Goal: Task Accomplishment & Management: Complete application form

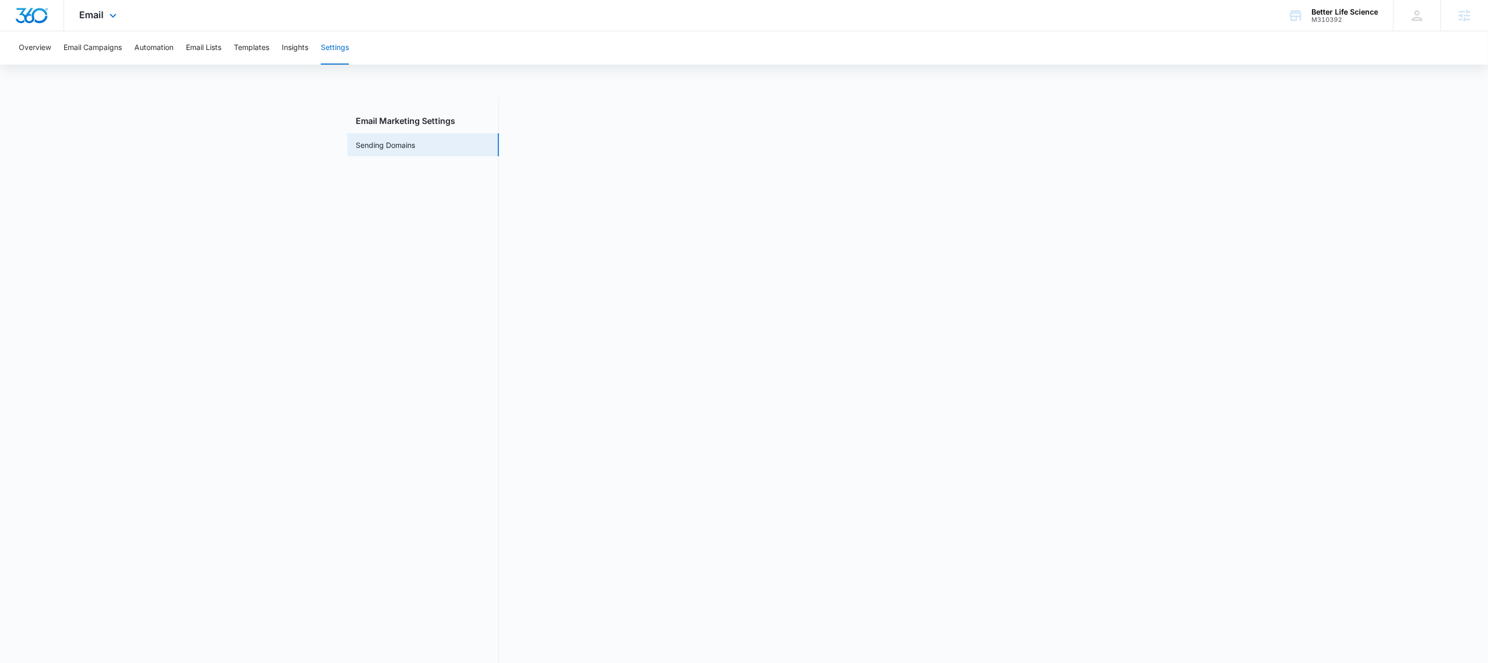
click at [105, 16] on div "Email Apps Reputation Forms CRM Email Social Content Ads Intelligence Files Bra…" at bounding box center [99, 15] width 71 height 31
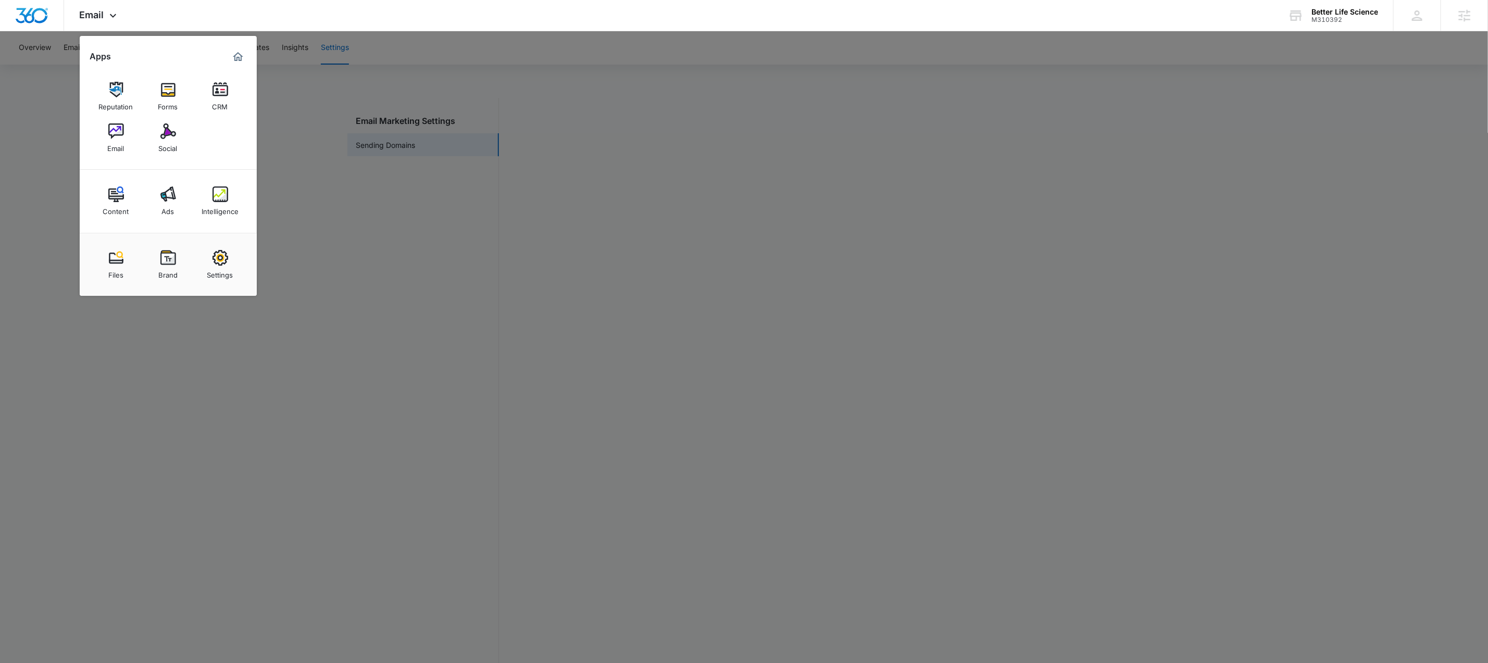
scroll to position [22, 0]
click at [359, 158] on div at bounding box center [744, 331] width 1488 height 663
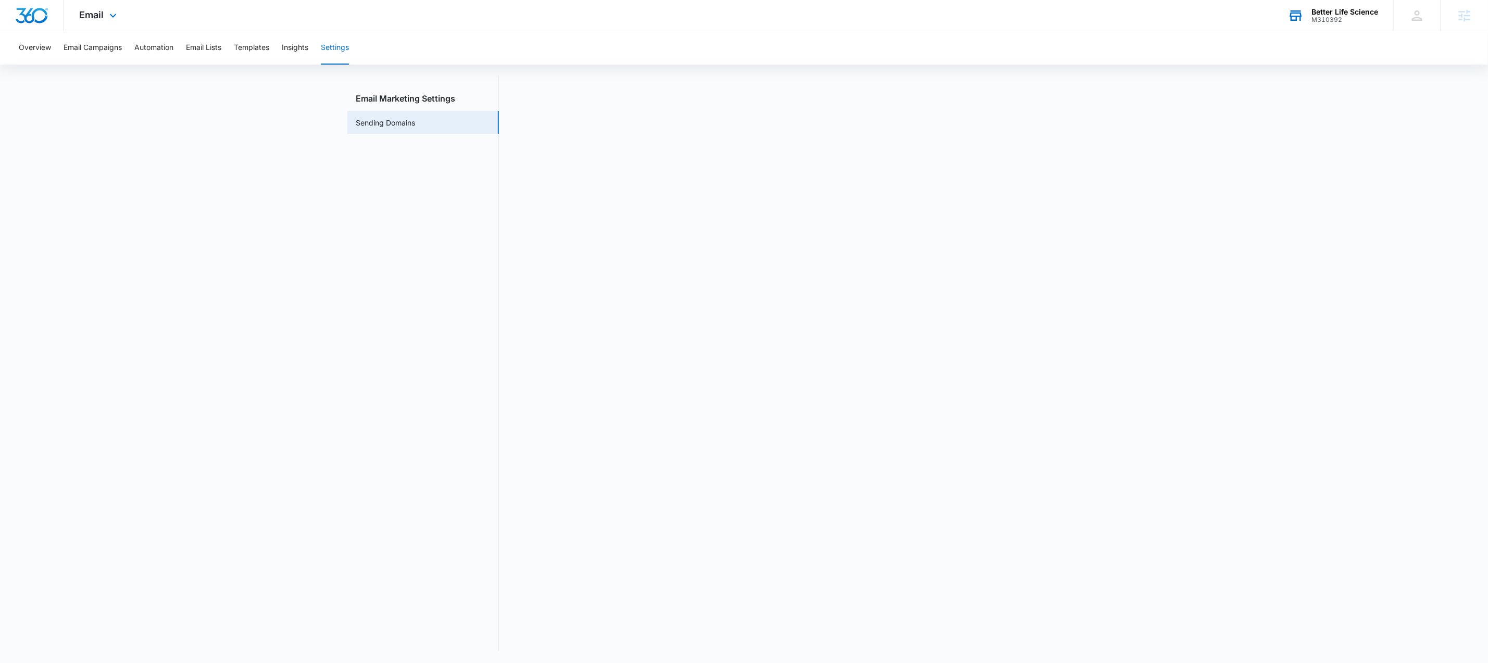
click at [1334, 16] on div "M310392" at bounding box center [1344, 19] width 67 height 7
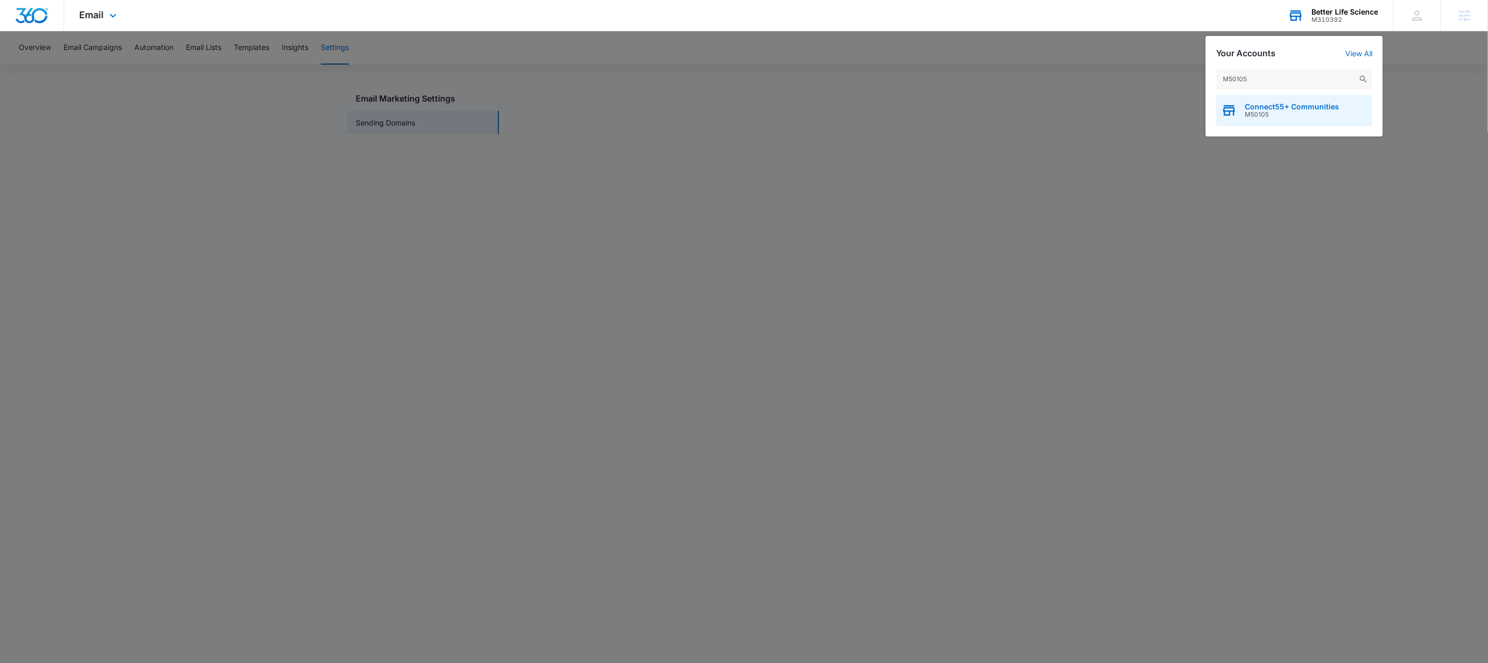
type input "M50105"
click at [1272, 112] on span "M50105" at bounding box center [1291, 114] width 94 height 7
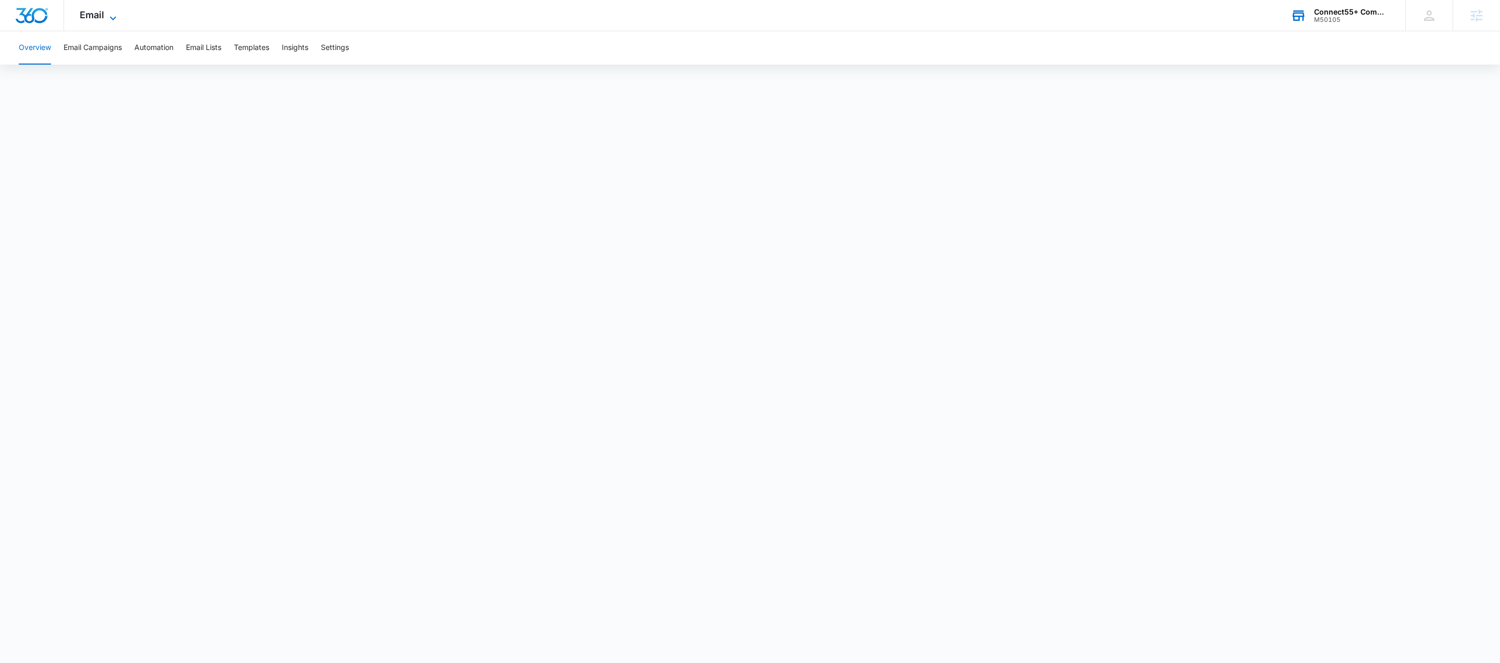
click at [102, 17] on span "Email" at bounding box center [92, 14] width 24 height 11
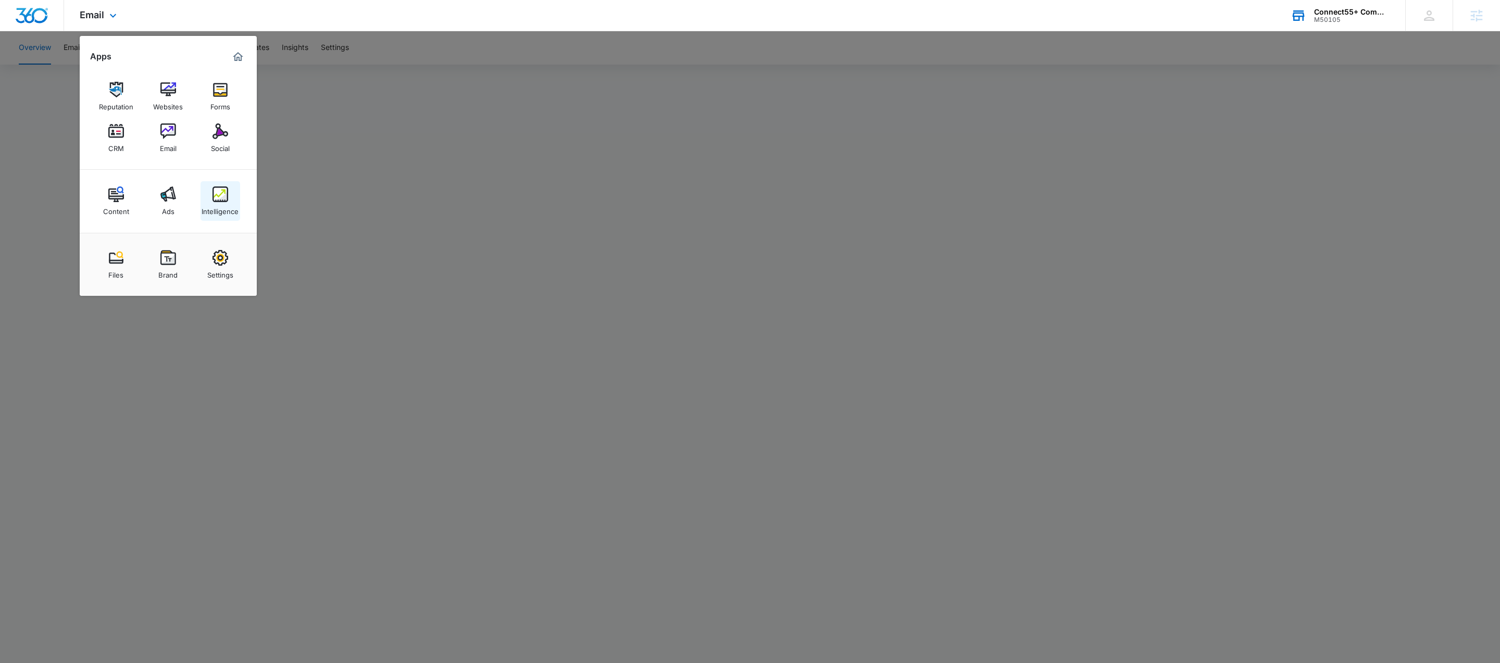
click at [222, 197] on img at bounding box center [220, 194] width 16 height 16
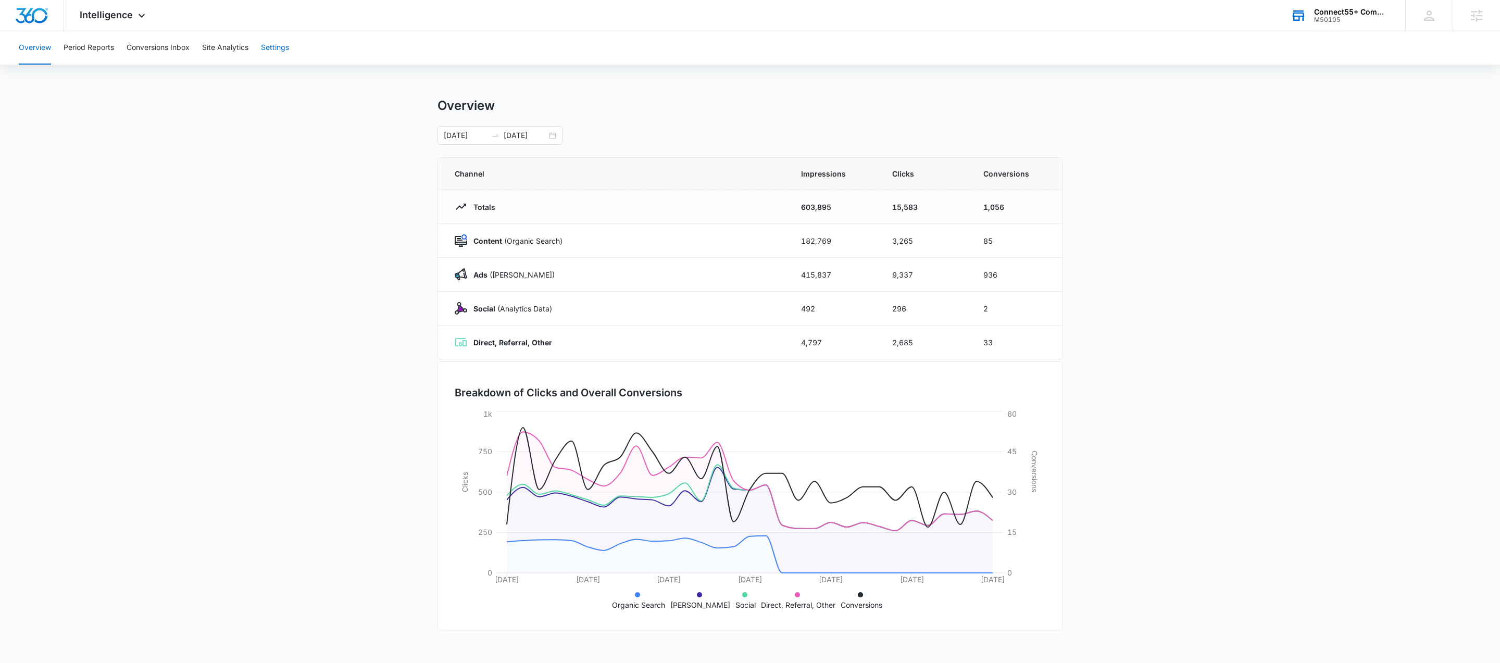
click at [267, 51] on button "Settings" at bounding box center [275, 47] width 28 height 33
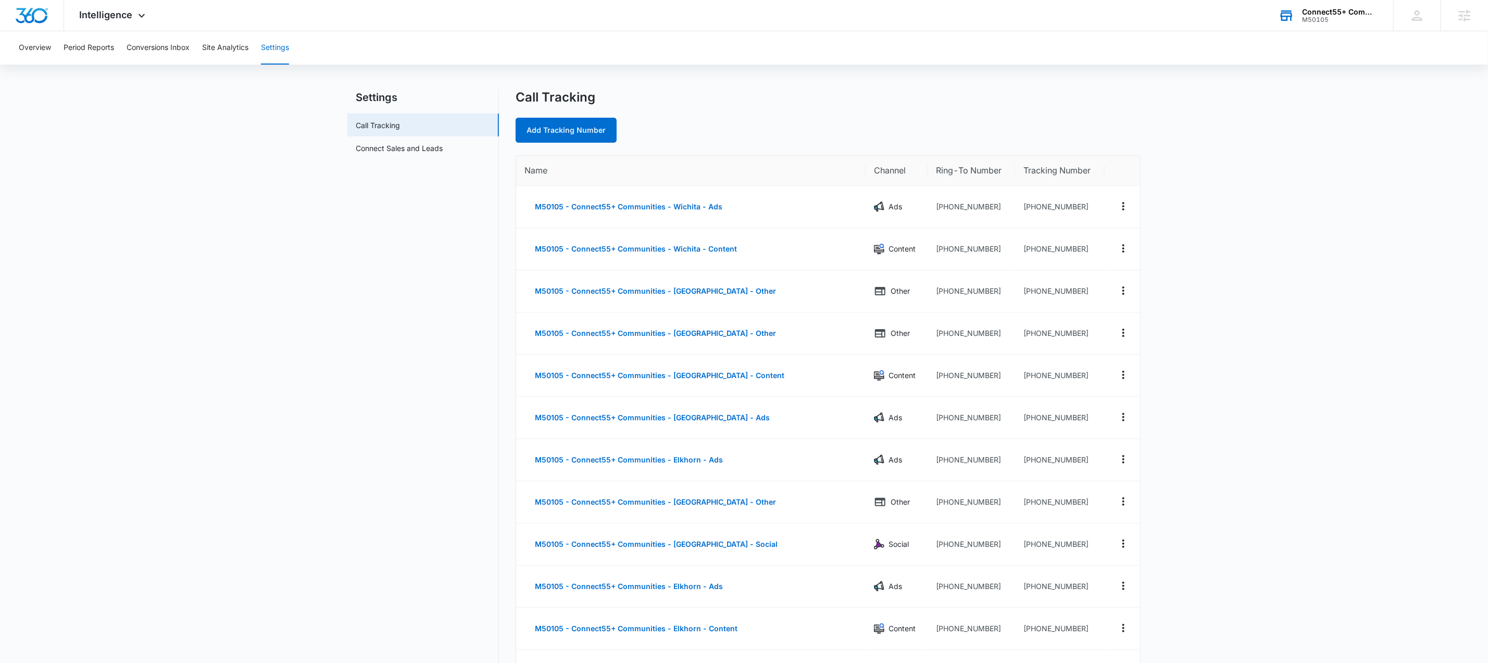
scroll to position [9, 0]
click at [551, 207] on button "M50105 - Connect55+ Communities - Wichita - Ads" at bounding box center [628, 205] width 208 height 25
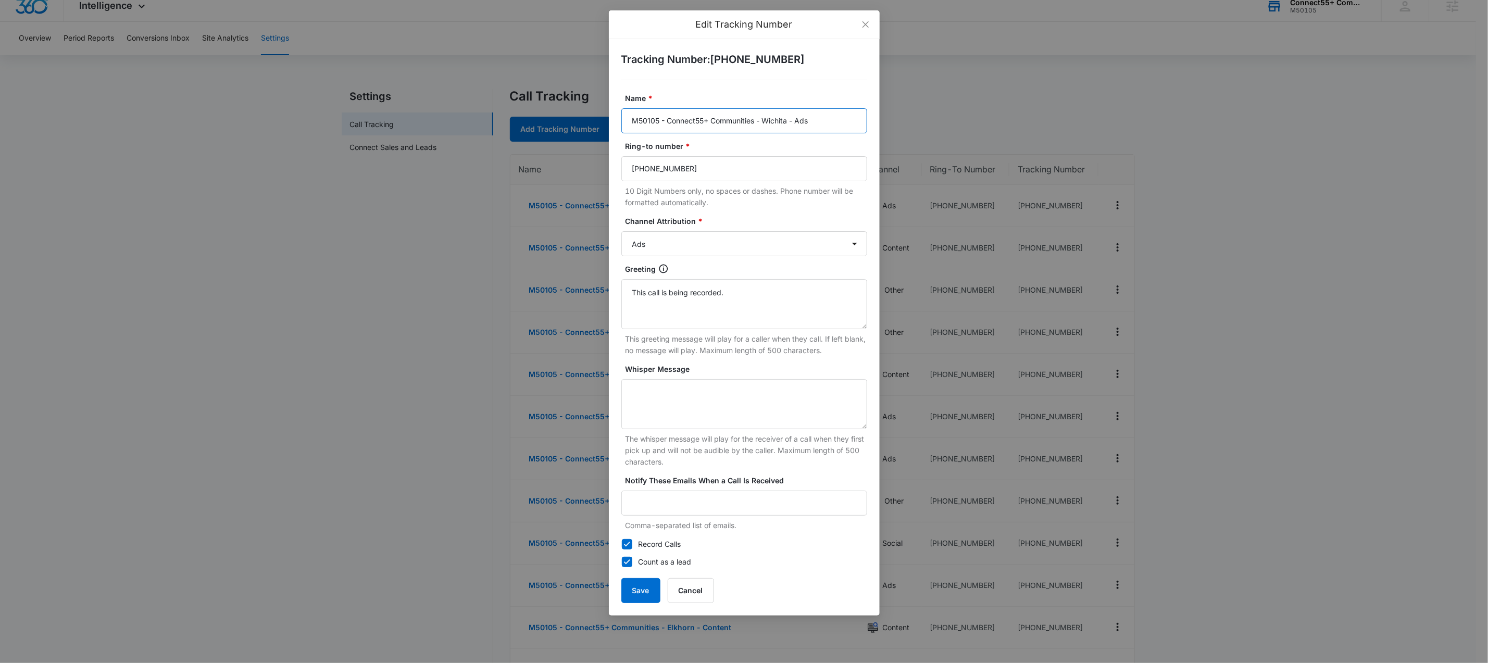
drag, startPoint x: 821, startPoint y: 120, endPoint x: 619, endPoint y: 122, distance: 202.0
click at [619, 122] on div "Tracking Number : [PHONE_NUMBER] Name * M50105 - Connect55+ Communities - Wichi…" at bounding box center [744, 327] width 271 height 576
click at [1259, 203] on div "Edit Tracking Number Tracking Number : [PHONE_NUMBER] Name * M50105 - Connect55…" at bounding box center [744, 331] width 1488 height 663
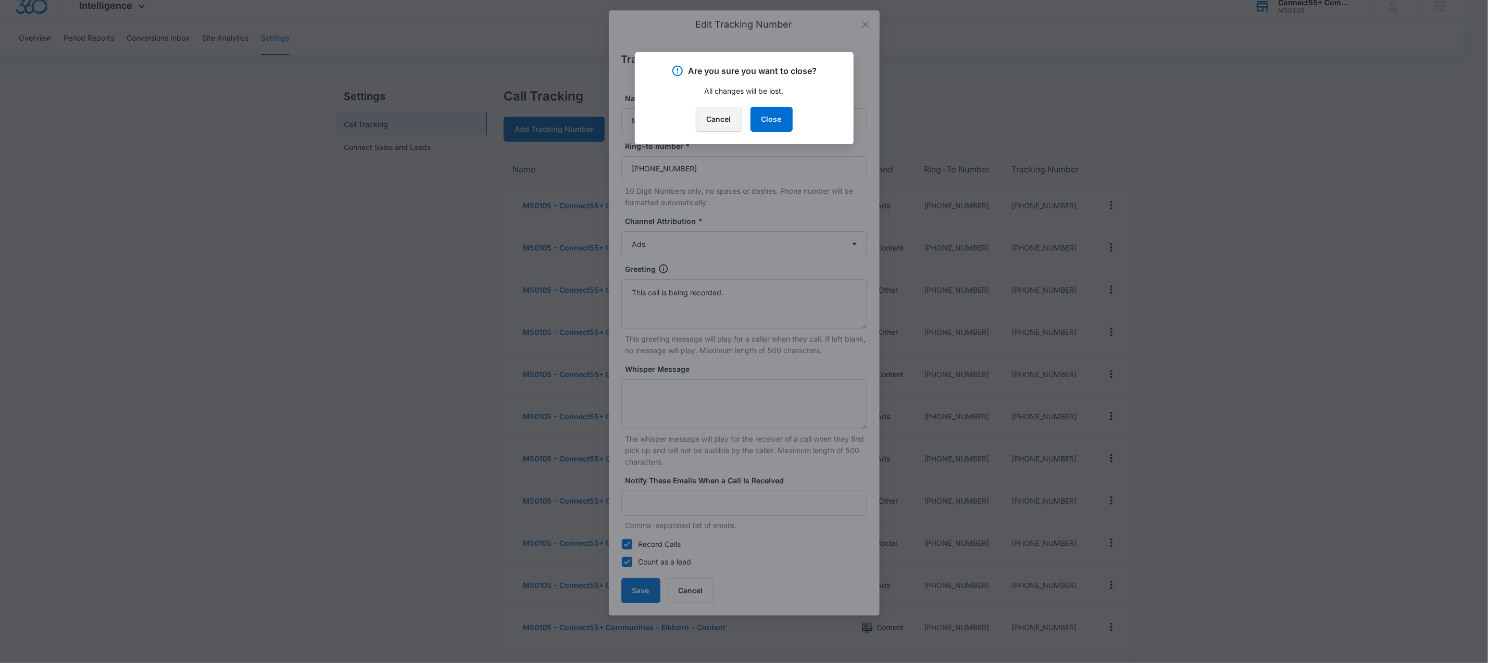
click at [725, 123] on button "Cancel" at bounding box center [719, 119] width 46 height 25
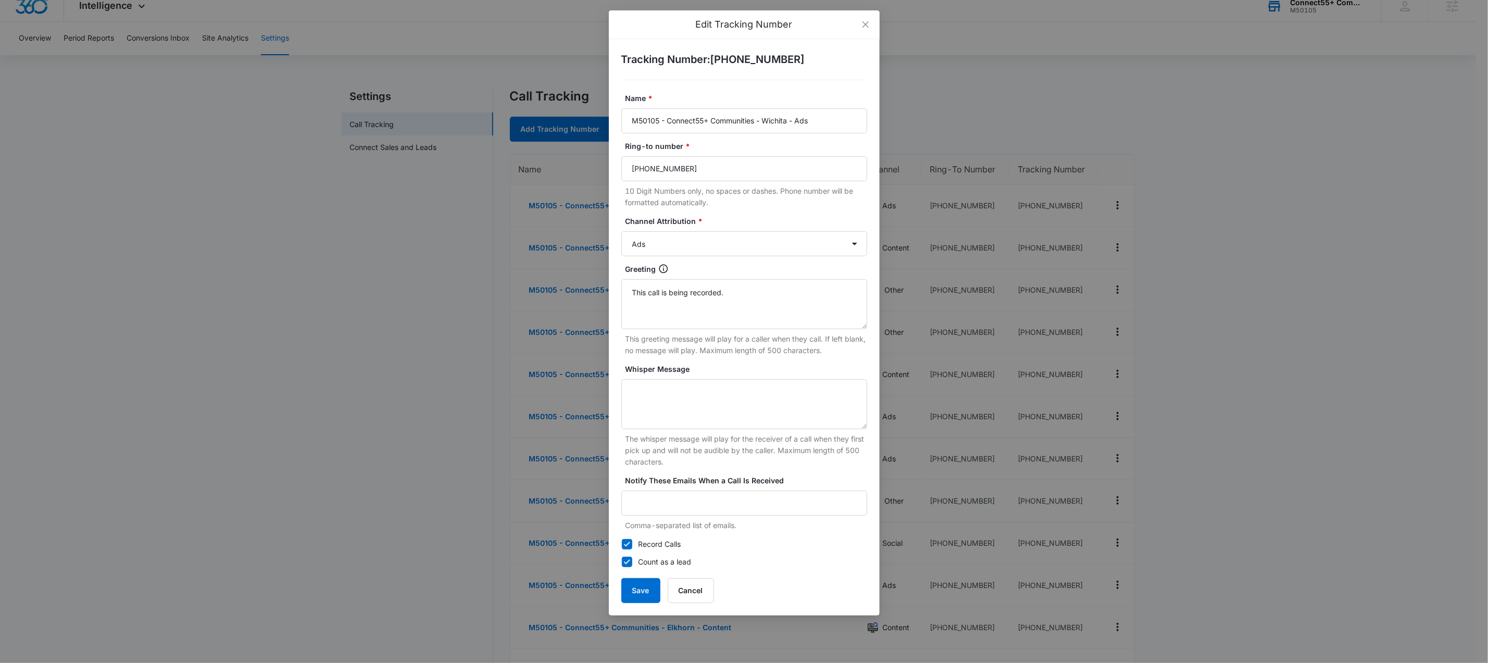
click at [787, 90] on div "Tracking Number : [PHONE_NUMBER] Name * M50105 - Connect55+ Communities - Wichi…" at bounding box center [744, 327] width 271 height 576
click at [865, 24] on icon "close" at bounding box center [865, 24] width 8 height 8
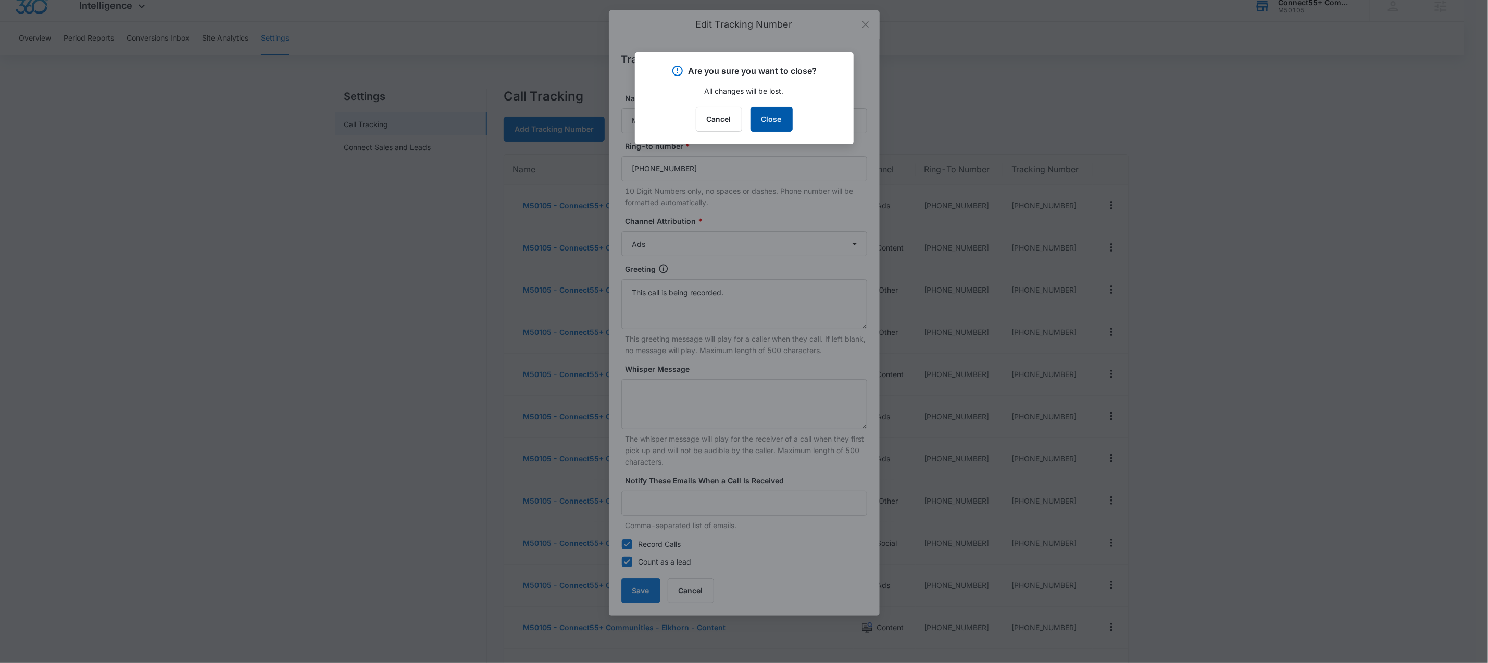
click at [763, 114] on button "Close" at bounding box center [771, 119] width 42 height 25
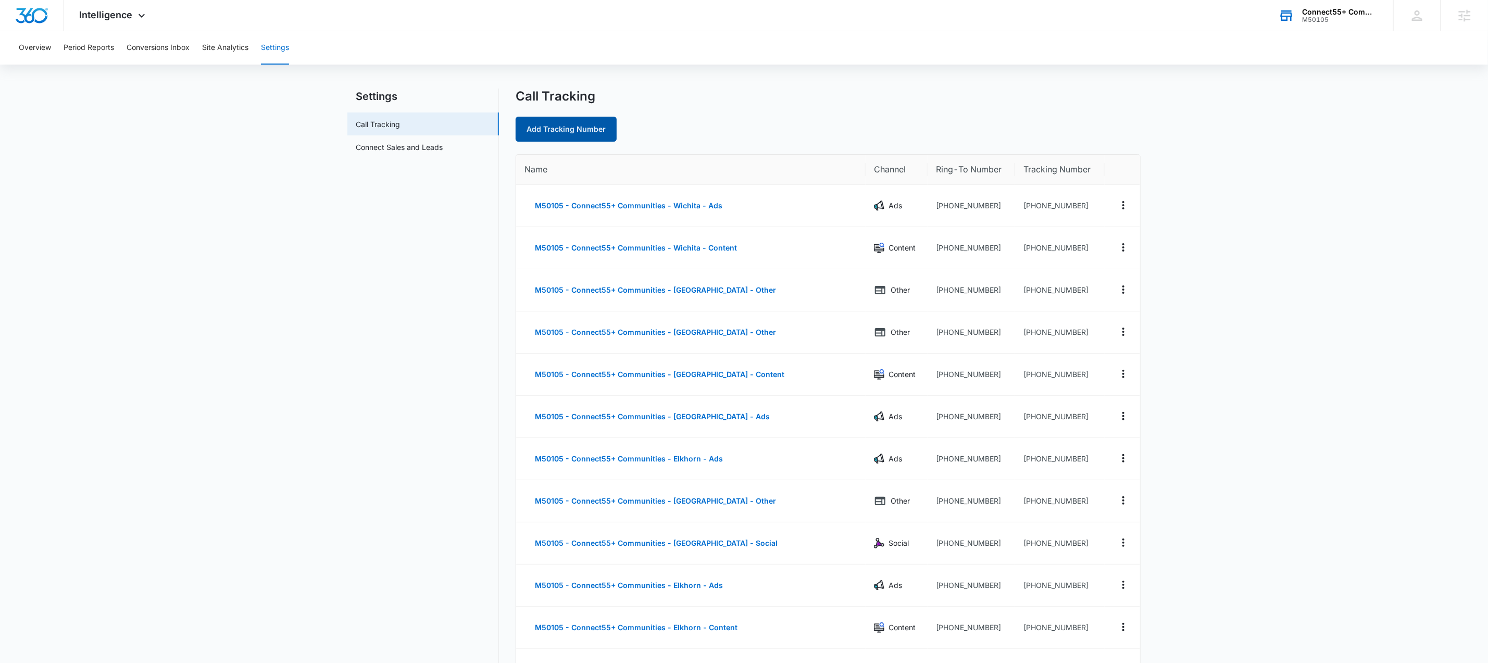
click at [582, 131] on link "Add Tracking Number" at bounding box center [565, 129] width 101 height 25
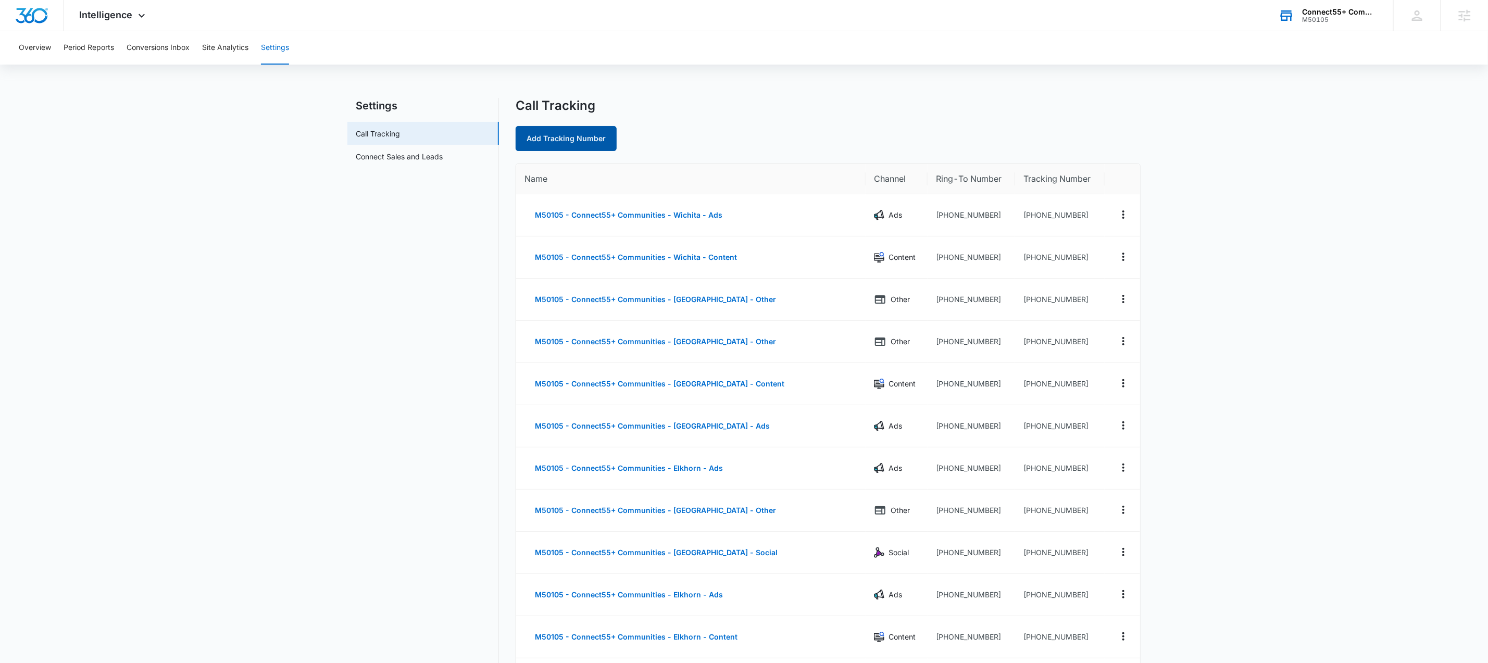
select select "by_area_code"
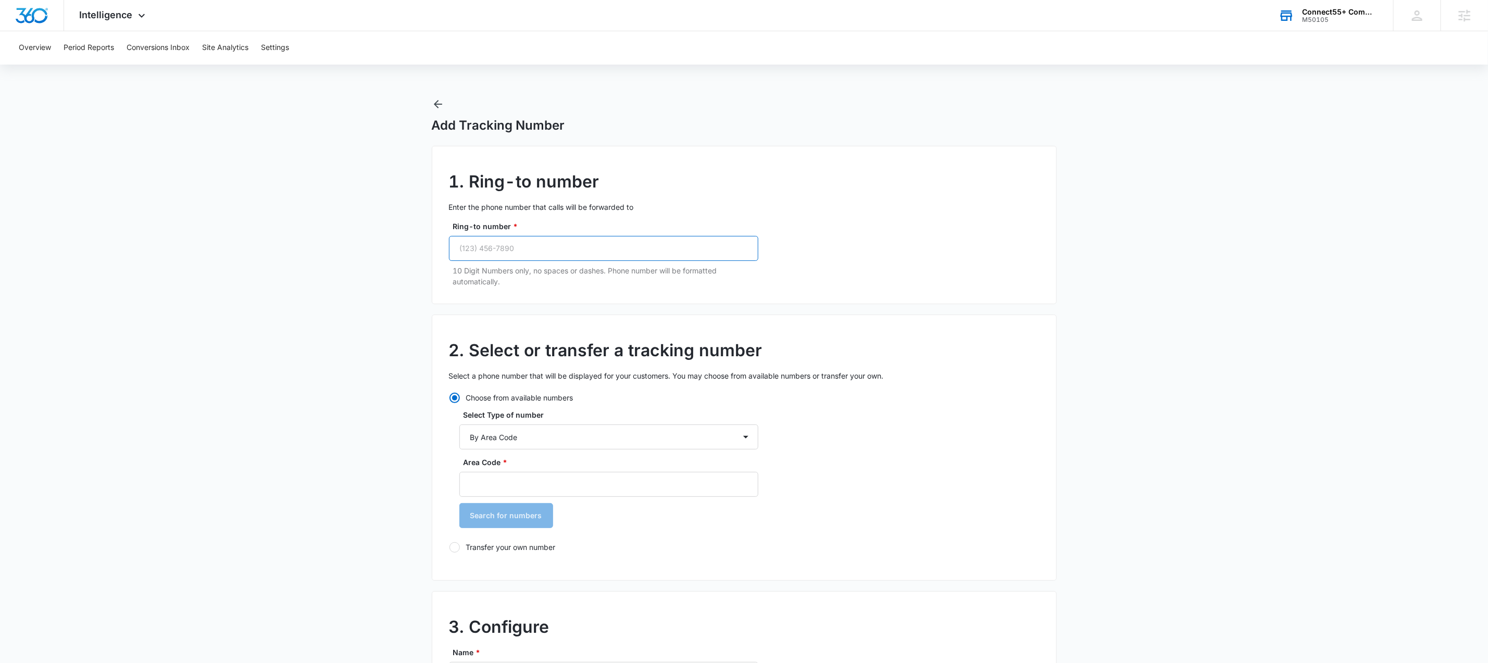
click at [529, 247] on input "Ring-to number *" at bounding box center [603, 248] width 309 height 25
paste input "[PHONE_NUMBER]"
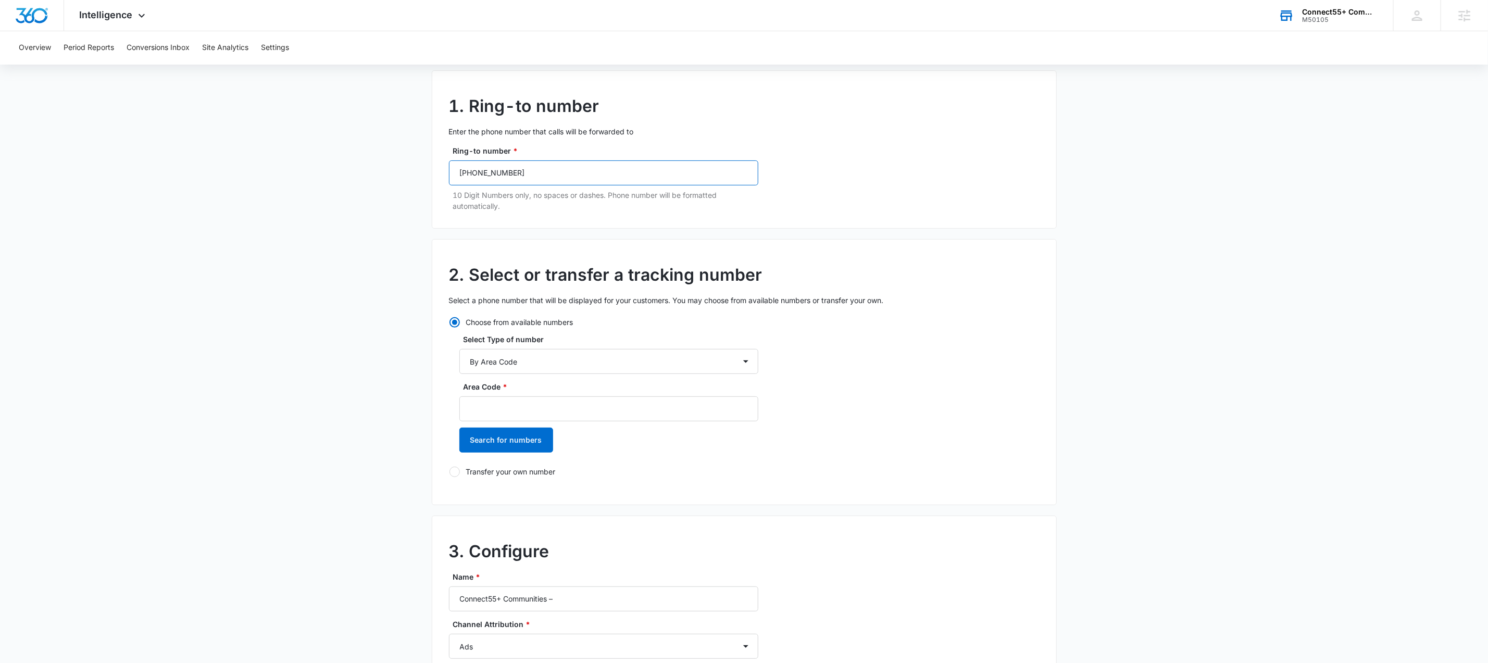
scroll to position [87, 0]
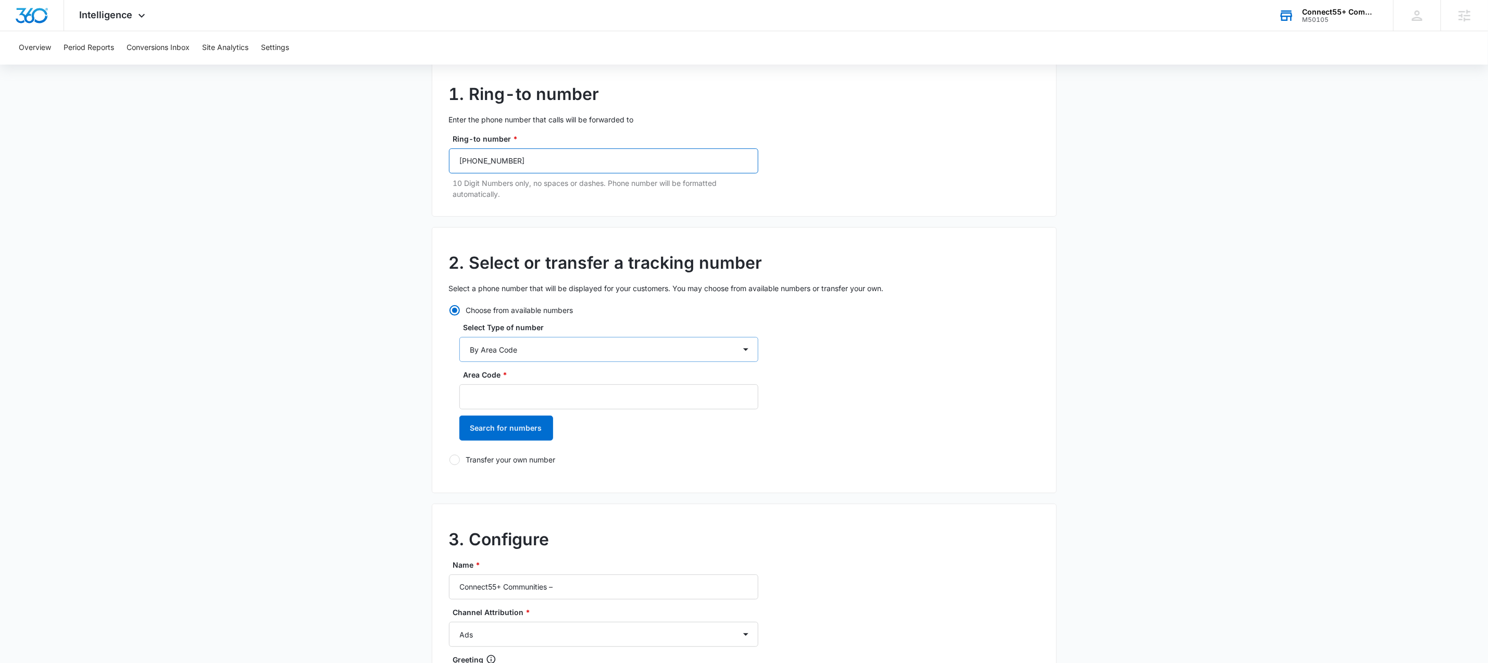
type input "[PHONE_NUMBER]"
click at [552, 346] on select "By City & State By State Only By Zip Code By Area Code Toll Free Numbers" at bounding box center [608, 349] width 299 height 25
click at [459, 337] on select "By City & State By State Only By Zip Code By Area Code Toll Free Numbers" at bounding box center [608, 349] width 299 height 25
click at [518, 352] on select "By City & State By State Only By Zip Code By Area Code Toll Free Numbers" at bounding box center [608, 349] width 299 height 25
click at [459, 337] on select "By City & State By State Only By Zip Code By Area Code Toll Free Numbers" at bounding box center [608, 349] width 299 height 25
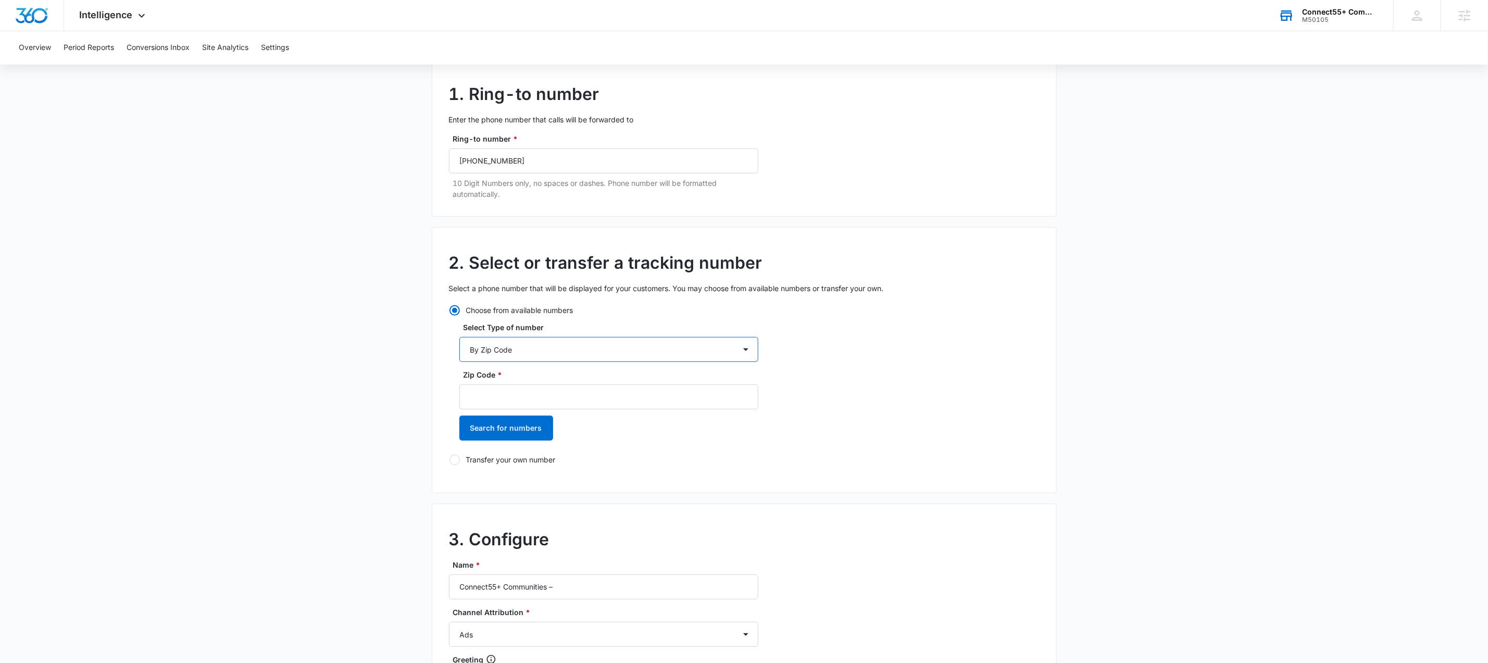
click at [520, 348] on select "By City & State By State Only By Zip Code By Area Code Toll Free Numbers" at bounding box center [608, 349] width 299 height 25
select select "by_area_code"
click at [459, 337] on select "By City & State By State Only By Zip Code By Area Code Toll Free Numbers" at bounding box center [608, 349] width 299 height 25
click at [521, 398] on input "Area Code *" at bounding box center [608, 396] width 299 height 25
type input "515"
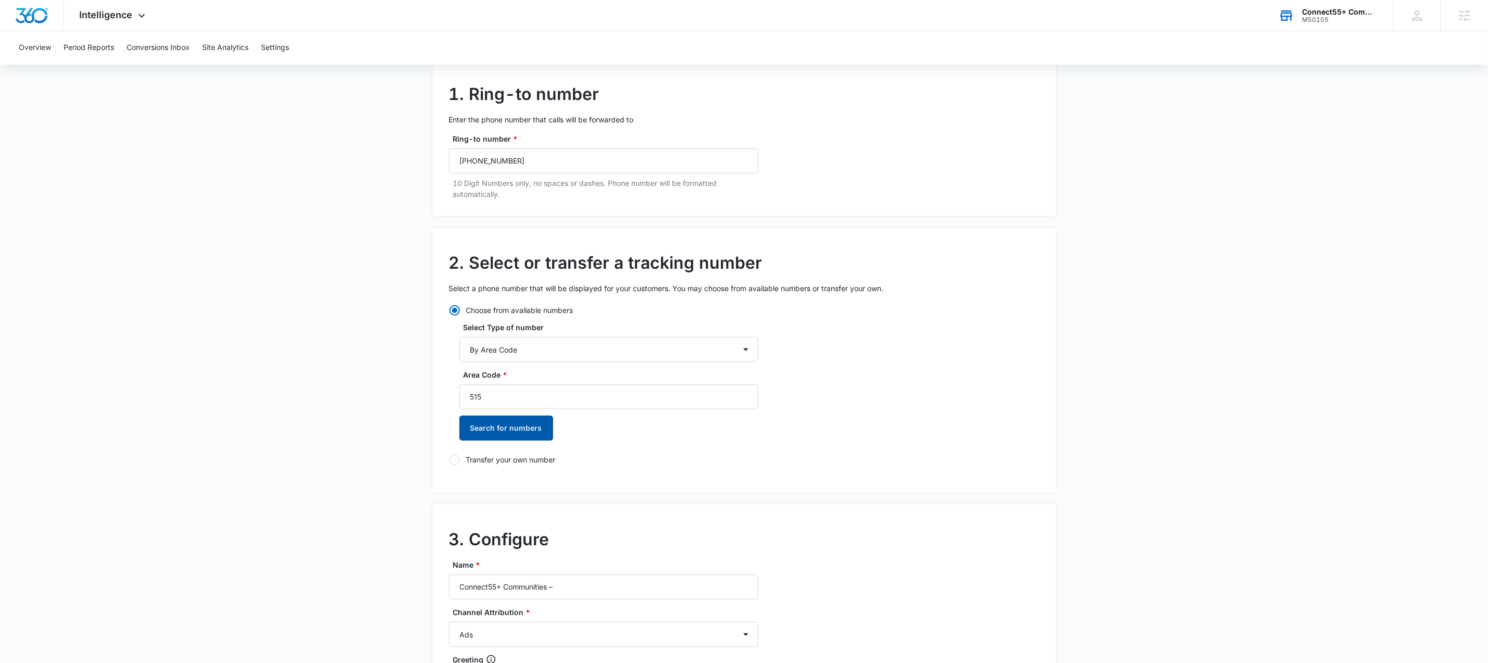
click at [473, 428] on button "Search for numbers" at bounding box center [506, 428] width 94 height 25
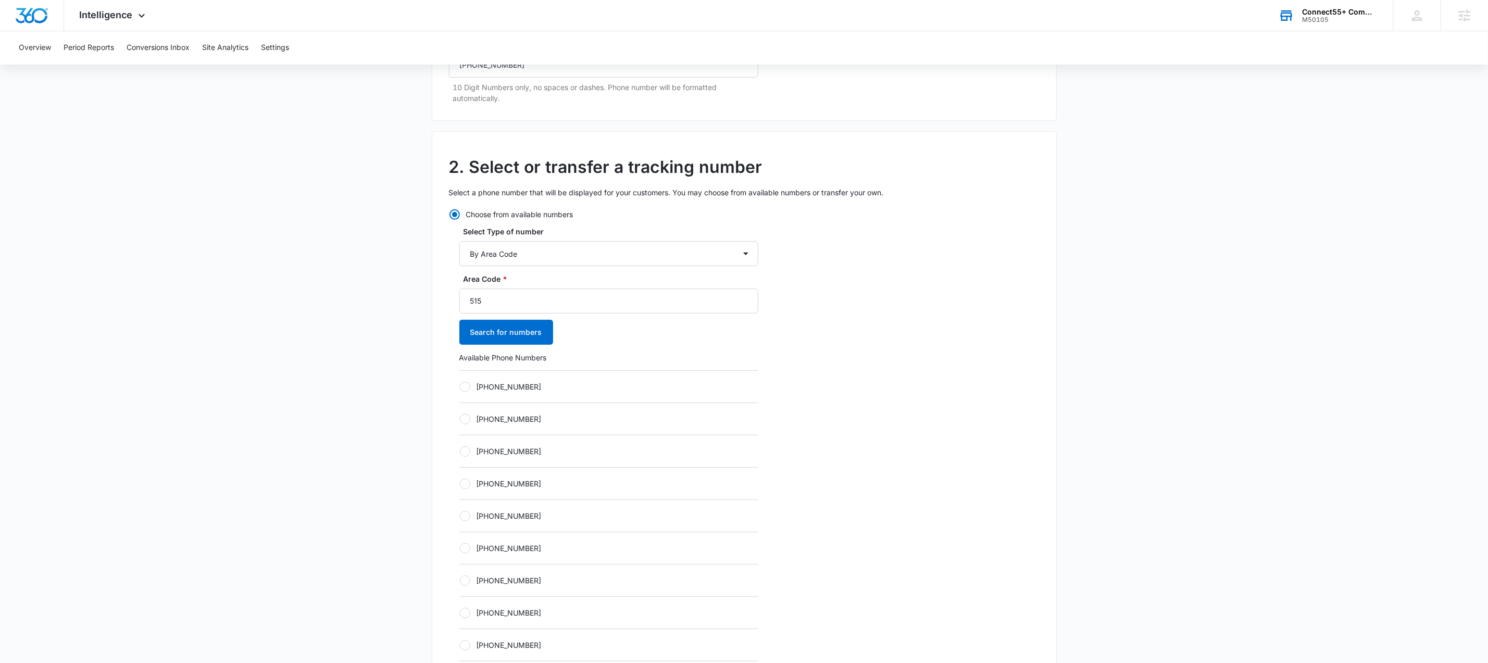
click at [474, 386] on label "[PHONE_NUMBER]" at bounding box center [608, 386] width 299 height 11
click at [460, 386] on input "[PHONE_NUMBER]" at bounding box center [459, 386] width 1 height 1
radio input "true"
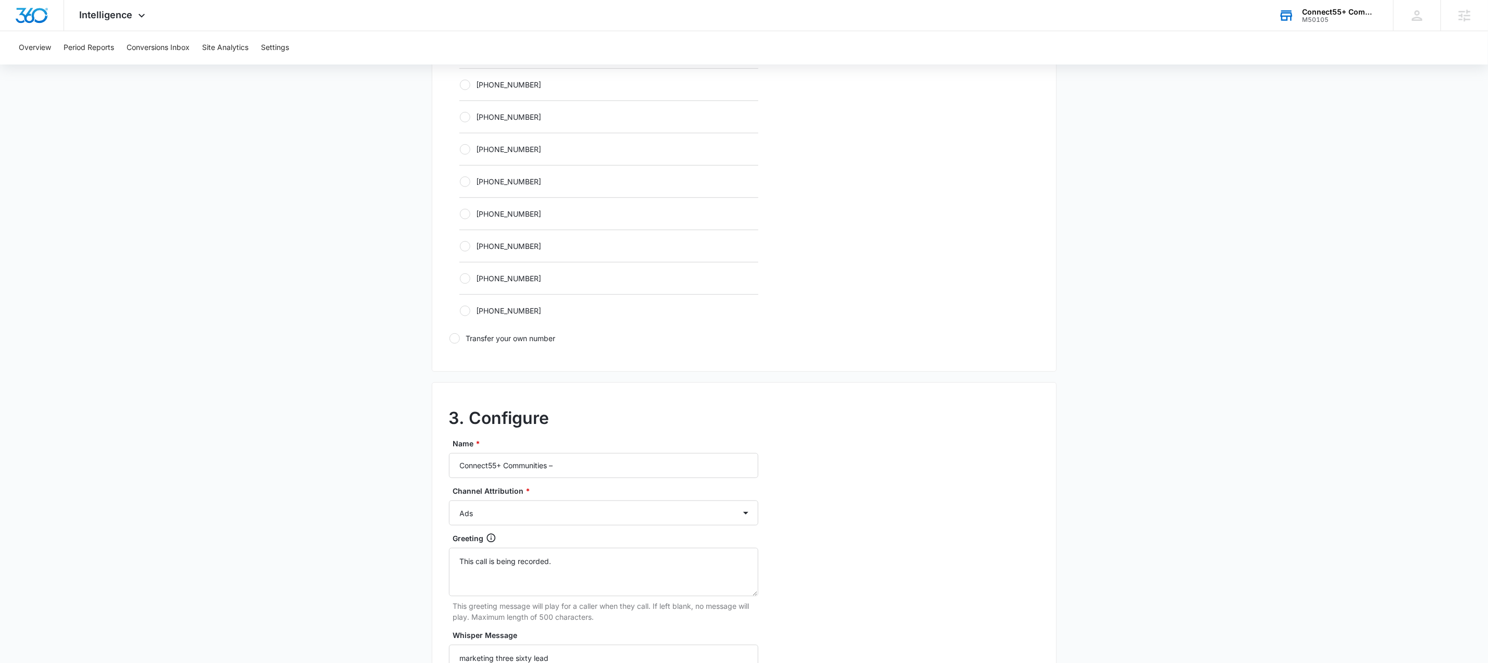
scroll to position [618, 0]
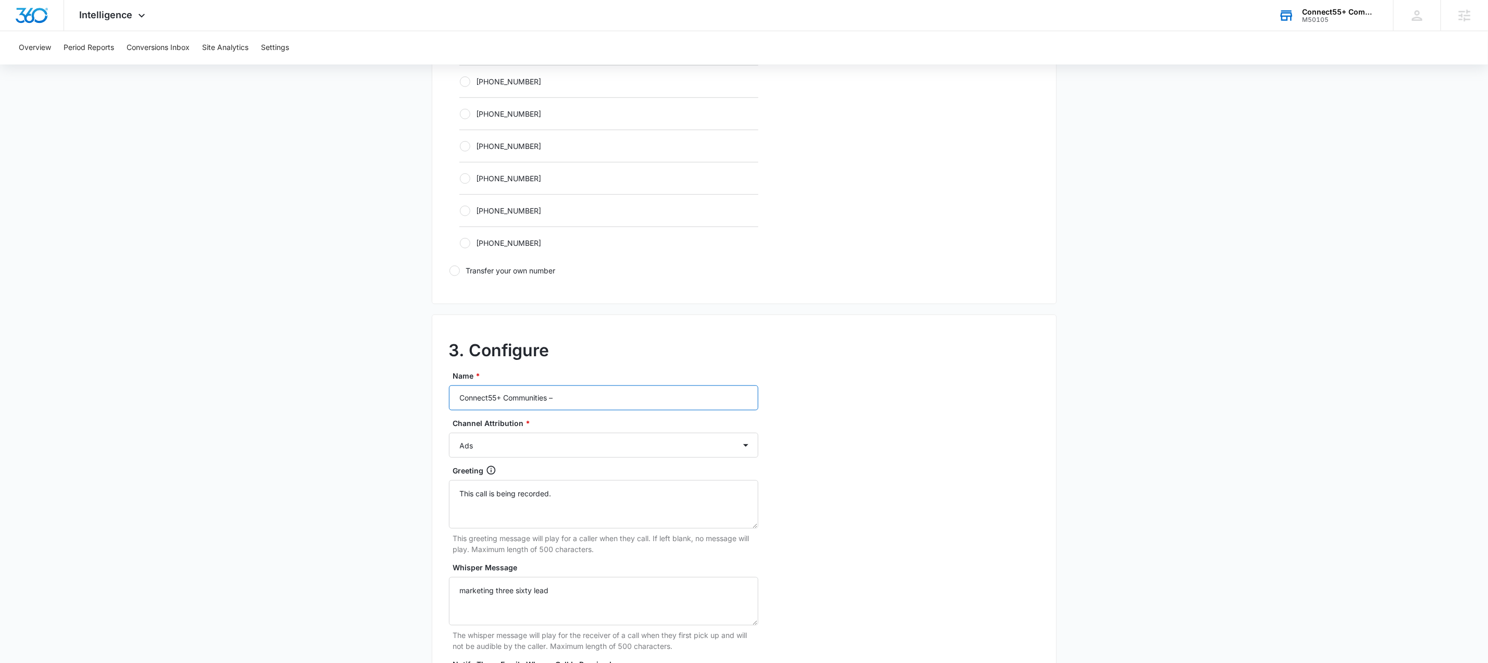
click at [577, 404] on input "Connect55+ Communities –" at bounding box center [603, 397] width 309 height 25
click at [576, 404] on input "Connect55+ Communities –" at bounding box center [603, 397] width 309 height 25
paste input "M50105 - Connect55+ Communities - [GEOGRAPHIC_DATA]-"
type input "M50105 - Connect55+ Communities - [GEOGRAPHIC_DATA]-"
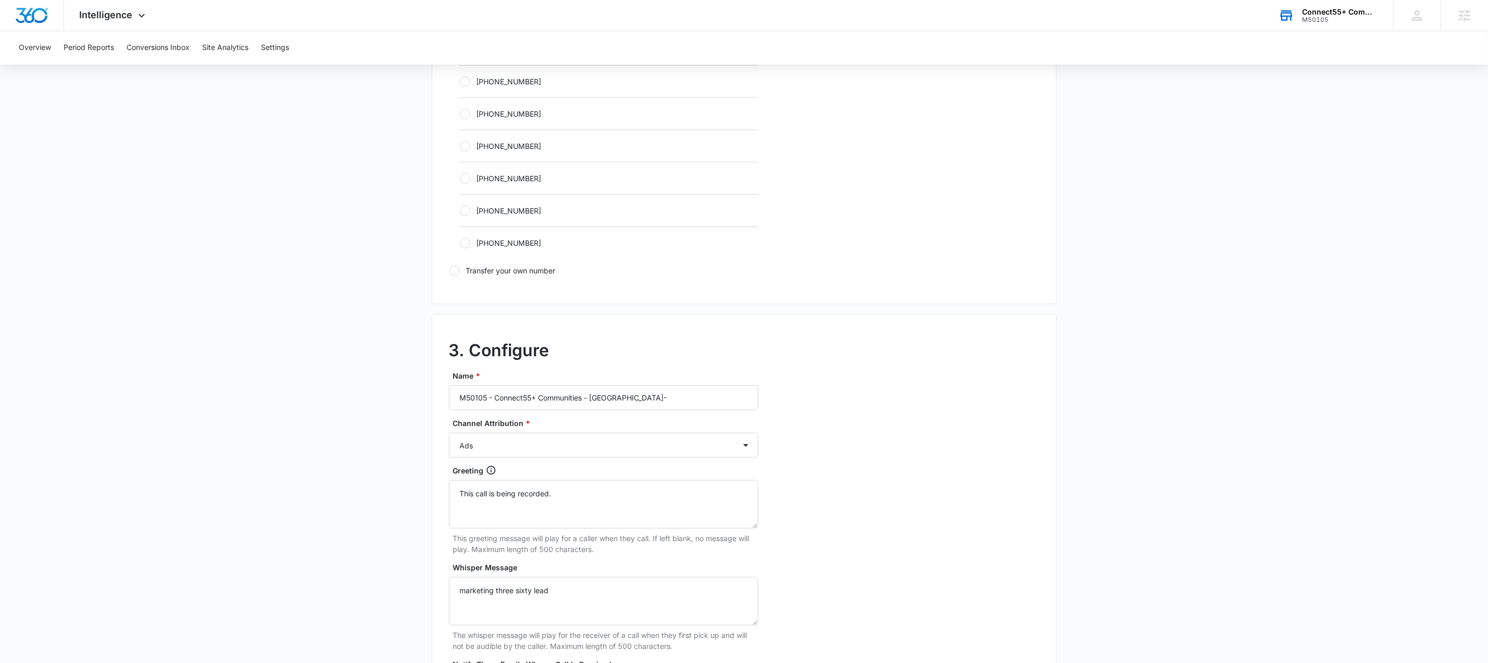
click at [883, 508] on div "3. Configure Name * M50105 - Connect55+ Communities - Indianola- Channel Attrib…" at bounding box center [744, 545] width 625 height 462
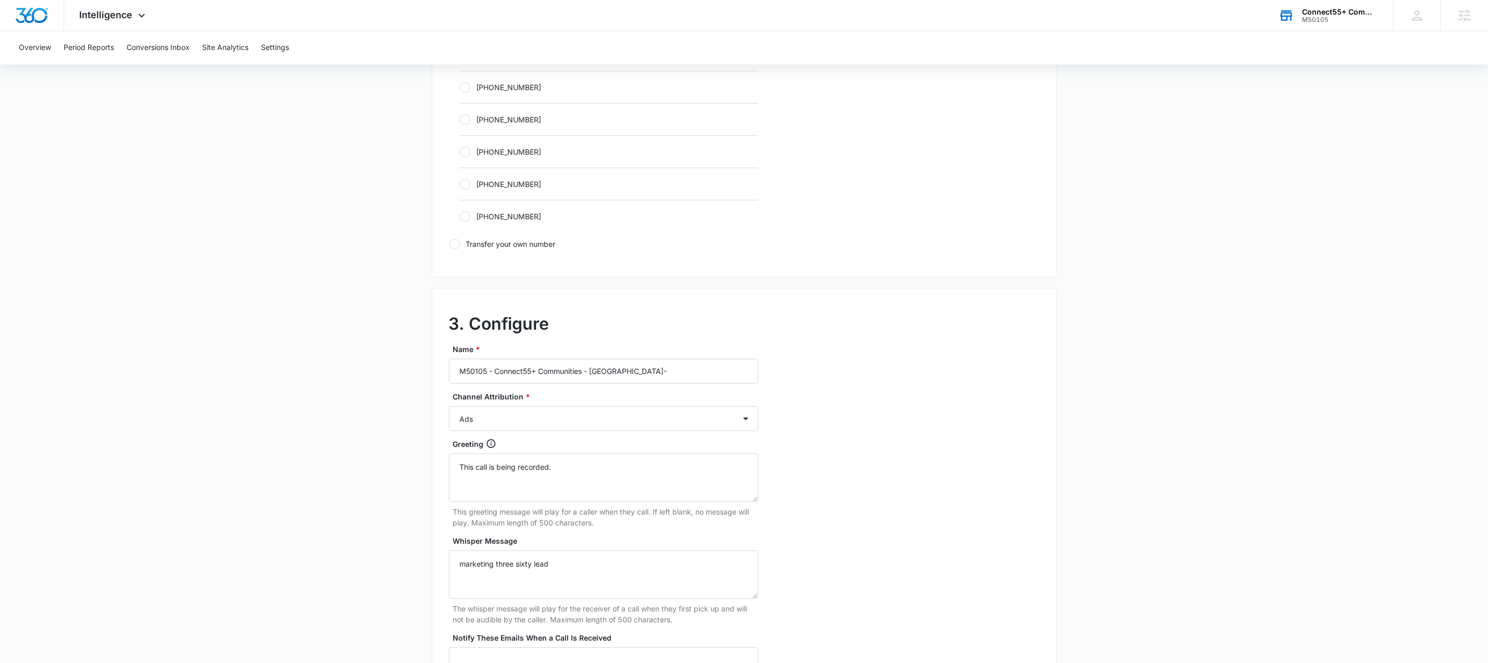
scroll to position [791, 0]
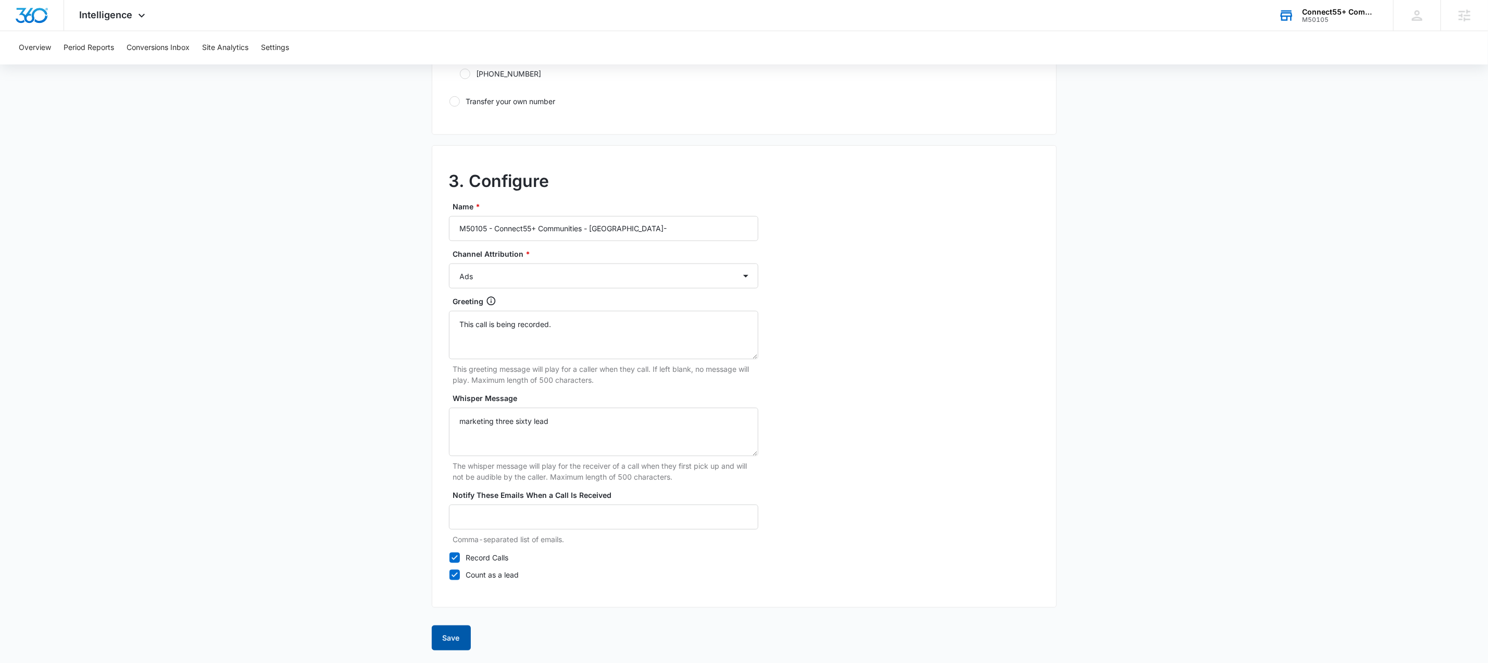
click at [460, 628] on button "Save" at bounding box center [451, 637] width 39 height 25
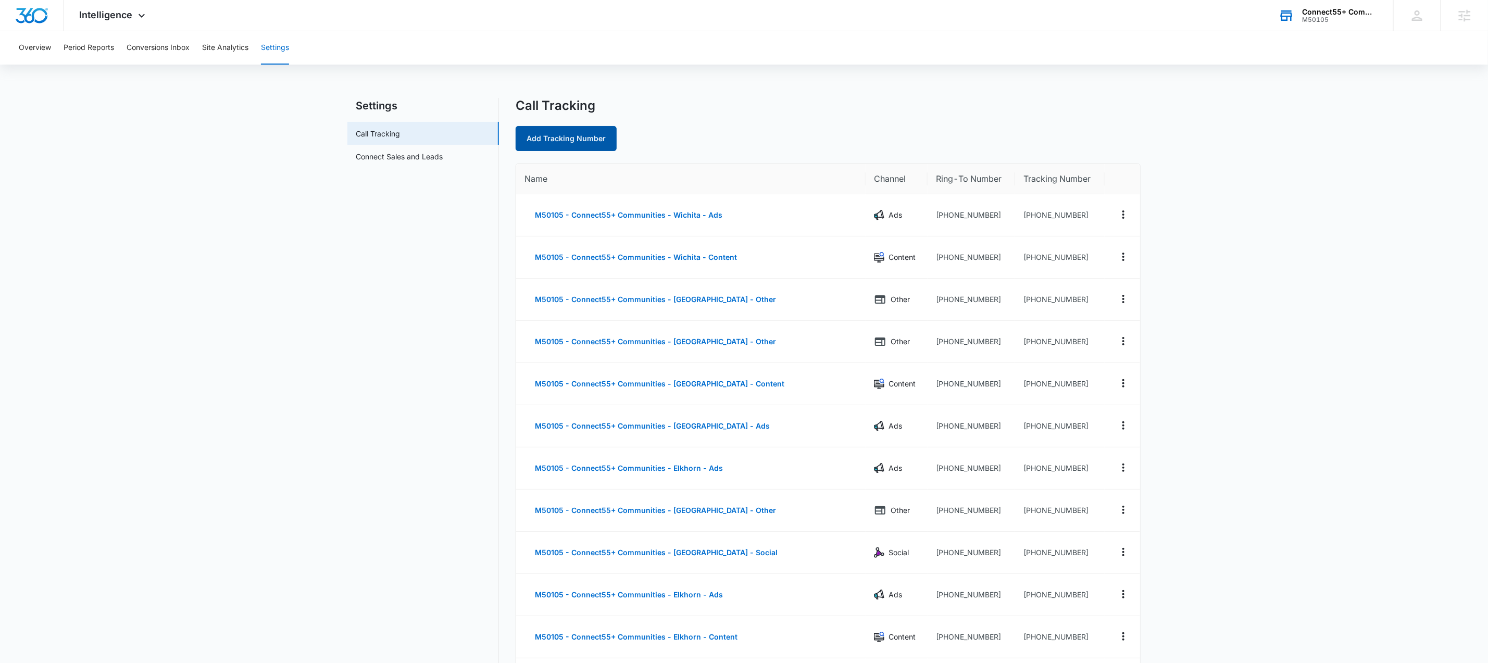
click at [597, 137] on link "Add Tracking Number" at bounding box center [565, 138] width 101 height 25
select select "by_area_code"
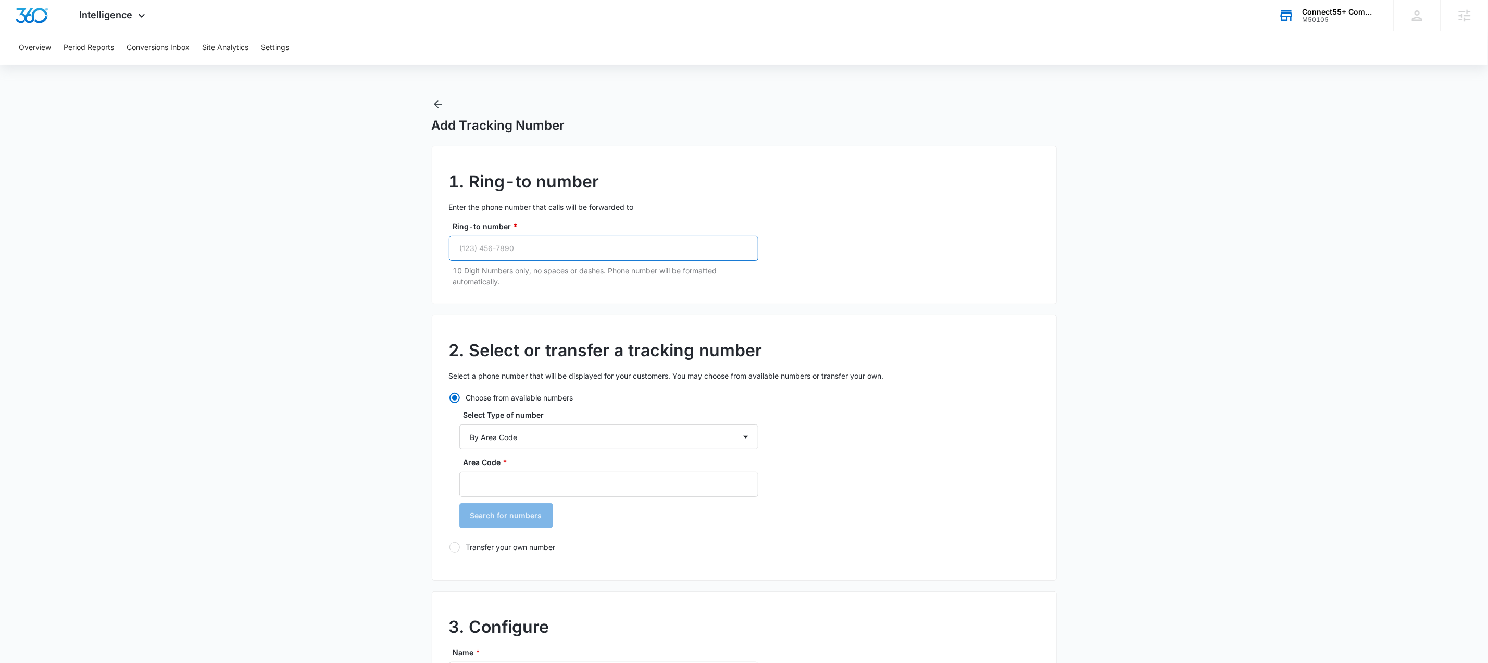
click at [527, 247] on input "Ring-to number *" at bounding box center [603, 248] width 309 height 25
paste input "[PHONE_NUMBER]"
type input "[PHONE_NUMBER]"
click at [515, 488] on input "Area Code *" at bounding box center [608, 484] width 299 height 25
type input "515"
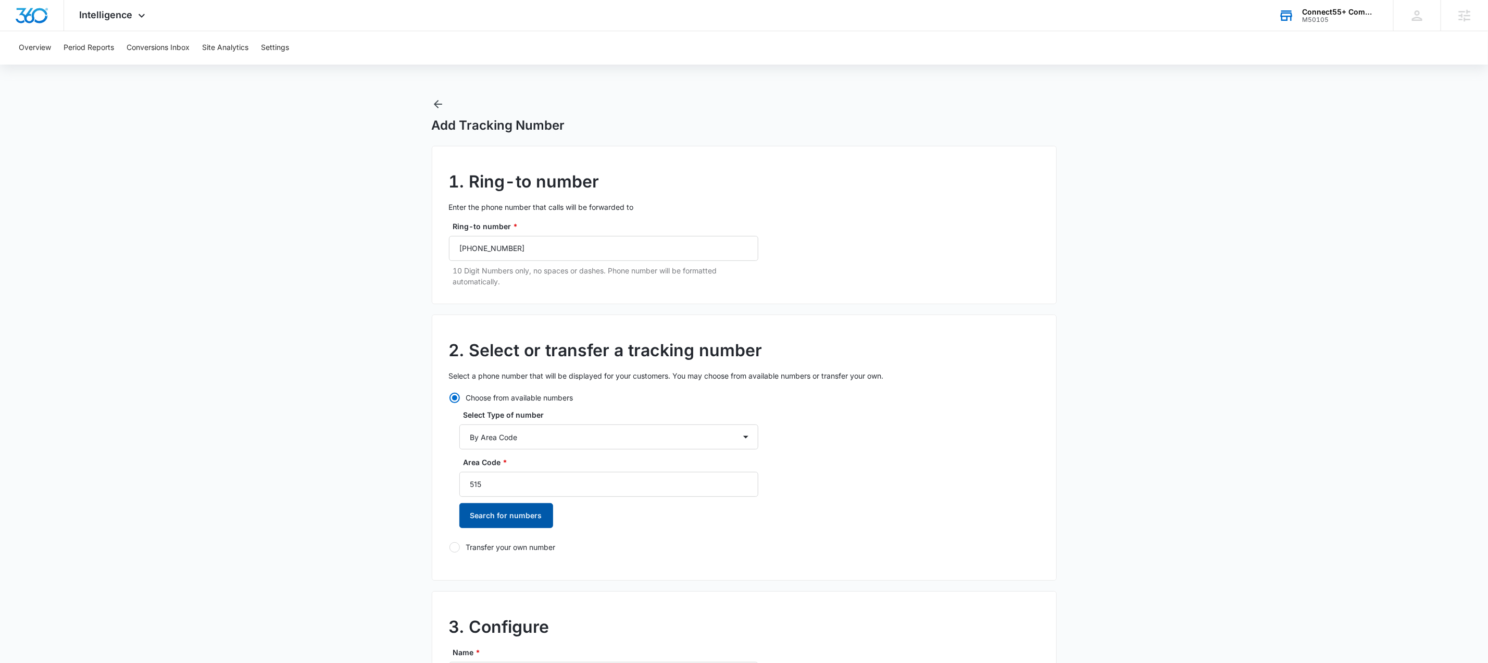
click at [489, 510] on button "Search for numbers" at bounding box center [506, 515] width 94 height 25
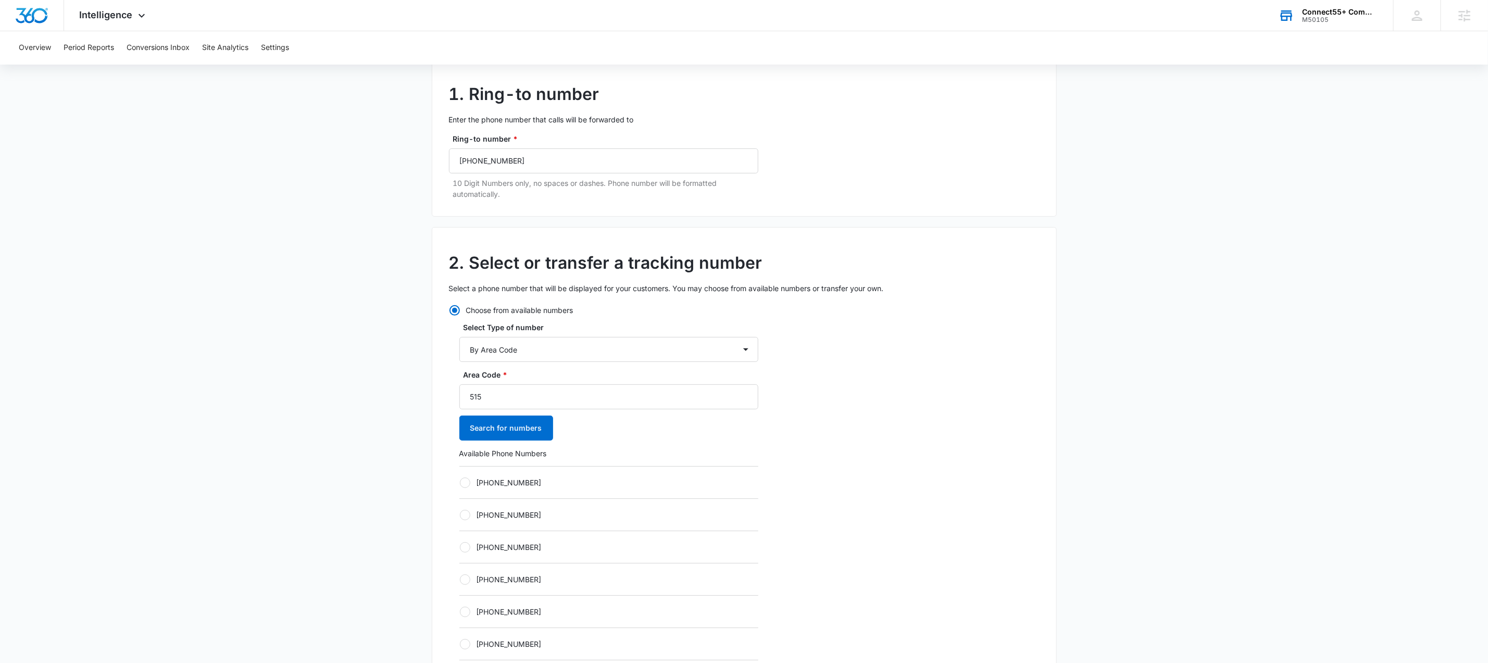
click at [509, 481] on label "[PHONE_NUMBER]" at bounding box center [608, 482] width 299 height 11
click at [460, 482] on input "[PHONE_NUMBER]" at bounding box center [459, 482] width 1 height 1
radio input "true"
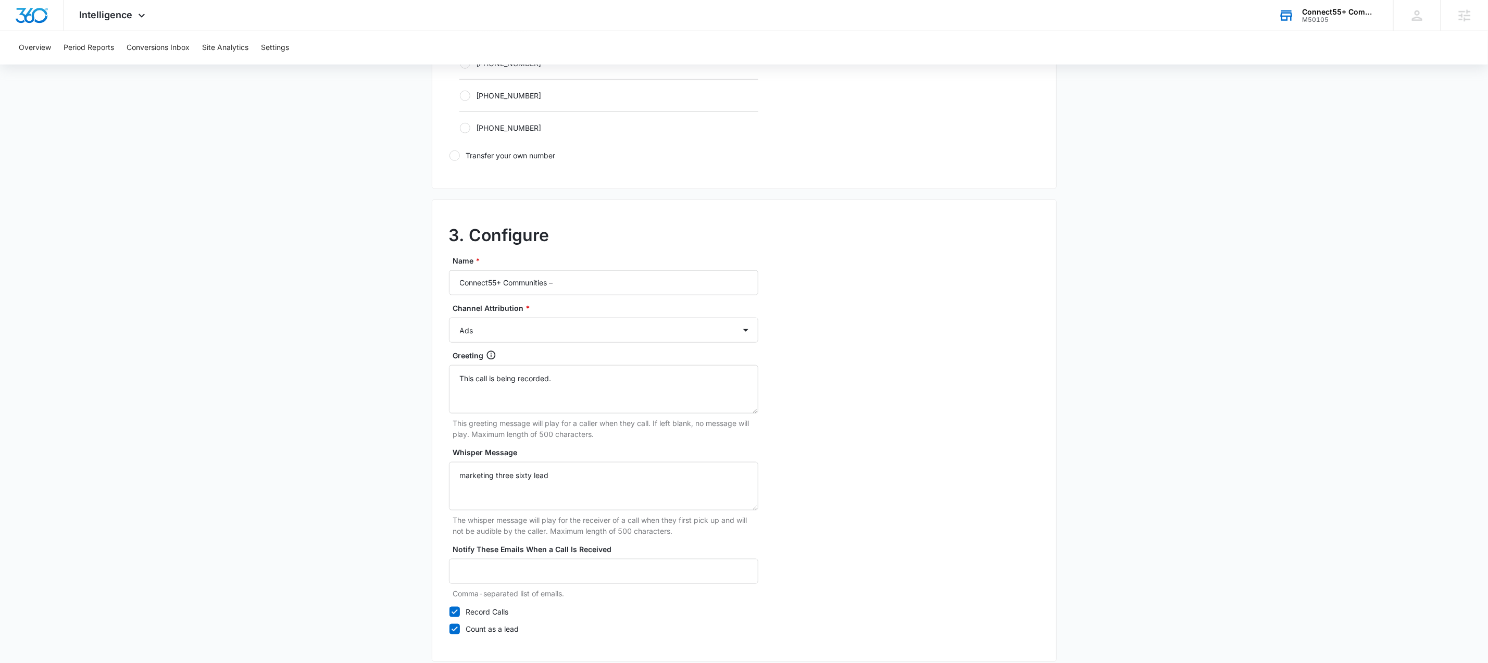
scroll to position [791, 0]
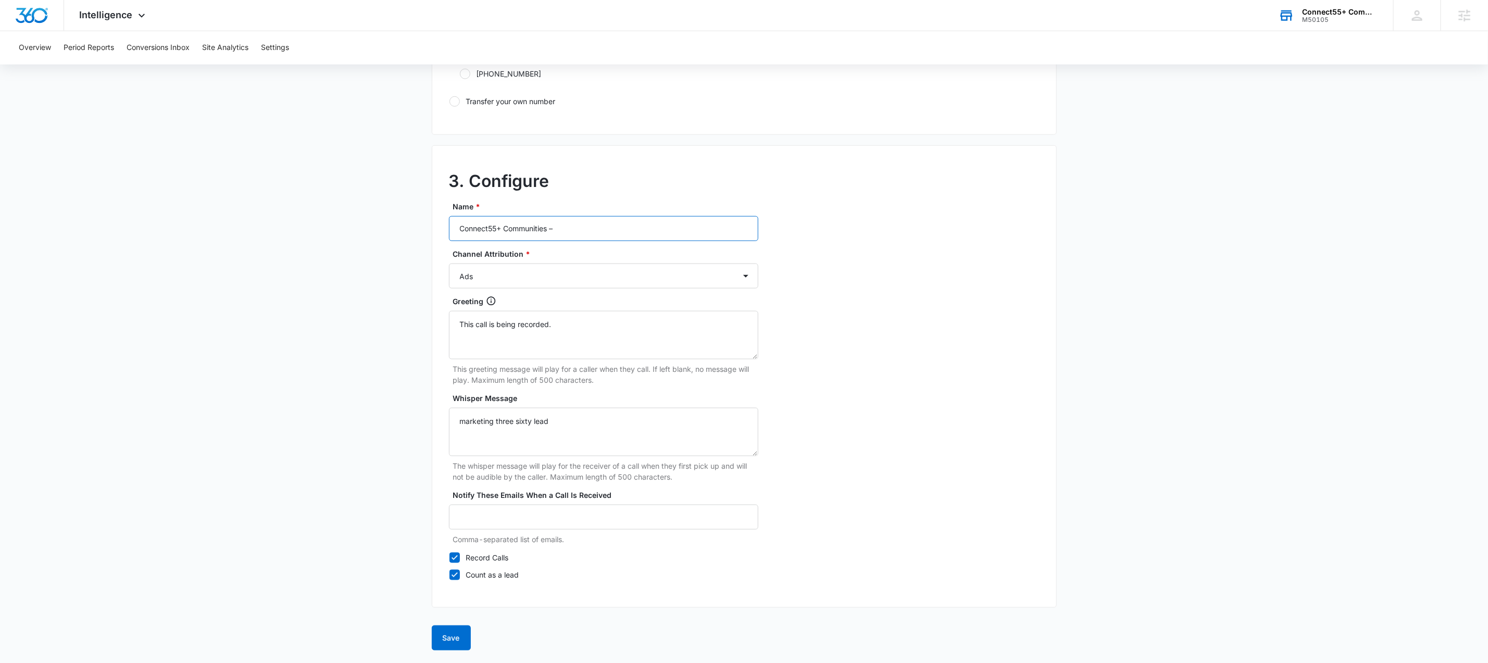
click at [599, 225] on input "Connect55+ Communities –" at bounding box center [603, 228] width 309 height 25
drag, startPoint x: 603, startPoint y: 225, endPoint x: 345, endPoint y: 224, distance: 258.3
paste input "M50105 - Connect55+ Communities - [GEOGRAPHIC_DATA]-"
type input "M50105 - Connect55+ Communities - [GEOGRAPHIC_DATA]-"
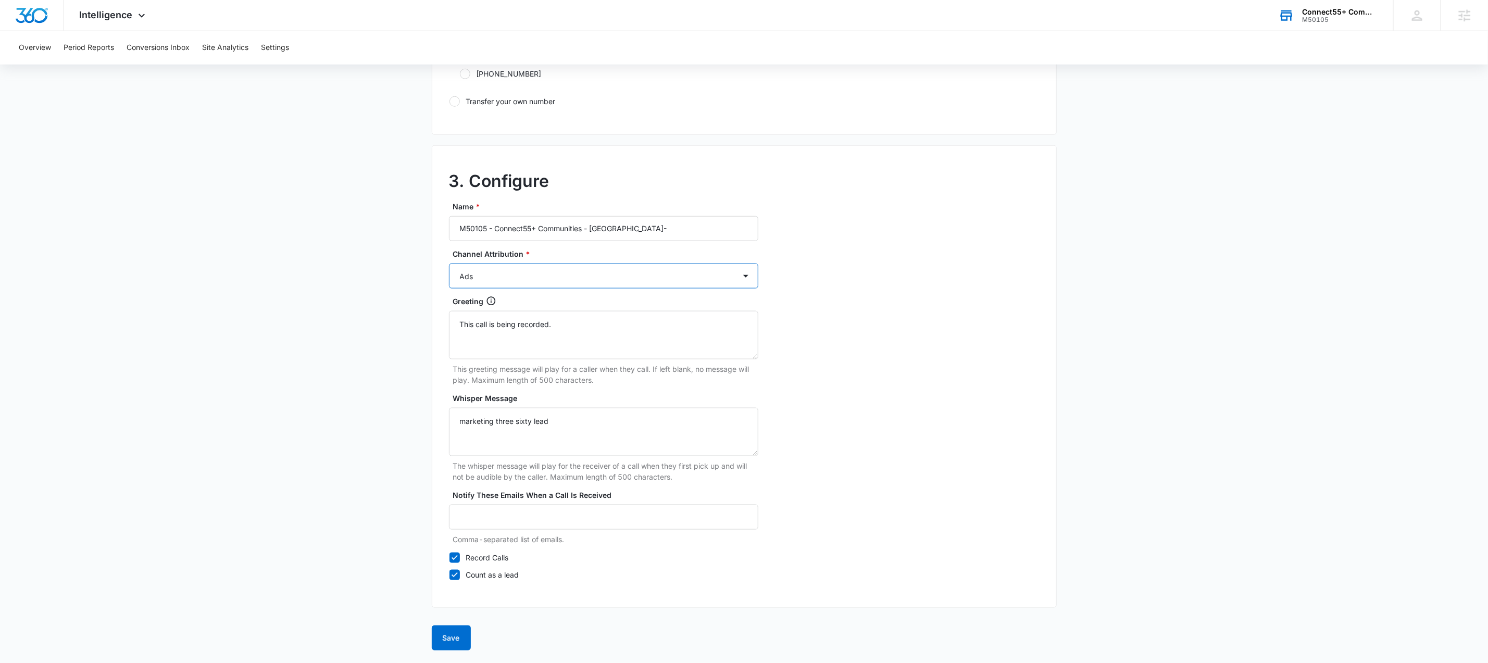
click at [588, 270] on select "Ads Local Service Ads Content Social Other" at bounding box center [603, 275] width 309 height 25
select select "LSA"
click at [449, 263] on select "Ads Local Service Ads Content Social Other" at bounding box center [603, 275] width 309 height 25
click at [657, 228] on input "M50105 - Connect55+ Communities - [GEOGRAPHIC_DATA]-" at bounding box center [603, 228] width 309 height 25
type input "M50105 - Connect55+ Communities - Indianola- LSA"
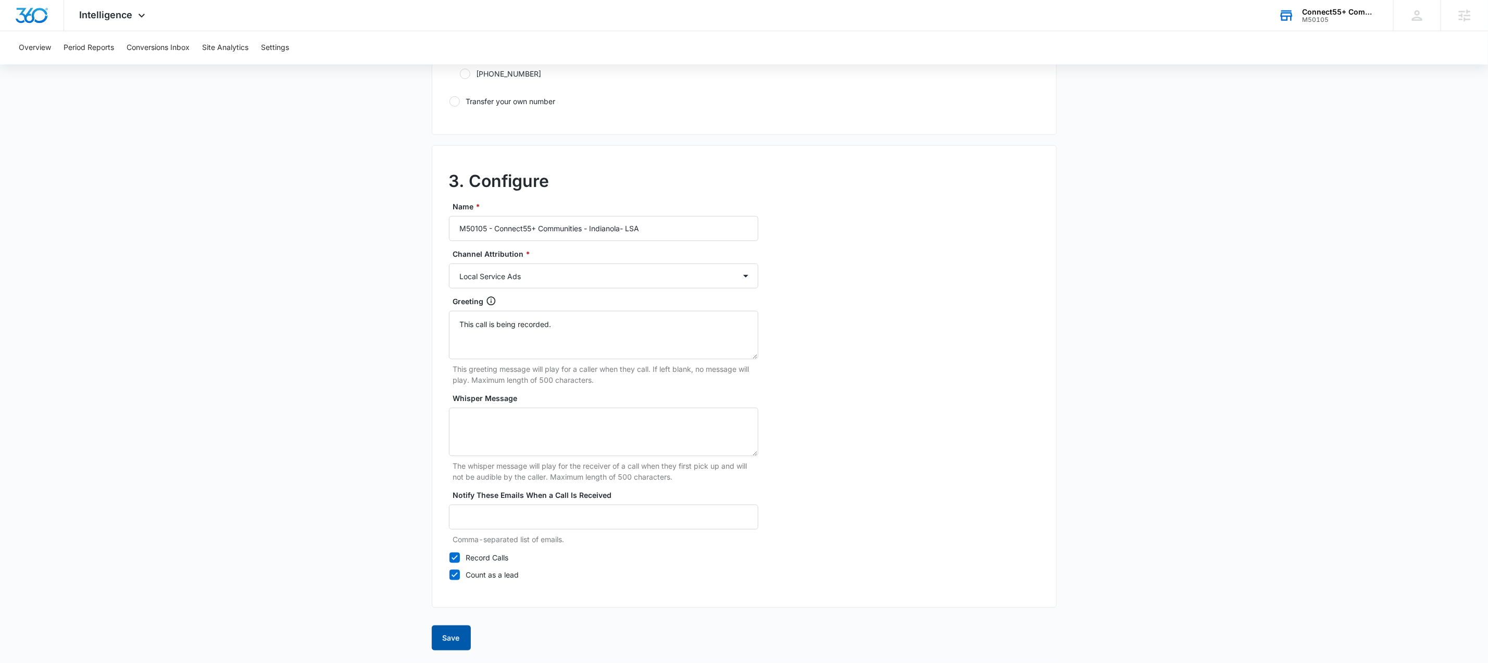
click at [454, 634] on button "Save" at bounding box center [451, 637] width 39 height 25
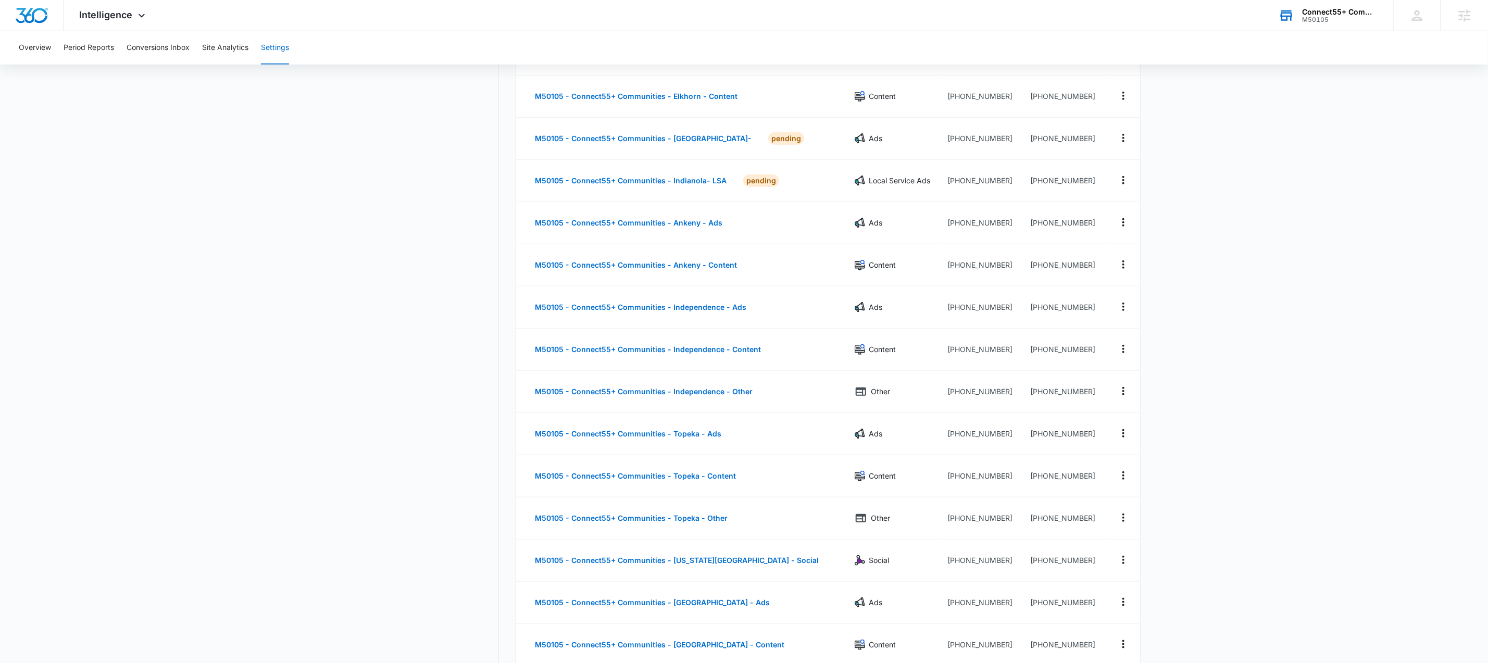
scroll to position [547, 0]
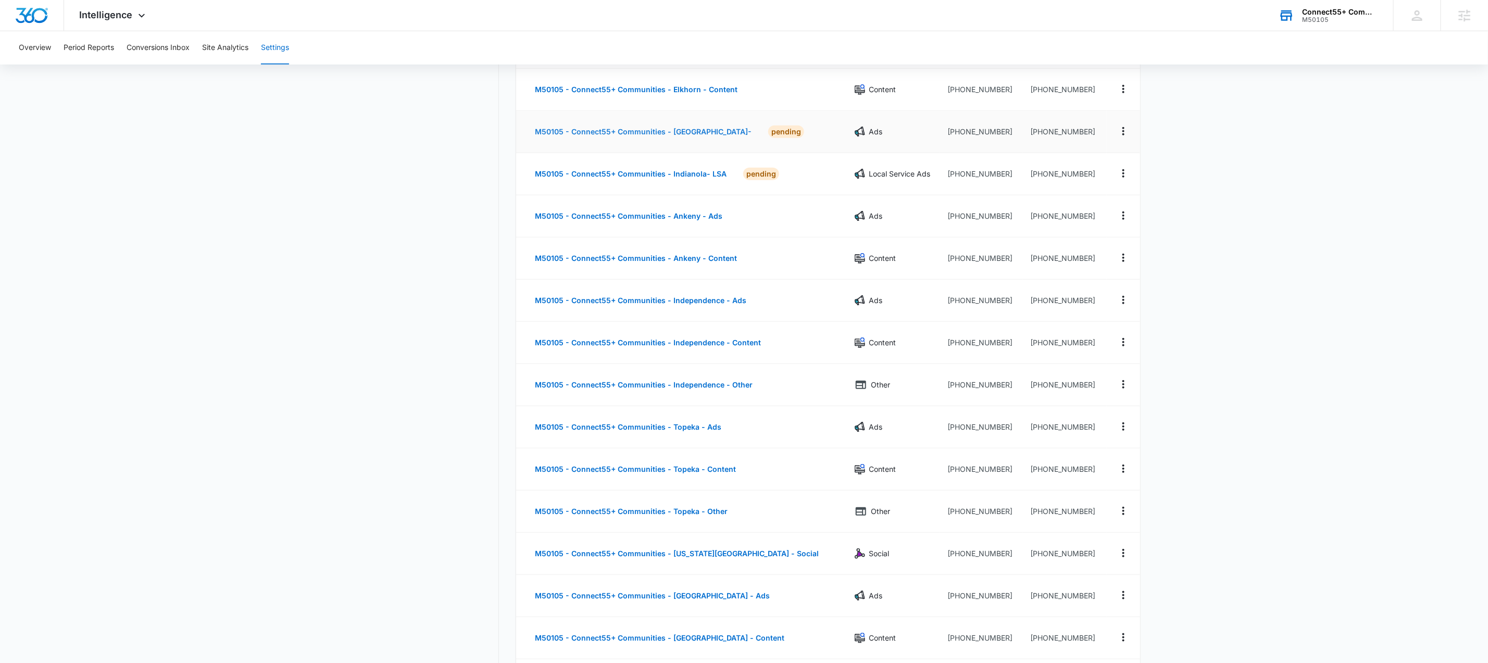
click at [690, 133] on button "M50105 - Connect55+ Communities - [GEOGRAPHIC_DATA]-" at bounding box center [642, 131] width 237 height 25
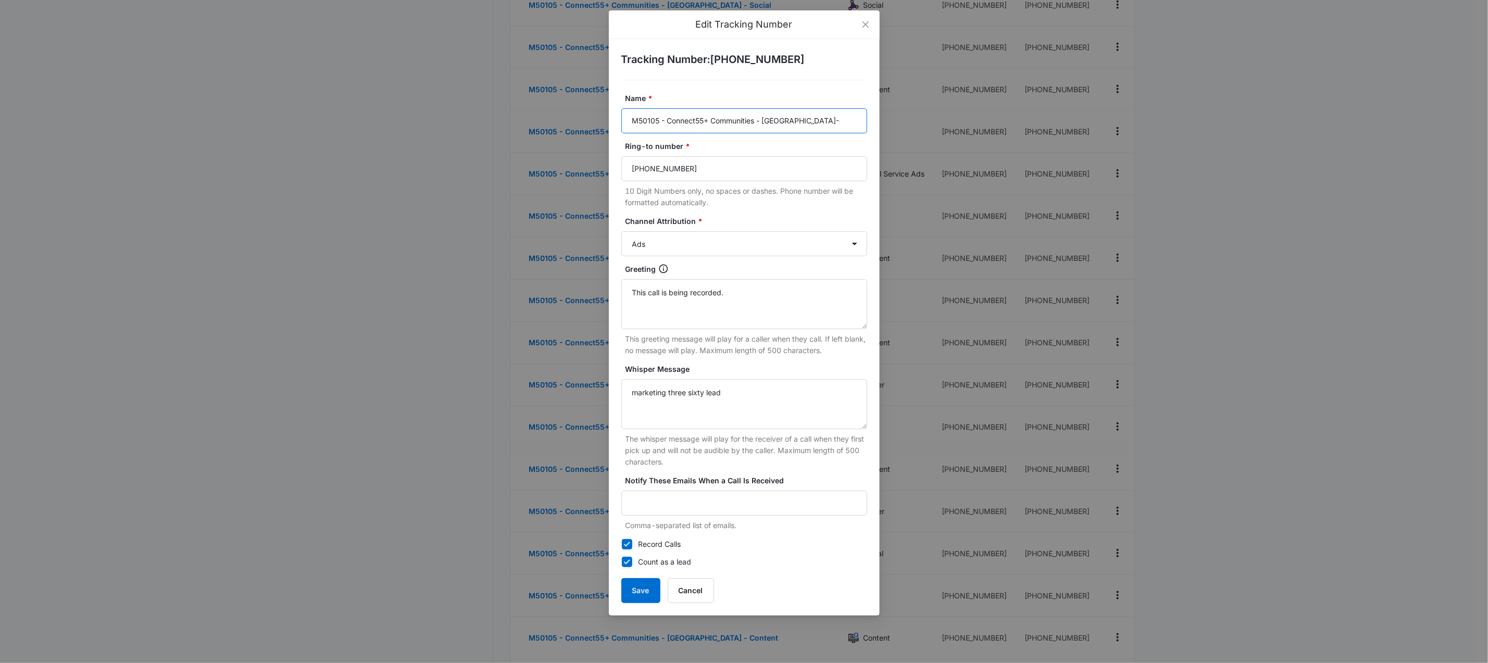
click at [814, 121] on input "M50105 - Connect55+ Communities - [GEOGRAPHIC_DATA]-" at bounding box center [744, 120] width 246 height 25
type input "M50105 - Connect55+ Communities - Indianola- Ads"
click at [648, 599] on button "Save" at bounding box center [640, 590] width 39 height 25
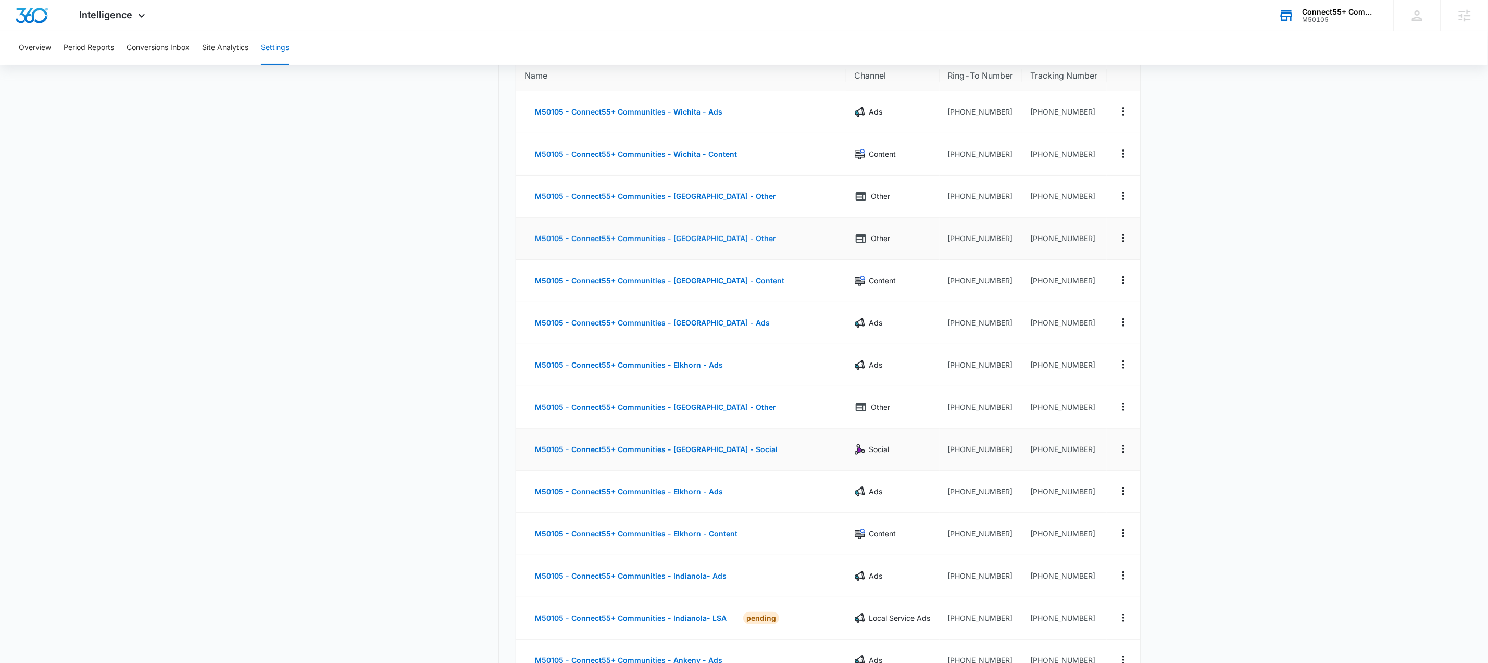
scroll to position [0, 0]
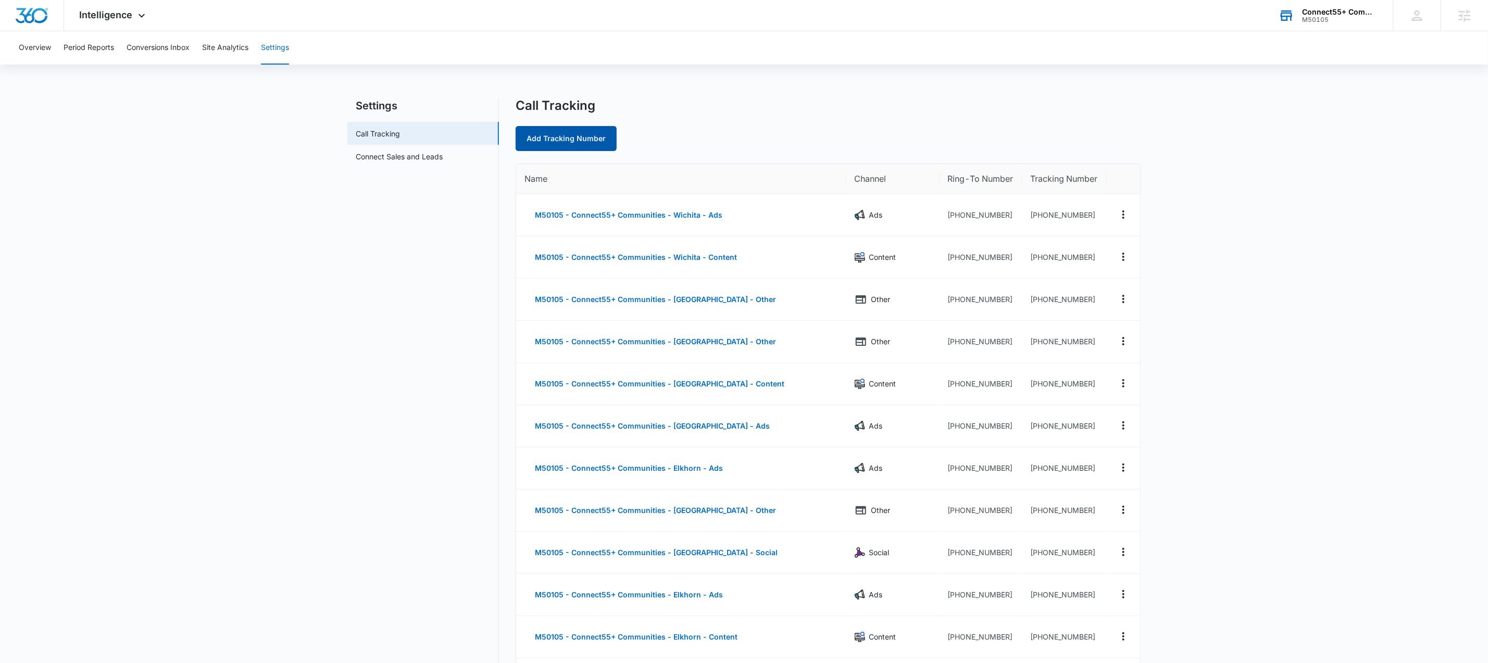
click at [592, 147] on link "Add Tracking Number" at bounding box center [565, 138] width 101 height 25
select select "by_area_code"
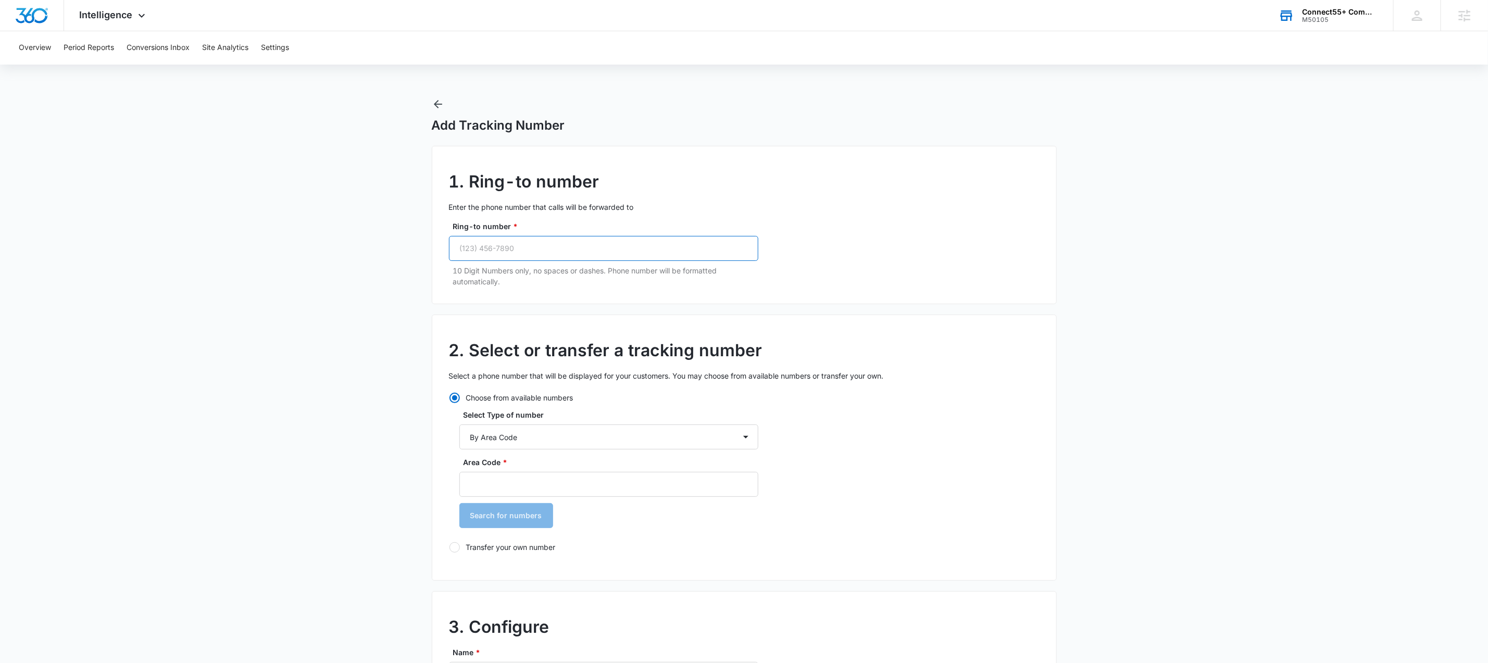
click at [595, 243] on input "Ring-to number *" at bounding box center [603, 248] width 309 height 25
paste input "[PHONE_NUMBER]"
type input "[PHONE_NUMBER]"
click at [557, 435] on select "By City & State By State Only By Zip Code By Area Code Toll Free Numbers" at bounding box center [608, 436] width 299 height 25
click at [537, 482] on input "Area Code *" at bounding box center [608, 484] width 299 height 25
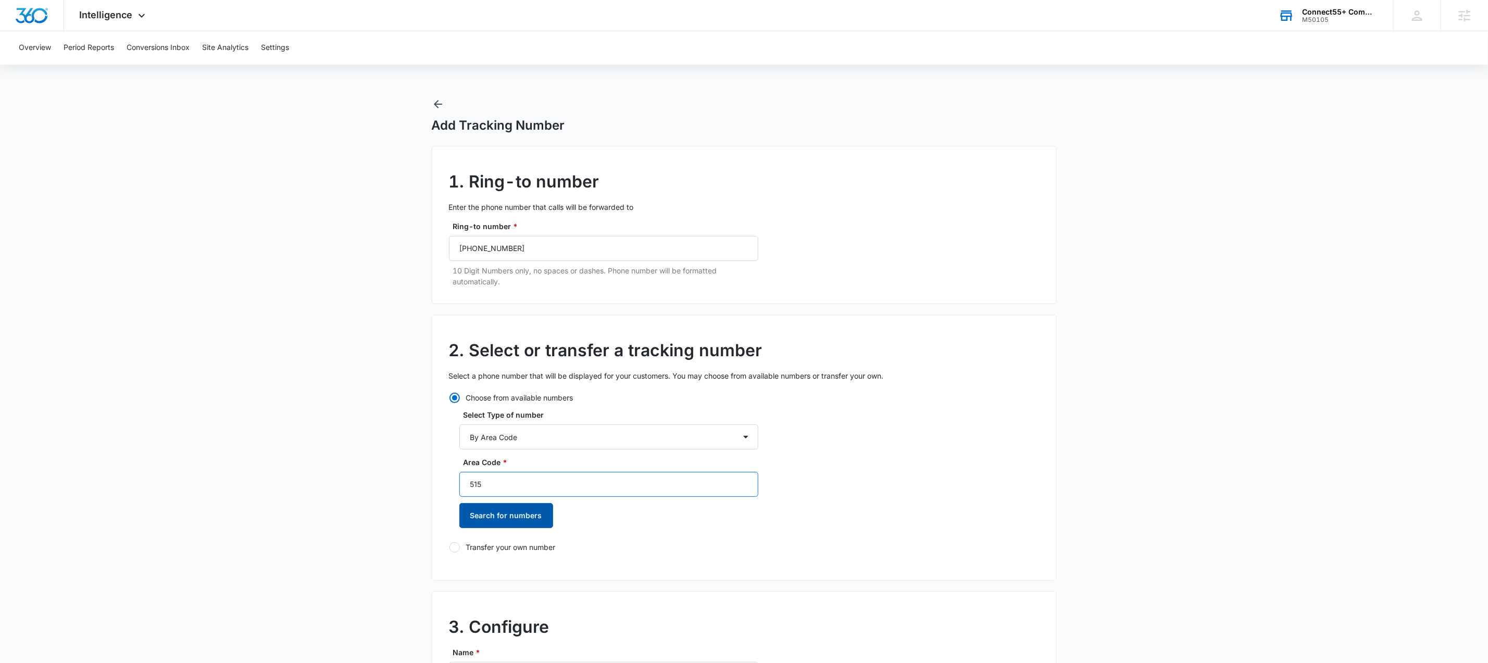
type input "515"
click at [523, 517] on button "Search for numbers" at bounding box center [506, 515] width 94 height 25
click at [468, 573] on div at bounding box center [465, 570] width 10 height 10
click at [460, 570] on input "[PHONE_NUMBER]" at bounding box center [459, 570] width 1 height 1
radio input "true"
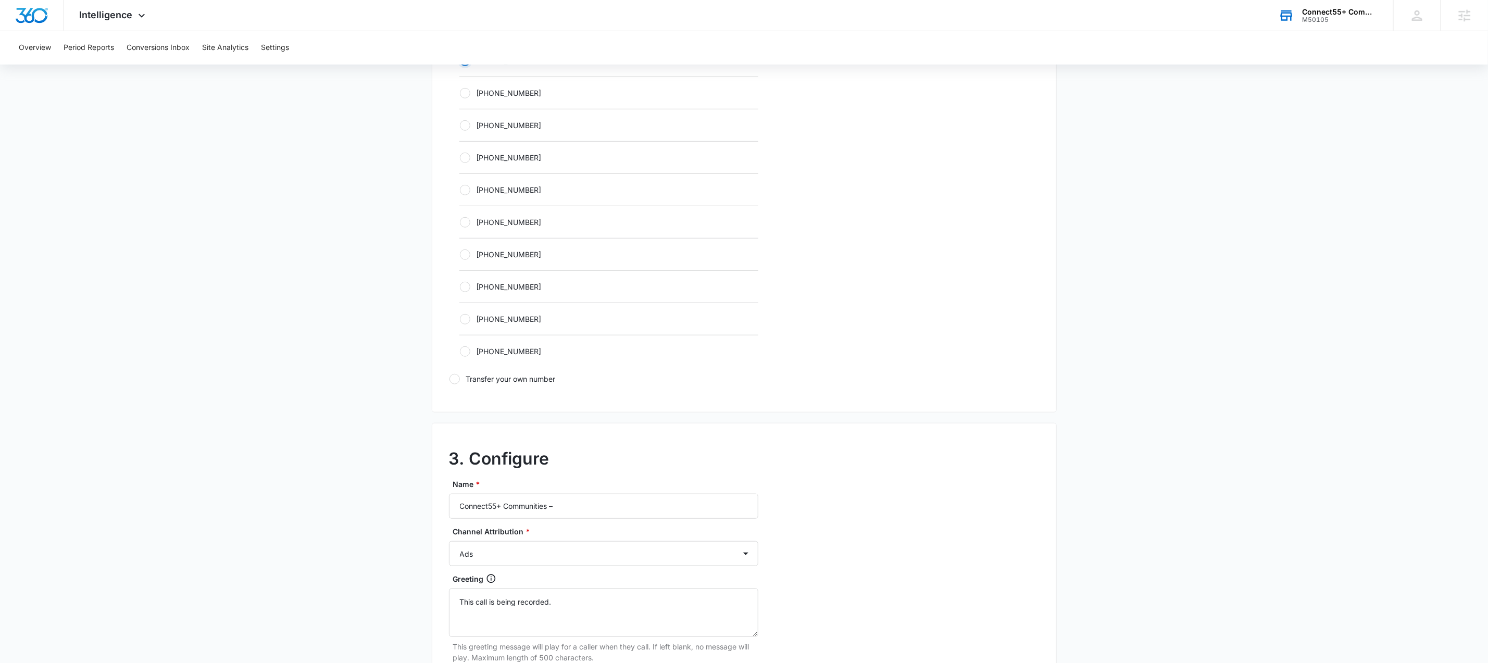
scroll to position [625, 0]
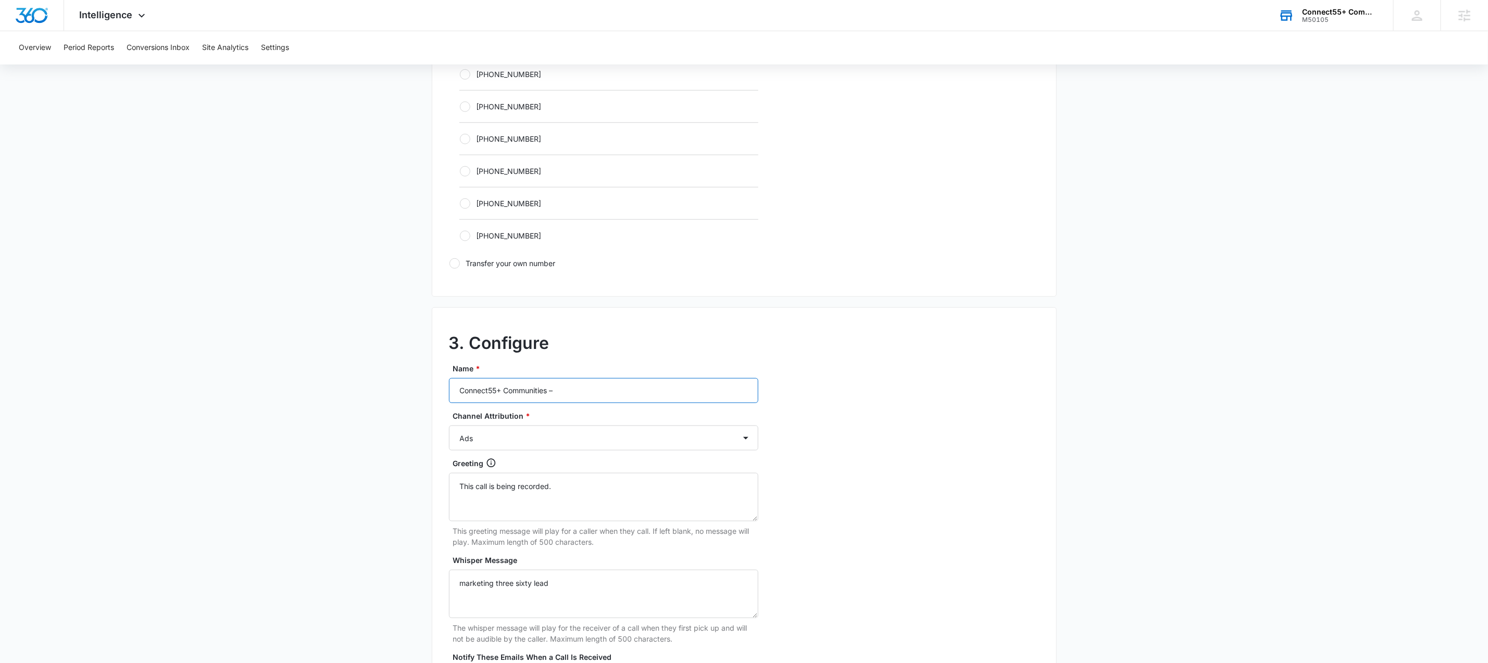
click at [598, 381] on input "Connect55+ Communities –" at bounding box center [603, 390] width 309 height 25
click at [599, 382] on input "Connect55+ Communities –" at bounding box center [603, 390] width 309 height 25
click at [598, 385] on input "Connect55+ Communities –" at bounding box center [603, 390] width 309 height 25
drag, startPoint x: 598, startPoint y: 385, endPoint x: 597, endPoint y: 392, distance: 6.8
click at [598, 385] on input "Connect55+ Communities –" at bounding box center [603, 390] width 309 height 25
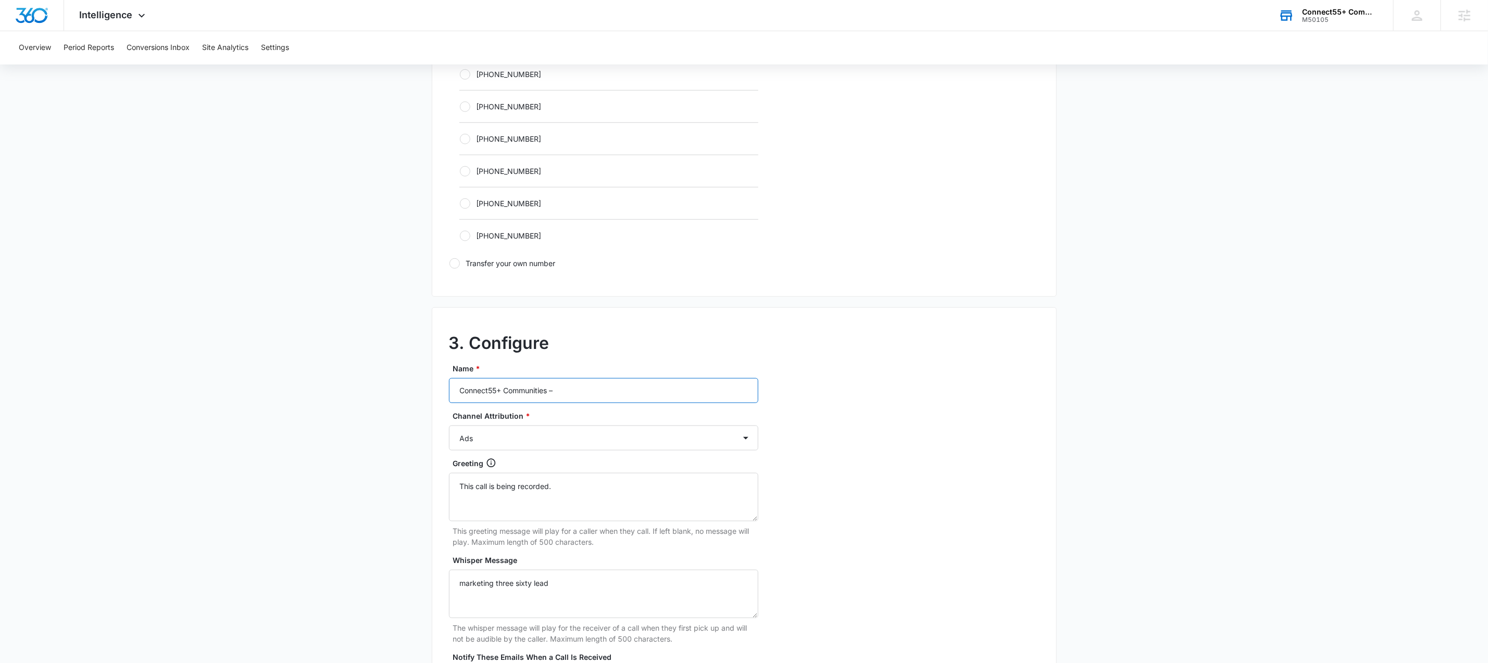
click at [599, 394] on input "Connect55+ Communities –" at bounding box center [603, 390] width 309 height 25
click at [600, 394] on input "Connect55+ Communities –" at bounding box center [603, 390] width 309 height 25
click at [599, 394] on input "Connect55+ Communities –" at bounding box center [603, 390] width 309 height 25
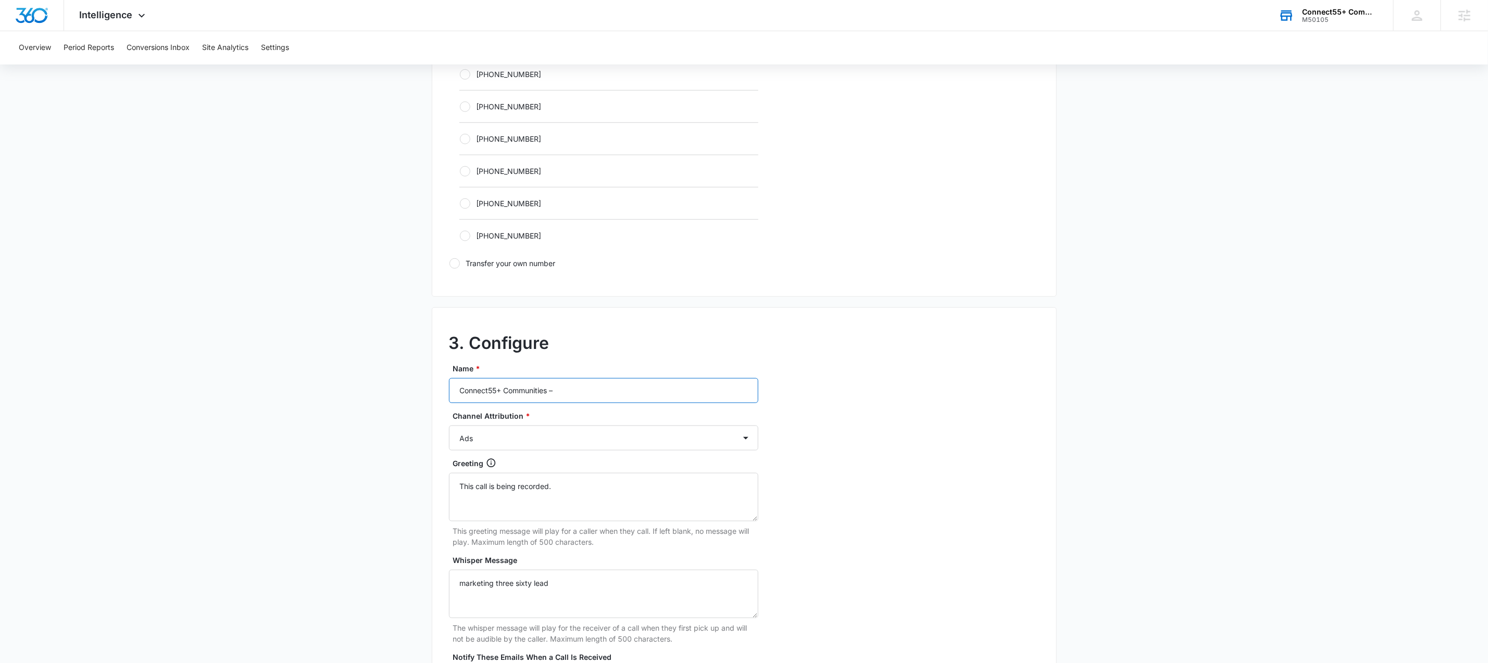
click at [598, 394] on input "Connect55+ Communities –" at bounding box center [603, 390] width 309 height 25
paste input "M50105 - Connect55+ Communities - [GEOGRAPHIC_DATA]-"
type input "M50105 - Connect55+ Communities - Indianola- Content"
click at [559, 439] on select "Ads Local Service Ads Content Social Other" at bounding box center [603, 437] width 309 height 25
select select "CONTENT"
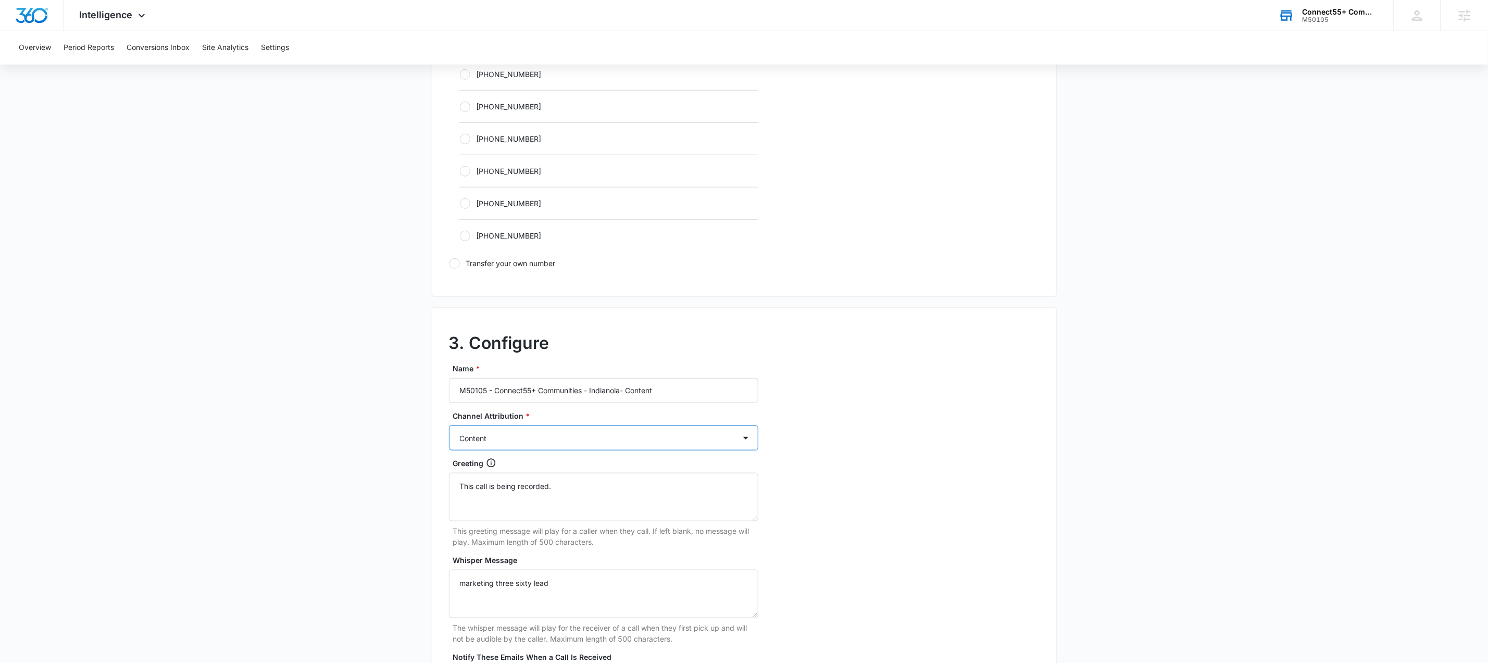
click at [449, 429] on select "Ads Local Service Ads Content Social Other" at bounding box center [603, 437] width 309 height 25
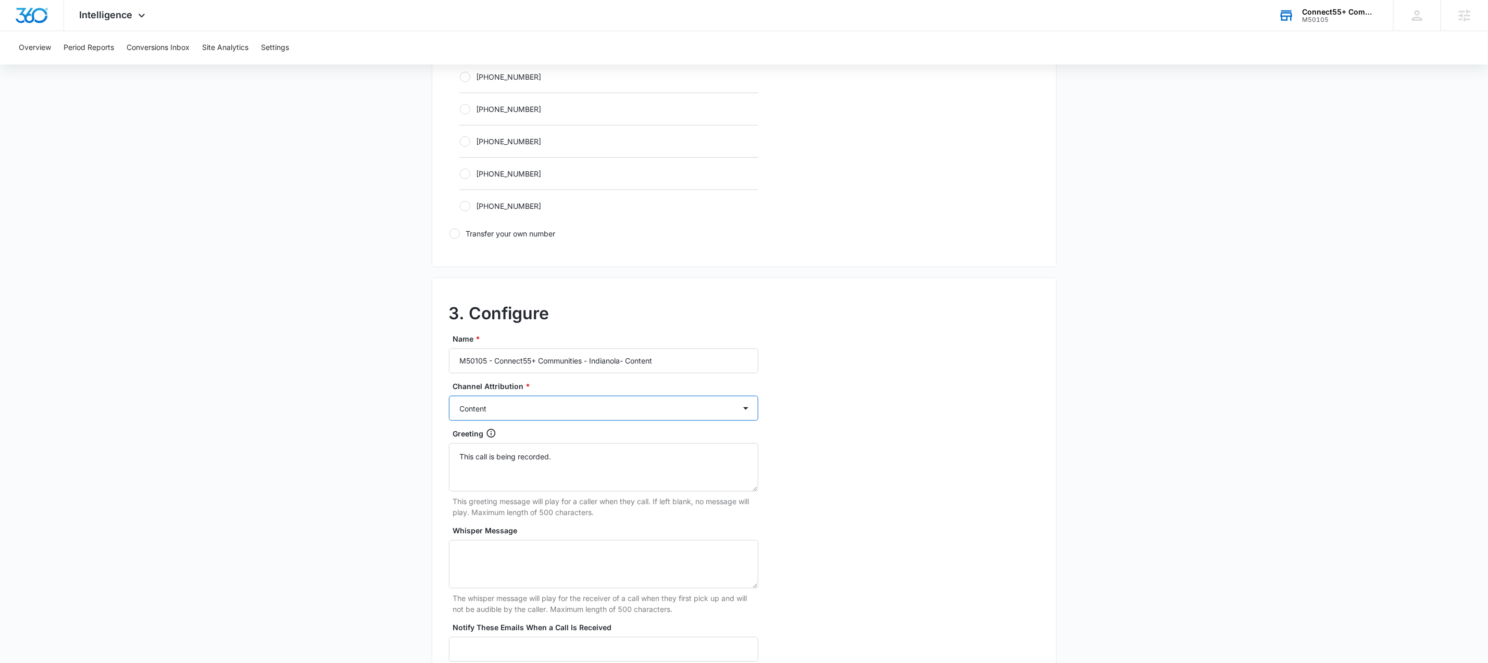
scroll to position [791, 0]
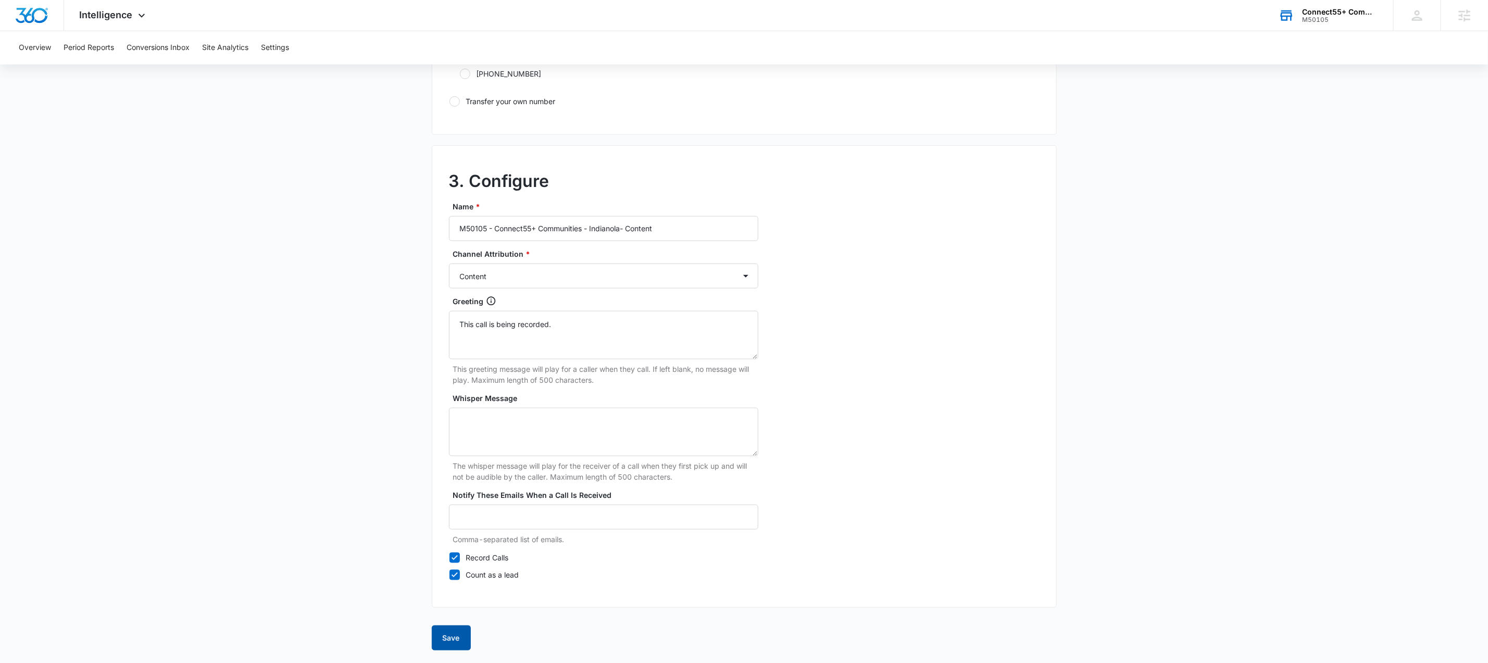
click at [453, 631] on button "Save" at bounding box center [451, 637] width 39 height 25
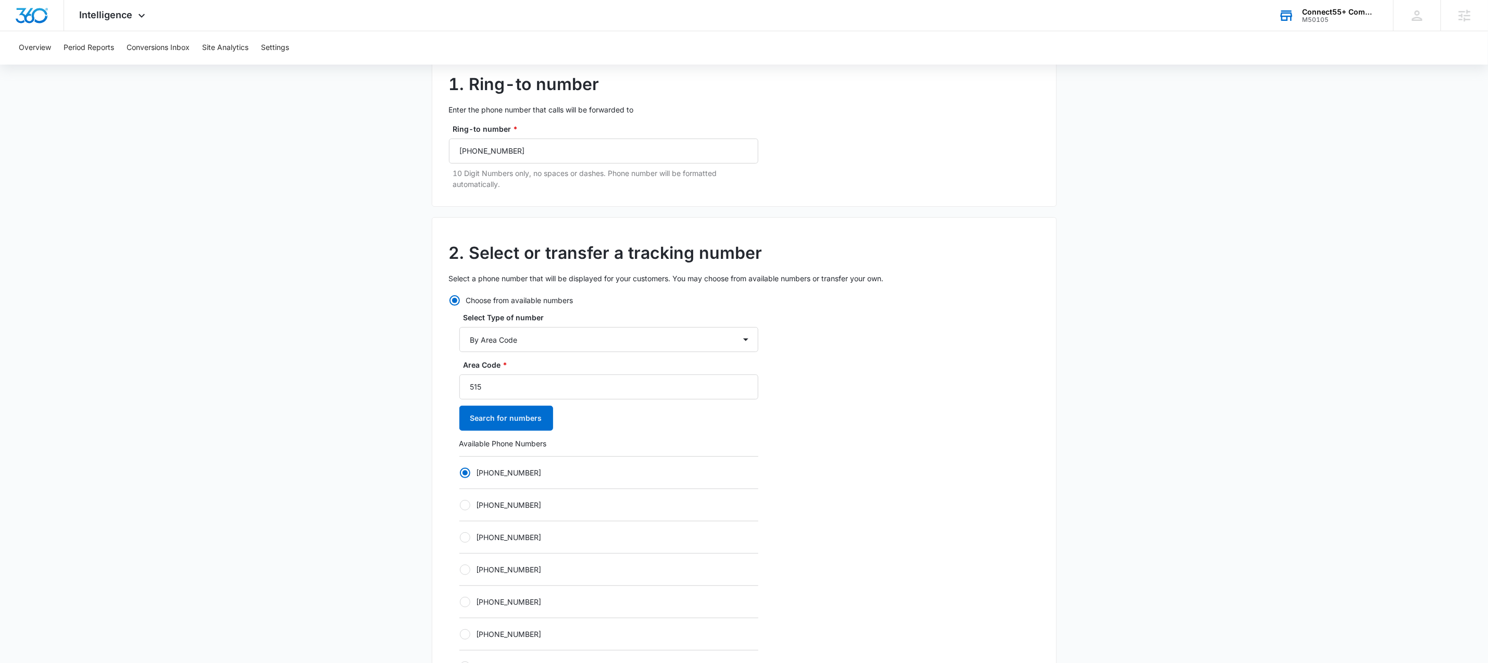
scroll to position [0, 0]
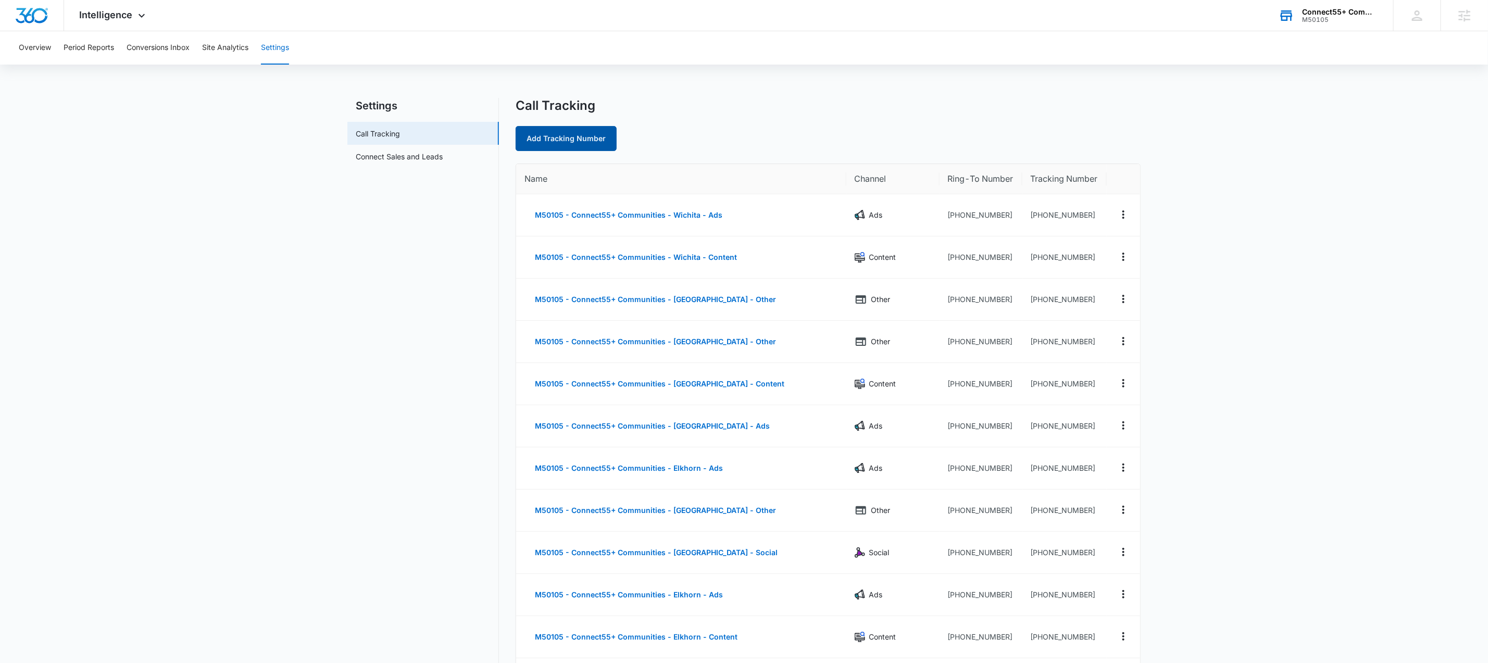
click at [585, 128] on link "Add Tracking Number" at bounding box center [565, 138] width 101 height 25
select select "by_area_code"
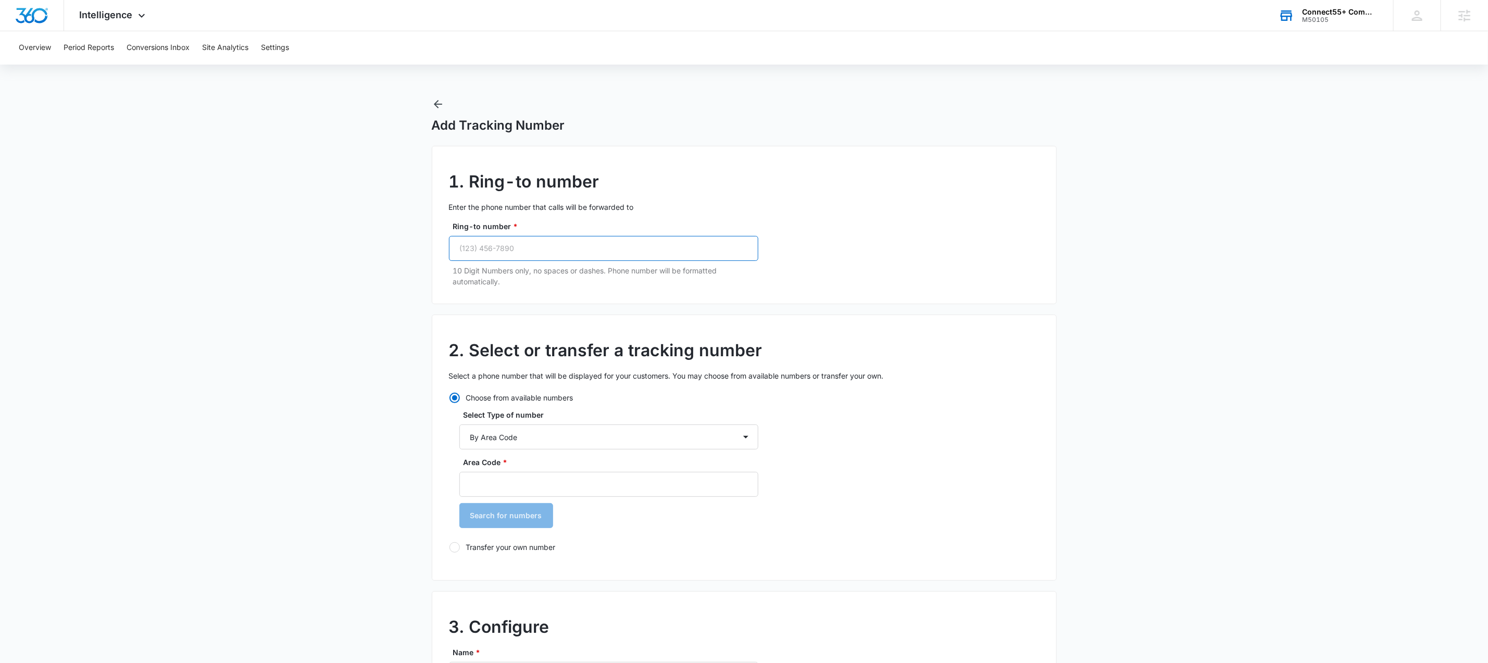
click at [668, 249] on input "Ring-to number *" at bounding box center [603, 248] width 309 height 25
paste input "[PHONE_NUMBER]"
type input "[PHONE_NUMBER]"
click at [557, 433] on select "By City & State By State Only By Zip Code By Area Code Toll Free Numbers" at bounding box center [608, 436] width 299 height 25
click at [532, 483] on input "Area Code *" at bounding box center [608, 484] width 299 height 25
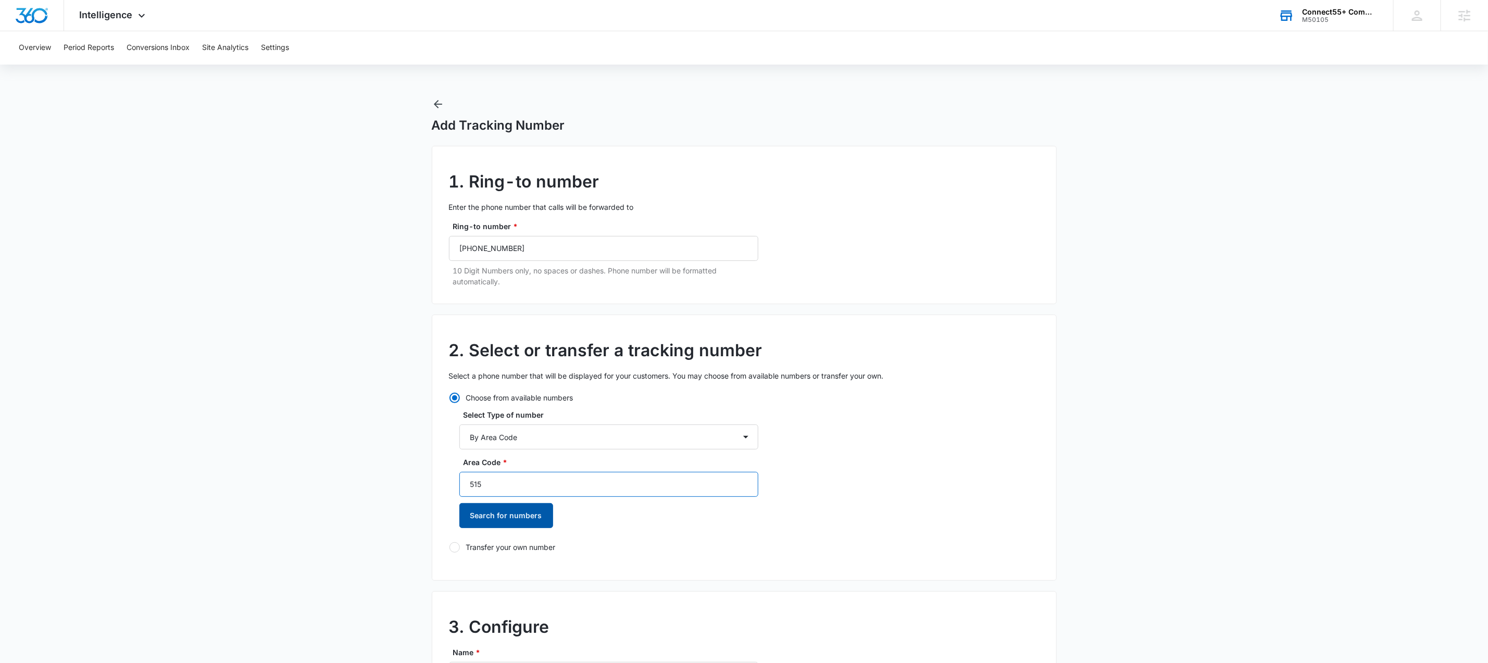
type input "515"
click at [480, 510] on button "Search for numbers" at bounding box center [506, 515] width 94 height 25
click at [487, 570] on label "[PHONE_NUMBER]" at bounding box center [608, 569] width 299 height 11
click at [460, 570] on input "[PHONE_NUMBER]" at bounding box center [459, 570] width 1 height 1
radio input "true"
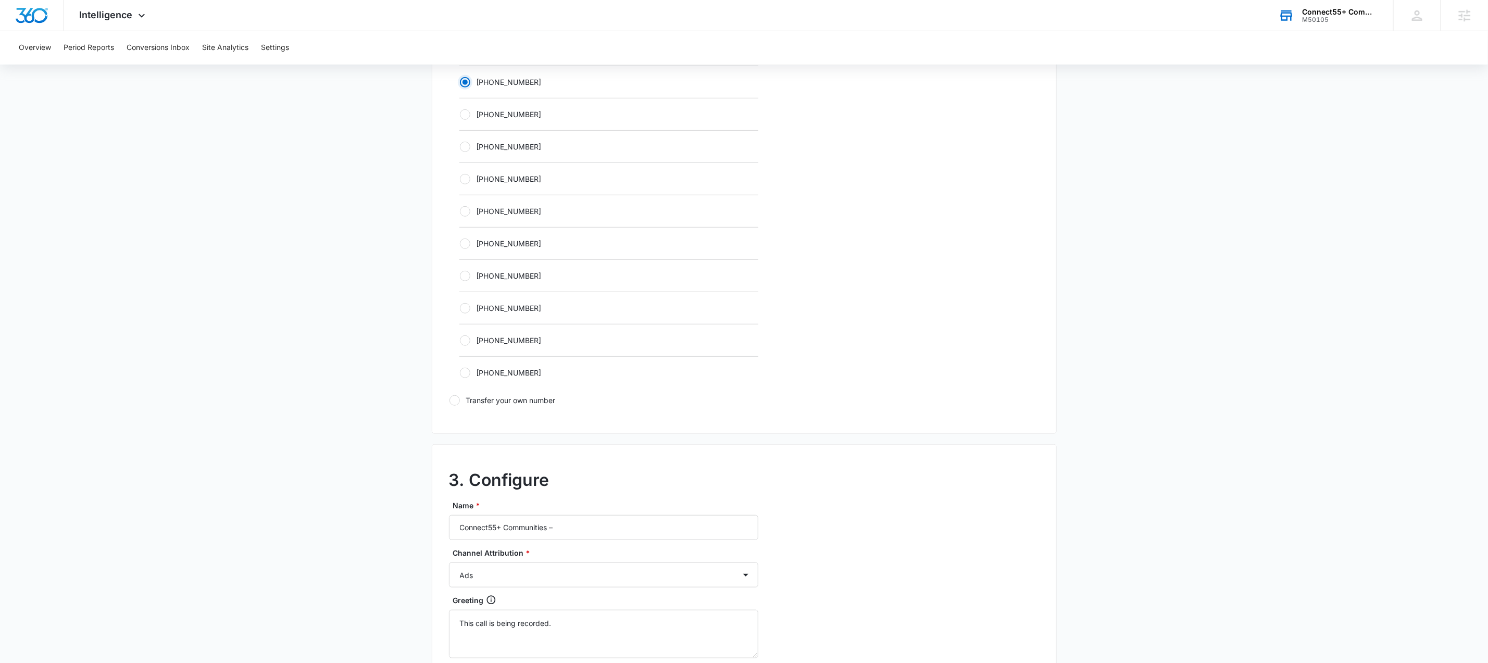
scroll to position [502, 0]
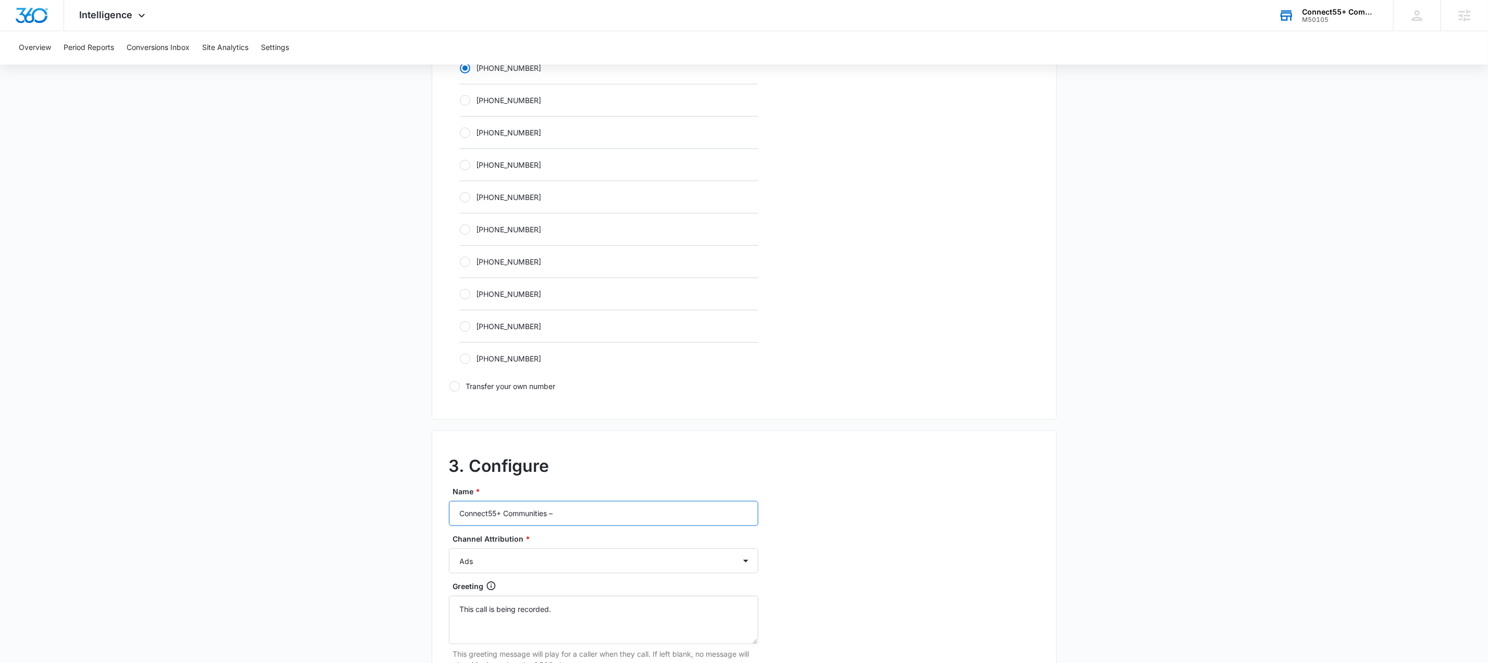
click at [605, 521] on input "Connect55+ Communities –" at bounding box center [603, 513] width 309 height 25
click at [605, 520] on input "Connect55+ Communities –" at bounding box center [603, 513] width 309 height 25
click at [604, 519] on input "Connect55+ Communities –" at bounding box center [603, 513] width 309 height 25
click at [604, 520] on input "Connect55+ Communities –" at bounding box center [603, 513] width 309 height 25
click at [603, 520] on input "Connect55+ Communities –" at bounding box center [603, 513] width 309 height 25
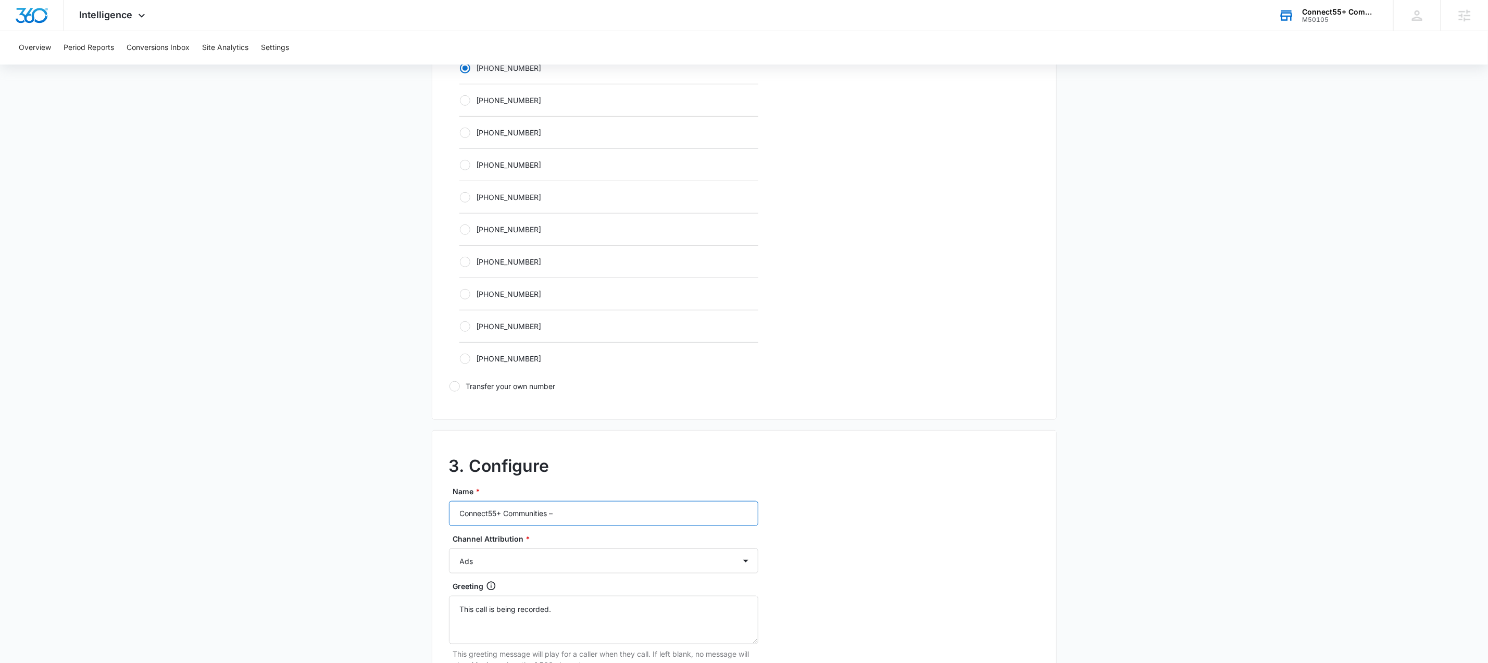
paste input "M50105 - Connect55+ Communities - [GEOGRAPHIC_DATA]-"
type input "M50105 - Connect55+ Communities - Indianola- Social"
click at [616, 560] on select "Ads Local Service Ads Content Social Other" at bounding box center [603, 560] width 309 height 25
select select "SOCIAL"
click at [449, 551] on select "Ads Local Service Ads Content Social Other" at bounding box center [603, 560] width 309 height 25
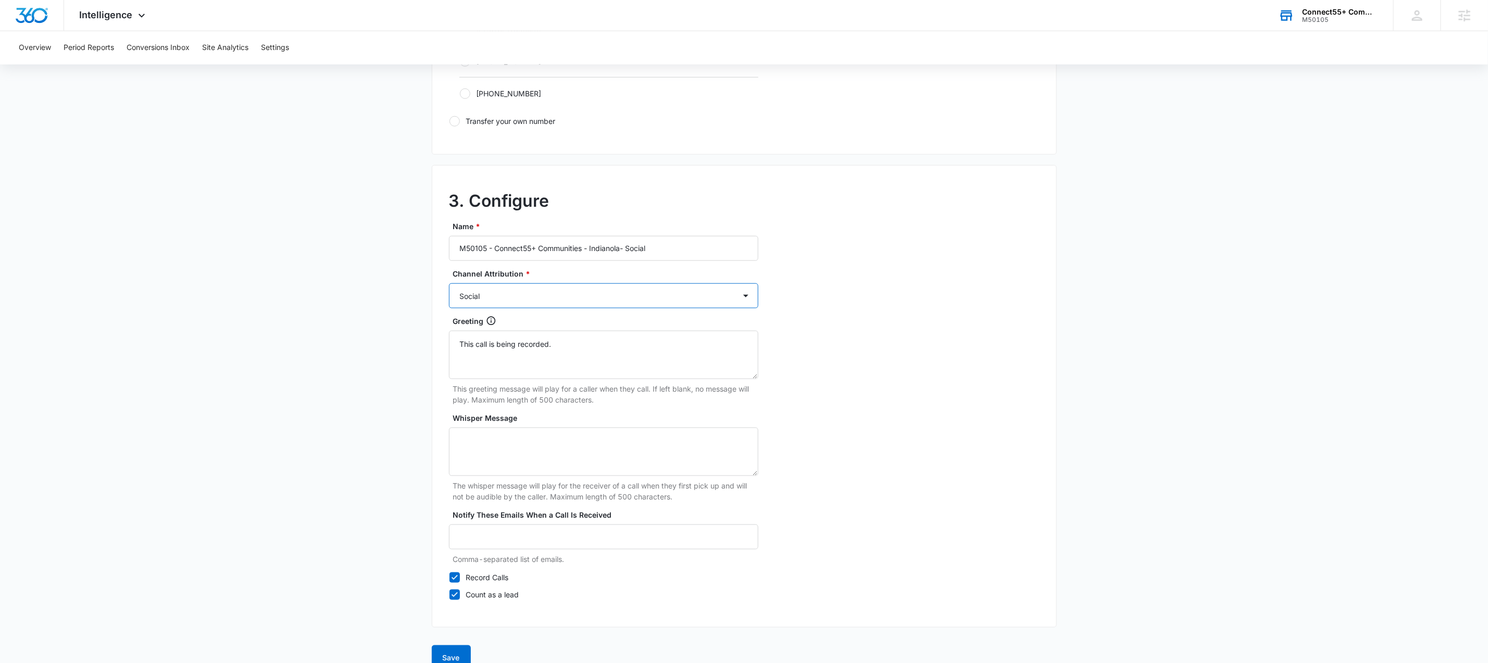
scroll to position [770, 0]
click at [445, 650] on button "Save" at bounding box center [451, 654] width 39 height 25
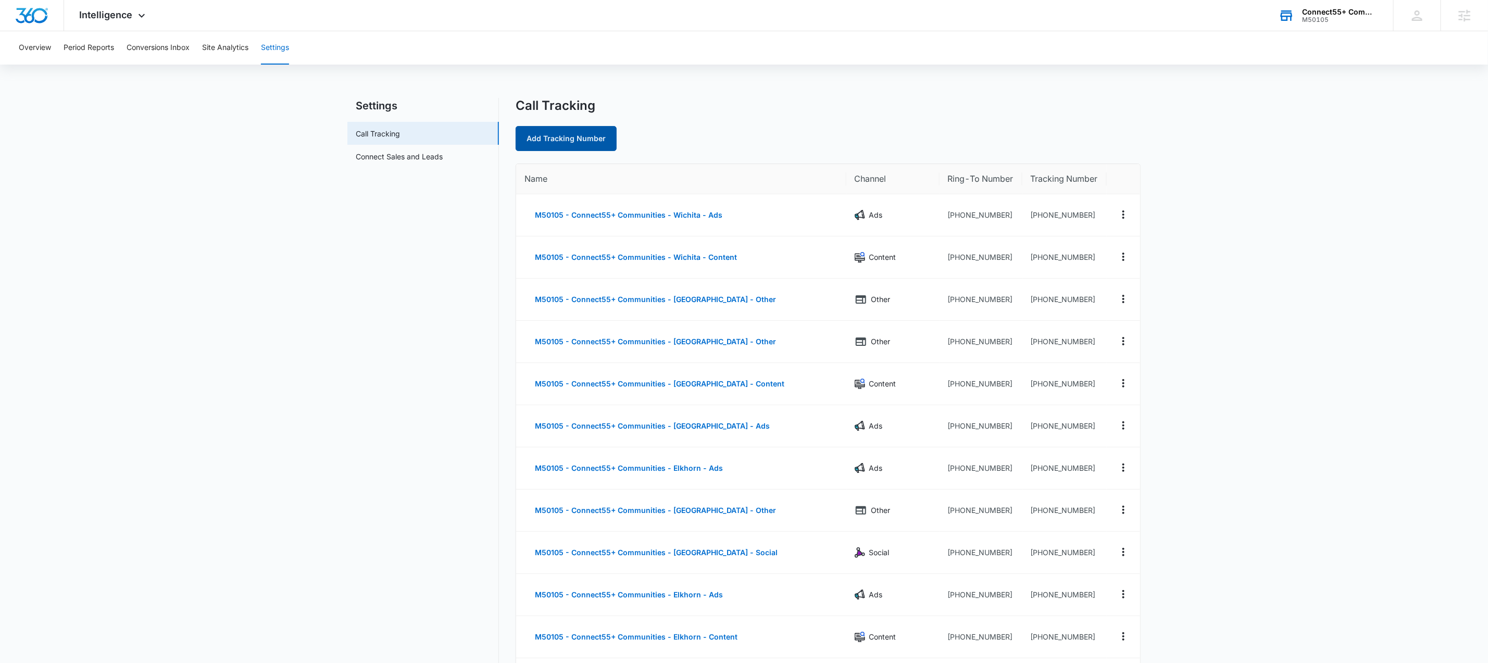
click at [591, 140] on link "Add Tracking Number" at bounding box center [565, 138] width 101 height 25
select select "by_area_code"
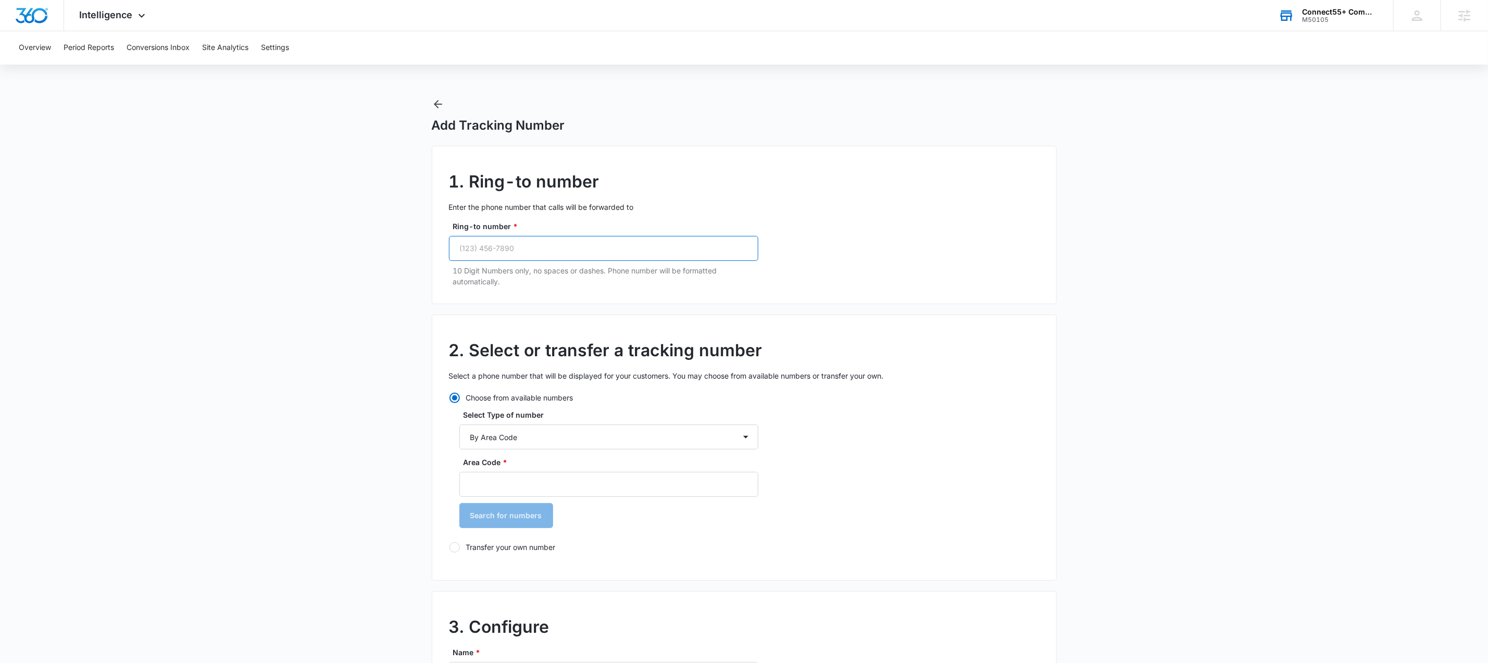
click at [549, 248] on input "Ring-to number *" at bounding box center [603, 248] width 309 height 25
paste input "[PHONE_NUMBER]"
type input "[PHONE_NUMBER]"
click at [548, 488] on input "Area Code *" at bounding box center [608, 484] width 299 height 25
type input "515"
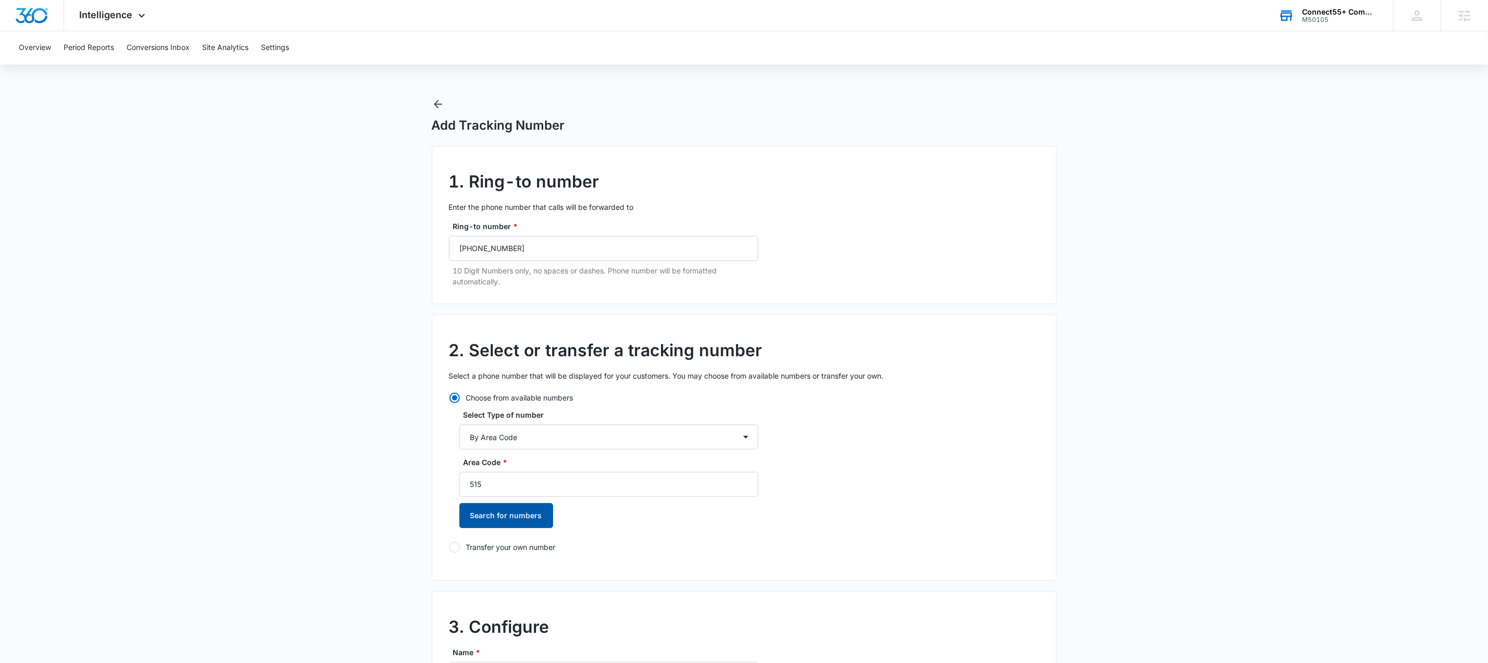
click at [528, 522] on button "Search for numbers" at bounding box center [506, 515] width 94 height 25
drag, startPoint x: 496, startPoint y: 568, endPoint x: 429, endPoint y: 561, distance: 67.5
click at [496, 567] on label "[PHONE_NUMBER]" at bounding box center [608, 569] width 299 height 11
click at [460, 570] on input "[PHONE_NUMBER]" at bounding box center [459, 570] width 1 height 1
radio input "true"
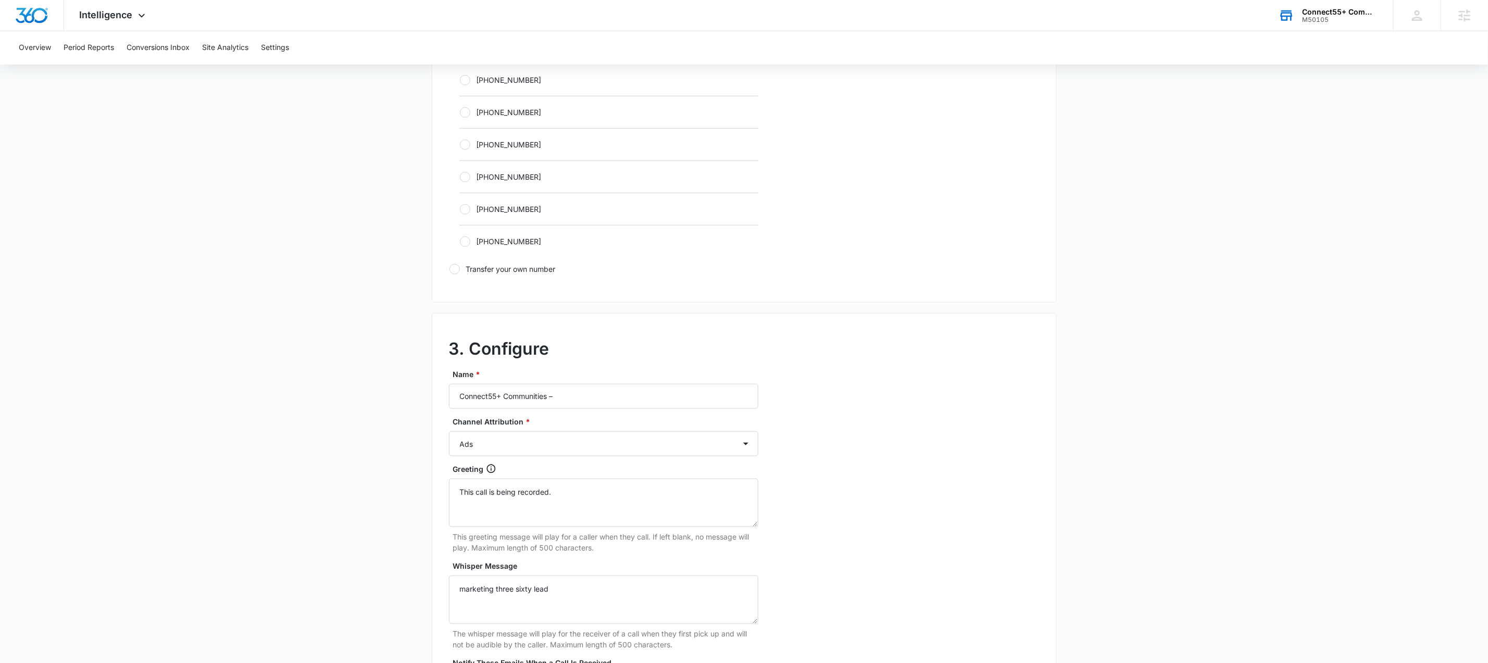
scroll to position [680, 0]
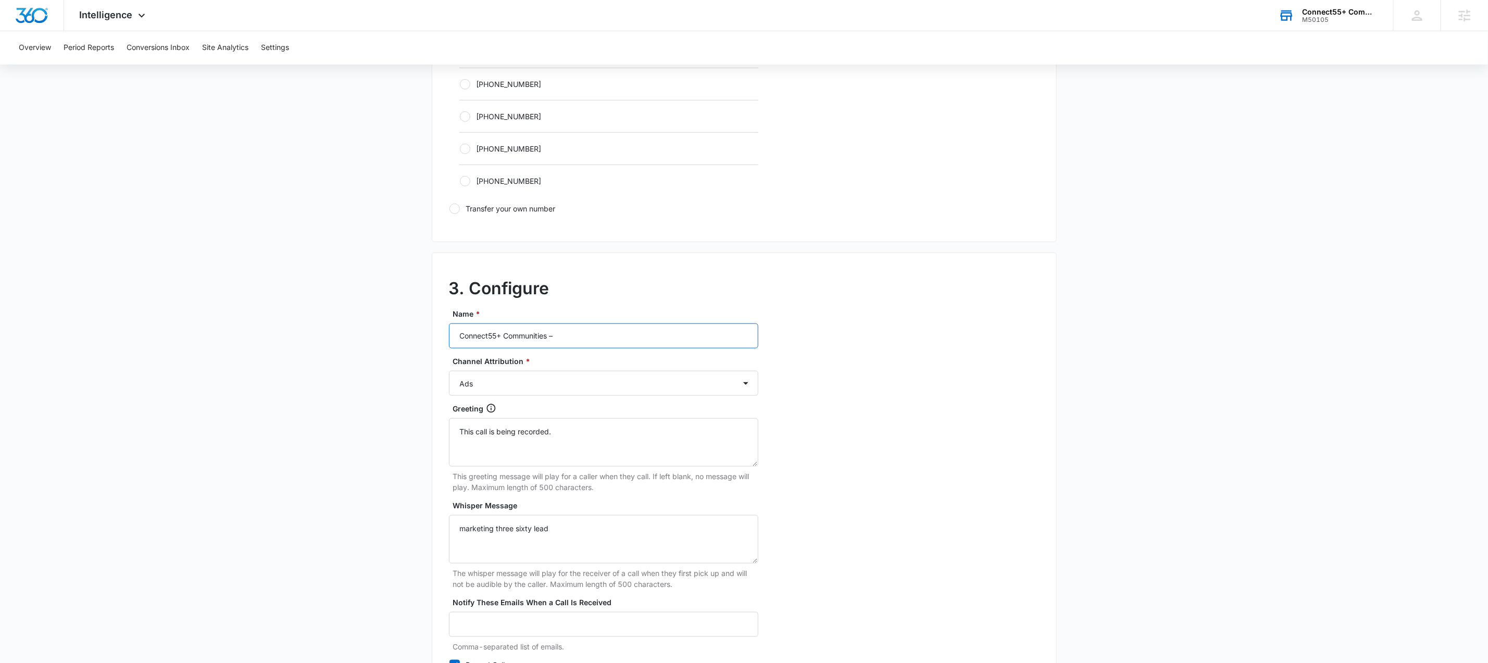
click at [598, 337] on input "Connect55+ Communities –" at bounding box center [603, 335] width 309 height 25
paste input "M50105 - Connect55+ Communities - [GEOGRAPHIC_DATA]-"
type input "M50105 - Connect55+ Communities - Indianola- Other"
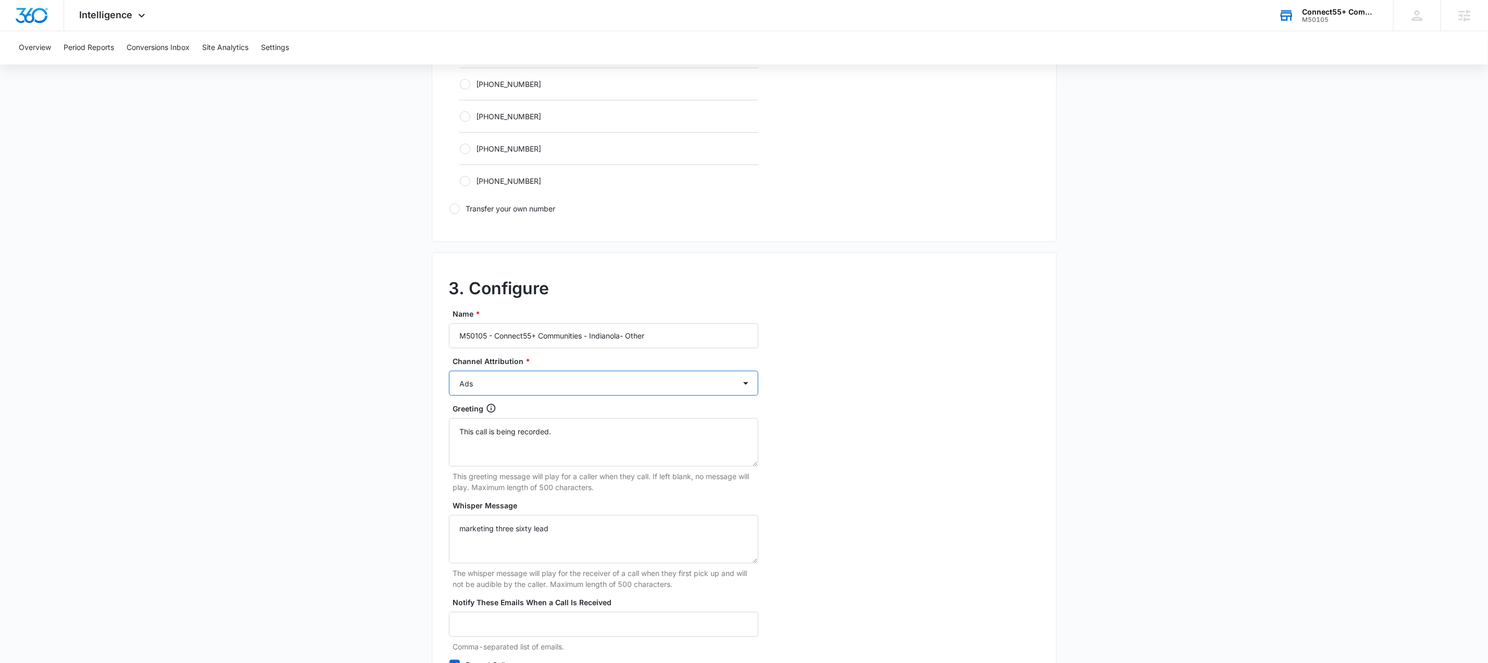
click at [572, 383] on select "Ads Local Service Ads Content Social Other" at bounding box center [603, 383] width 309 height 25
select select "OTHER"
click at [449, 374] on select "Ads Local Service Ads Content Social Other" at bounding box center [603, 383] width 309 height 25
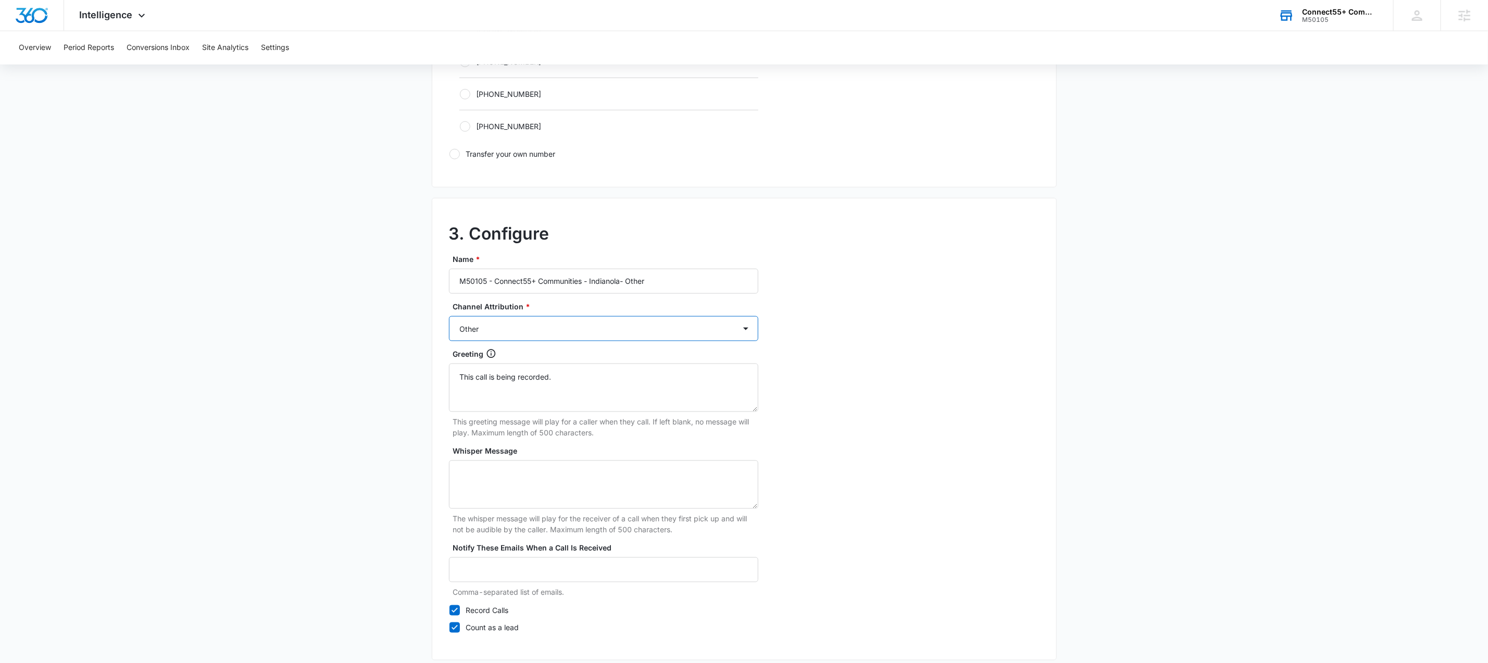
scroll to position [791, 0]
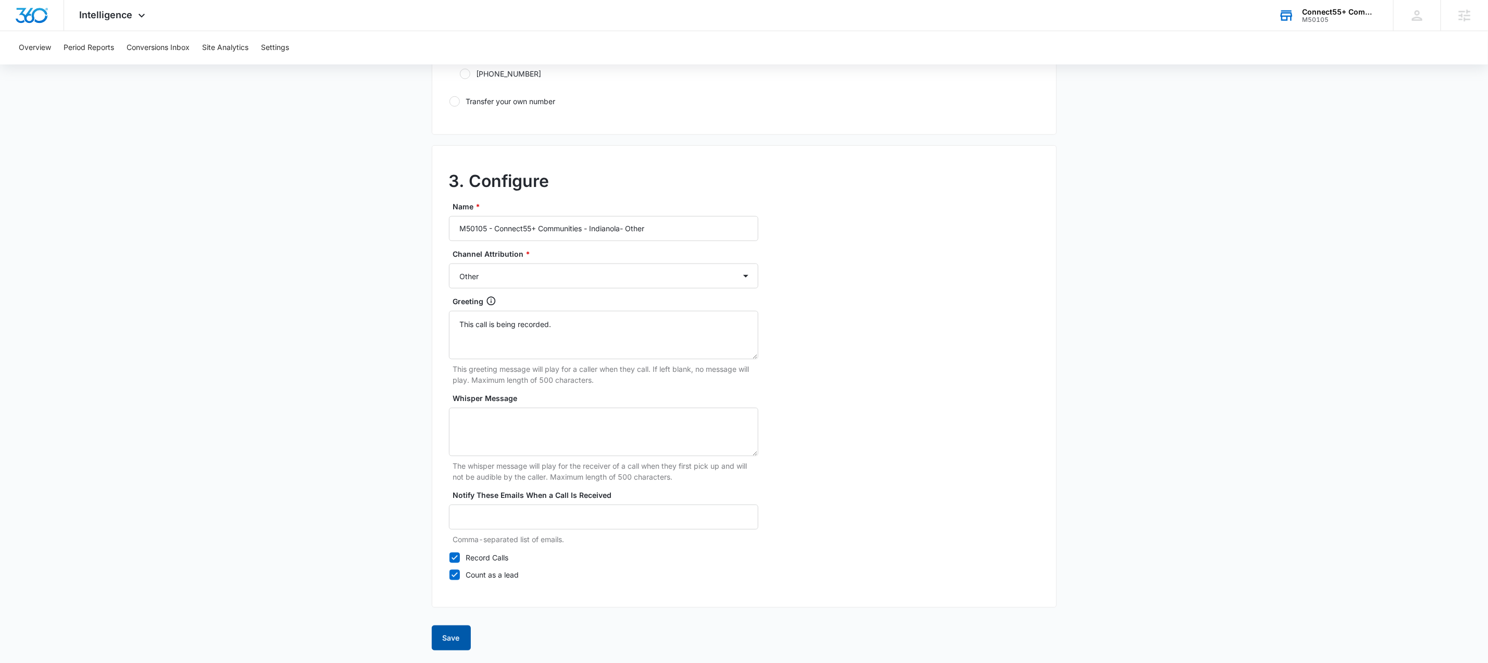
click at [450, 636] on button "Save" at bounding box center [451, 637] width 39 height 25
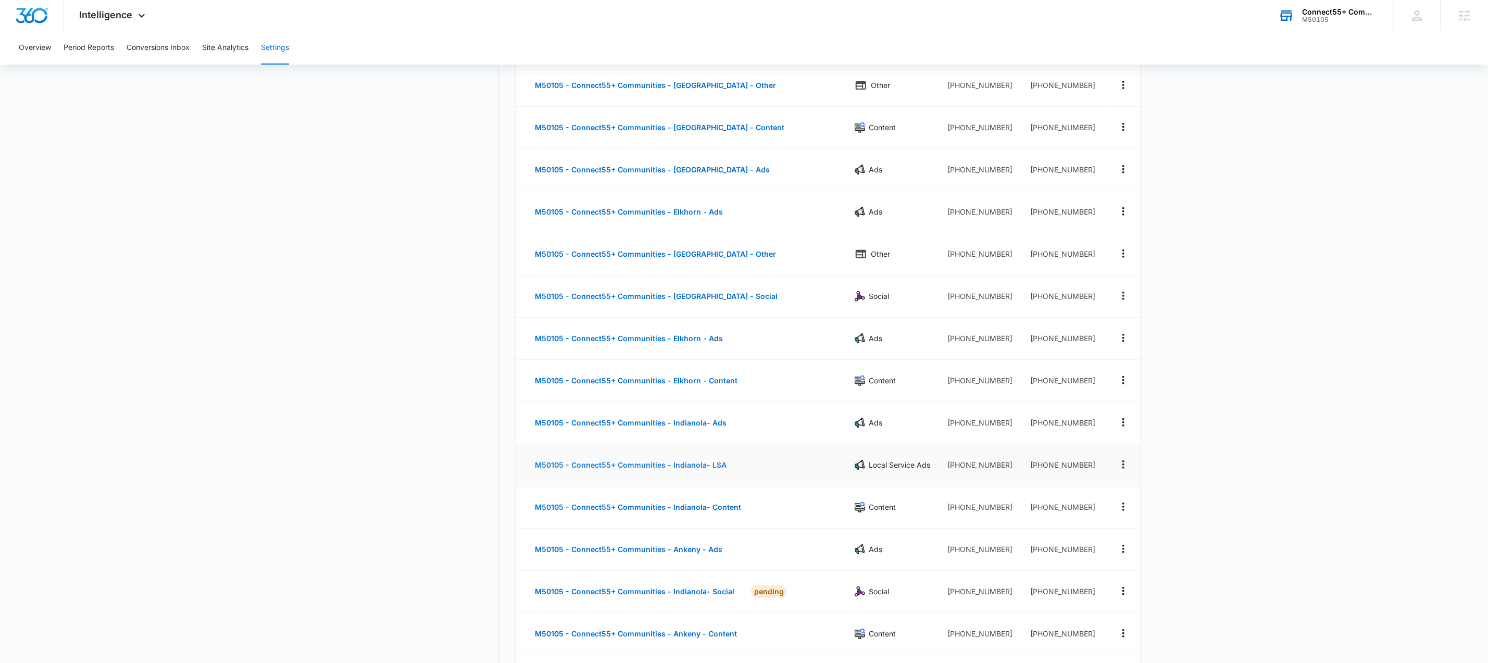
scroll to position [282, 0]
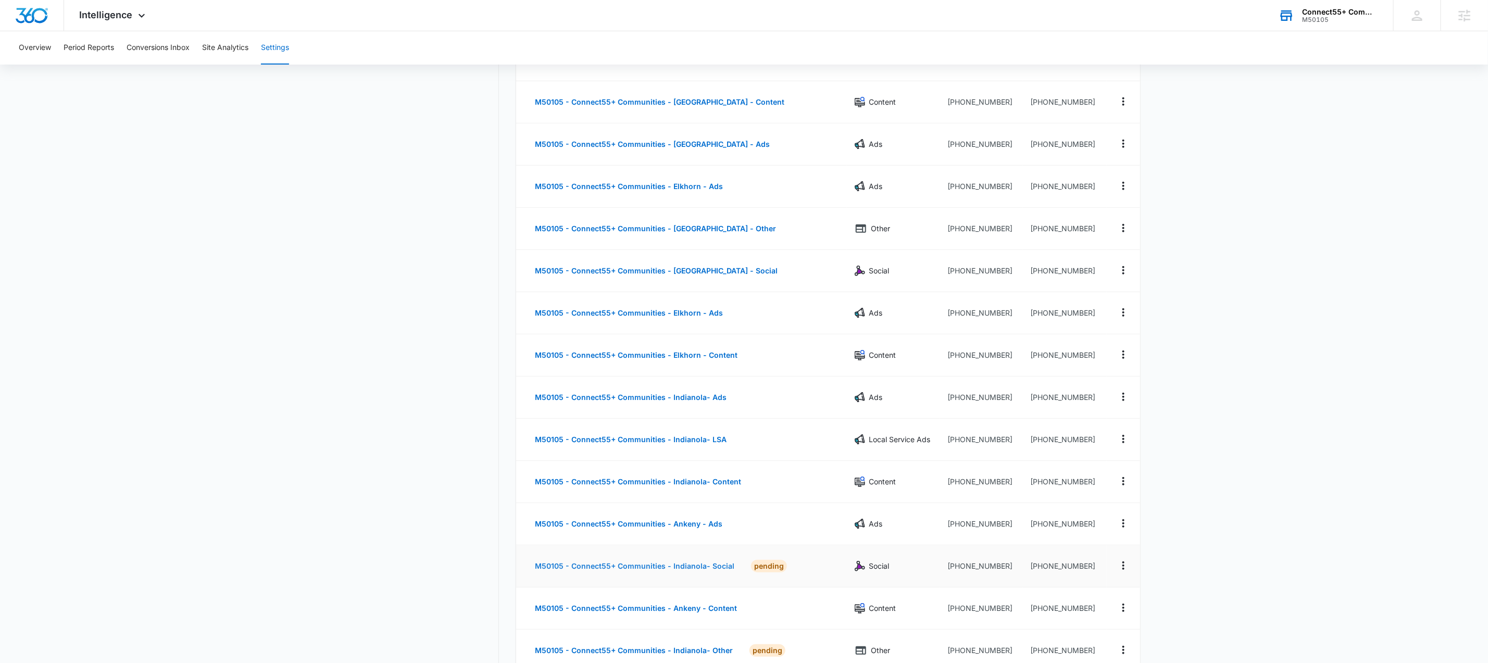
click at [707, 574] on button "M50105 - Connect55+ Communities - Indianola- Social" at bounding box center [634, 565] width 220 height 25
select select "SOCIAL"
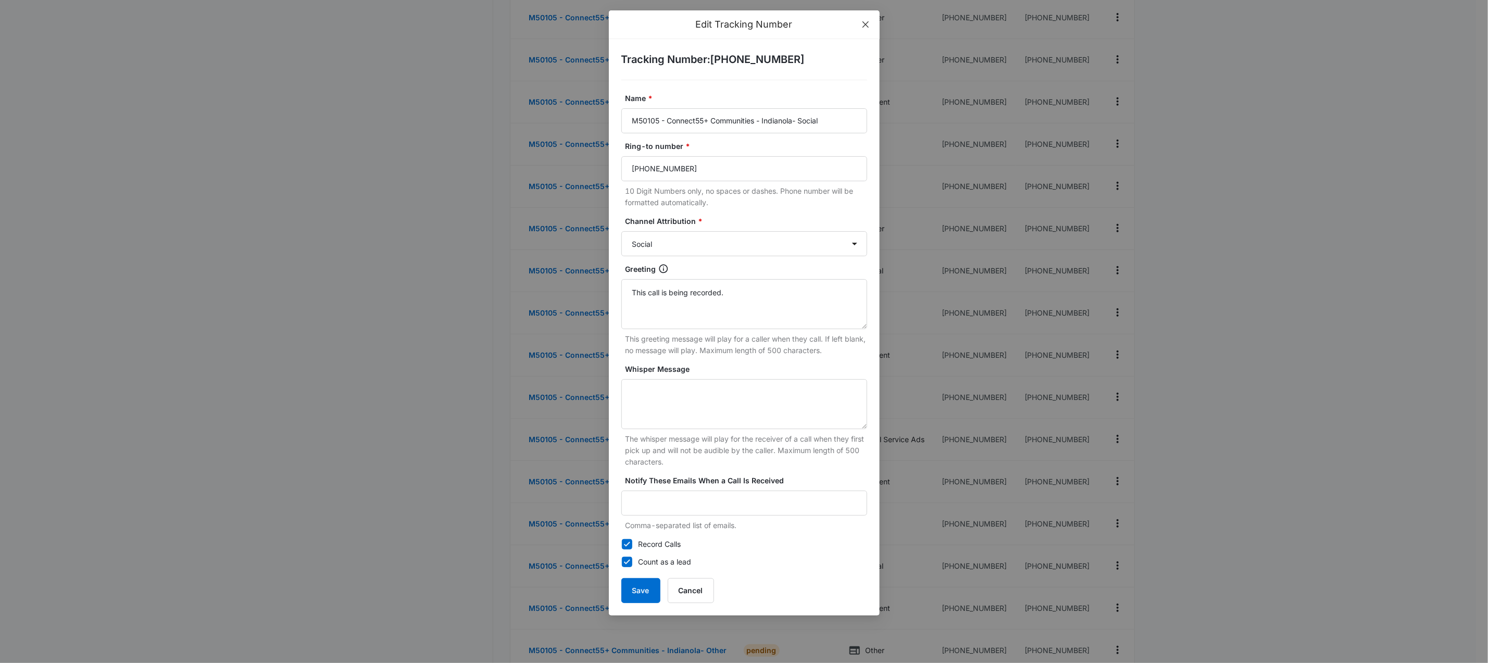
click at [868, 27] on icon "close" at bounding box center [865, 24] width 8 height 8
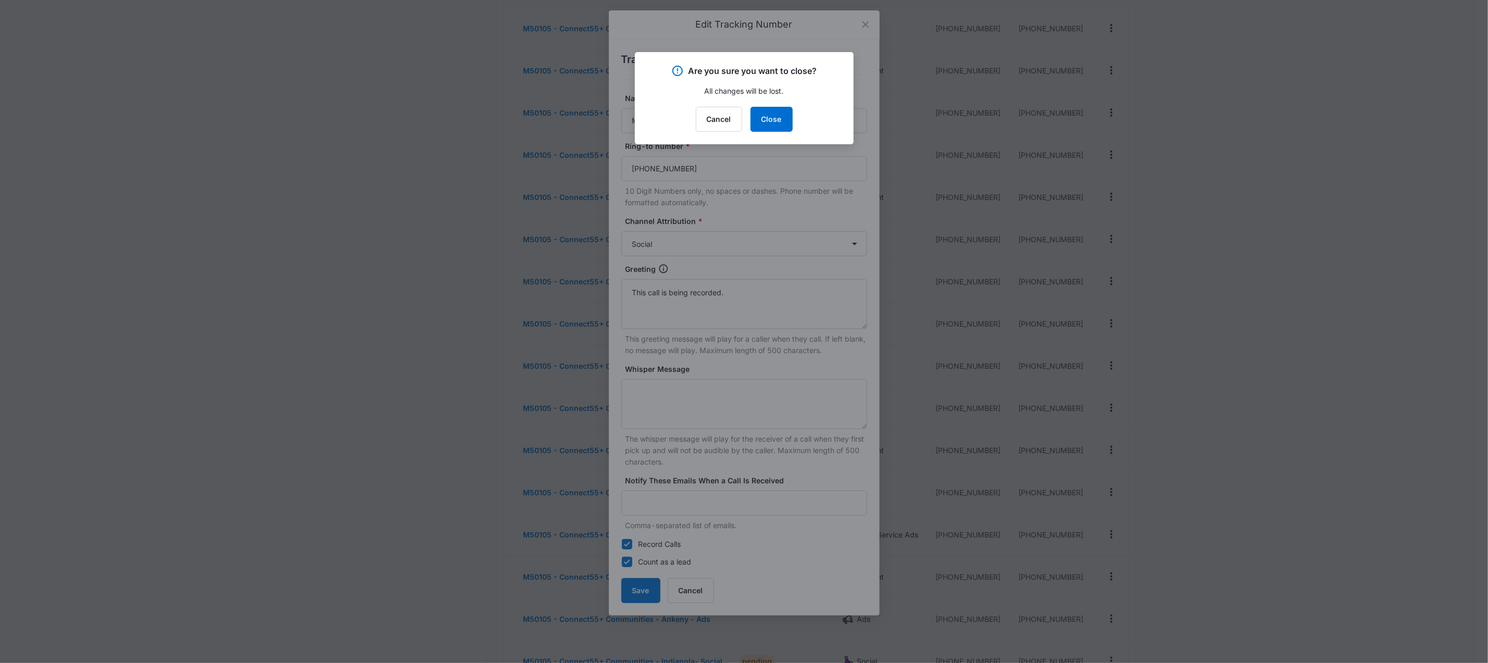
scroll to position [0, 0]
click at [775, 115] on button "Close" at bounding box center [771, 119] width 42 height 25
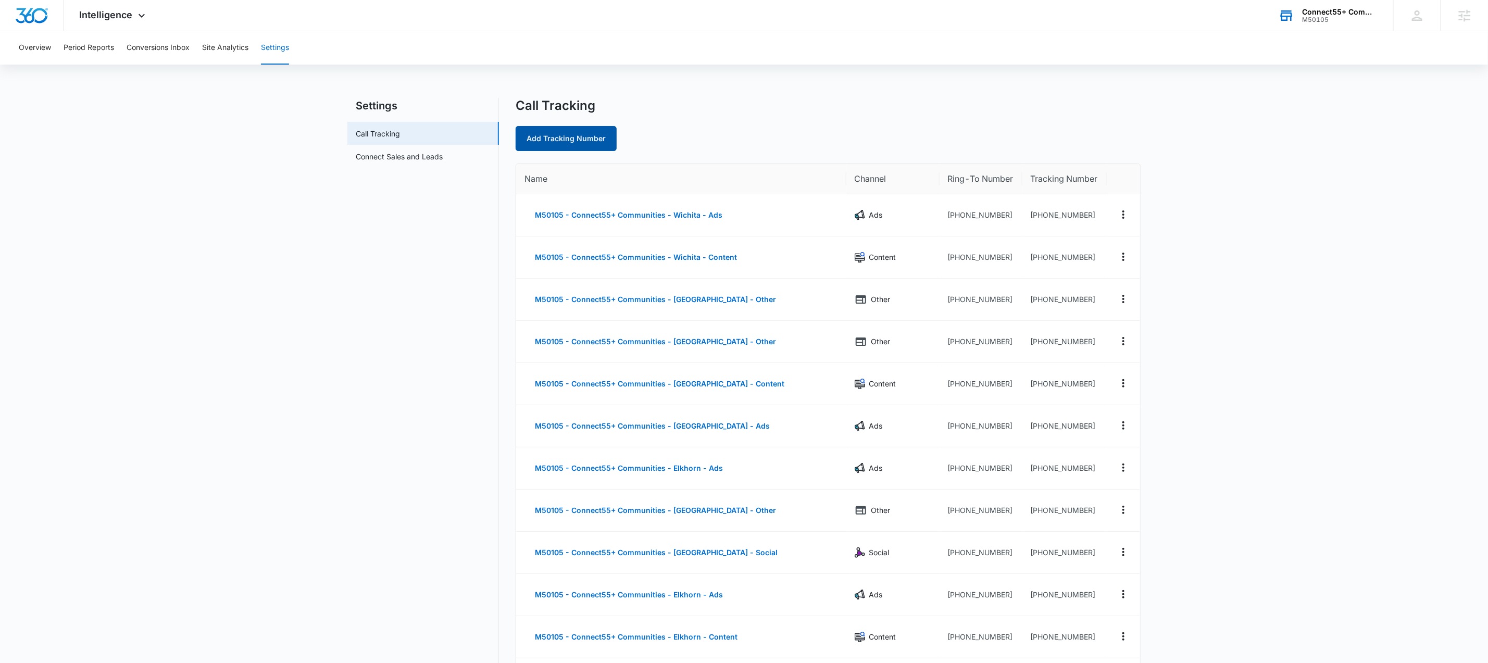
click at [576, 141] on link "Add Tracking Number" at bounding box center [565, 138] width 101 height 25
select select "by_area_code"
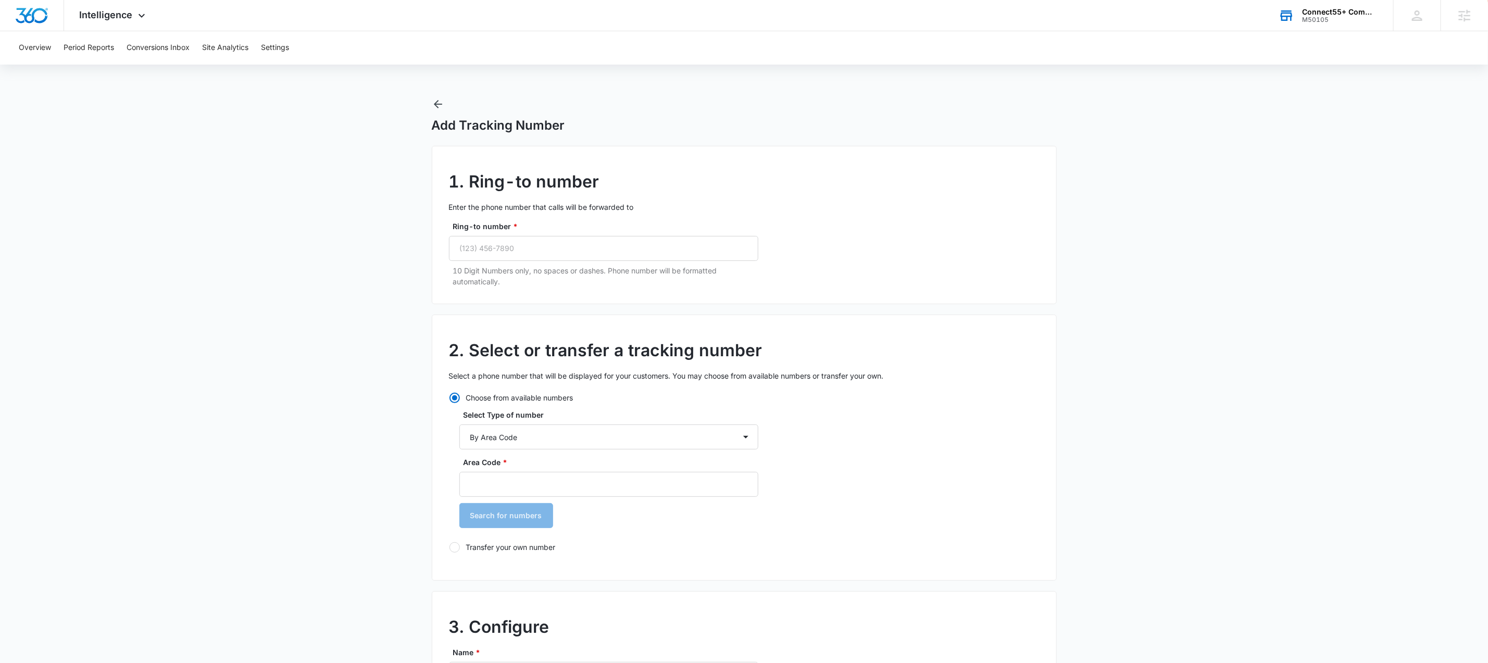
radio input "true"
click at [523, 251] on input "Ring-to number *" at bounding box center [603, 248] width 309 height 25
click at [524, 251] on input "Ring-to number *" at bounding box center [603, 248] width 309 height 25
paste input "[PHONE_NUMBER]"
type input "[PHONE_NUMBER]"
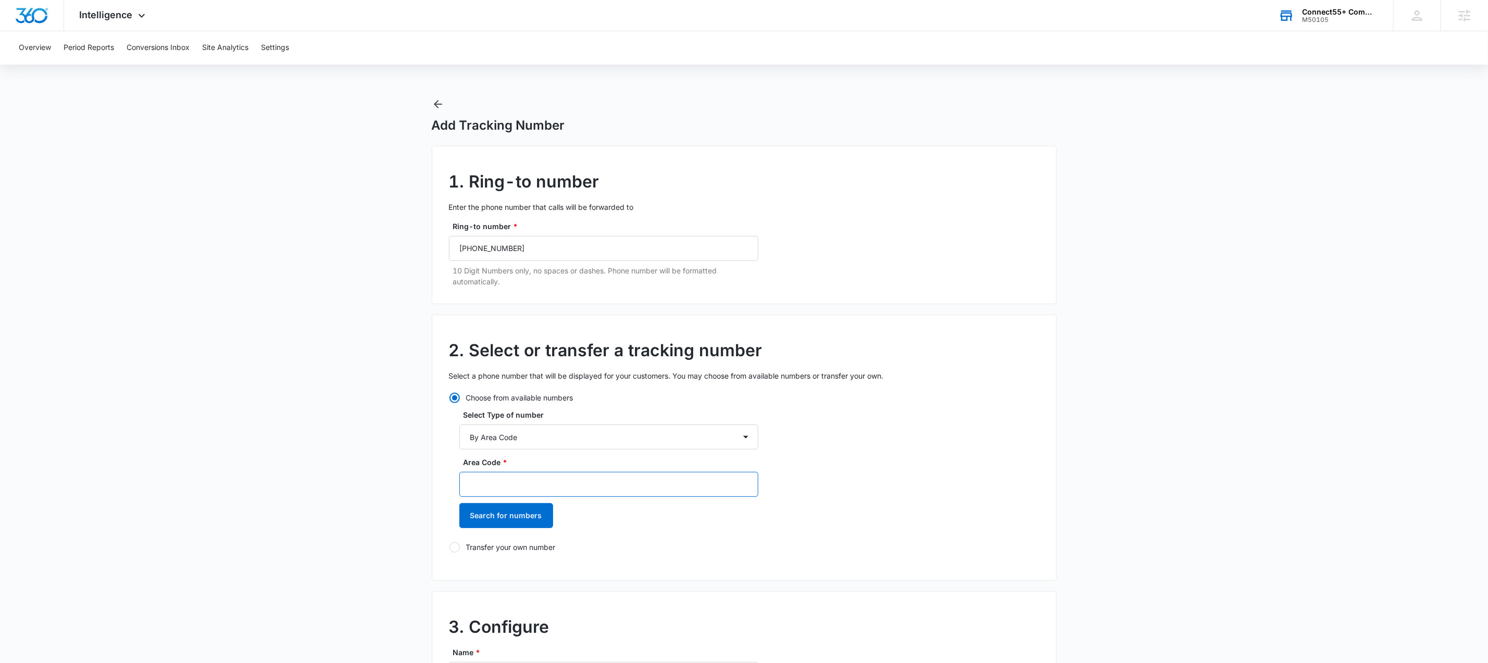
click at [592, 485] on input "Area Code *" at bounding box center [608, 484] width 299 height 25
click at [697, 443] on select "By City & State By State Only By Zip Code By Area Code Toll Free Numbers" at bounding box center [608, 436] width 299 height 25
click at [650, 487] on input "Area Code *" at bounding box center [608, 484] width 299 height 25
type input "814"
click at [526, 523] on button "Search for numbers" at bounding box center [506, 515] width 94 height 25
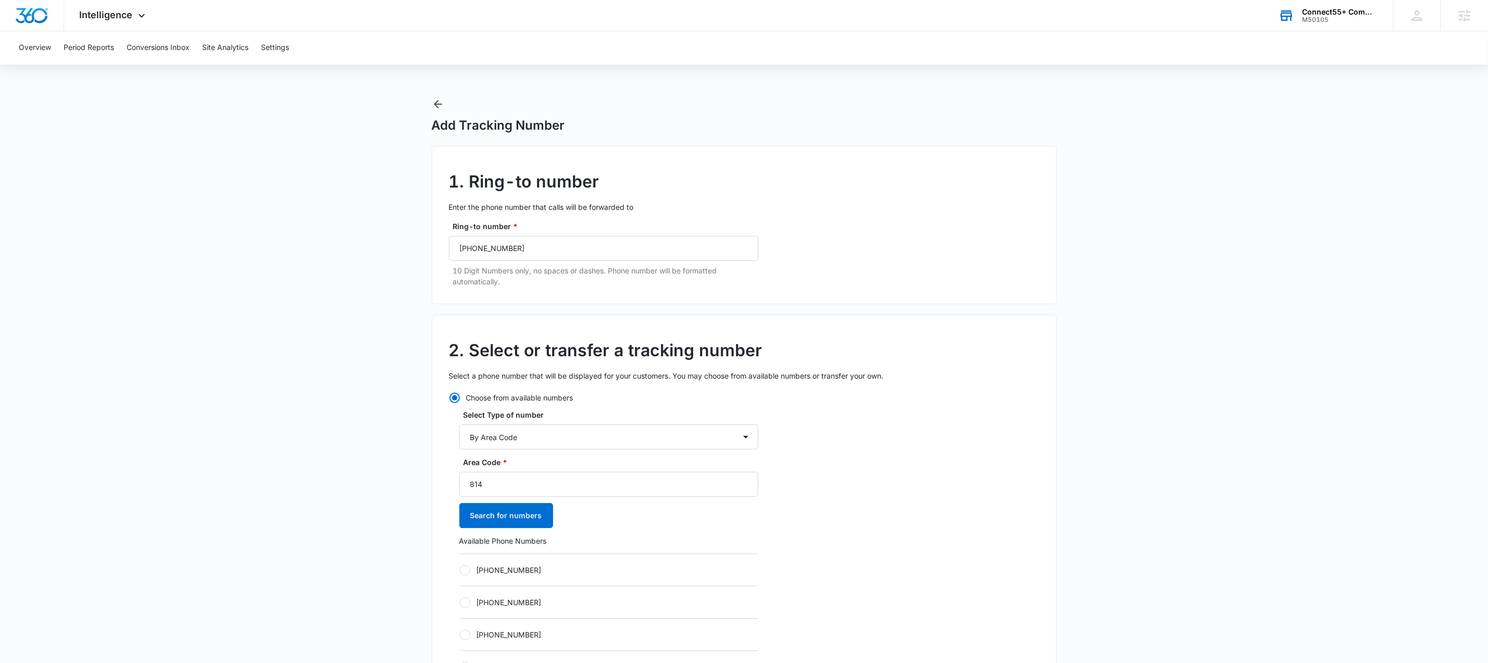
click at [497, 569] on label "[PHONE_NUMBER]" at bounding box center [608, 569] width 299 height 11
click at [460, 570] on input "[PHONE_NUMBER]" at bounding box center [459, 570] width 1 height 1
radio input "true"
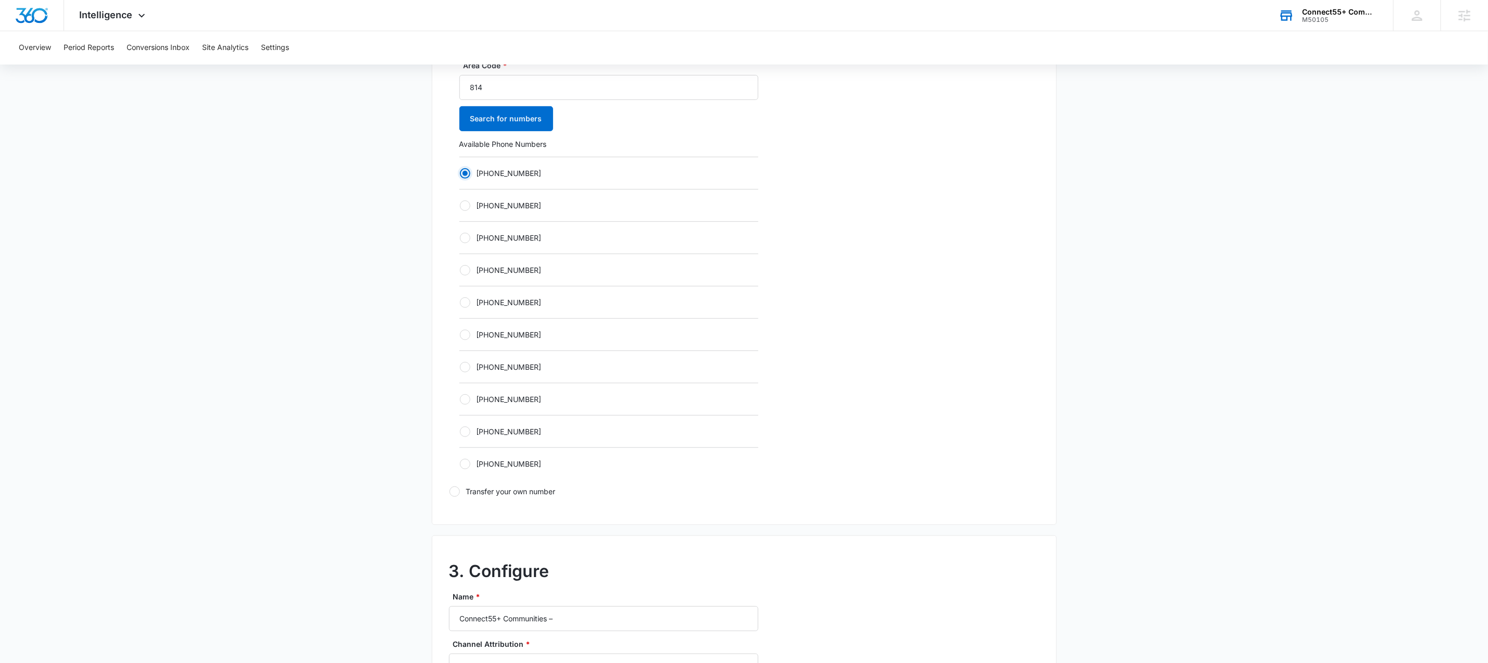
scroll to position [608, 0]
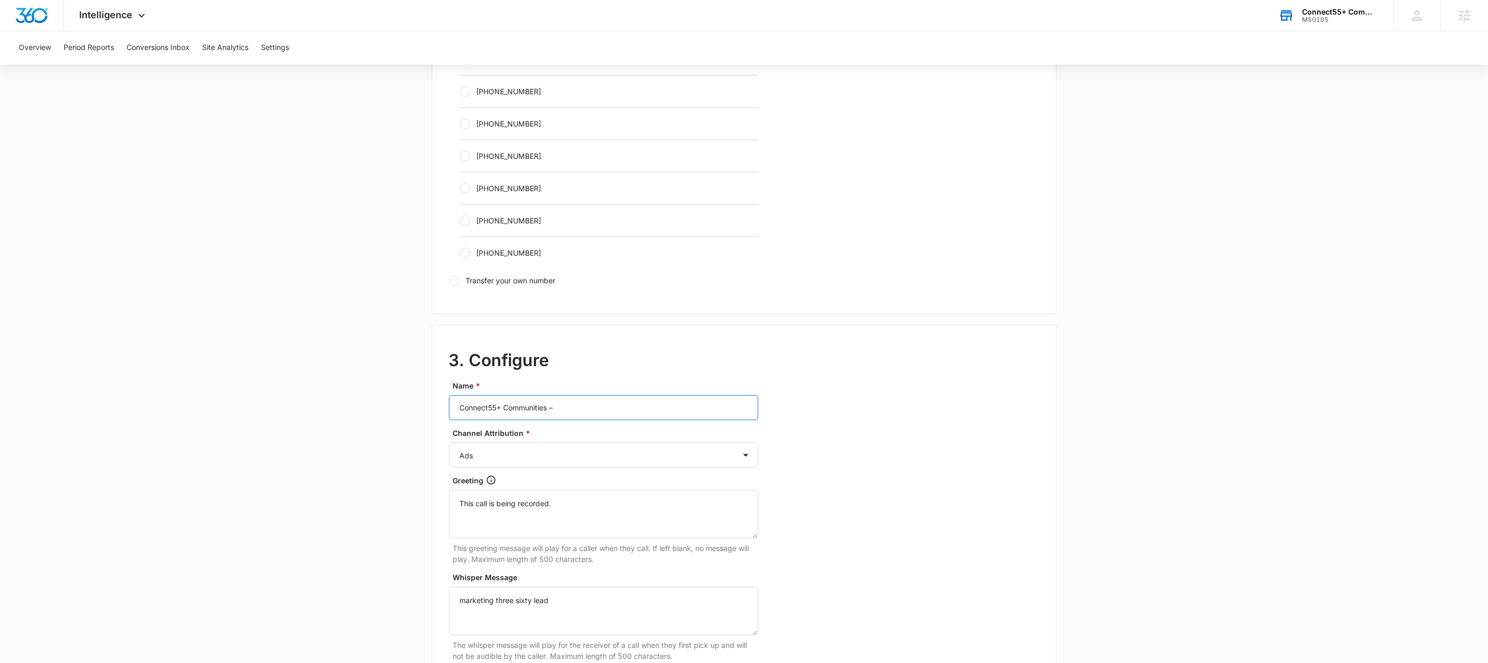
click at [601, 410] on input "Connect55+ Communities –" at bounding box center [603, 407] width 309 height 25
paste input "M50105 - Connect55+ Communities - [GEOGRAPHIC_DATA]-"
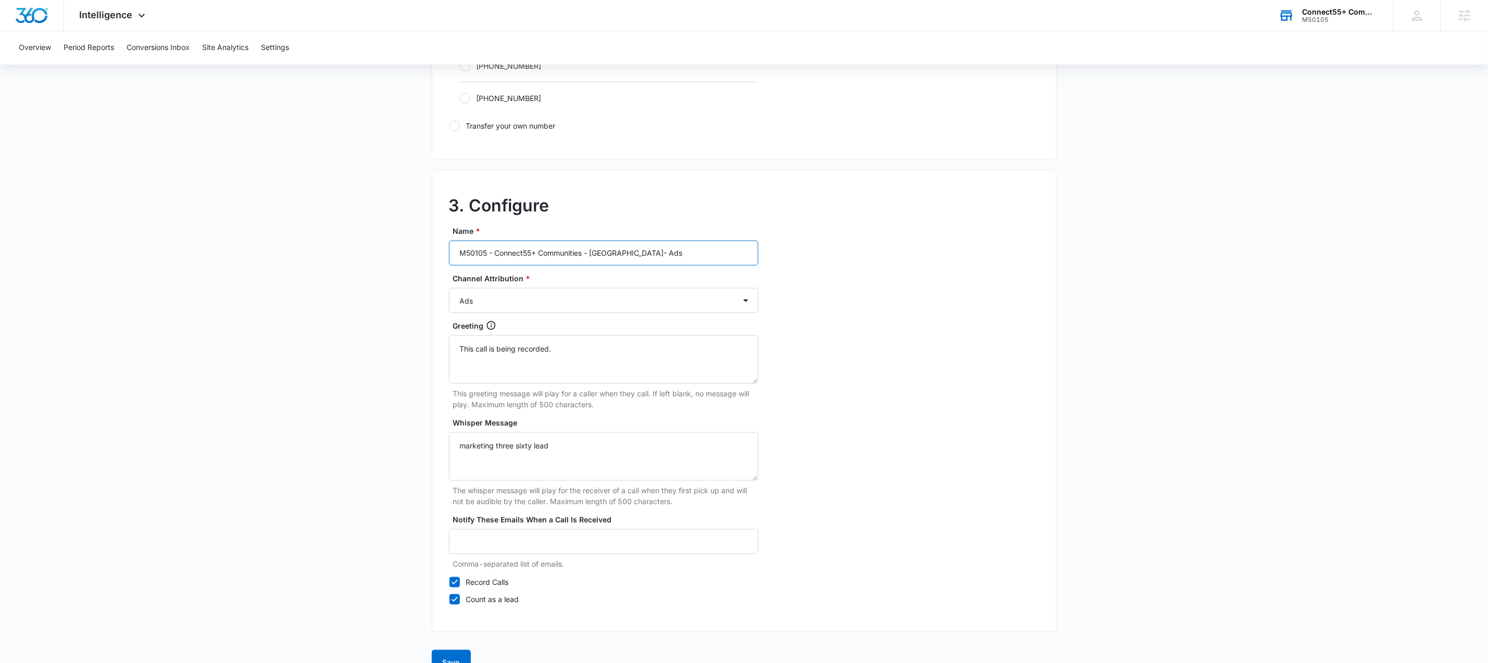
scroll to position [791, 0]
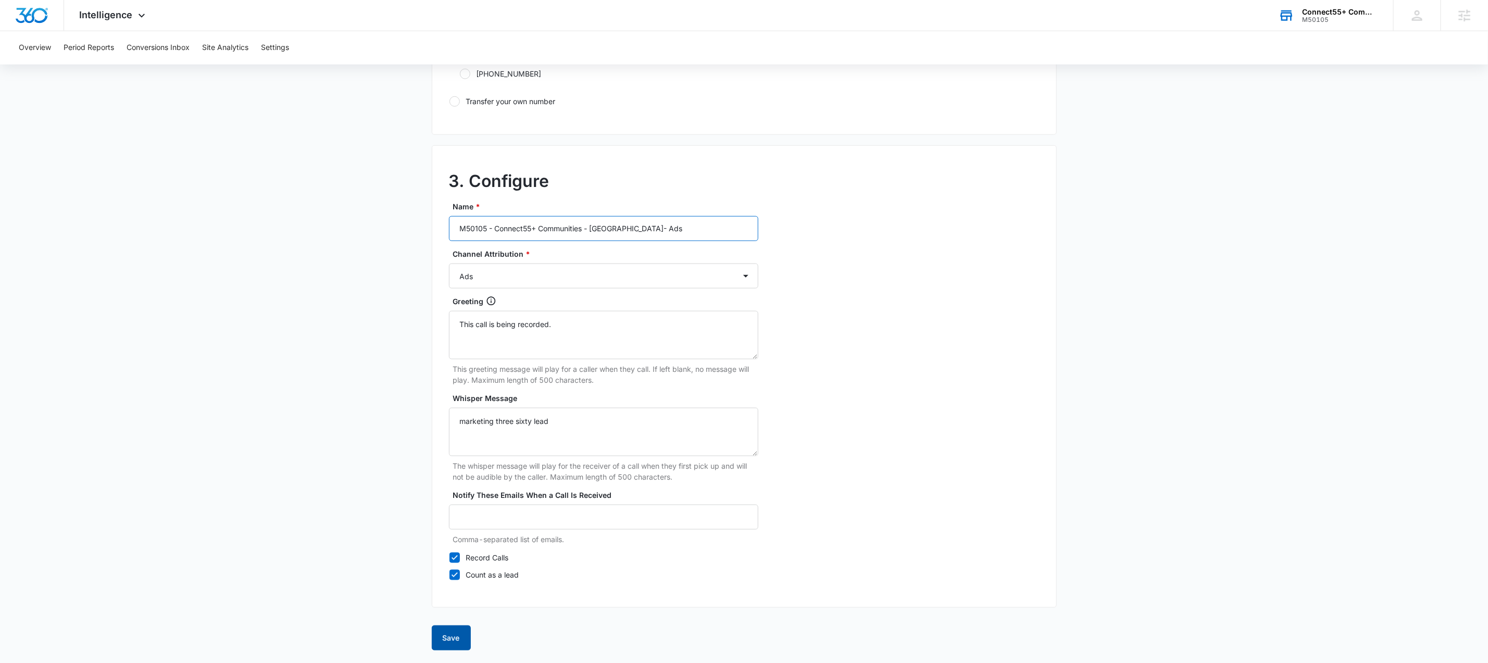
type input "M50105 - Connect55+ Communities - [GEOGRAPHIC_DATA]- Ads"
click at [447, 640] on button "Save" at bounding box center [451, 637] width 39 height 25
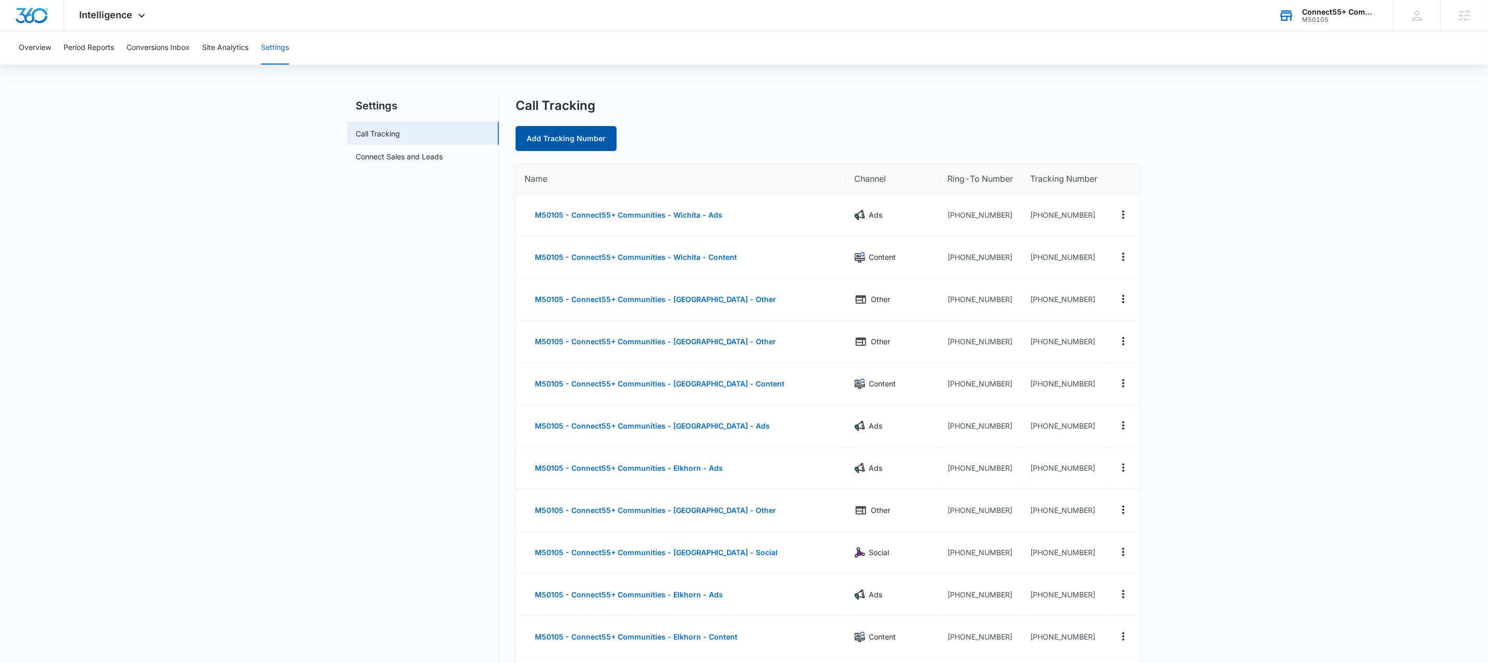
click at [582, 141] on link "Add Tracking Number" at bounding box center [565, 138] width 101 height 25
select select "by_area_code"
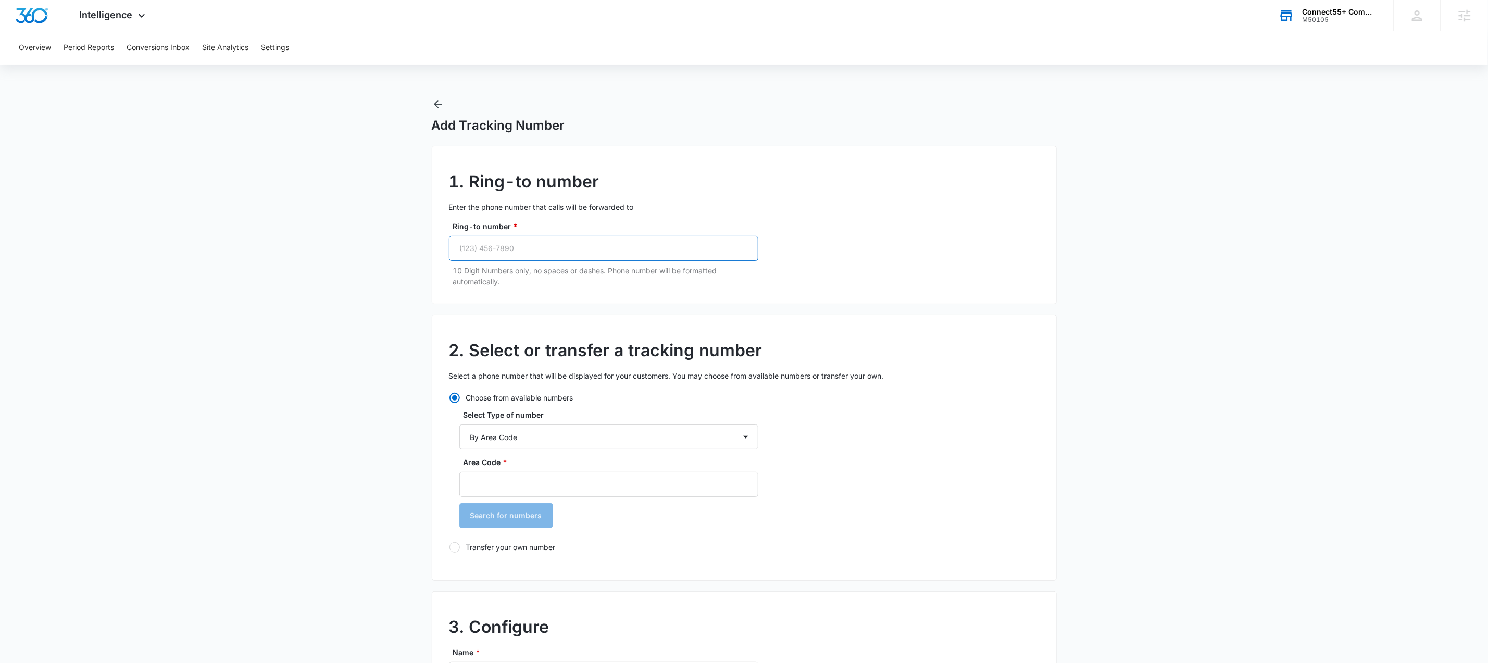
click at [597, 242] on input "Ring-to number *" at bounding box center [603, 248] width 309 height 25
paste input "[PHONE_NUMBER]"
type input "[PHONE_NUMBER]"
click at [548, 438] on select "By City & State By State Only By Zip Code By Area Code Toll Free Numbers" at bounding box center [608, 436] width 299 height 25
click at [542, 480] on input "Area Code *" at bounding box center [608, 484] width 299 height 25
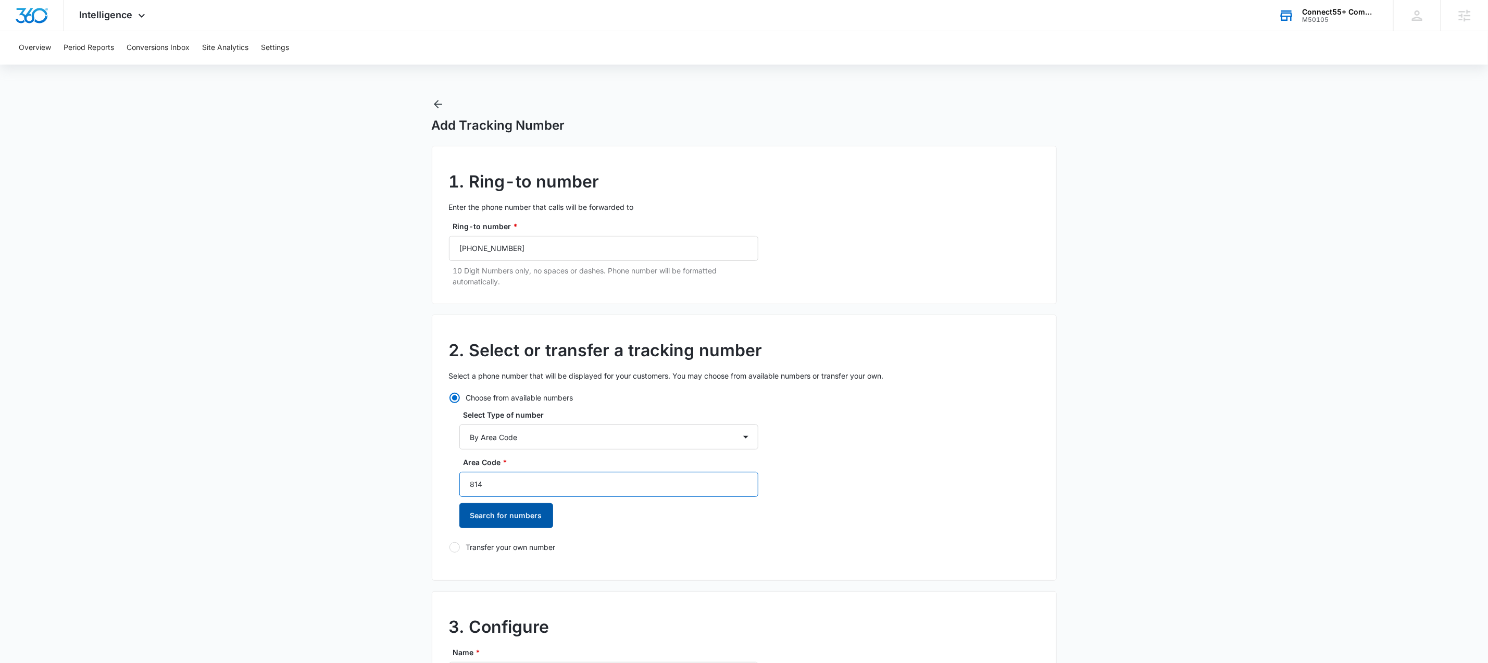
type input "814"
click at [515, 526] on button "Search for numbers" at bounding box center [506, 515] width 94 height 25
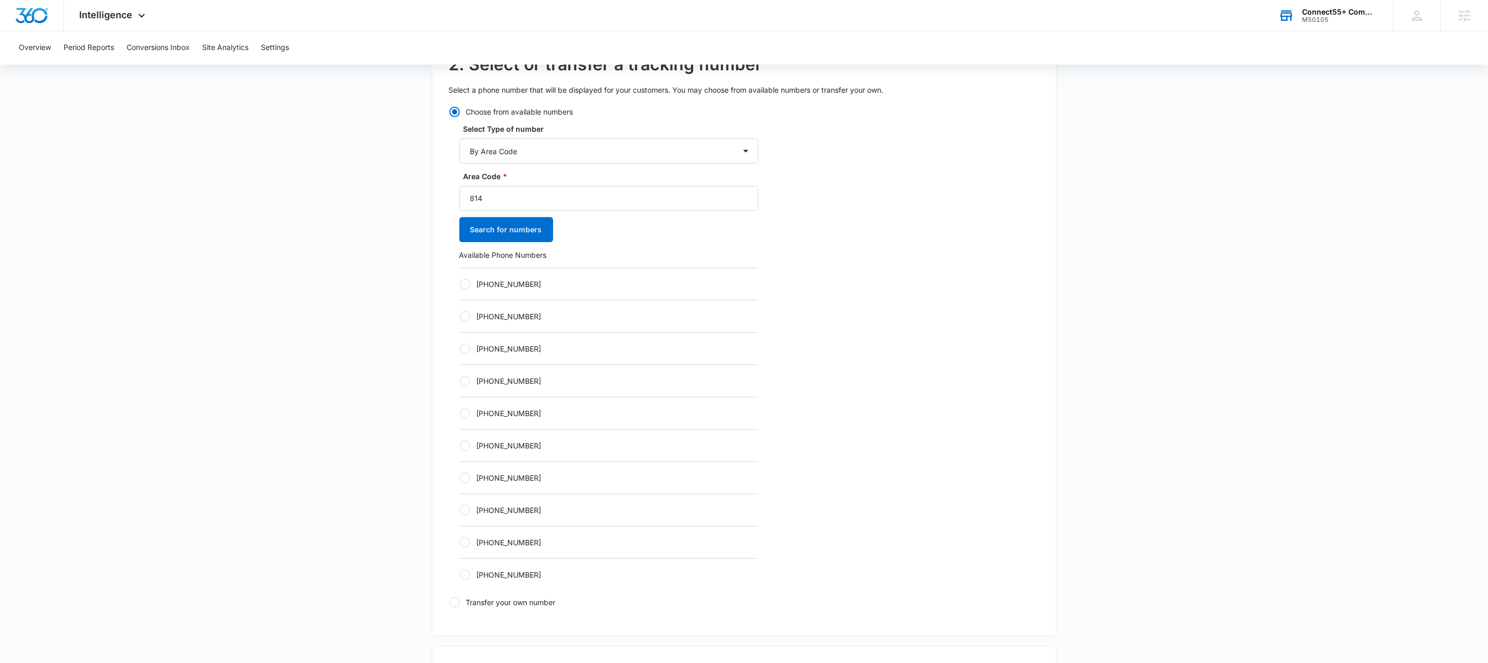
scroll to position [411, 0]
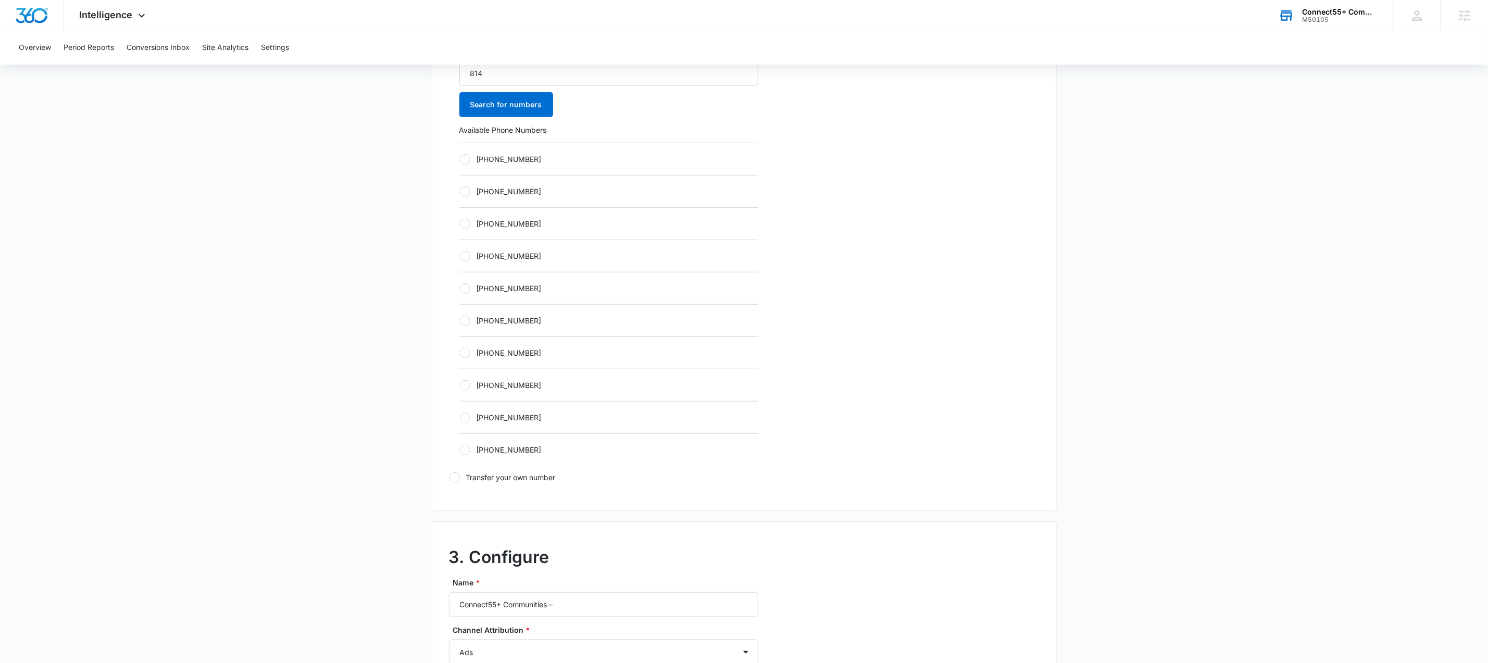
click at [471, 162] on label "[PHONE_NUMBER]" at bounding box center [608, 159] width 299 height 11
click at [460, 159] on input "[PHONE_NUMBER]" at bounding box center [459, 159] width 1 height 1
radio input "true"
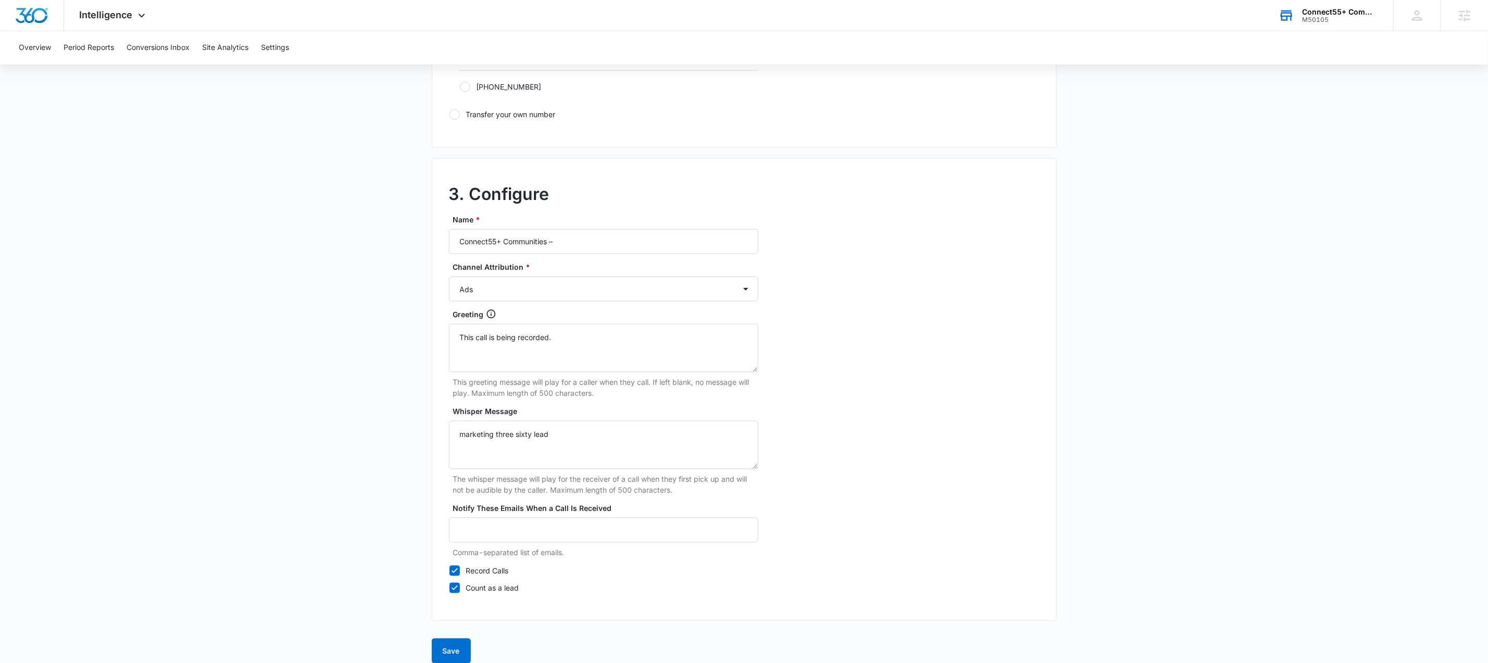
scroll to position [791, 0]
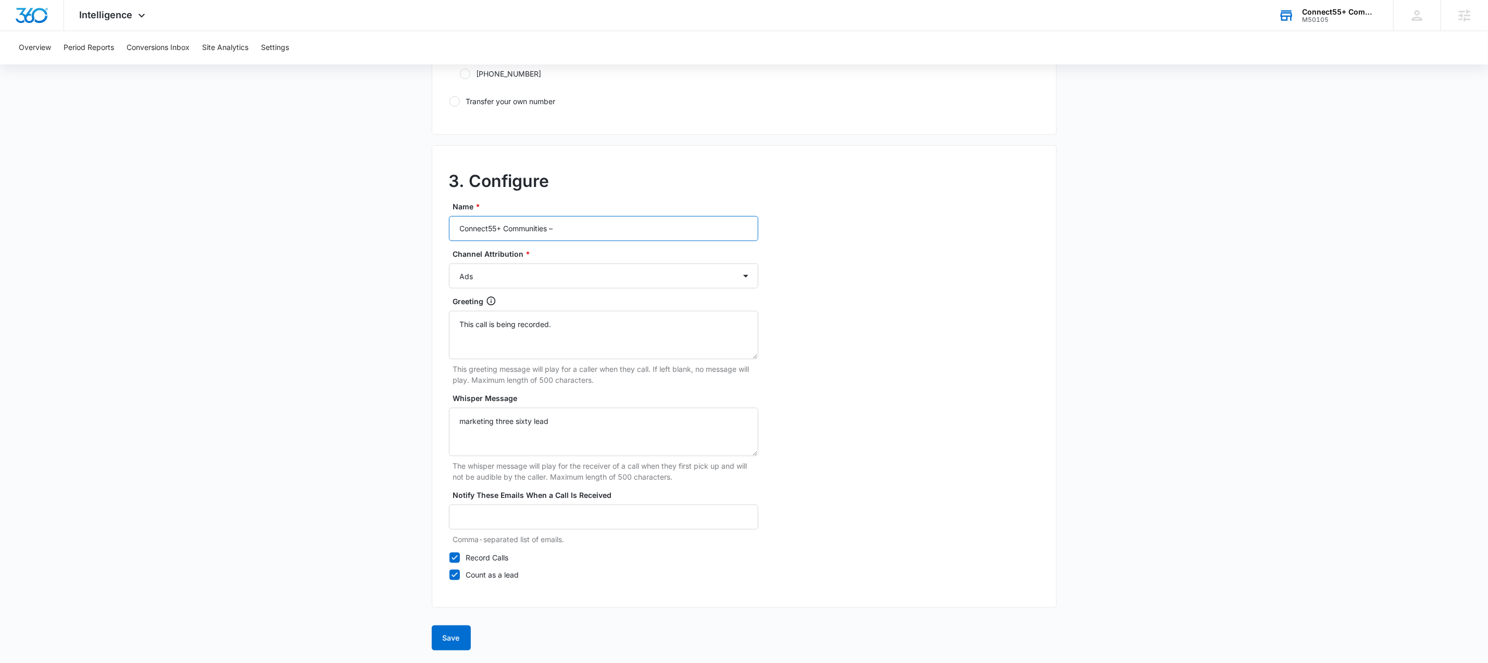
click at [588, 229] on input "Connect55+ Communities –" at bounding box center [603, 228] width 309 height 25
click at [589, 229] on input "Connect55+ Communities –" at bounding box center [603, 228] width 309 height 25
paste input "M50105 - Connect55+ Communities - [GEOGRAPHIC_DATA]-"
type input "M50105 - Connect55+ Communities - [GEOGRAPHIC_DATA]- [GEOGRAPHIC_DATA]"
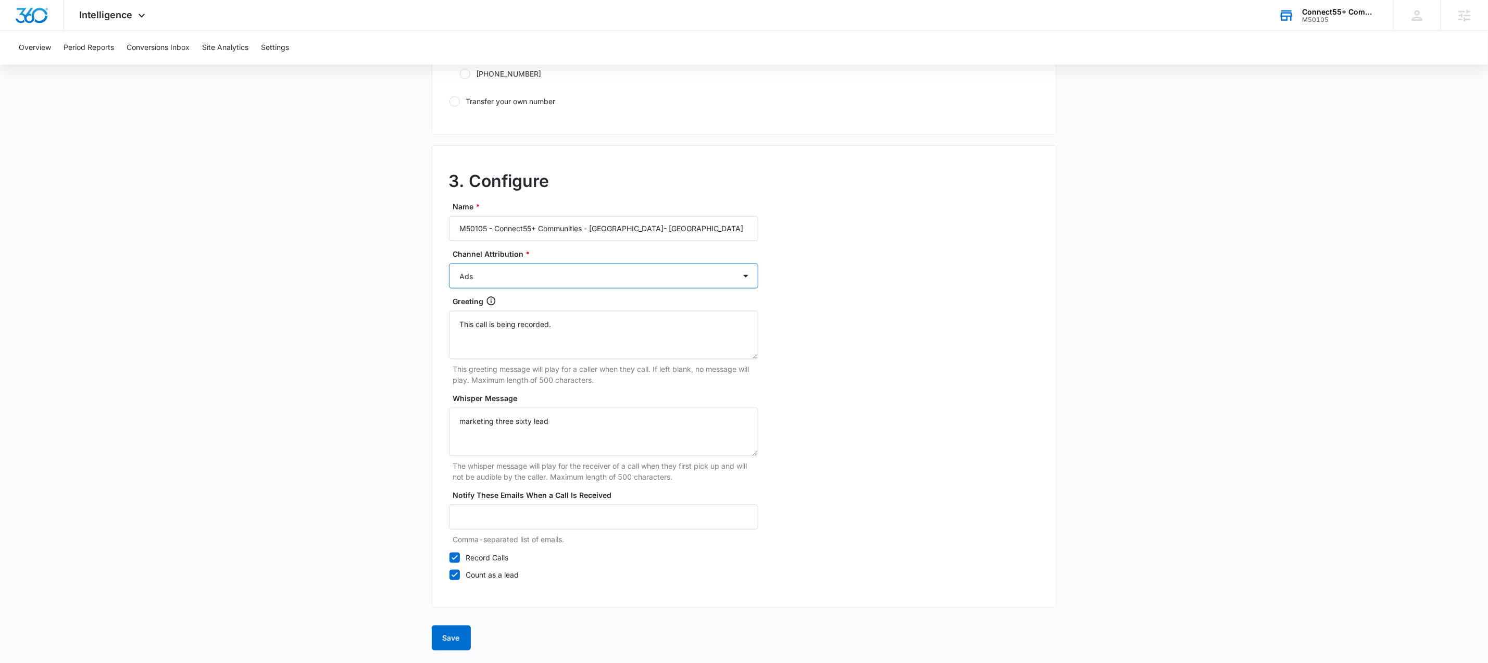
click at [540, 266] on select "Ads Local Service Ads Content Social Other" at bounding box center [603, 275] width 309 height 25
select select "LSA"
click at [449, 263] on select "Ads Local Service Ads Content Social Other" at bounding box center [603, 275] width 309 height 25
click at [463, 632] on button "Save" at bounding box center [451, 637] width 39 height 25
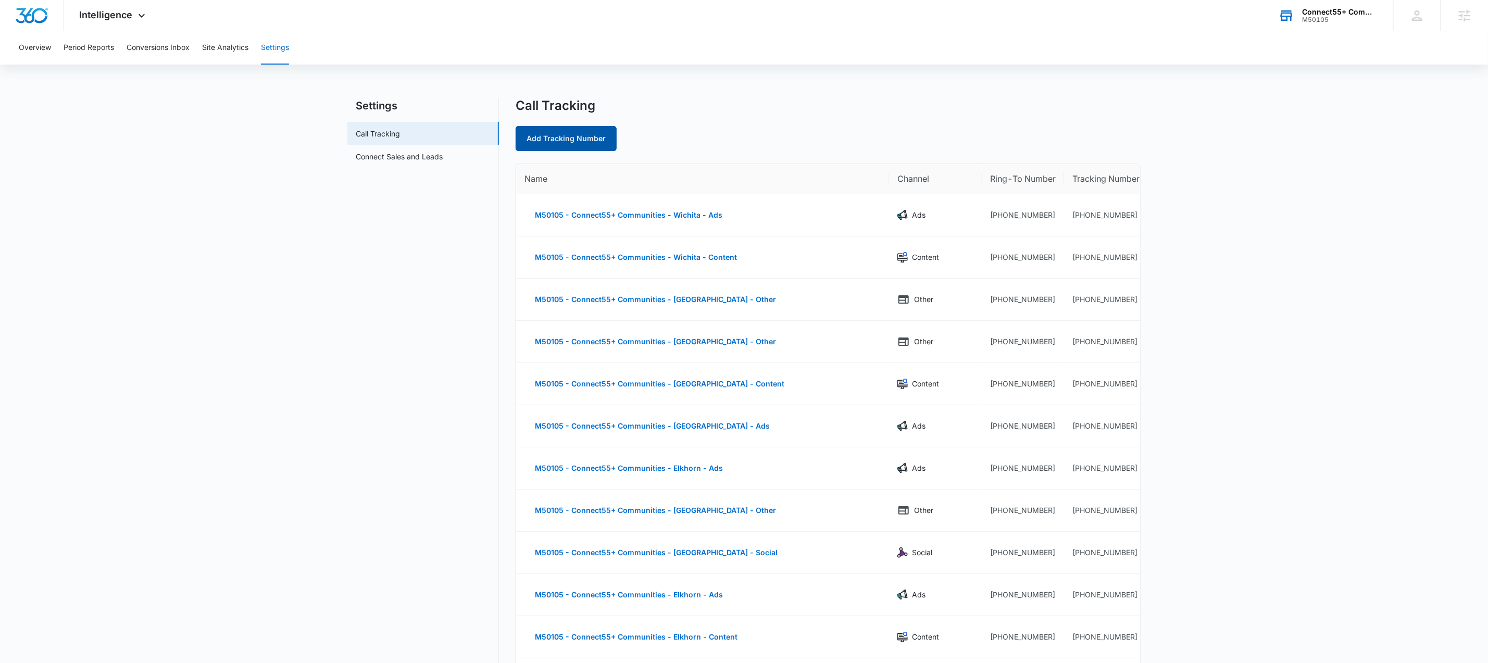
click at [591, 144] on link "Add Tracking Number" at bounding box center [565, 138] width 101 height 25
select select "by_area_code"
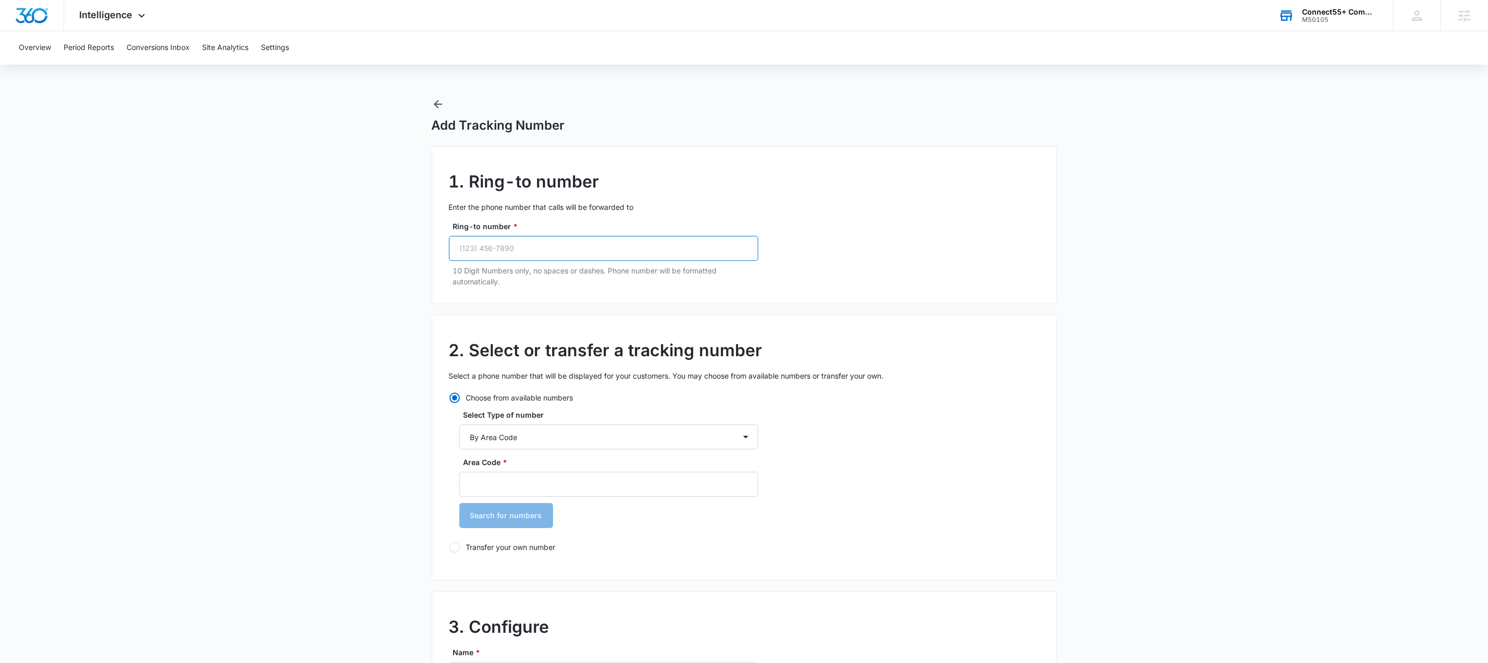
click at [604, 250] on input "Ring-to number *" at bounding box center [603, 248] width 309 height 25
paste input "[PHONE_NUMBER]"
type input "[PHONE_NUMBER]"
click at [579, 500] on div "Area Code * Search for numbers" at bounding box center [608, 496] width 299 height 79
click at [585, 487] on input "Area Code *" at bounding box center [608, 484] width 299 height 25
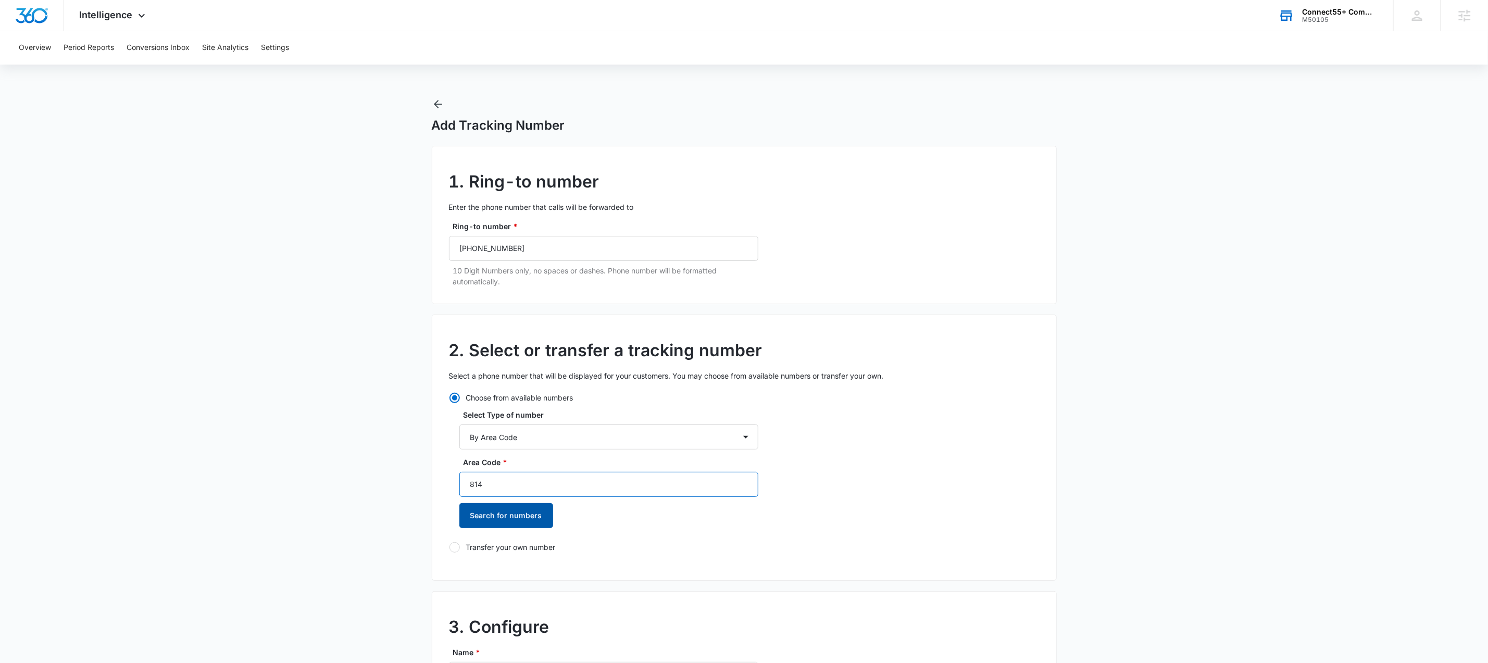
type input "814"
click at [511, 510] on button "Search for numbers" at bounding box center [506, 515] width 94 height 25
drag, startPoint x: 491, startPoint y: 580, endPoint x: 474, endPoint y: 582, distance: 17.3
click at [492, 580] on div "[PHONE_NUMBER]" at bounding box center [608, 569] width 299 height 32
click at [469, 574] on div at bounding box center [465, 570] width 10 height 10
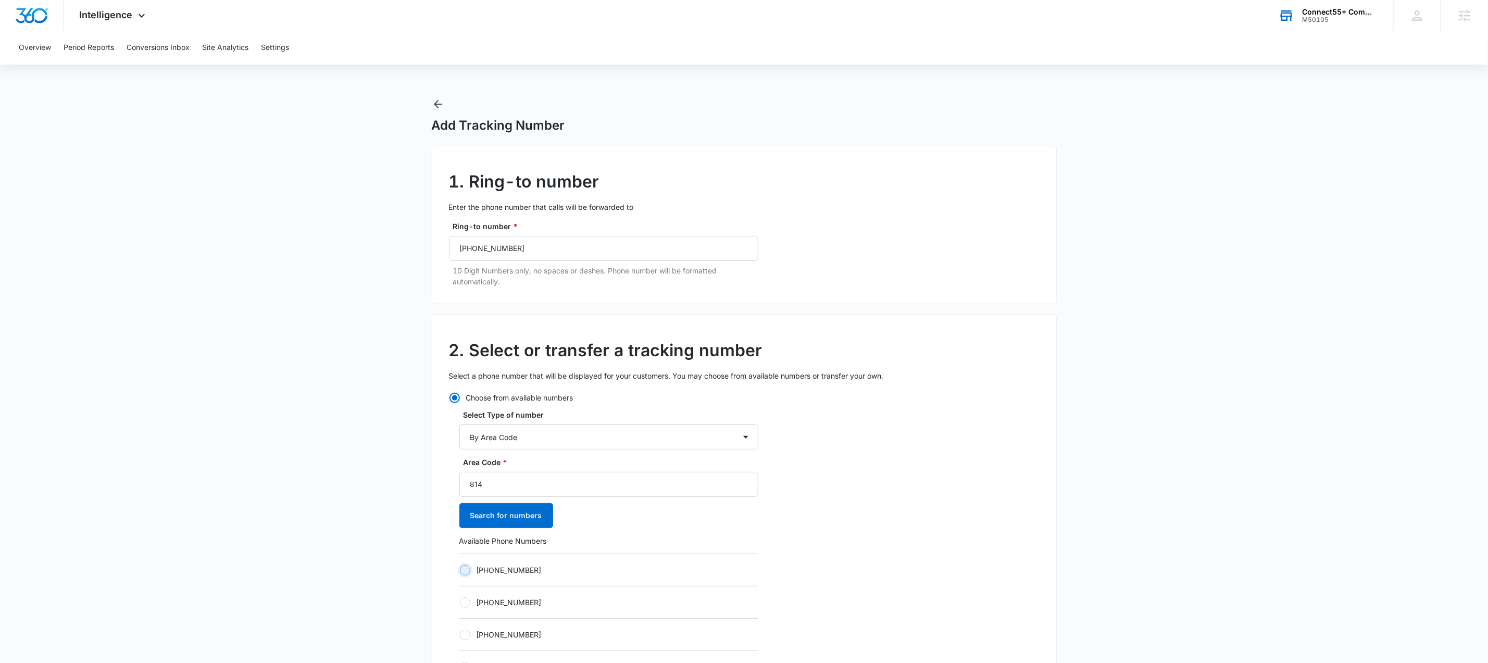
click at [460, 570] on input "[PHONE_NUMBER]" at bounding box center [459, 570] width 1 height 1
radio input "true"
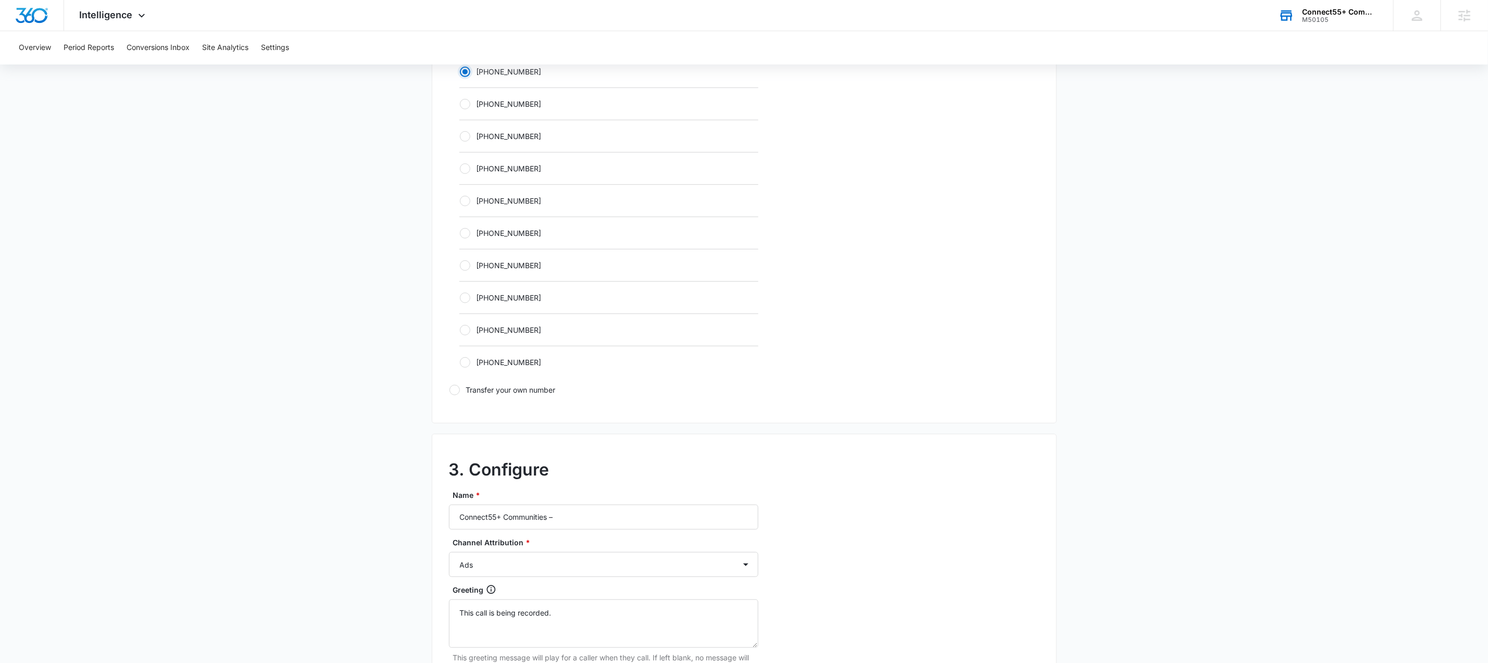
scroll to position [791, 0]
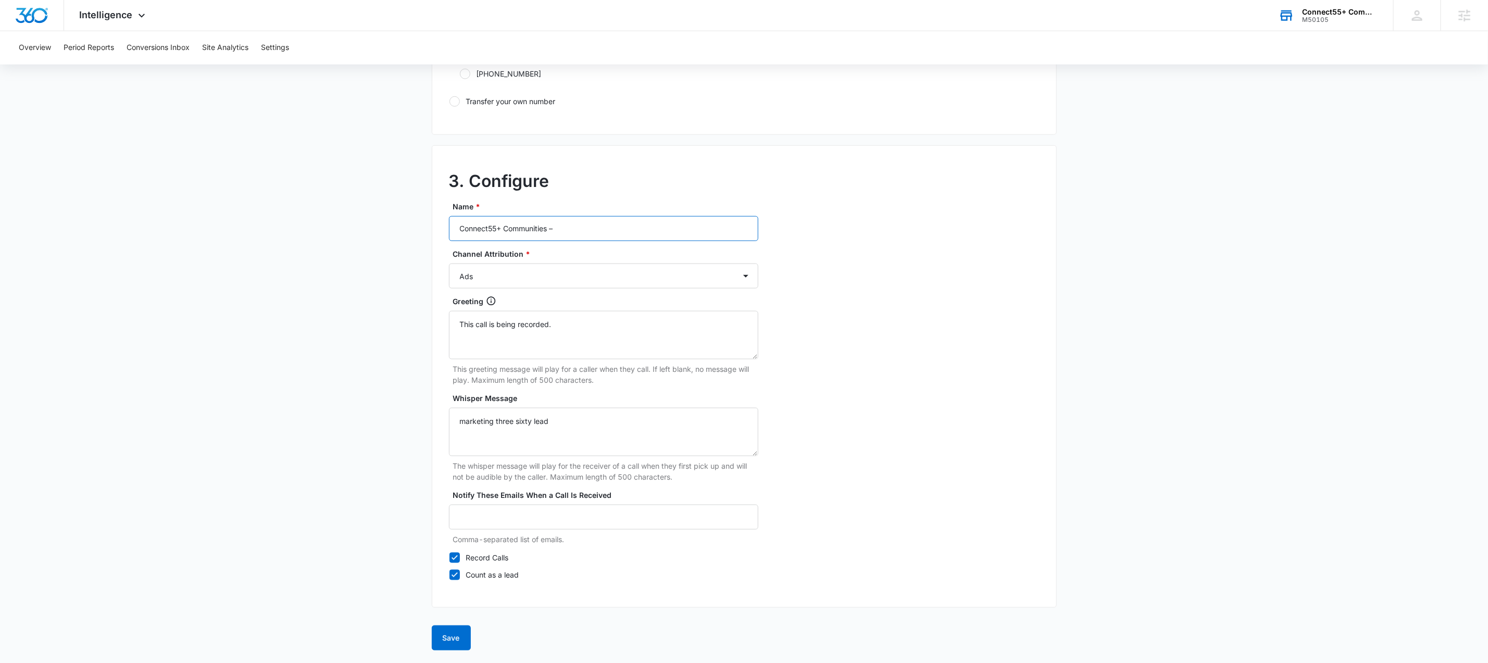
drag, startPoint x: 606, startPoint y: 226, endPoint x: 358, endPoint y: 220, distance: 248.4
paste input "M50105 - Connect55+ Communities - [GEOGRAPHIC_DATA]-"
type input "M50105 - Connect55+ Communities - [GEOGRAPHIC_DATA]-"
click at [542, 278] on select "Ads Local Service Ads Content Social Other" at bounding box center [603, 275] width 309 height 25
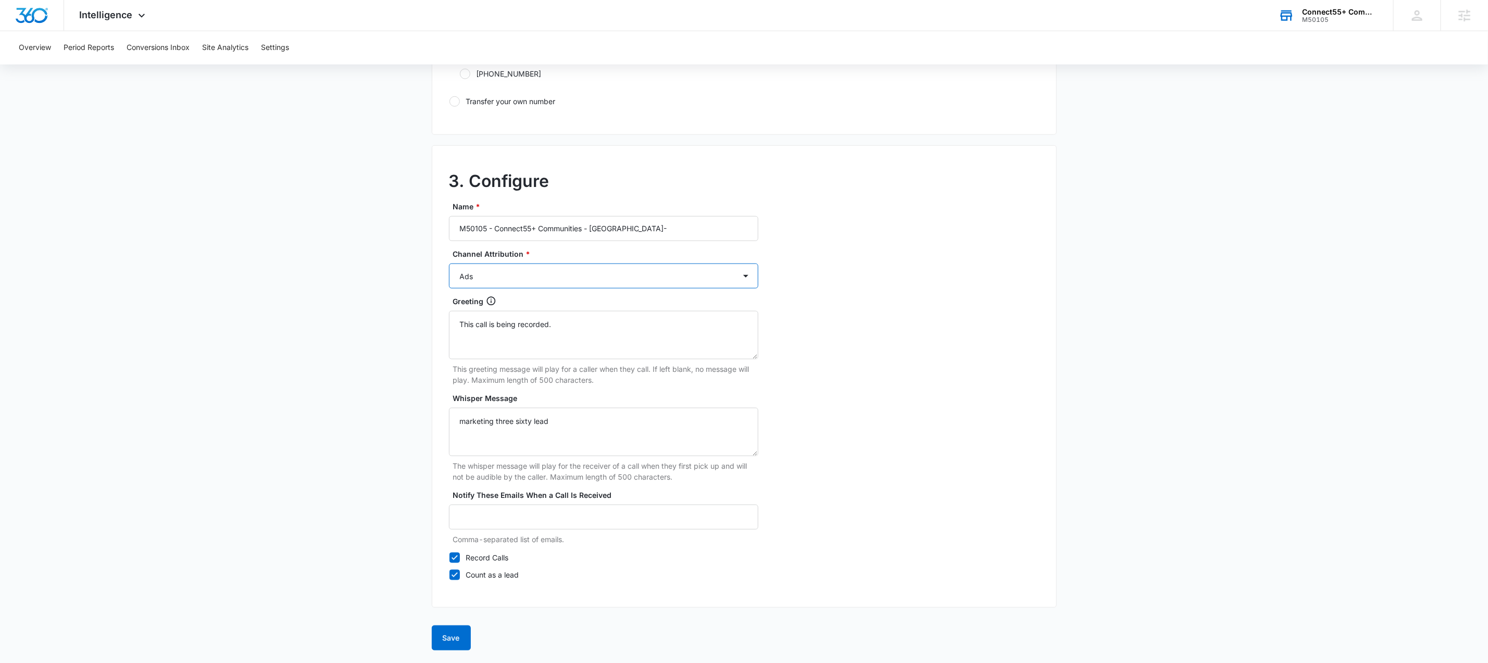
select select "CONTENT"
click at [449, 263] on select "Ads Local Service Ads Content Social Other" at bounding box center [603, 275] width 309 height 25
click at [666, 225] on input "M50105 - Connect55+ Communities - [GEOGRAPHIC_DATA]-" at bounding box center [603, 228] width 309 height 25
type input "M50105 - Connect55+ Communities - [GEOGRAPHIC_DATA]- Content"
click at [457, 641] on button "Save" at bounding box center [451, 637] width 39 height 25
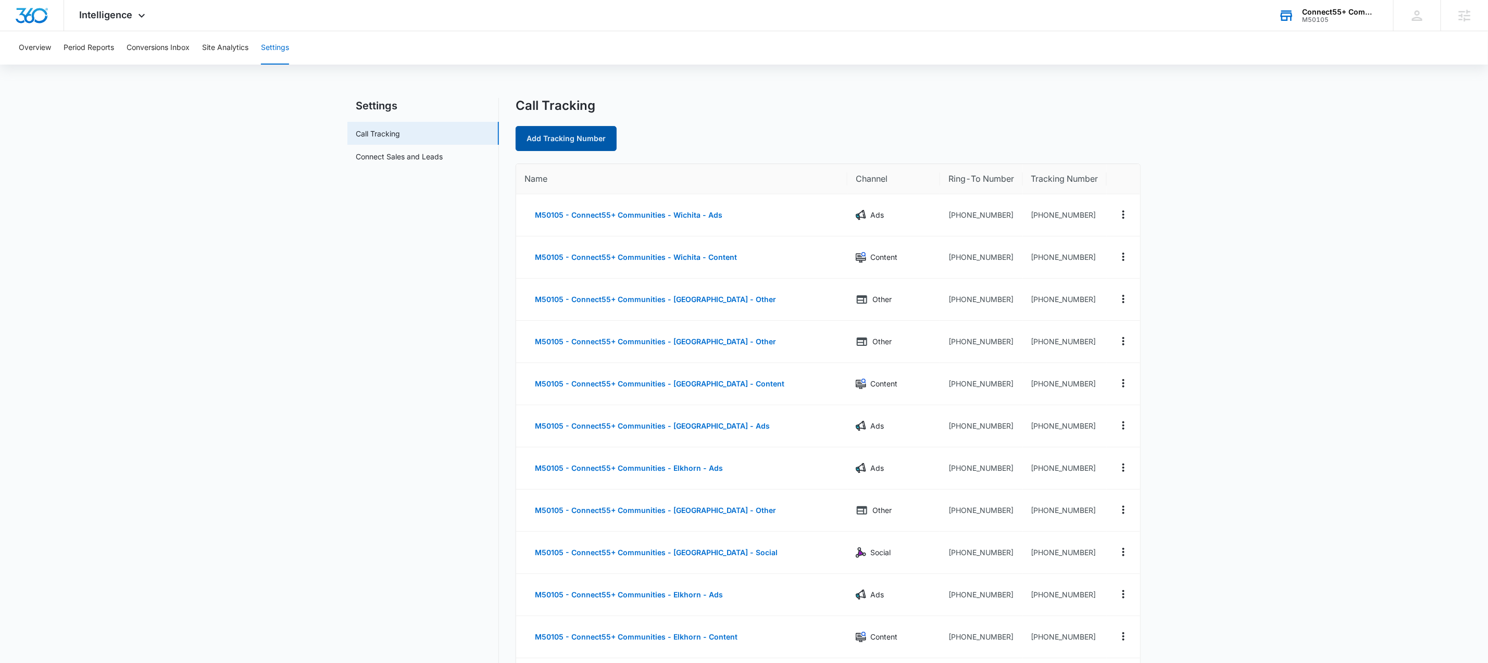
click at [582, 135] on link "Add Tracking Number" at bounding box center [565, 138] width 101 height 25
select select "by_area_code"
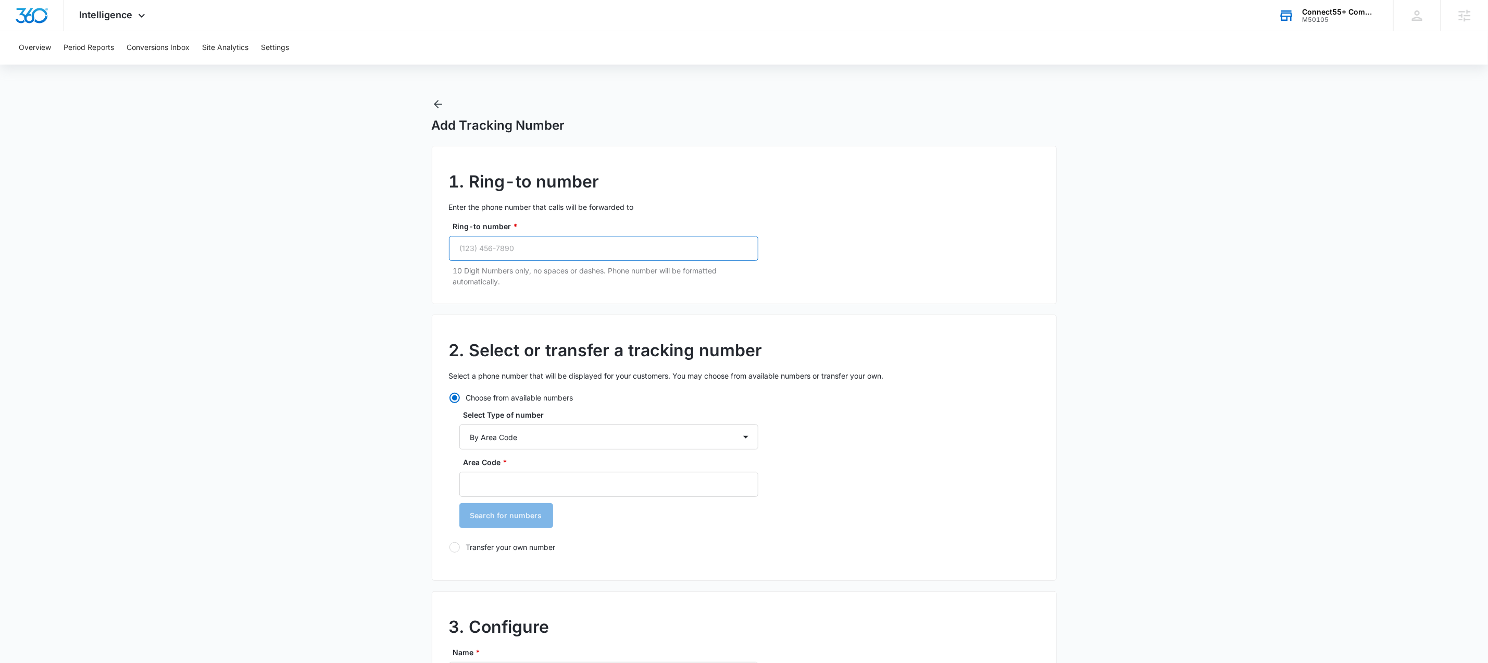
click at [588, 246] on input "Ring-to number *" at bounding box center [603, 248] width 309 height 25
paste input "[PHONE_NUMBER]"
type input "[PHONE_NUMBER]"
click at [585, 488] on input "Area Code *" at bounding box center [608, 484] width 299 height 25
type input "814"
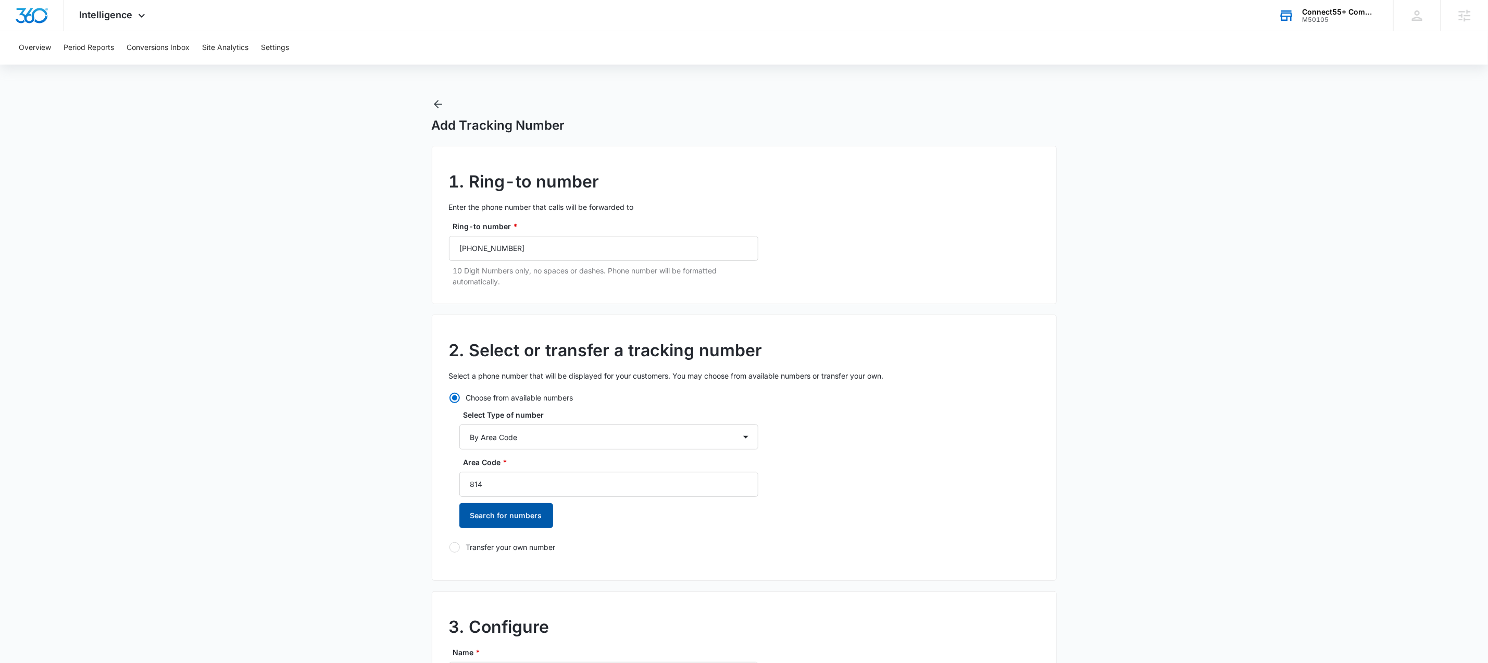
click at [543, 519] on button "Search for numbers" at bounding box center [506, 515] width 94 height 25
click at [479, 565] on label "[PHONE_NUMBER]" at bounding box center [608, 569] width 299 height 11
click at [460, 570] on input "[PHONE_NUMBER]" at bounding box center [459, 570] width 1 height 1
radio input "true"
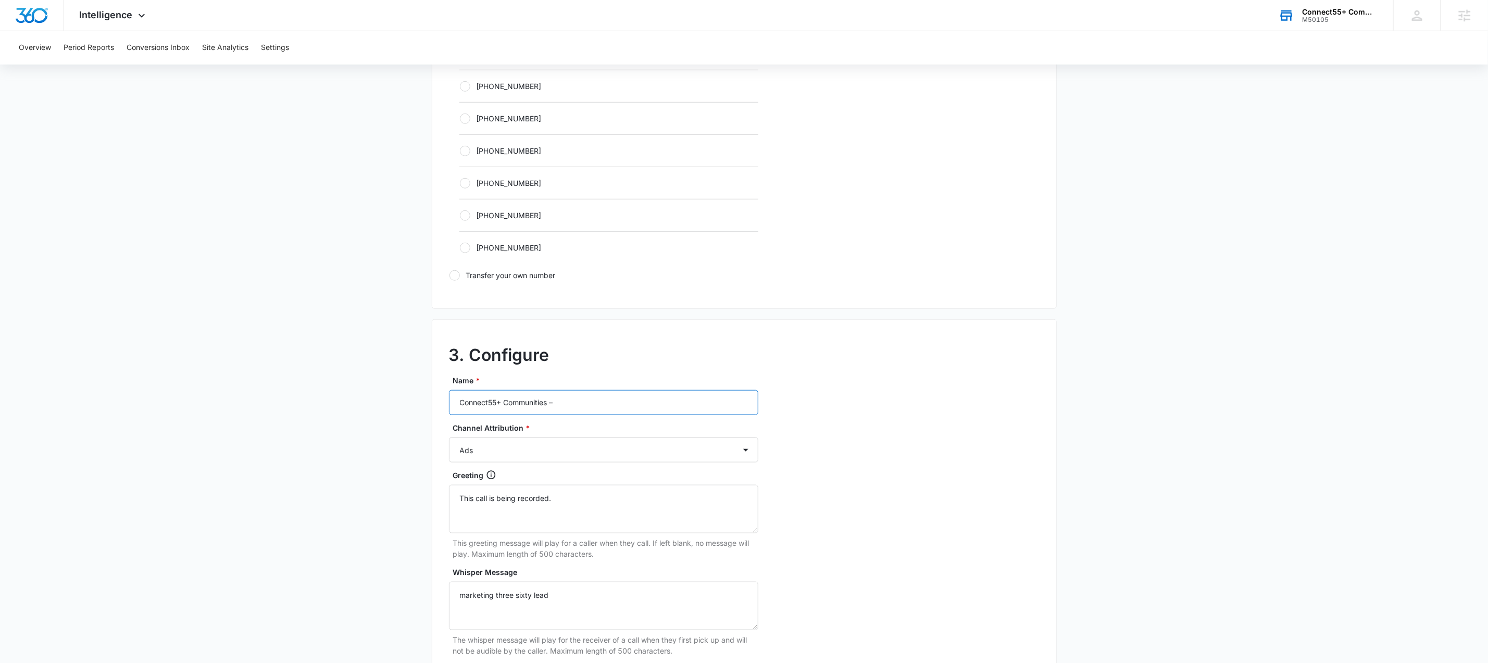
click at [570, 398] on input "Connect55+ Communities –" at bounding box center [603, 402] width 309 height 25
click at [572, 399] on input "Connect55+ Communities –" at bounding box center [603, 402] width 309 height 25
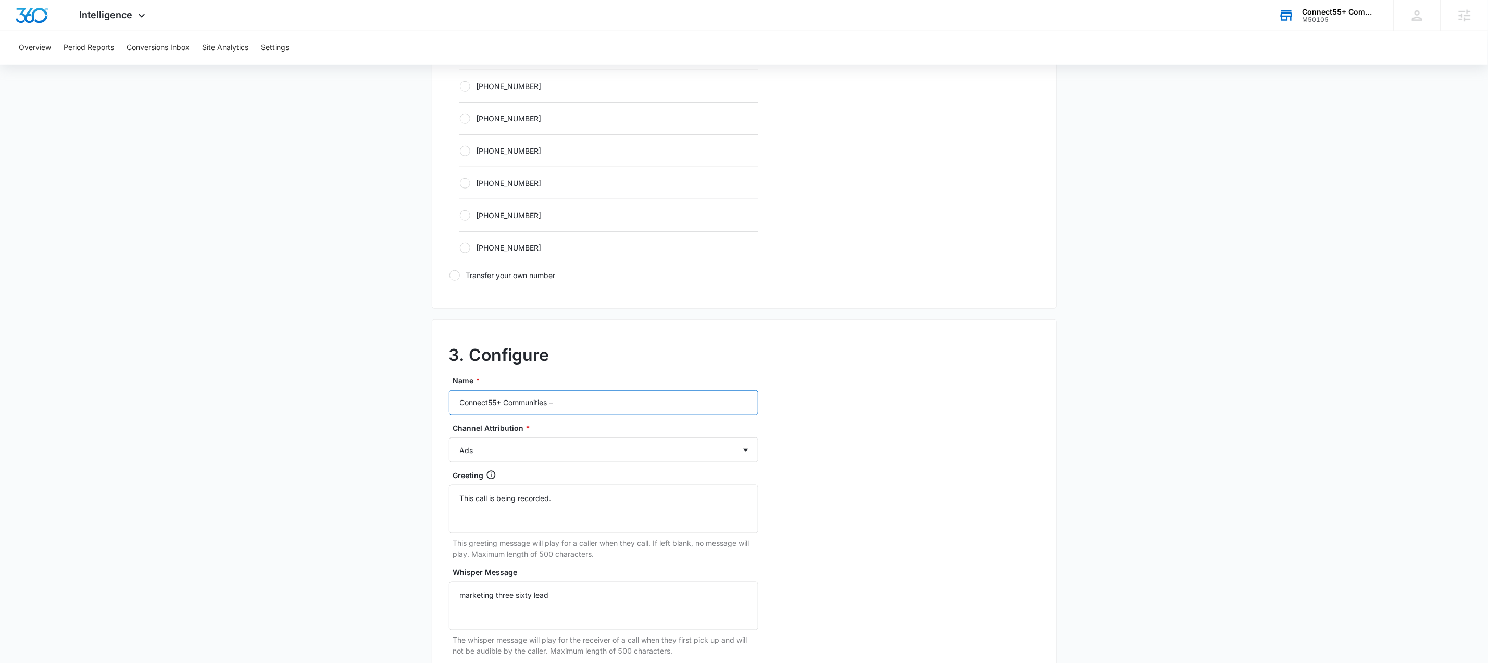
click at [572, 399] on input "Connect55+ Communities –" at bounding box center [603, 402] width 309 height 25
paste input "M50105 - Connect55+ Communities - [GEOGRAPHIC_DATA]-"
type input "M50105 - Connect55+ Communities - [GEOGRAPHIC_DATA]- Social"
click at [606, 455] on select "Ads Local Service Ads Content Social Other" at bounding box center [603, 449] width 309 height 25
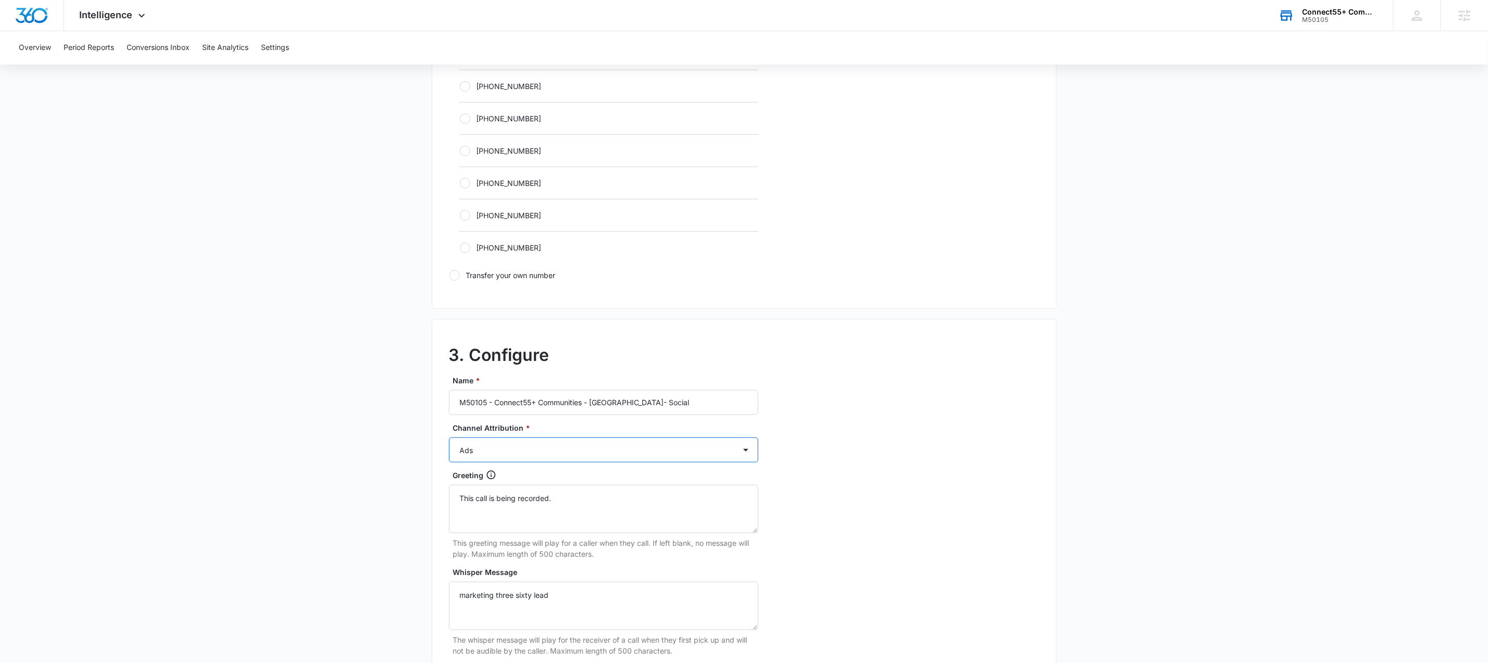
select select "SOCIAL"
click at [449, 441] on select "Ads Local Service Ads Content Social Other" at bounding box center [603, 449] width 309 height 25
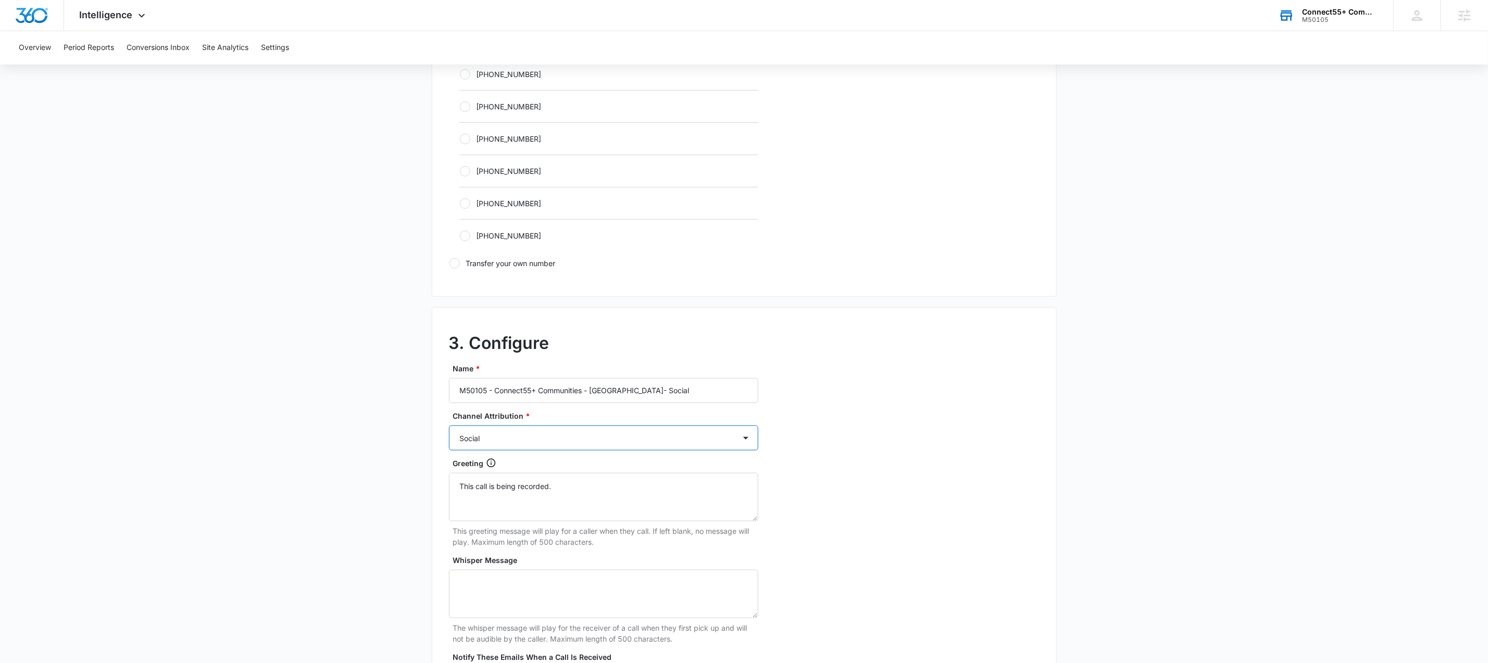
scroll to position [791, 0]
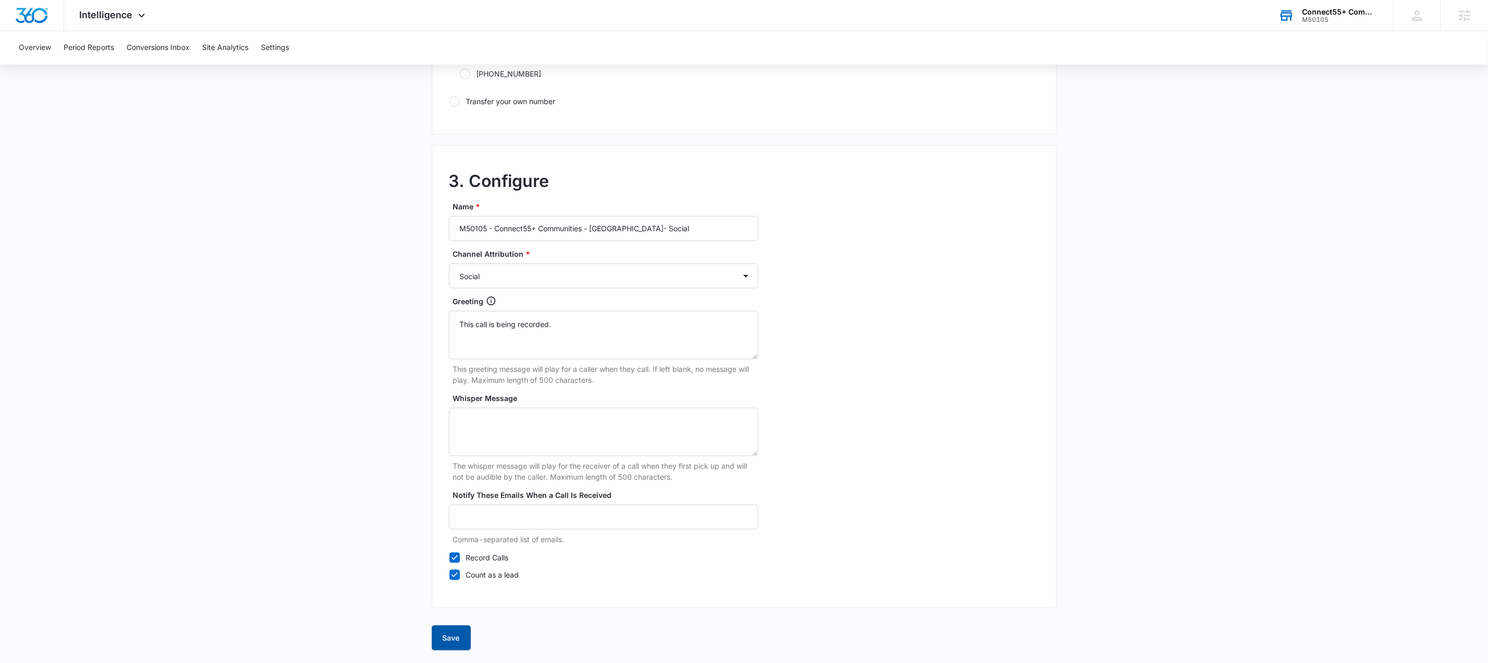
click at [463, 635] on button "Save" at bounding box center [451, 637] width 39 height 25
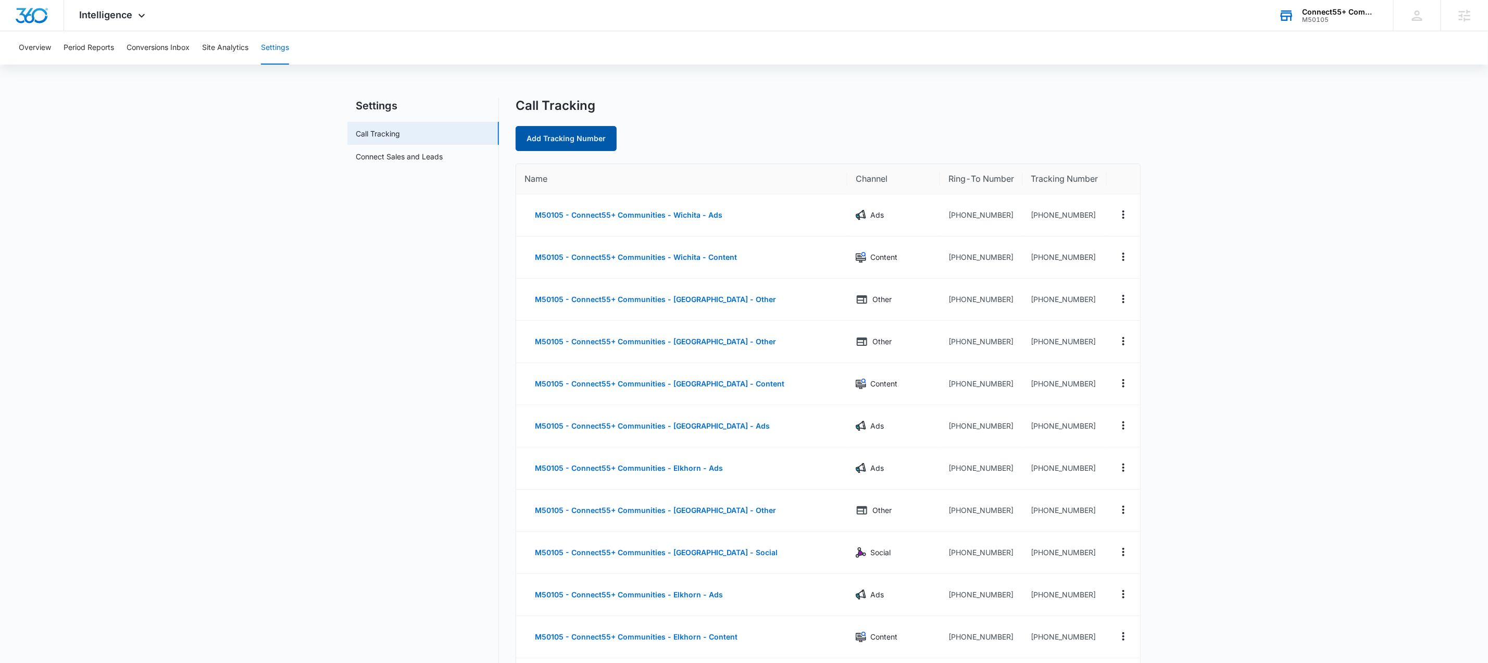
click at [583, 143] on link "Add Tracking Number" at bounding box center [565, 138] width 101 height 25
select select "by_area_code"
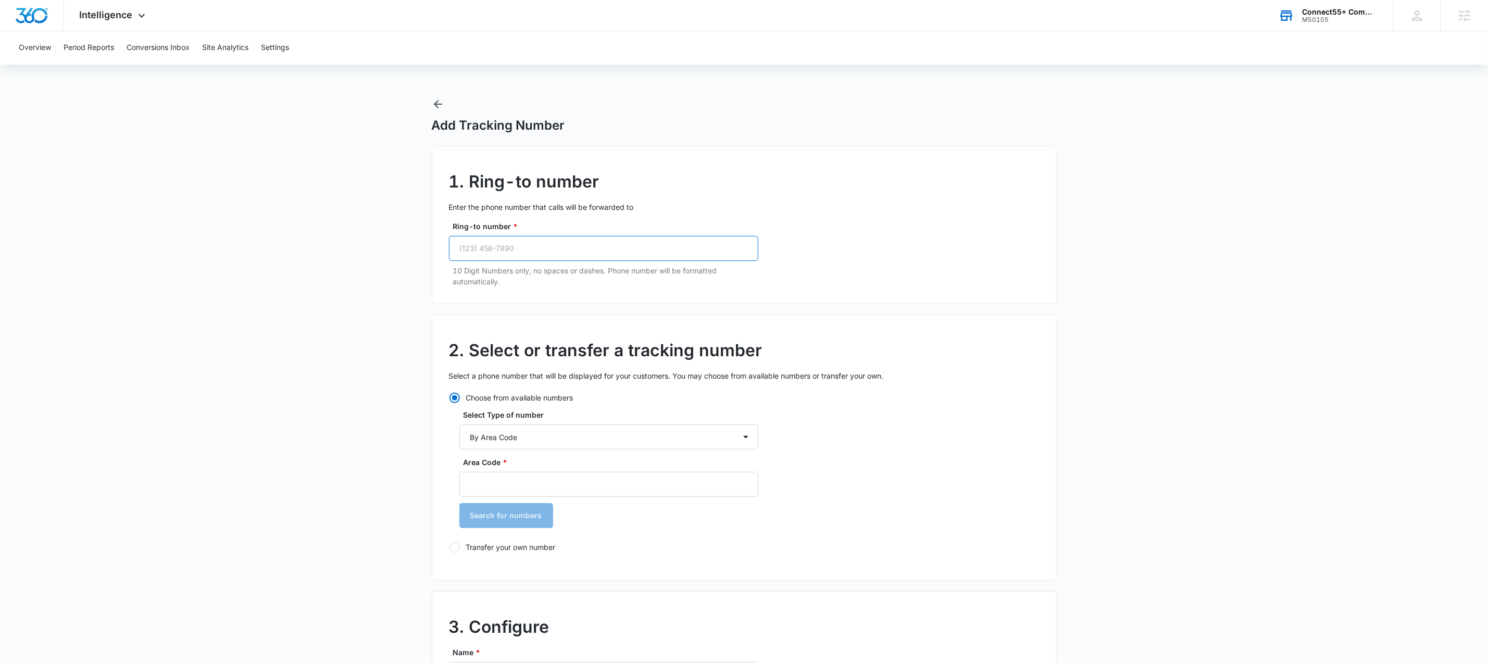
click at [580, 242] on input "Ring-to number *" at bounding box center [603, 248] width 309 height 25
paste input "[PHONE_NUMBER]"
type input "[PHONE_NUMBER]"
click at [568, 490] on input "Area Code *" at bounding box center [608, 484] width 299 height 25
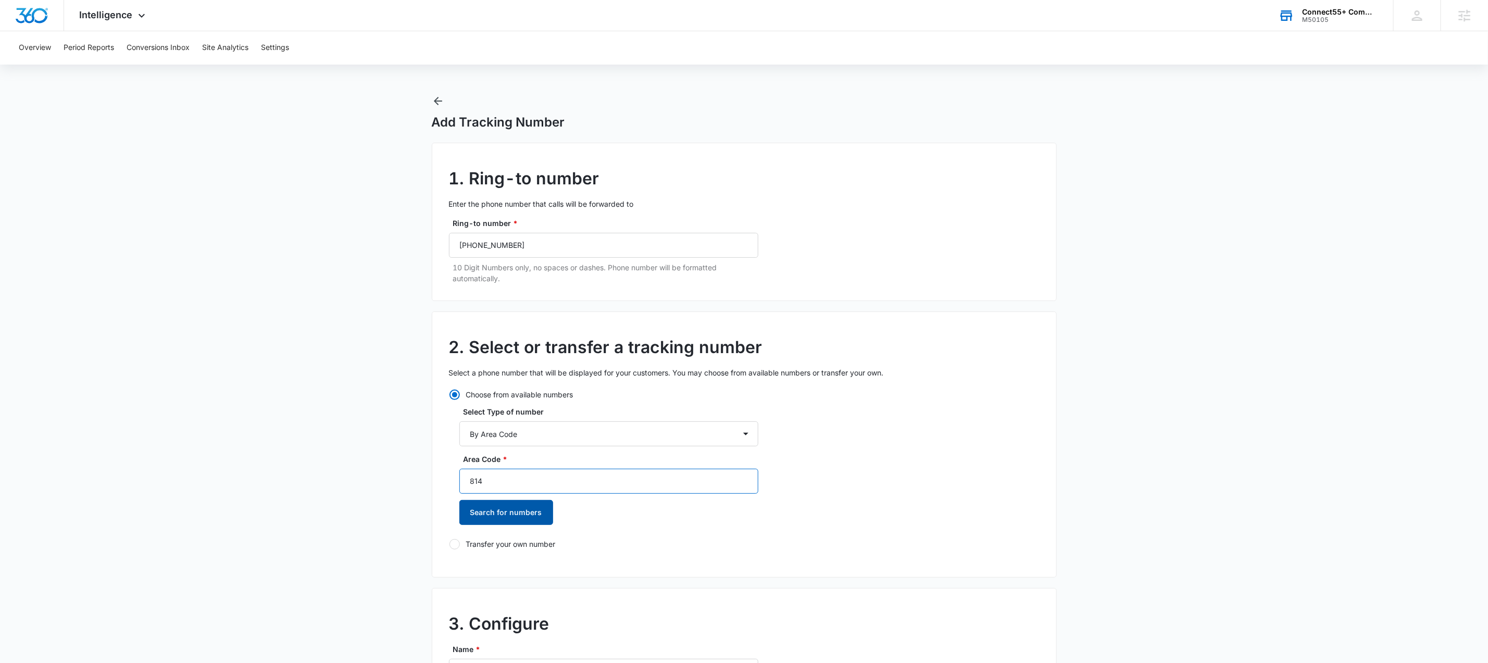
type input "814"
click at [535, 516] on button "Search for numbers" at bounding box center [506, 512] width 94 height 25
click at [479, 570] on label "[PHONE_NUMBER]" at bounding box center [608, 566] width 299 height 11
click at [460, 567] on input "[PHONE_NUMBER]" at bounding box center [459, 567] width 1 height 1
radio input "true"
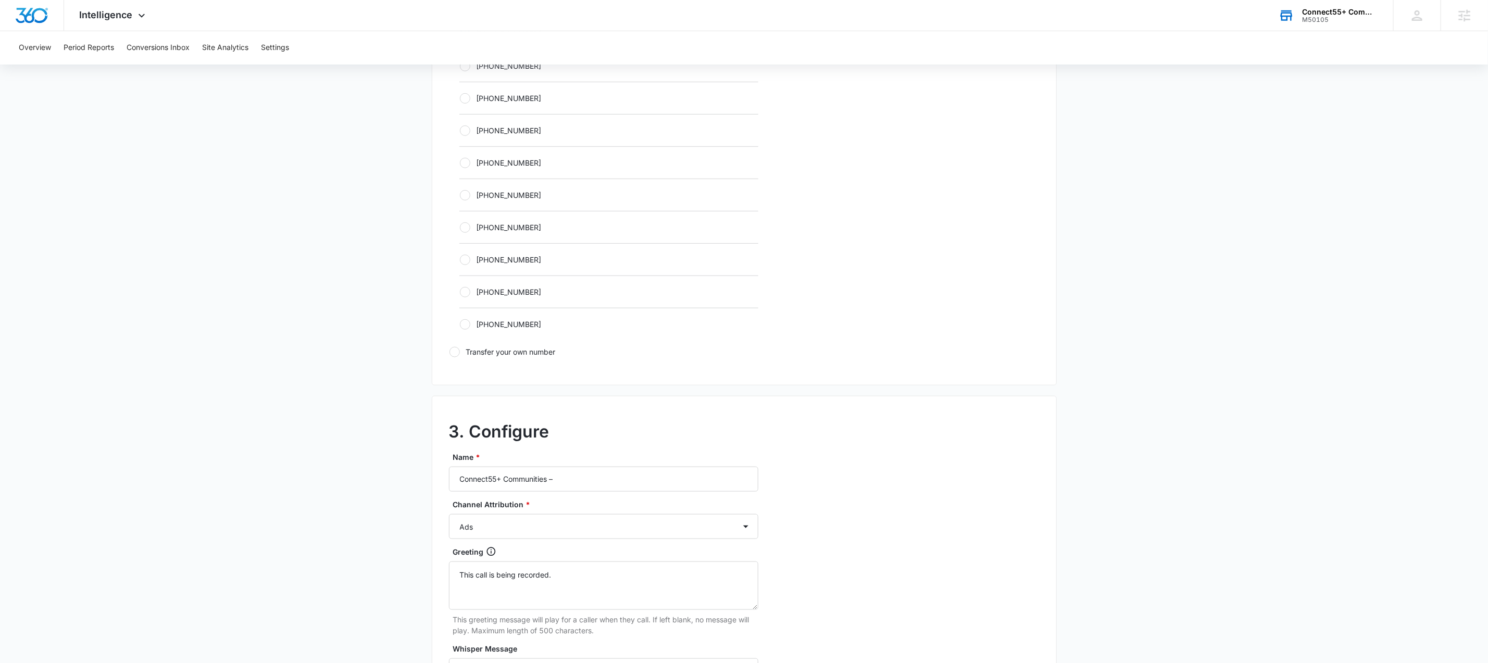
scroll to position [635, 0]
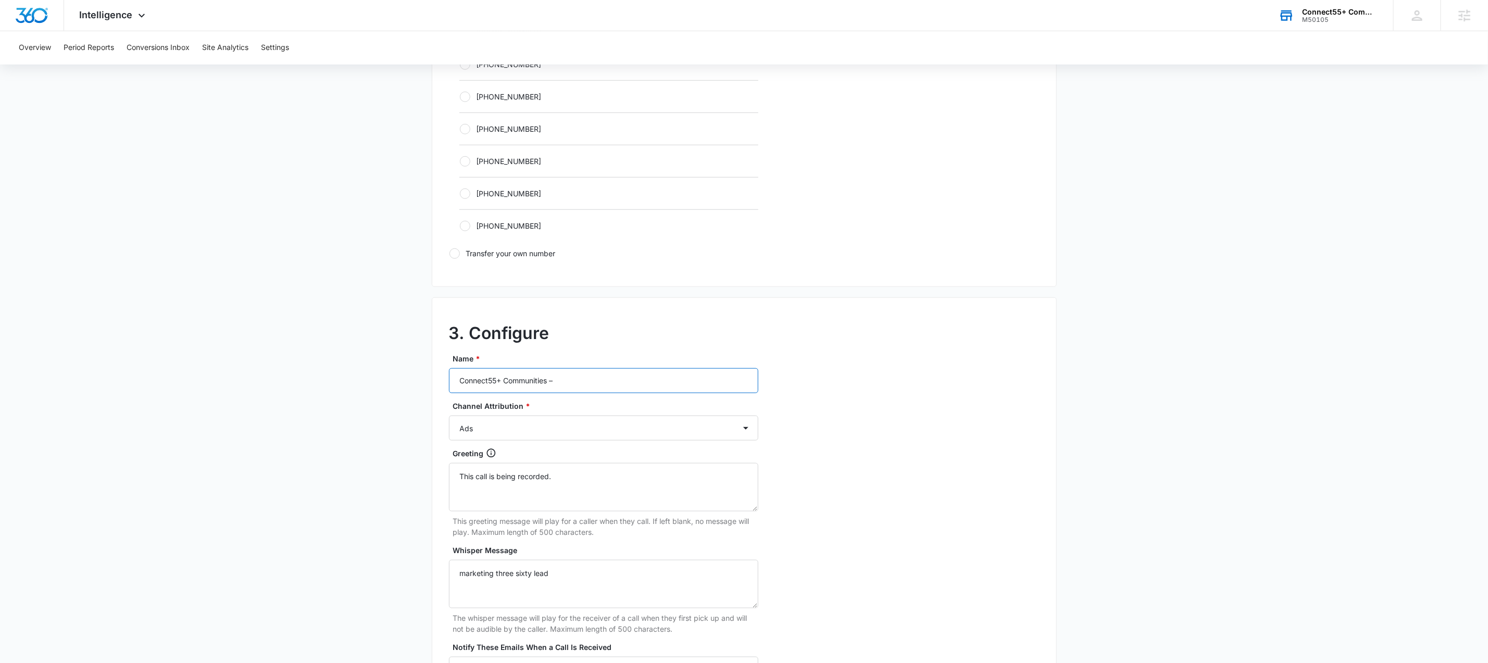
click at [572, 382] on input "Connect55+ Communities –" at bounding box center [603, 380] width 309 height 25
paste input "M50105 - Connect55+ Communities - [GEOGRAPHIC_DATA]-"
type input "M50105 - Connect55+ Communities - [GEOGRAPHIC_DATA]- Other"
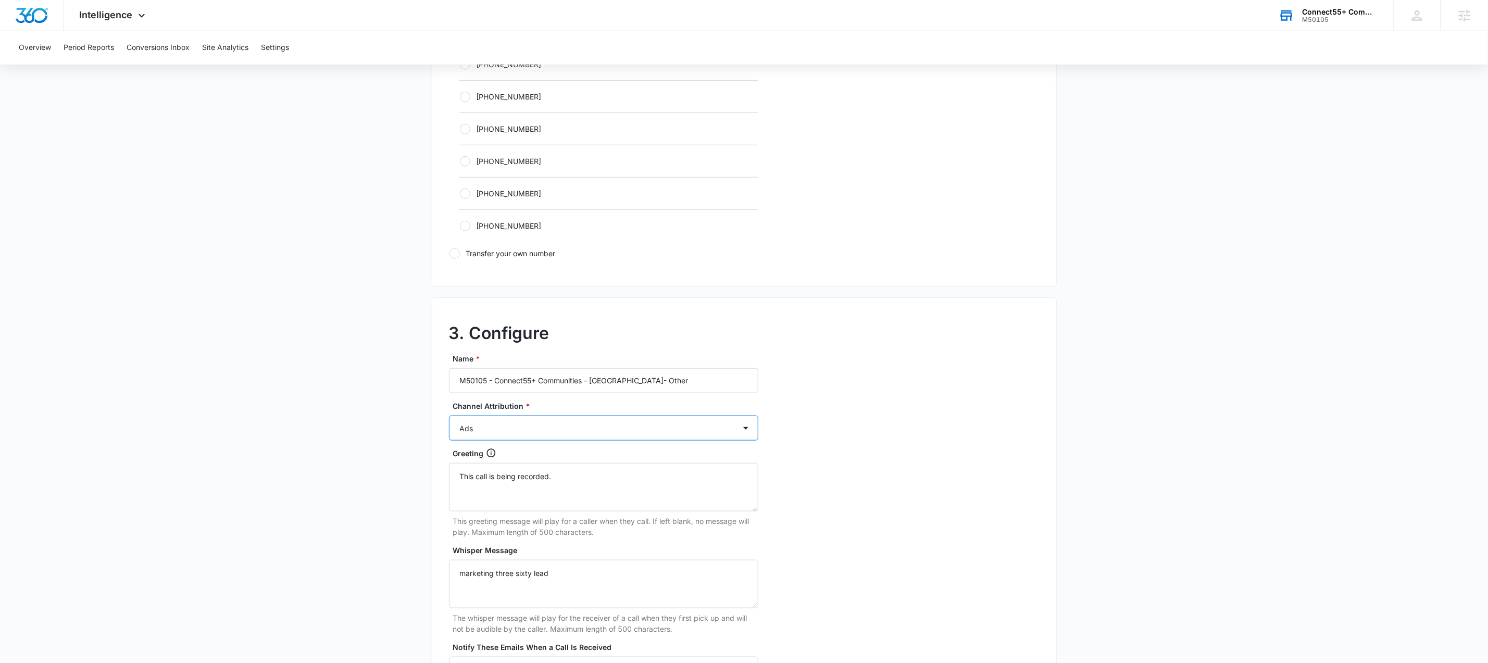
click at [593, 427] on select "Ads Local Service Ads Content Social Other" at bounding box center [603, 428] width 309 height 25
select select "OTHER"
click at [449, 419] on select "Ads Local Service Ads Content Social Other" at bounding box center [603, 428] width 309 height 25
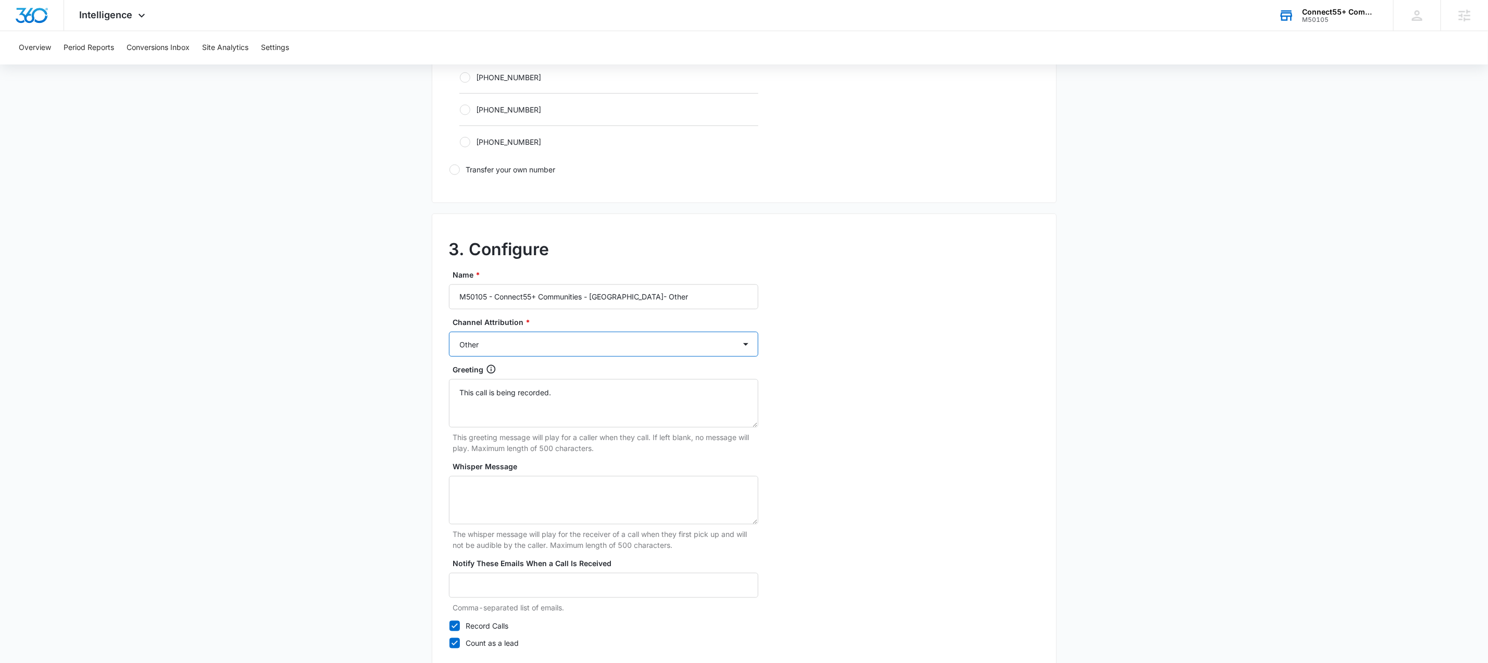
scroll to position [791, 0]
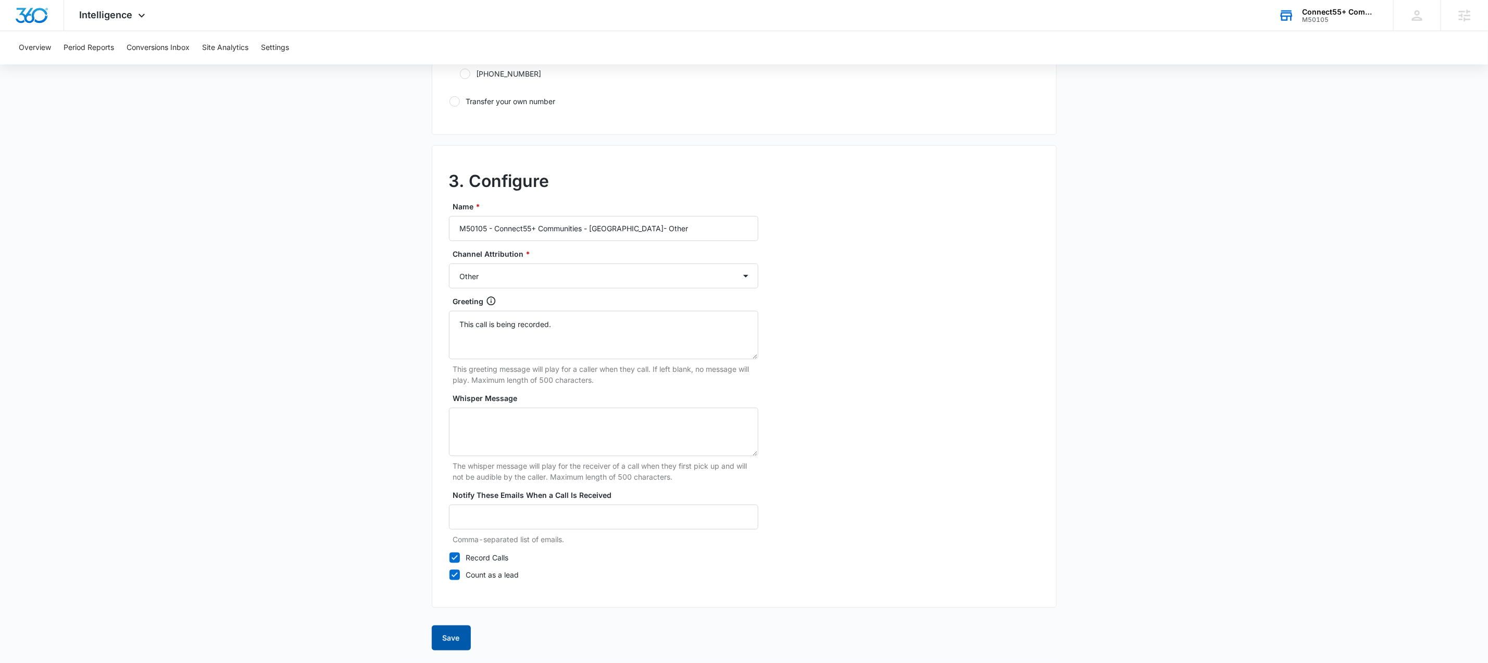
click at [456, 637] on button "Save" at bounding box center [451, 637] width 39 height 25
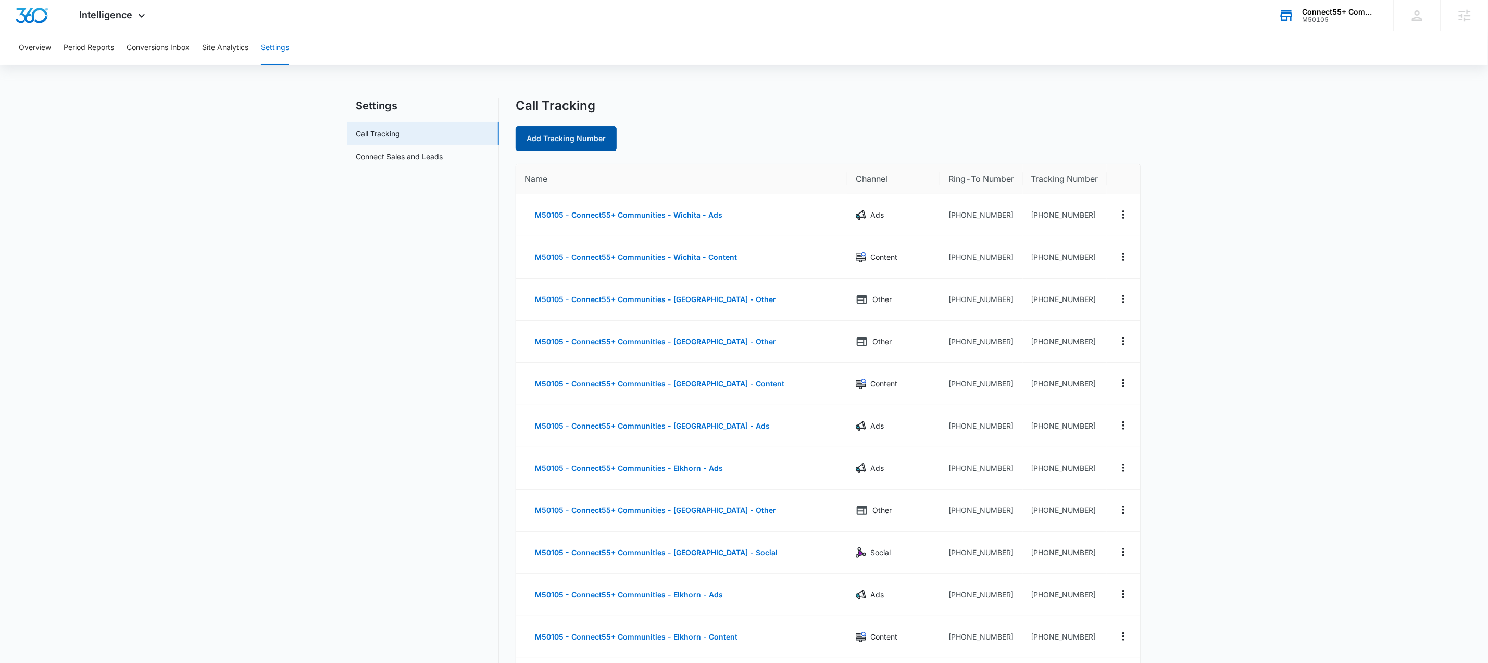
click at [570, 143] on link "Add Tracking Number" at bounding box center [565, 138] width 101 height 25
select select "by_area_code"
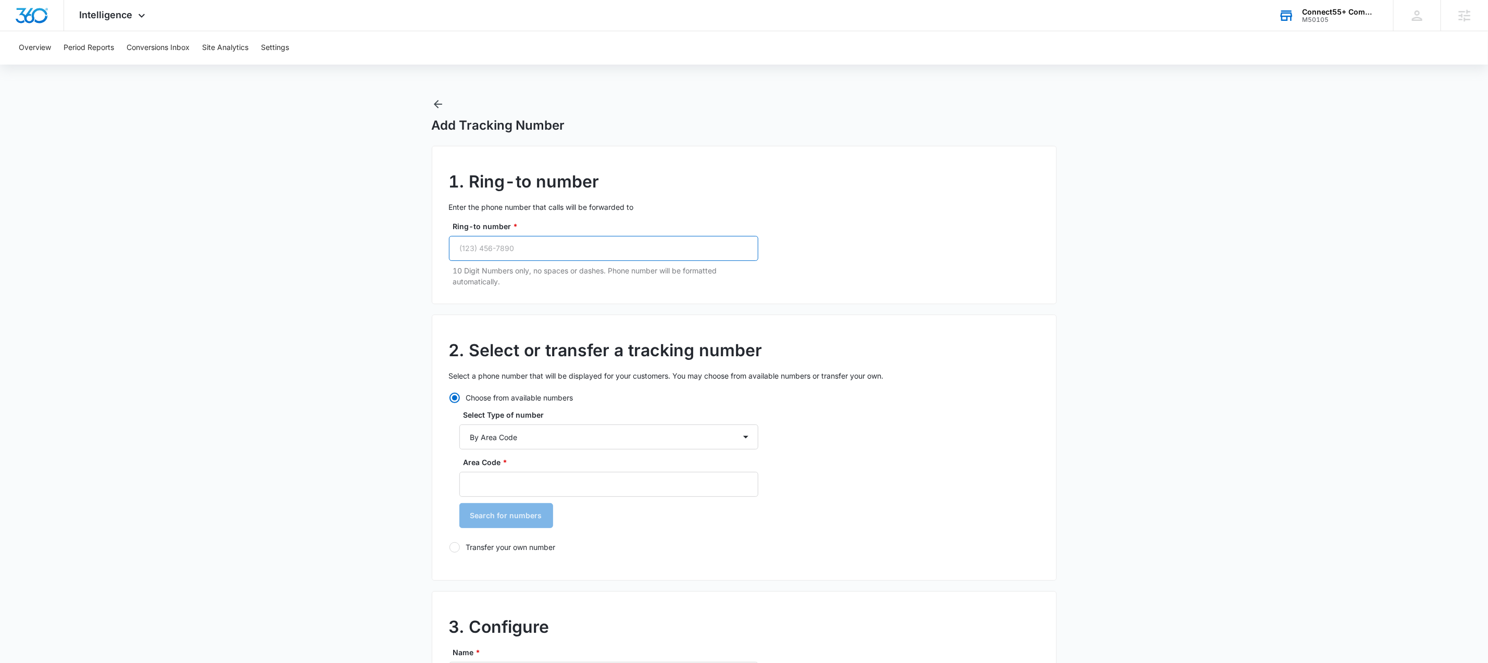
click at [547, 247] on input "Ring-to number *" at bounding box center [603, 248] width 309 height 25
paste input "[PHONE_NUMBER]"
type input "[PHONE_NUMBER]"
click at [558, 490] on input "Area Code *" at bounding box center [608, 484] width 299 height 25
type input "913"
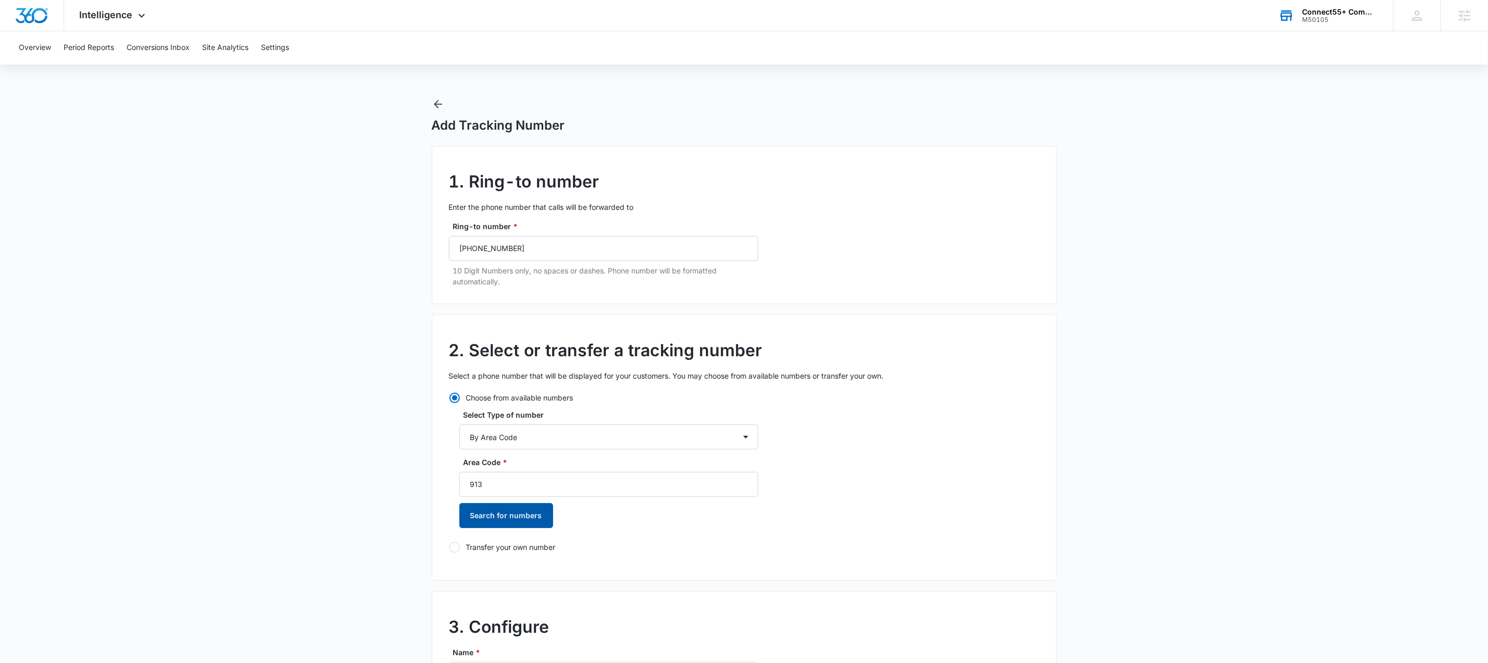
drag, startPoint x: 504, startPoint y: 513, endPoint x: 507, endPoint y: 524, distance: 11.4
click at [504, 513] on button "Search for numbers" at bounding box center [506, 515] width 94 height 25
click at [465, 570] on div at bounding box center [465, 570] width 10 height 10
click at [460, 570] on input "[PHONE_NUMBER]" at bounding box center [459, 570] width 1 height 1
radio input "true"
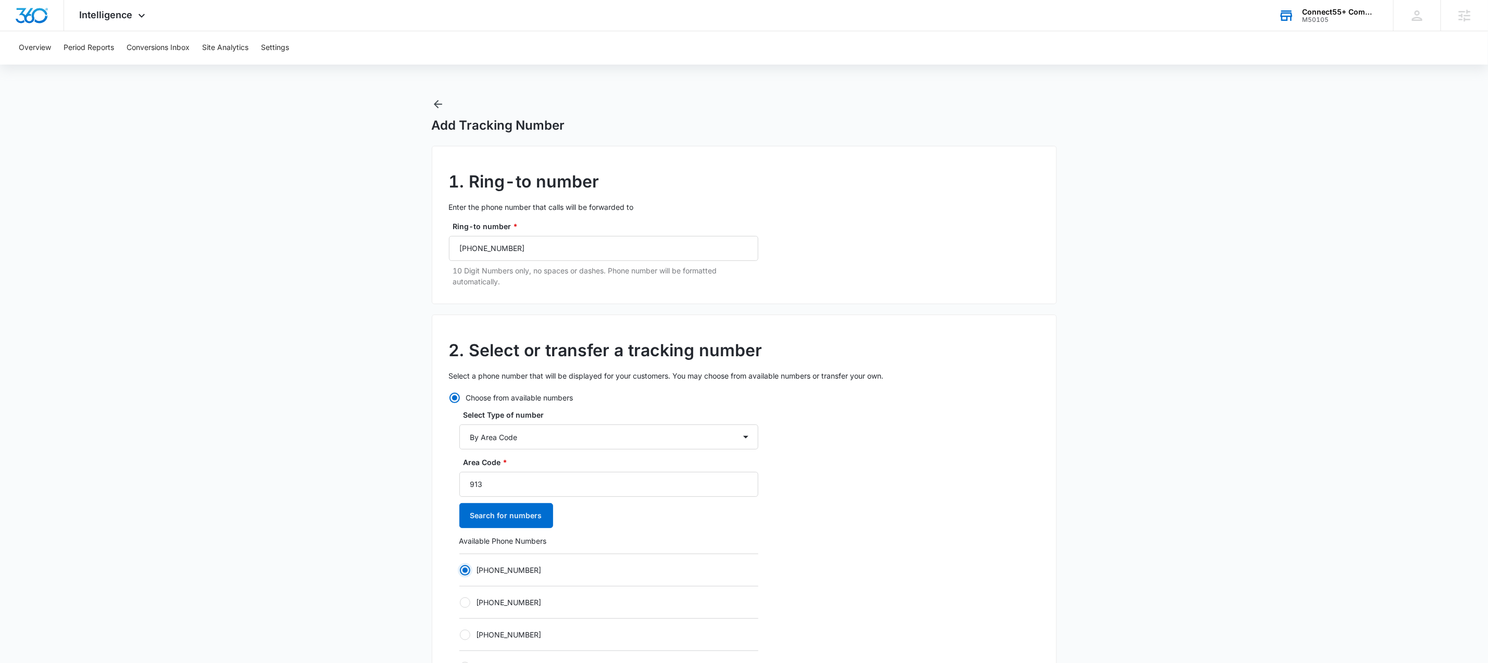
scroll to position [589, 0]
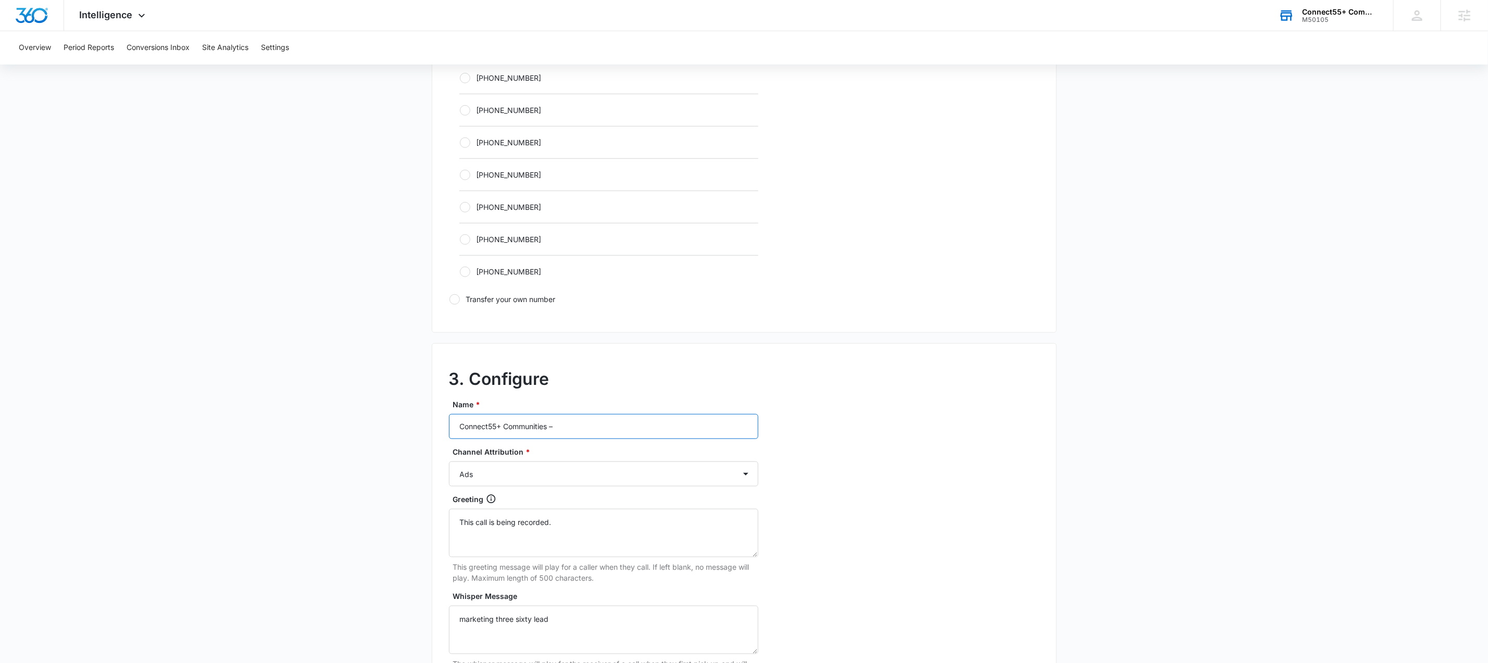
click at [607, 431] on input "Connect55+ Communities –" at bounding box center [603, 426] width 309 height 25
click at [606, 432] on input "Connect55+ Communities –" at bounding box center [603, 426] width 309 height 25
paste input "M50105 - Connect55+ Communities - Olathe-"
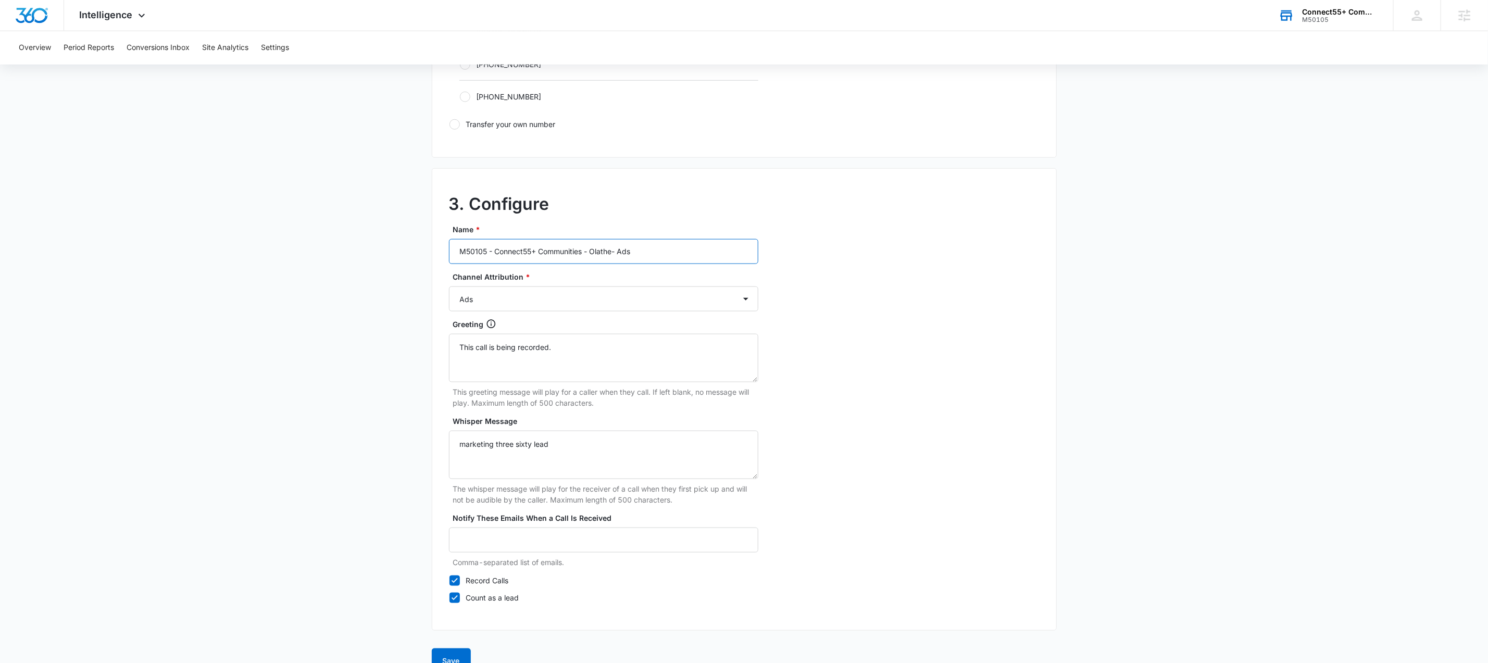
scroll to position [791, 0]
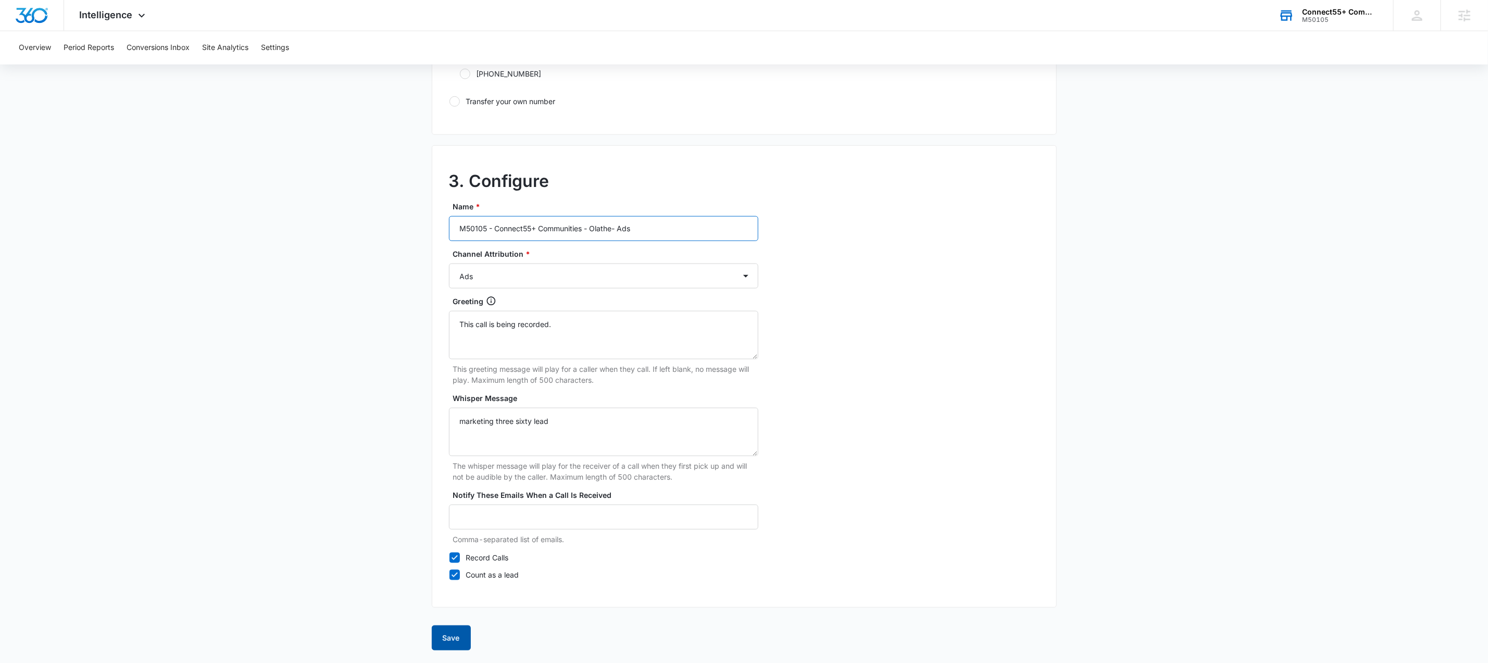
type input "M50105 - Connect55+ Communities - Olathe- Ads"
click at [445, 639] on button "Save" at bounding box center [451, 637] width 39 height 25
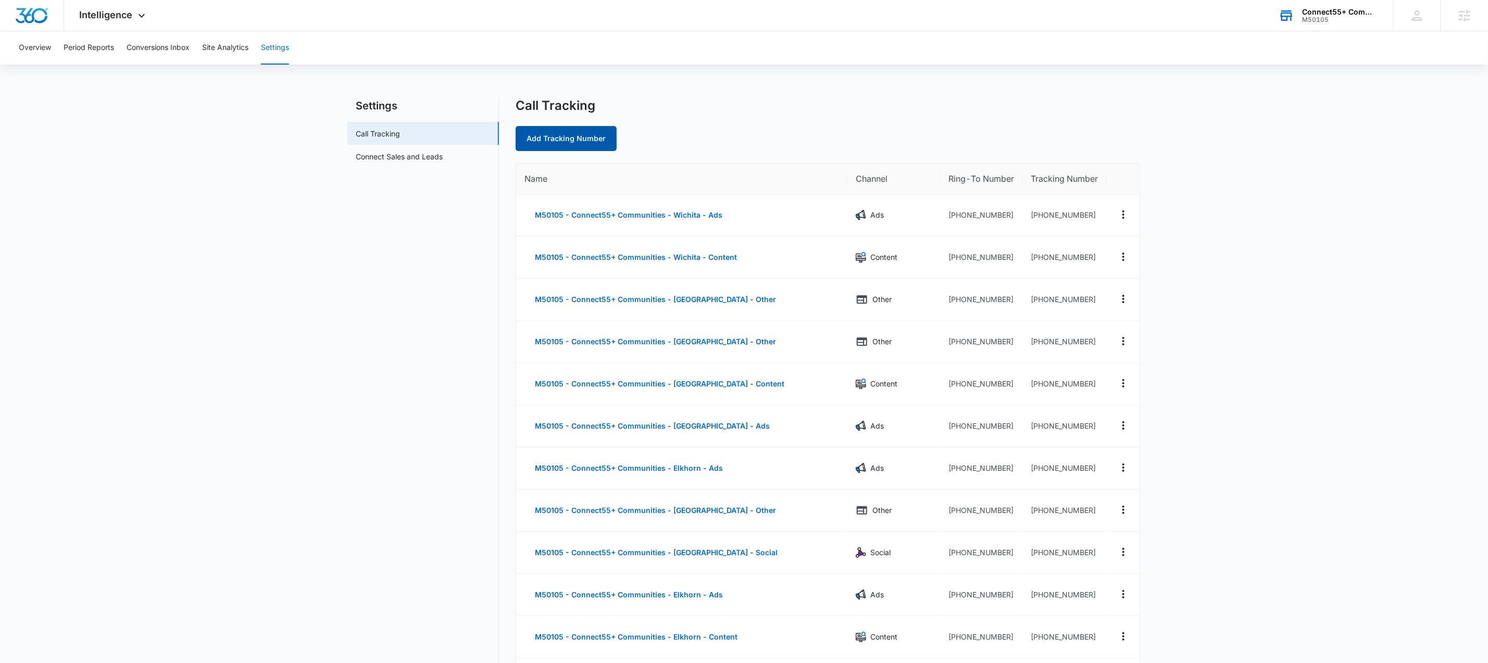
click at [592, 139] on link "Add Tracking Number" at bounding box center [565, 138] width 101 height 25
select select "by_area_code"
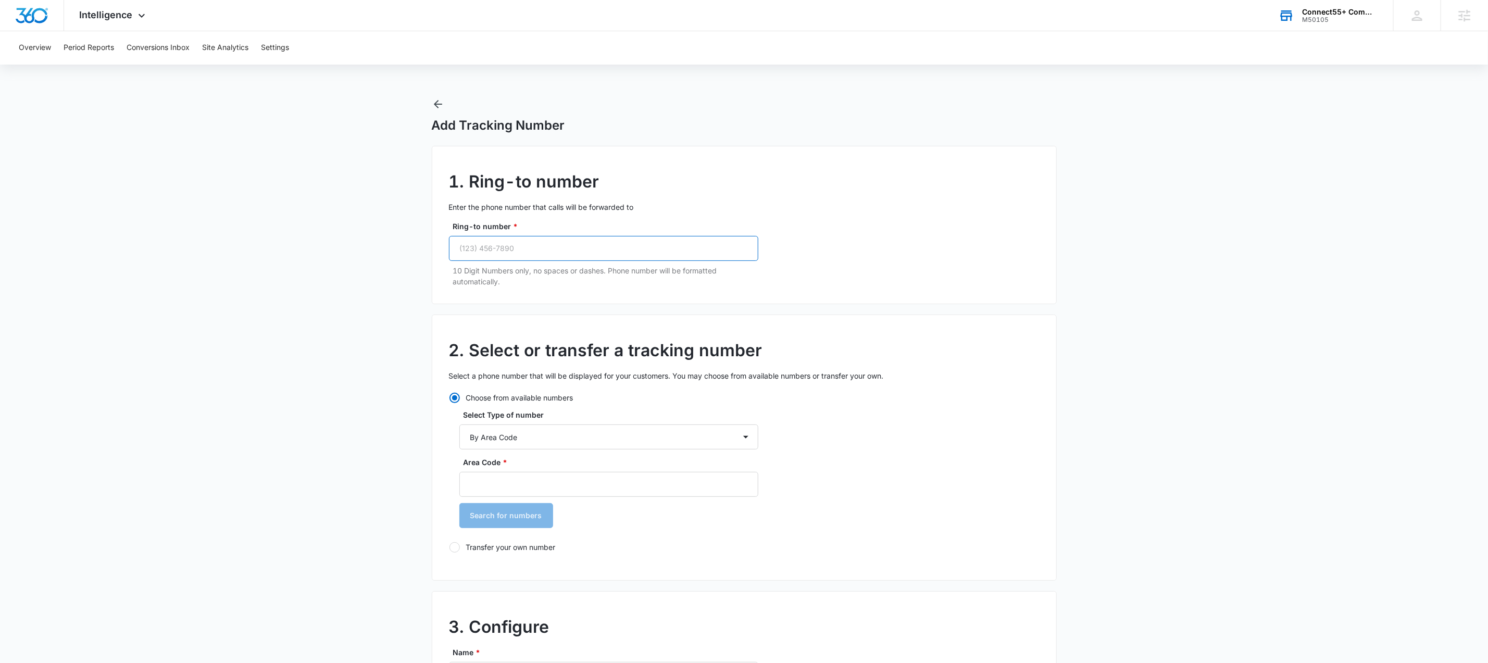
click at [520, 251] on input "Ring-to number *" at bounding box center [603, 248] width 309 height 25
paste input "[PHONE_NUMBER]"
type input "[PHONE_NUMBER]"
click at [539, 483] on input "Area Code *" at bounding box center [608, 484] width 299 height 25
type input "913"
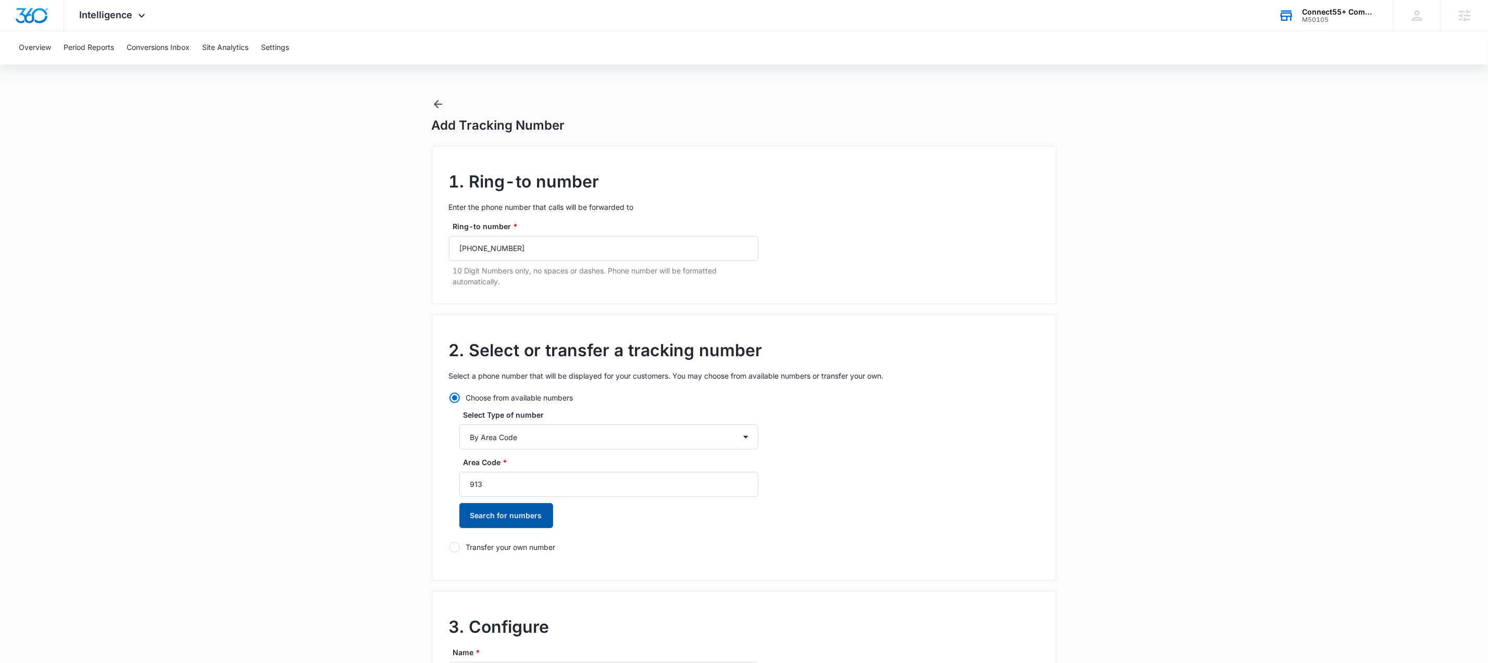
drag, startPoint x: 493, startPoint y: 520, endPoint x: 493, endPoint y: 526, distance: 5.8
click at [494, 520] on button "Search for numbers" at bounding box center [506, 515] width 94 height 25
click at [489, 571] on label "[PHONE_NUMBER]" at bounding box center [608, 569] width 299 height 11
click at [460, 570] on input "[PHONE_NUMBER]" at bounding box center [459, 570] width 1 height 1
radio input "true"
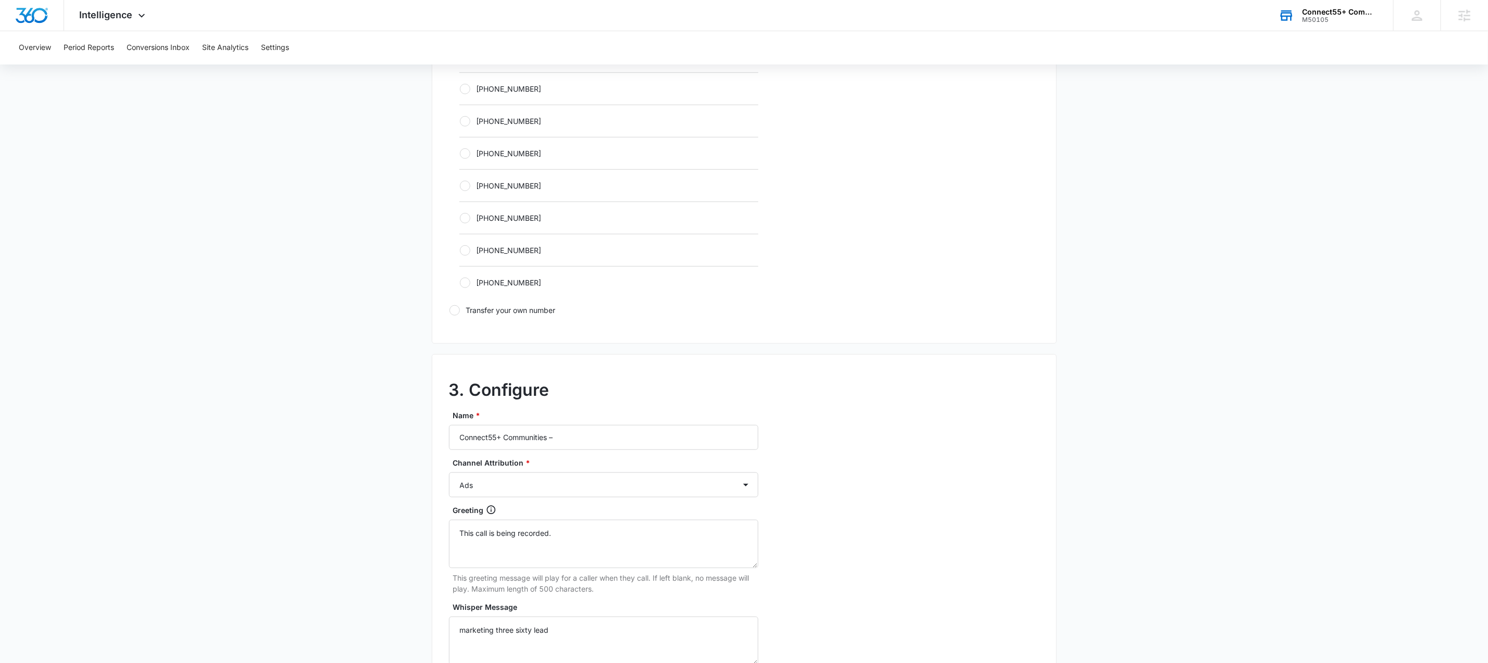
scroll to position [791, 0]
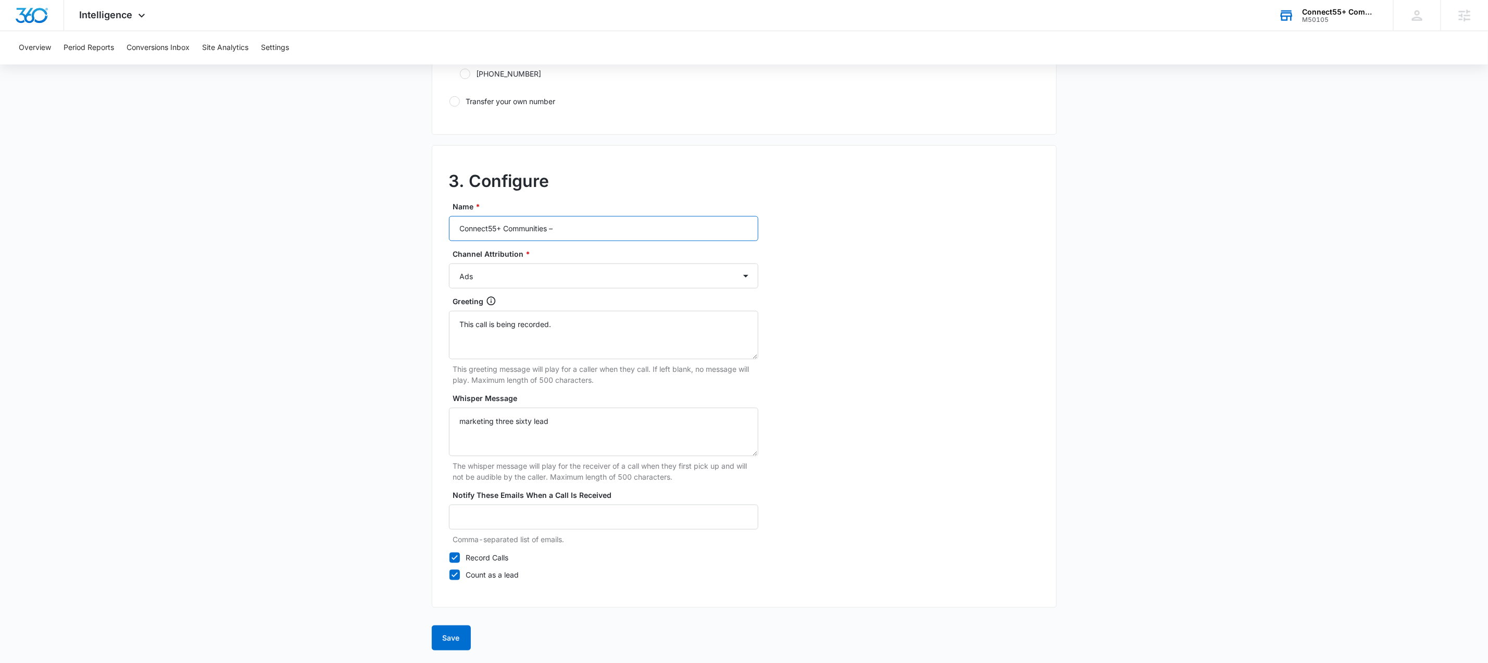
click at [616, 228] on input "Connect55+ Communities –" at bounding box center [603, 228] width 309 height 25
click at [616, 227] on input "Connect55+ Communities –" at bounding box center [603, 228] width 309 height 25
paste input "M50105 - Connect55+ Communities - Olathe-"
type input "M50105 - Connect55+ Communities - Olathe- LSA"
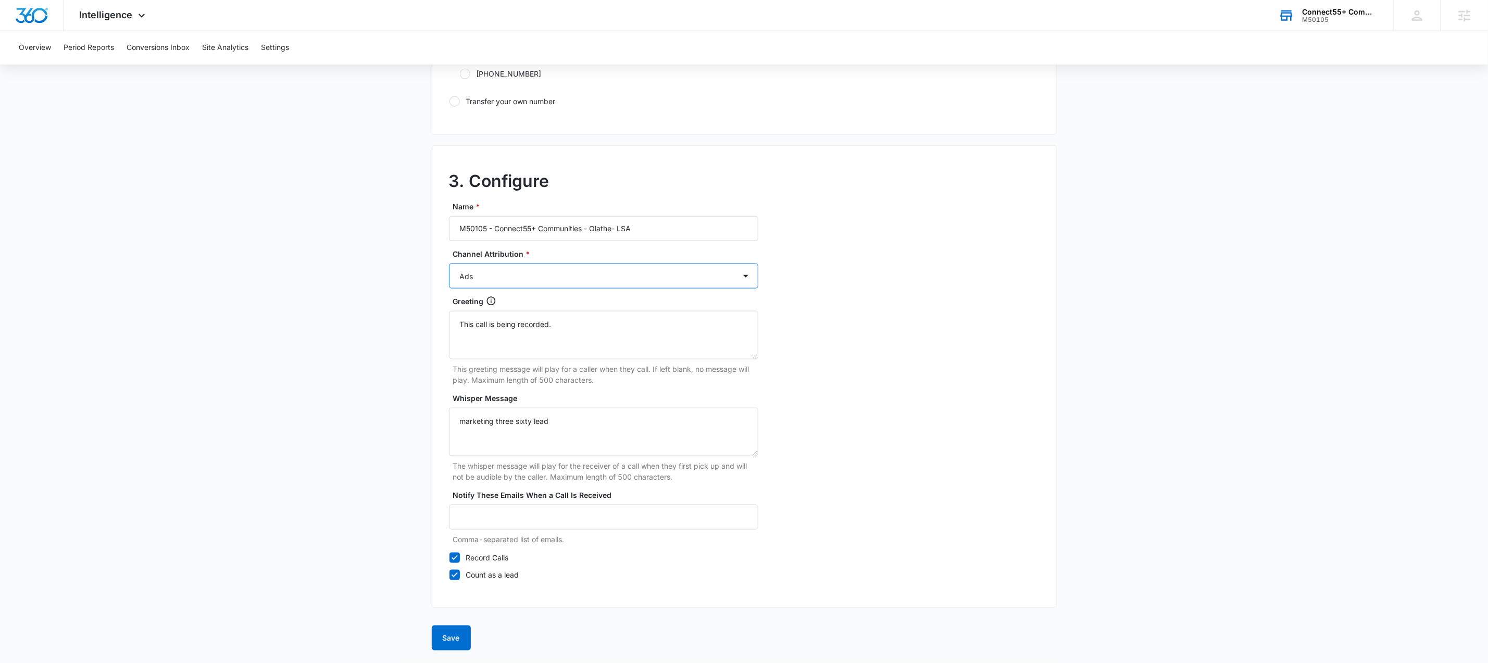
click at [691, 273] on select "Ads Local Service Ads Content Social Other" at bounding box center [603, 275] width 309 height 25
select select "LSA"
click at [449, 263] on select "Ads Local Service Ads Content Social Other" at bounding box center [603, 275] width 309 height 25
click at [453, 638] on button "Save" at bounding box center [451, 637] width 39 height 25
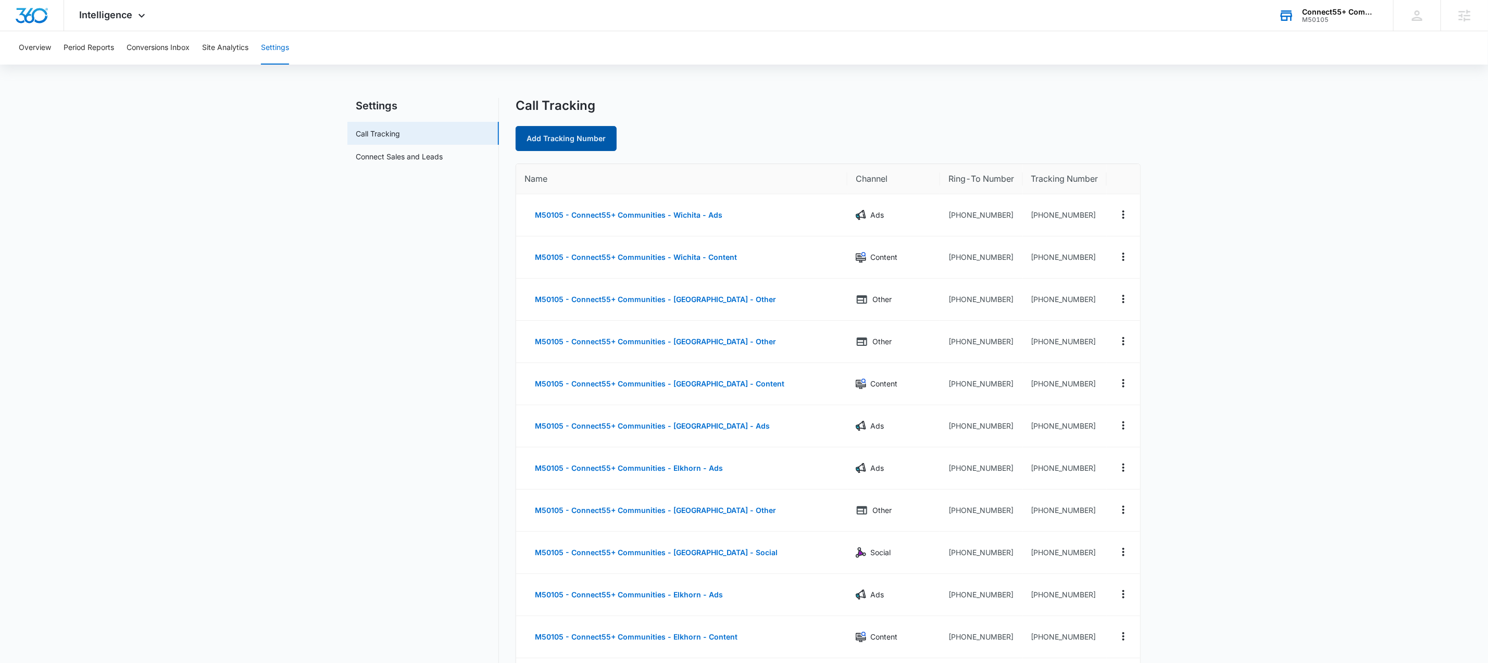
click at [550, 139] on link "Add Tracking Number" at bounding box center [565, 138] width 101 height 25
select select "by_area_code"
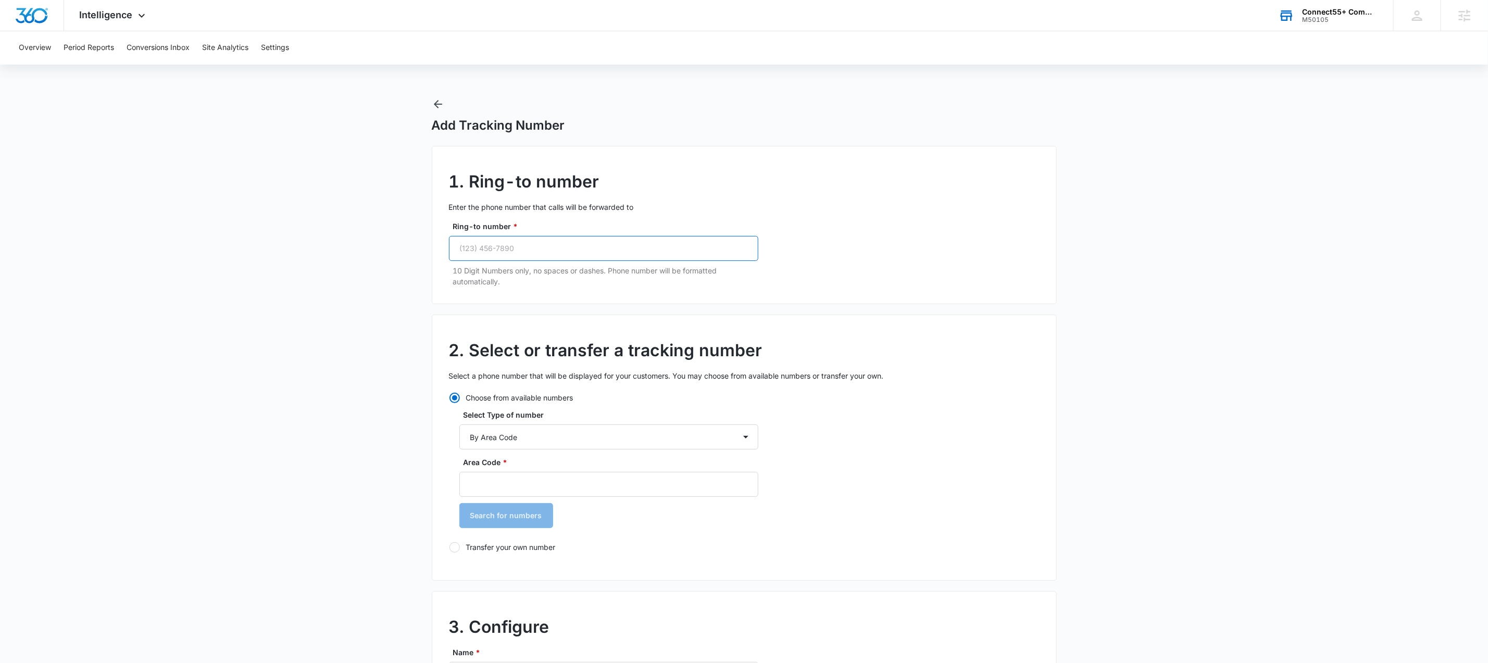
click at [606, 253] on input "Ring-to number *" at bounding box center [603, 248] width 309 height 25
paste input "[PHONE_NUMBER]"
type input "[PHONE_NUMBER]"
click at [590, 439] on select "By City & State By State Only By Zip Code By Area Code Toll Free Numbers" at bounding box center [608, 436] width 299 height 25
click at [585, 487] on input "Area Code *" at bounding box center [608, 484] width 299 height 25
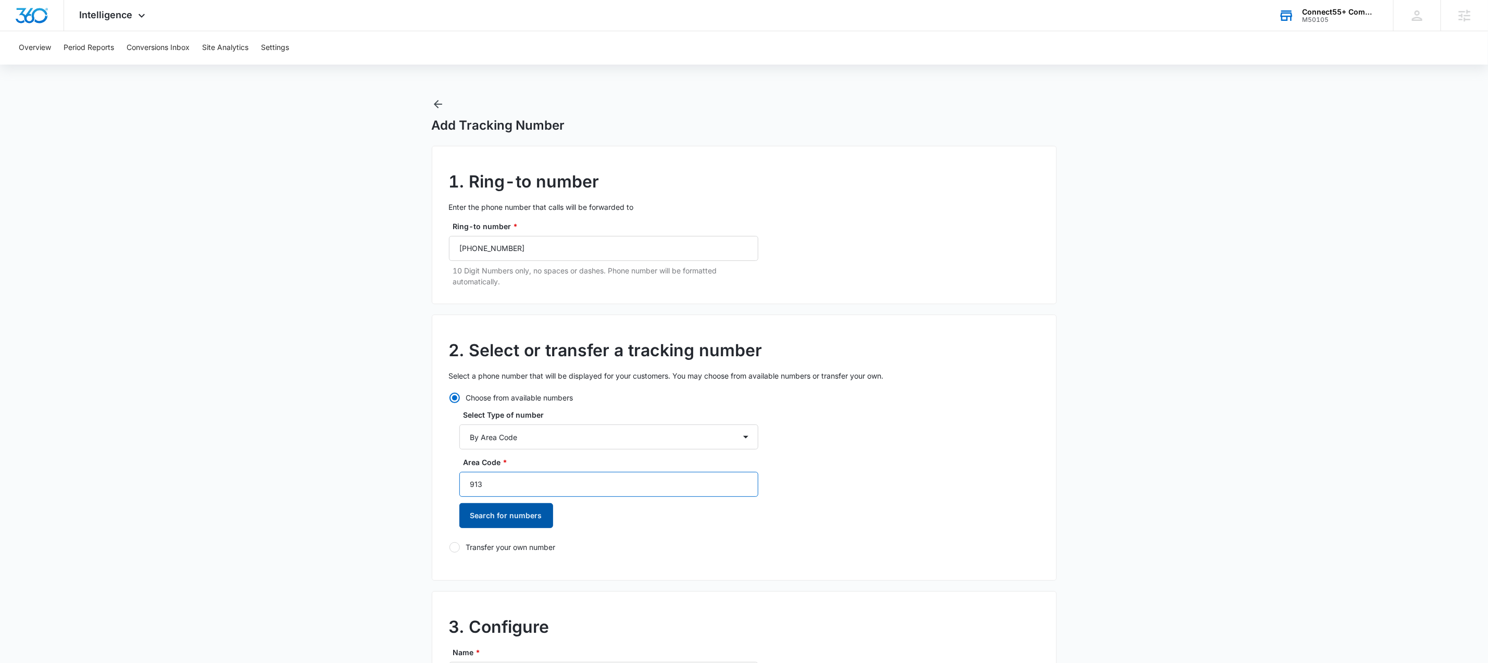
type input "913"
click at [539, 512] on button "Search for numbers" at bounding box center [506, 515] width 94 height 25
click at [489, 571] on label "[PHONE_NUMBER]" at bounding box center [608, 569] width 299 height 11
click at [460, 570] on input "[PHONE_NUMBER]" at bounding box center [459, 570] width 1 height 1
radio input "true"
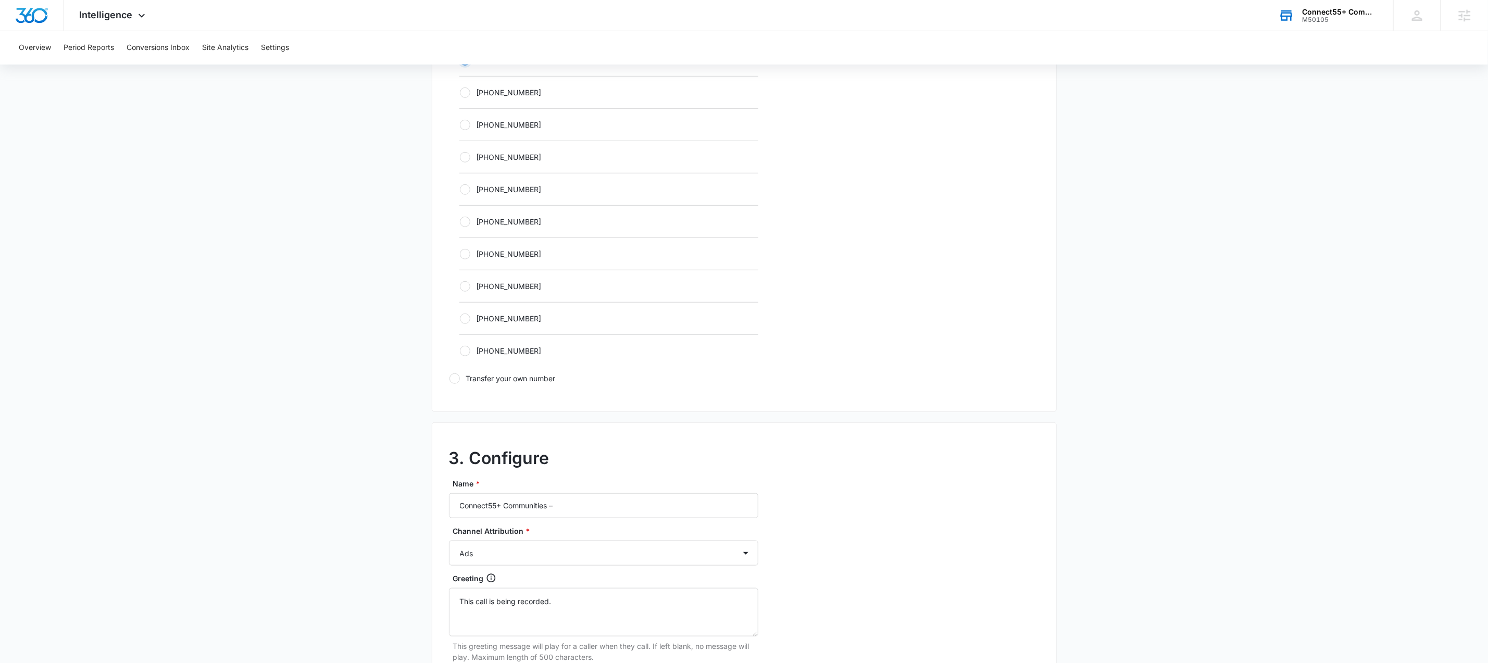
scroll to position [612, 0]
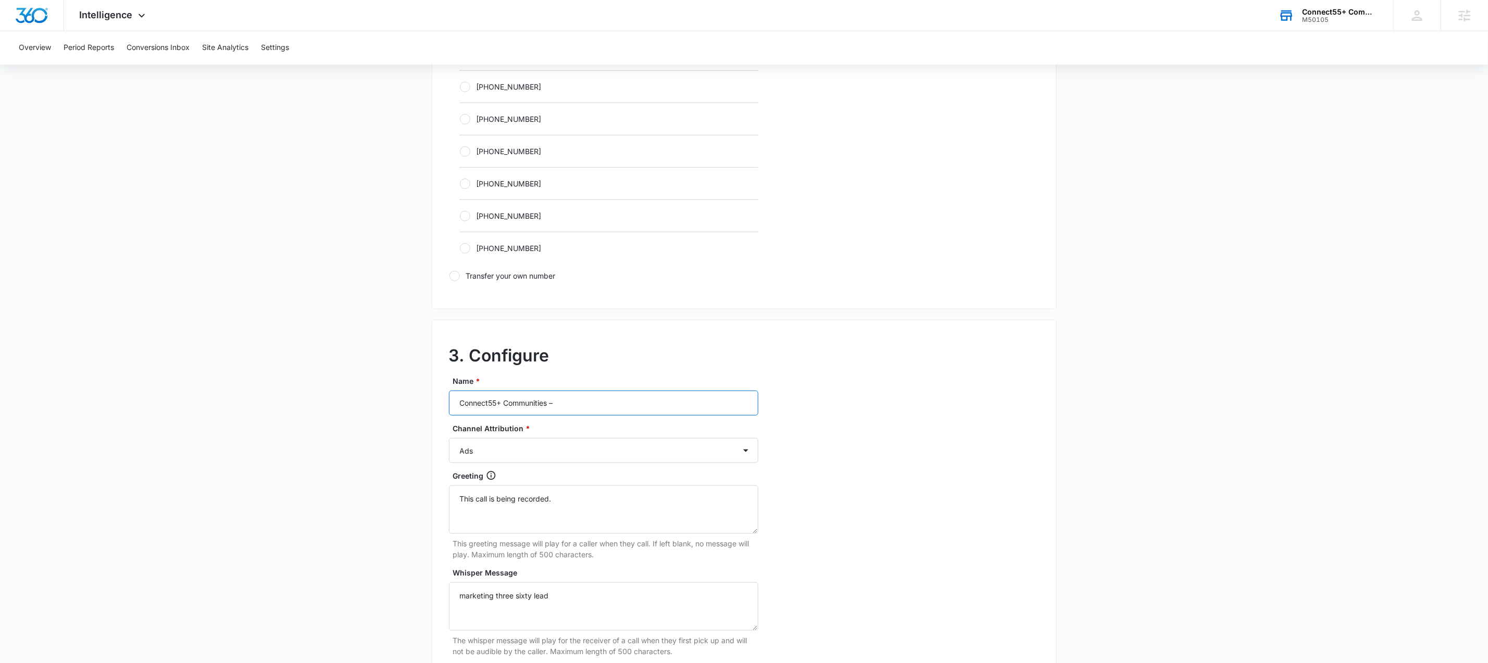
click at [597, 399] on input "Connect55+ Communities –" at bounding box center [603, 403] width 309 height 25
click at [598, 399] on input "Connect55+ Communities –" at bounding box center [603, 403] width 309 height 25
paste input "M50105 - Connect55+ Communities - Olathe-"
type input "M50105 - Connect55+ Communities - Olathe- Content"
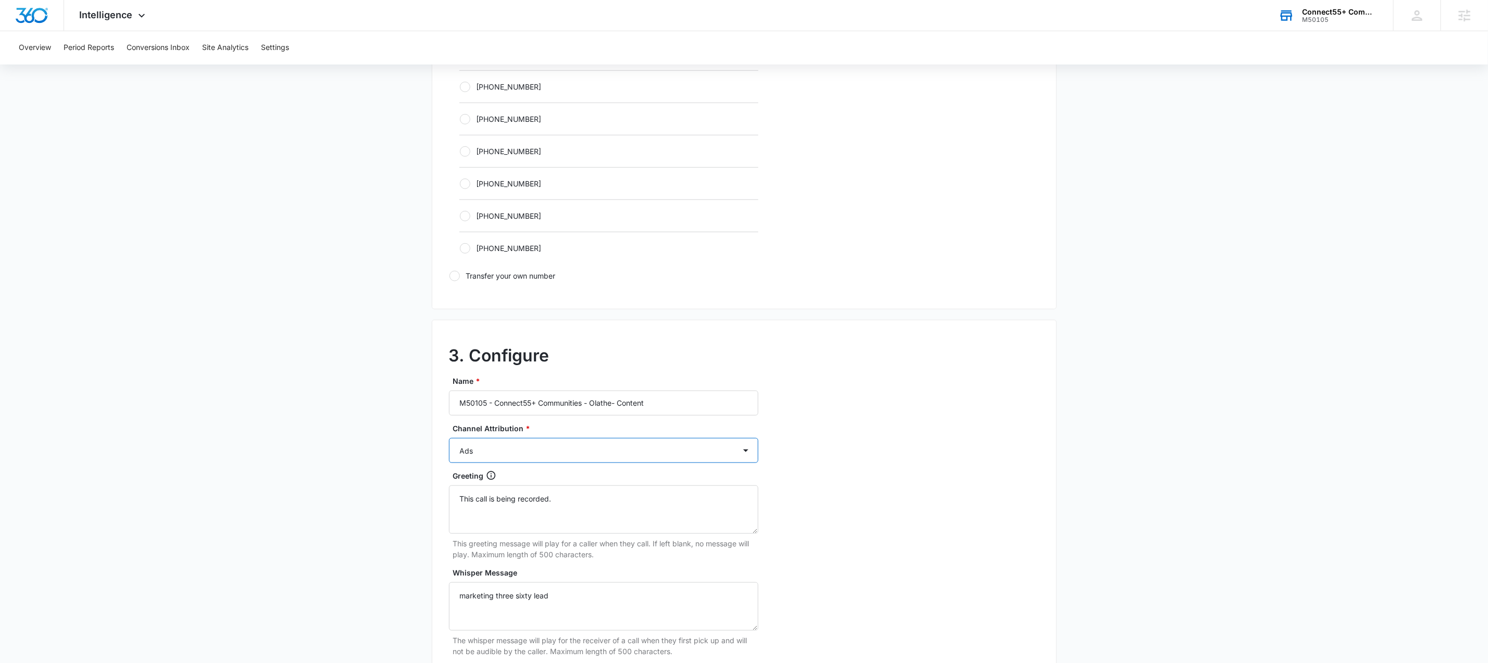
click at [674, 449] on select "Ads Local Service Ads Content Social Other" at bounding box center [603, 450] width 309 height 25
select select "CONTENT"
click at [449, 441] on select "Ads Local Service Ads Content Social Other" at bounding box center [603, 450] width 309 height 25
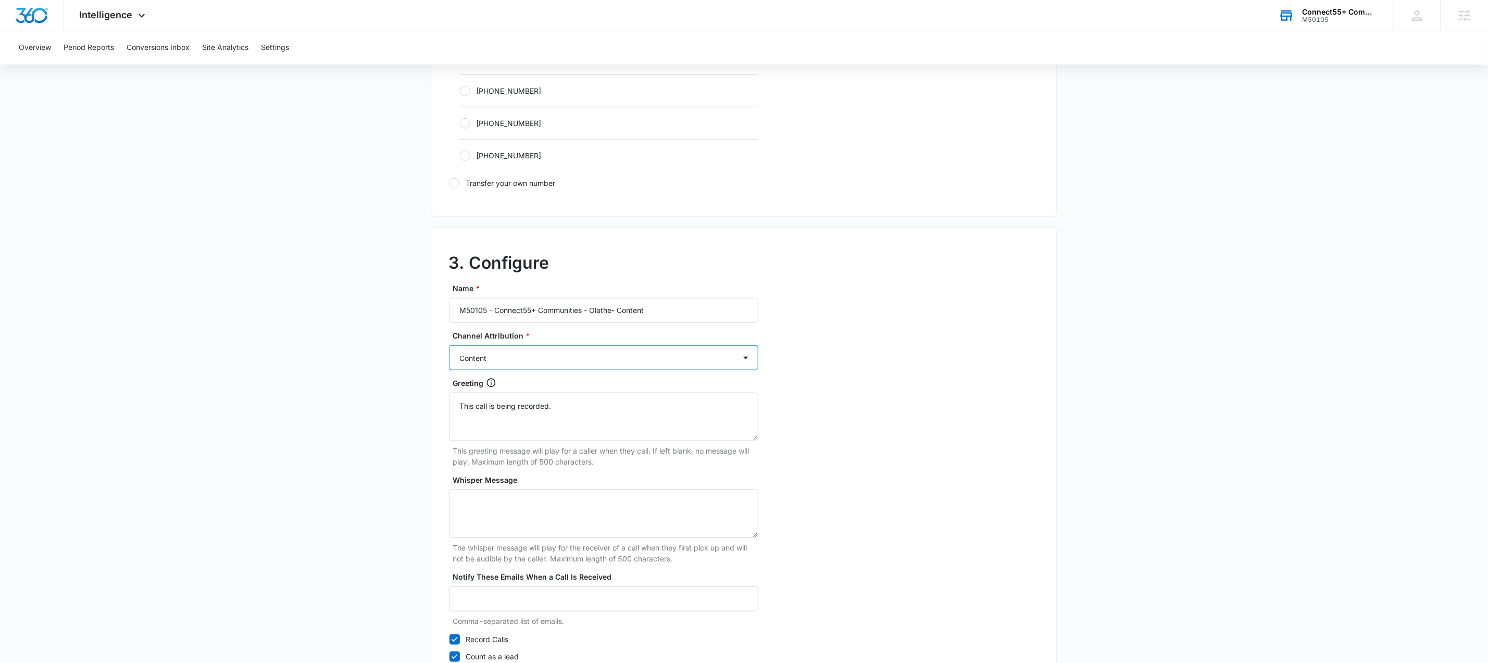
scroll to position [791, 0]
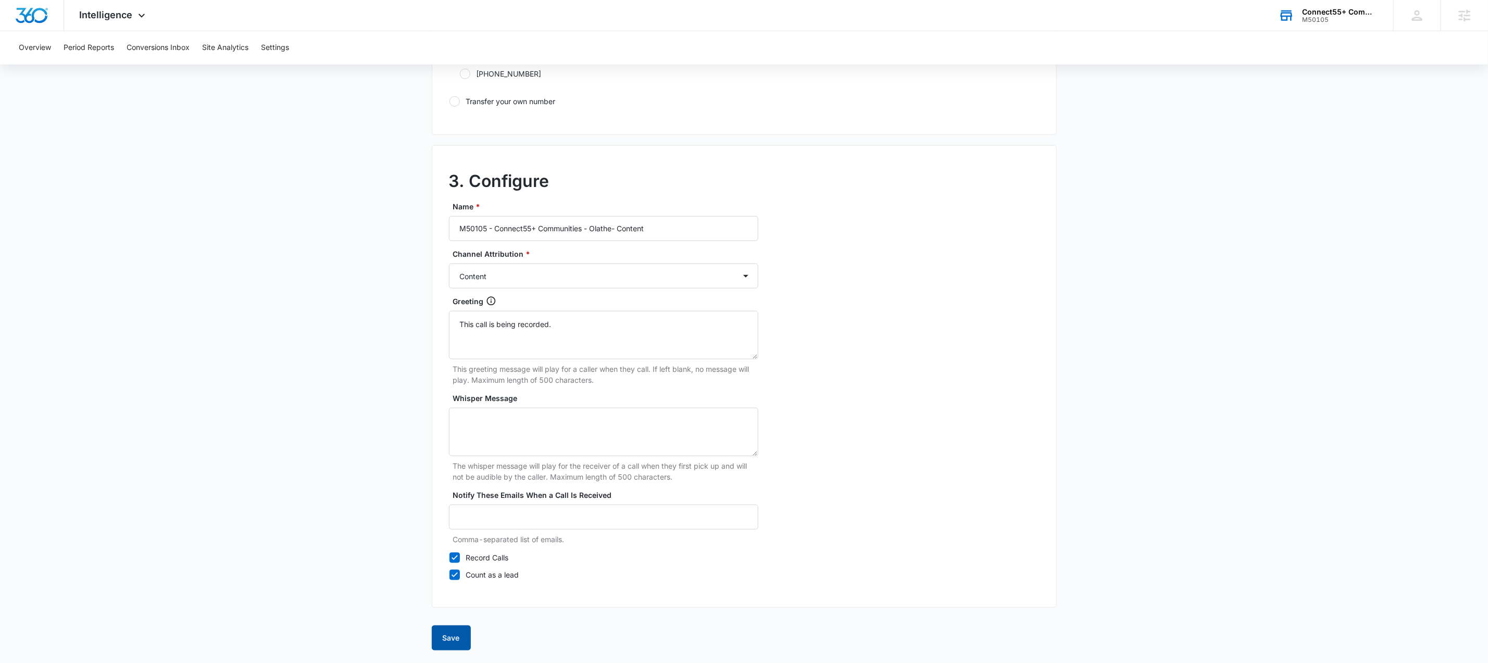
click at [462, 634] on button "Save" at bounding box center [451, 637] width 39 height 25
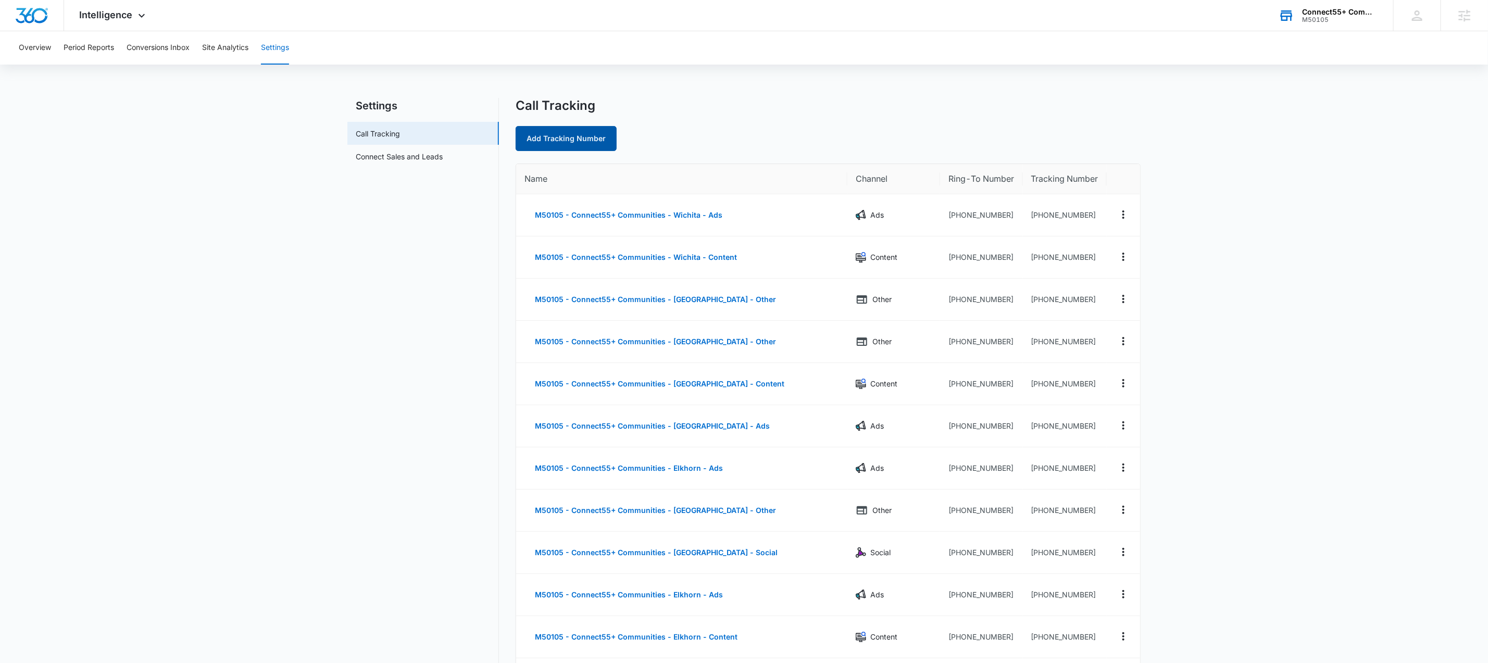
click at [576, 139] on link "Add Tracking Number" at bounding box center [565, 138] width 101 height 25
select select "by_area_code"
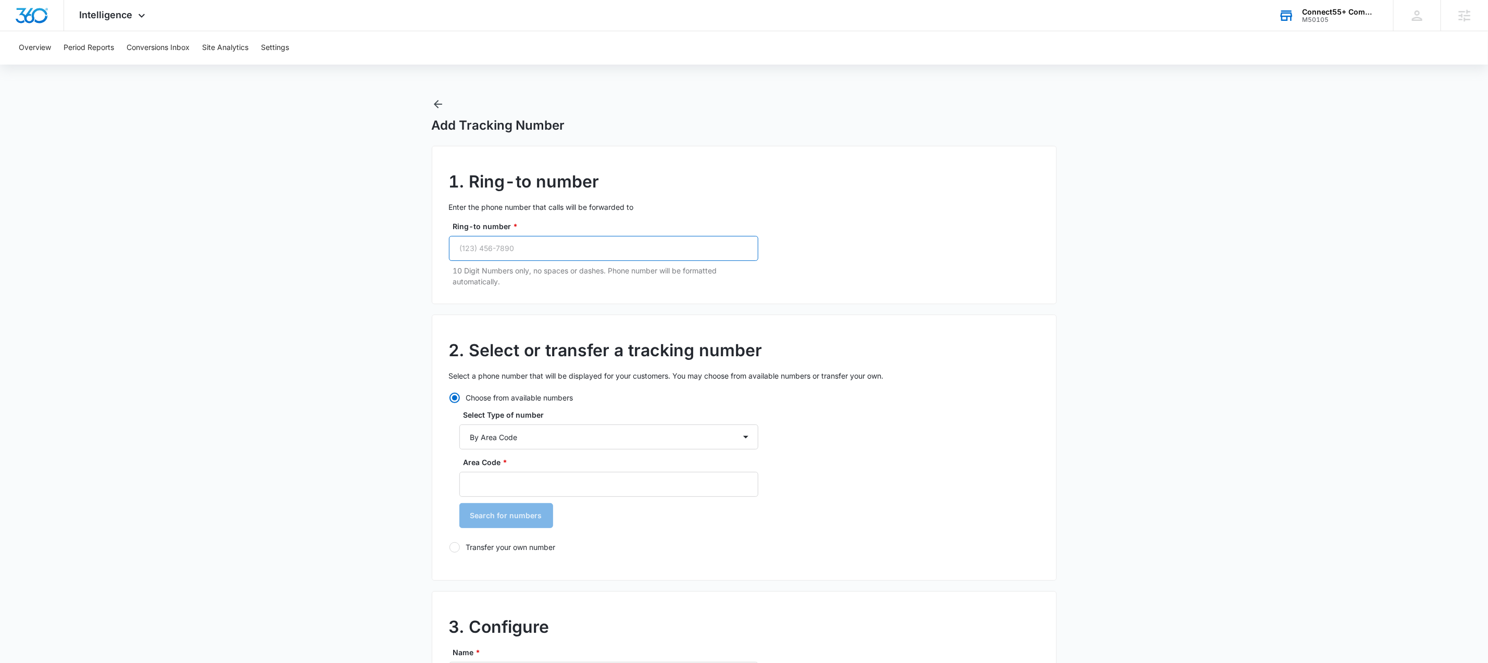
click at [571, 245] on input "Ring-to number *" at bounding box center [603, 248] width 309 height 25
paste input "[PHONE_NUMBER]"
type input "[PHONE_NUMBER]"
click at [615, 485] on input "Area Code *" at bounding box center [608, 484] width 299 height 25
type input "913"
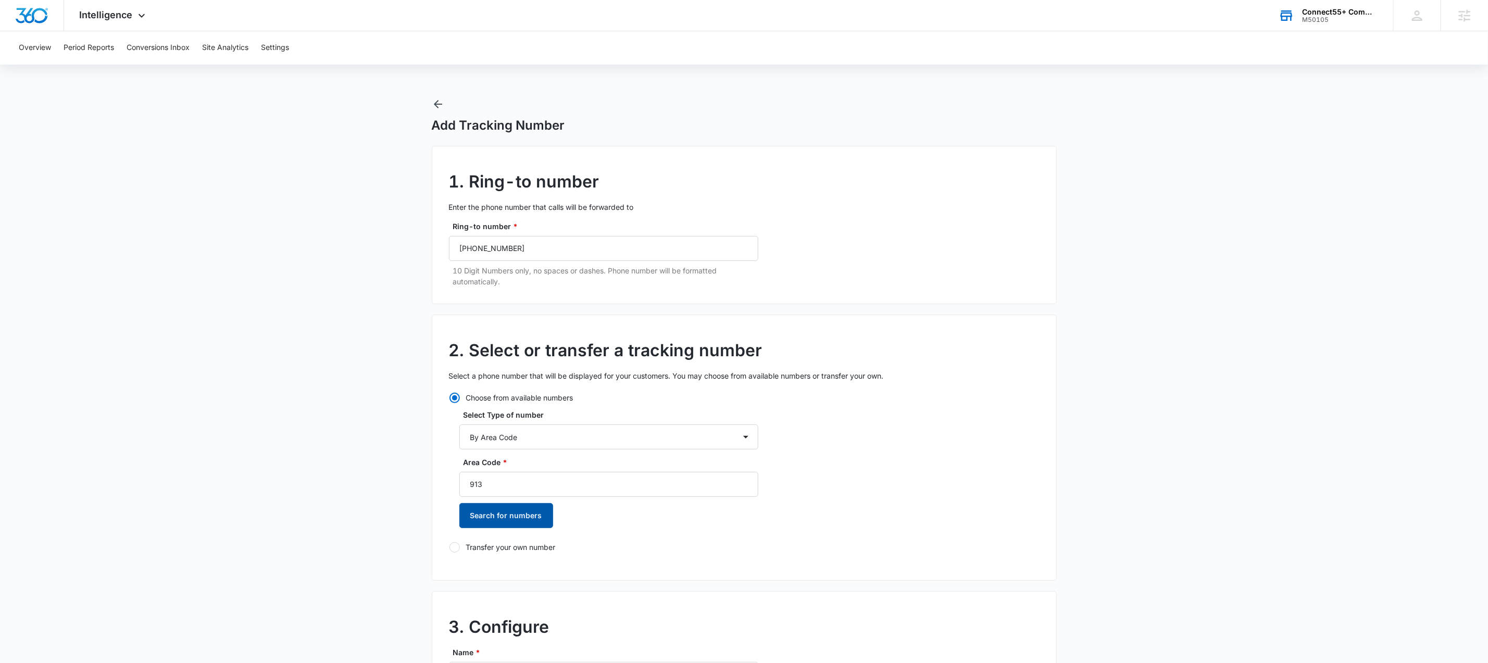
click at [518, 510] on button "Search for numbers" at bounding box center [506, 515] width 94 height 25
click at [482, 571] on label "[PHONE_NUMBER]" at bounding box center [608, 569] width 299 height 11
click at [460, 570] on input "[PHONE_NUMBER]" at bounding box center [459, 570] width 1 height 1
radio input "true"
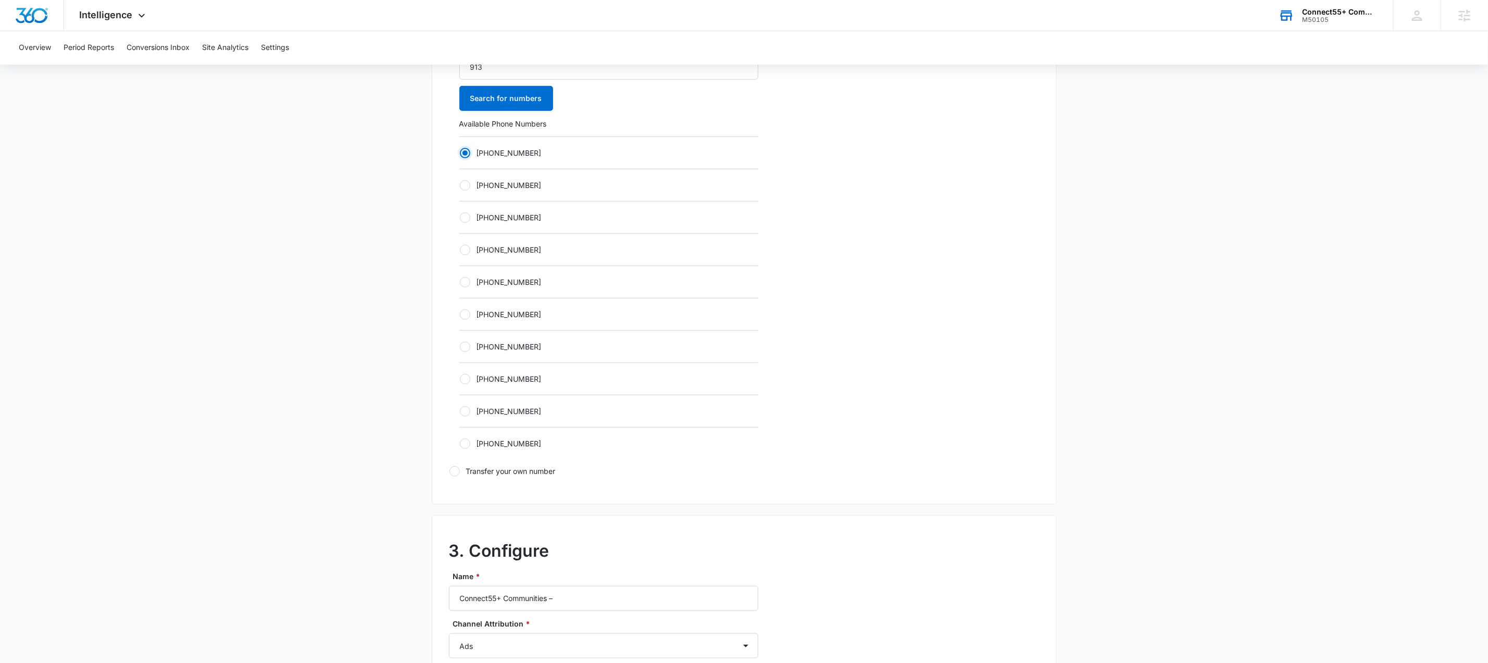
scroll to position [448, 0]
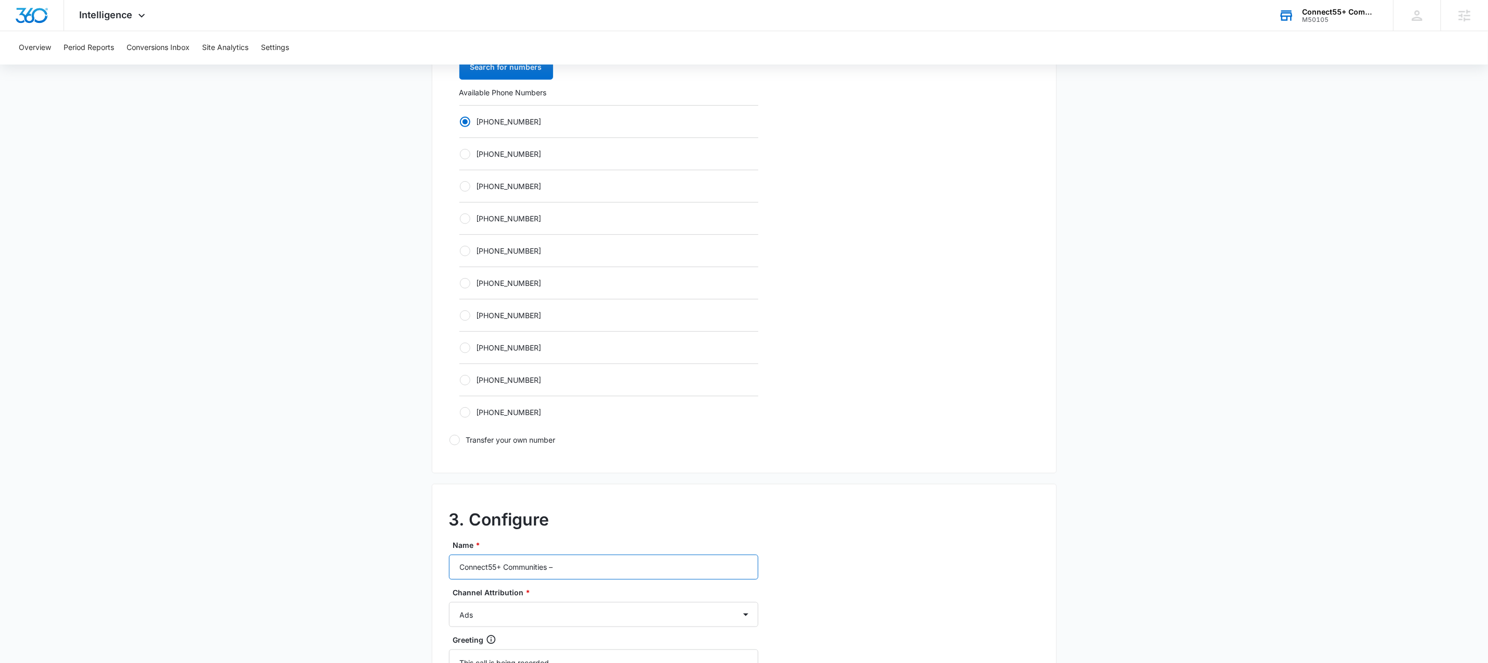
click at [601, 577] on input "Connect55+ Communities –" at bounding box center [603, 567] width 309 height 25
click at [600, 577] on input "Connect55+ Communities –" at bounding box center [603, 567] width 309 height 25
click at [599, 577] on input "Connect55+ Communities –" at bounding box center [603, 567] width 309 height 25
click at [600, 576] on input "Connect55+ Communities –" at bounding box center [603, 567] width 309 height 25
click at [601, 573] on input "Connect55+ Communities –" at bounding box center [603, 567] width 309 height 25
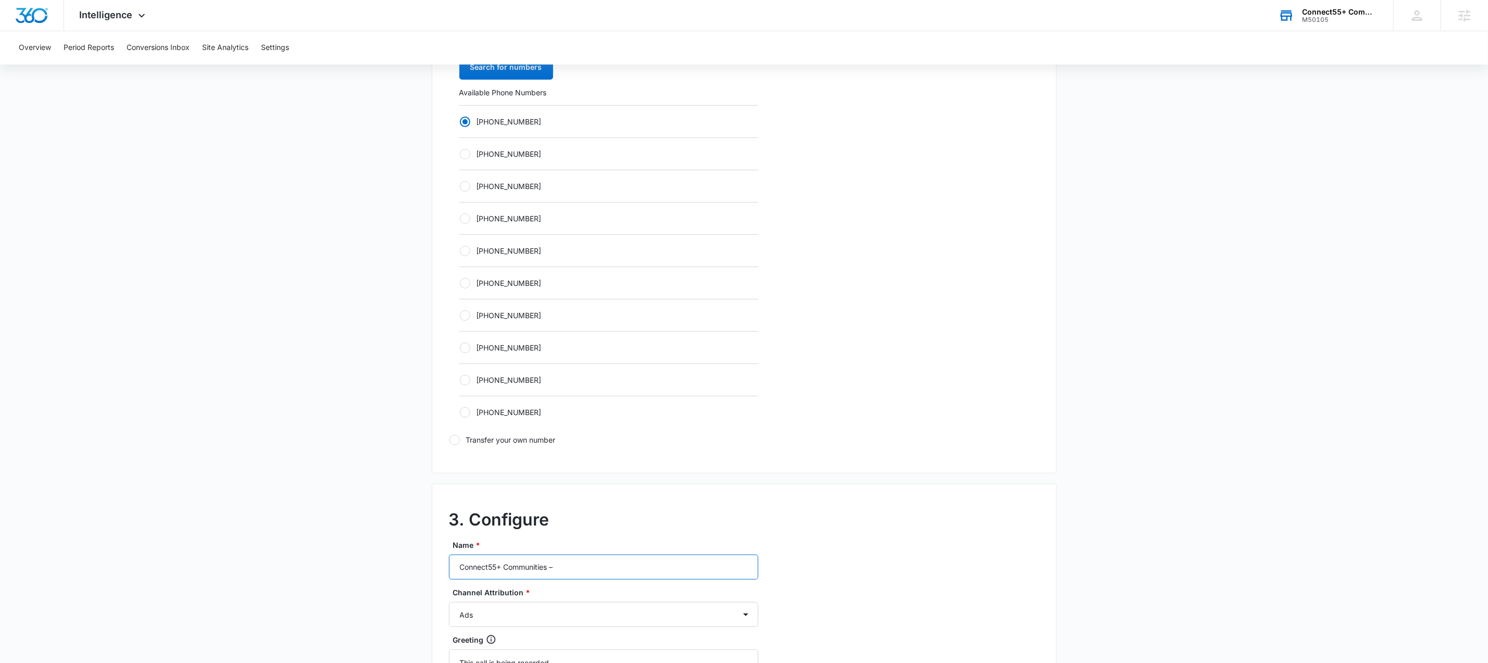
click at [601, 573] on input "Connect55+ Communities –" at bounding box center [603, 567] width 309 height 25
click at [602, 573] on input "Connect55+ Communities –" at bounding box center [603, 567] width 309 height 25
paste input "M50105 - Connect55+ Communities - Olathe-"
type input "M50105 - Connect55+ Communities - Olathe- Social"
click at [663, 625] on select "Ads Local Service Ads Content Social Other" at bounding box center [603, 614] width 309 height 25
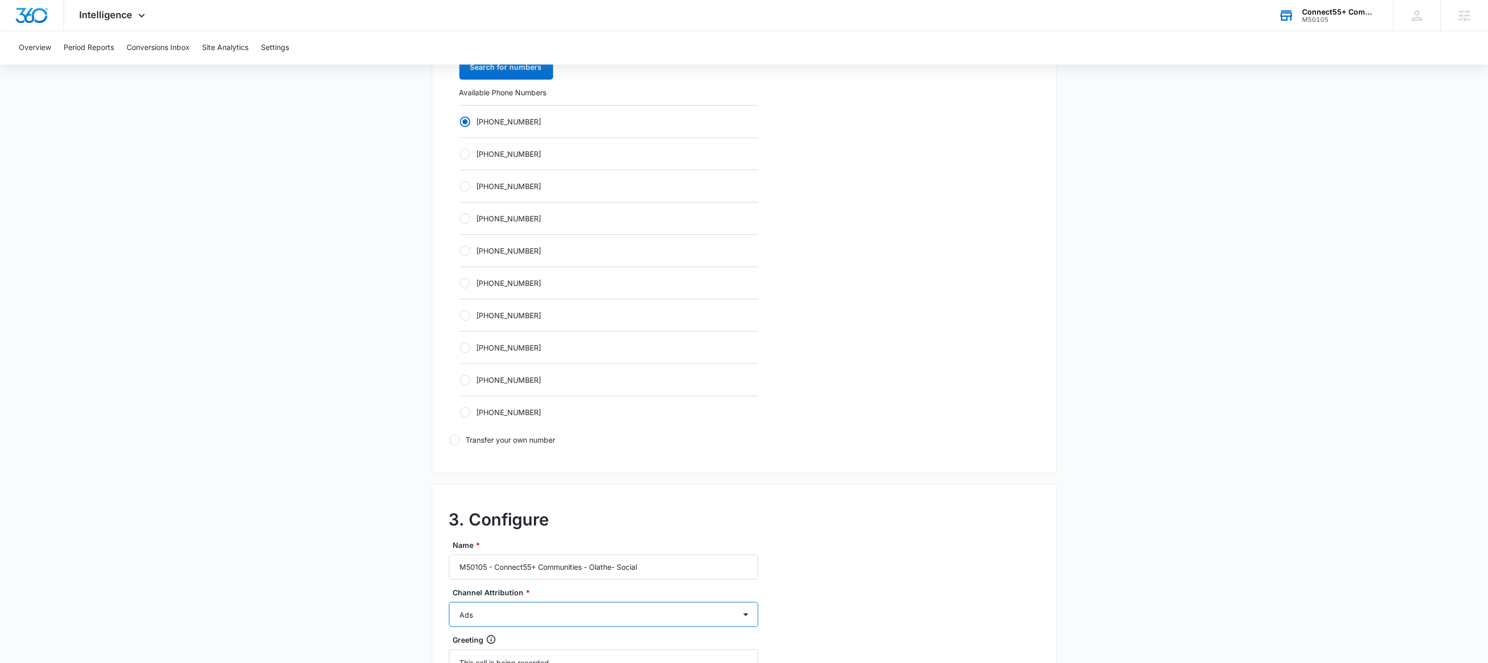
select select "SOCIAL"
click at [449, 605] on select "Ads Local Service Ads Content Social Other" at bounding box center [603, 614] width 309 height 25
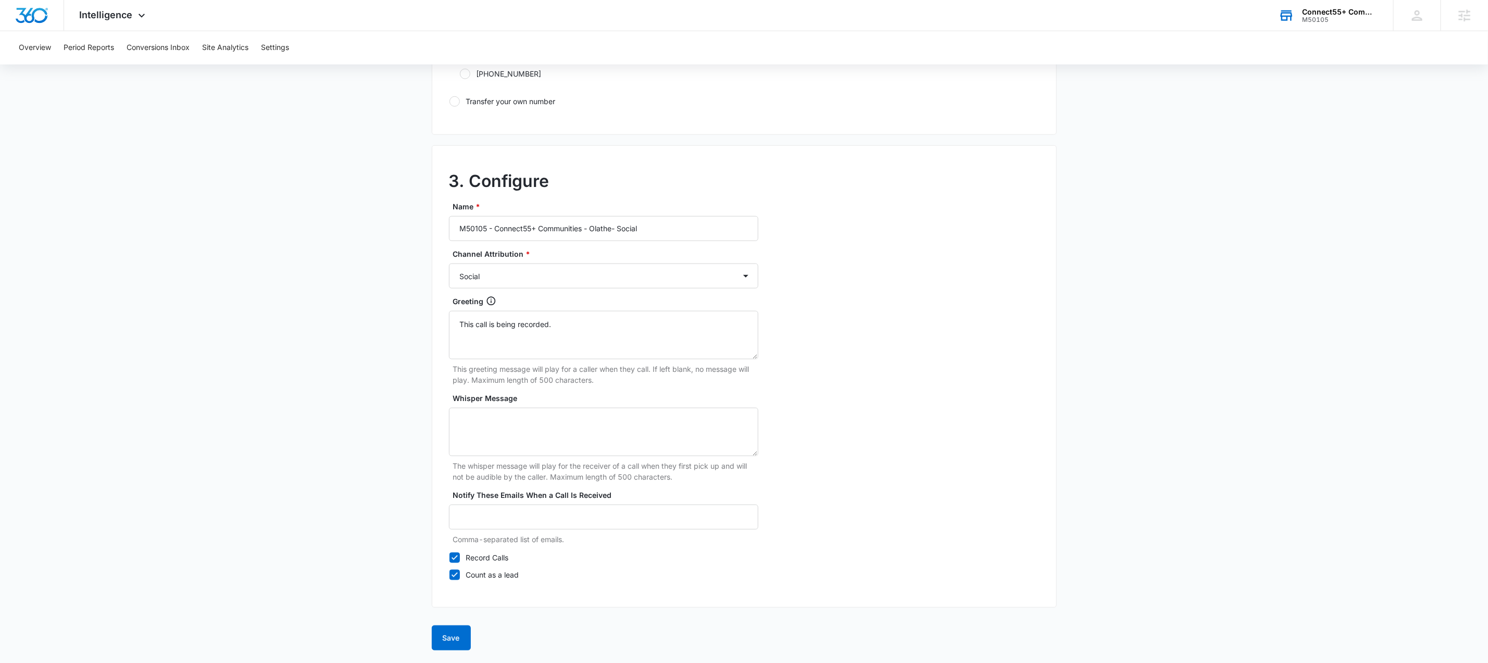
click at [448, 639] on button "Save" at bounding box center [451, 637] width 39 height 25
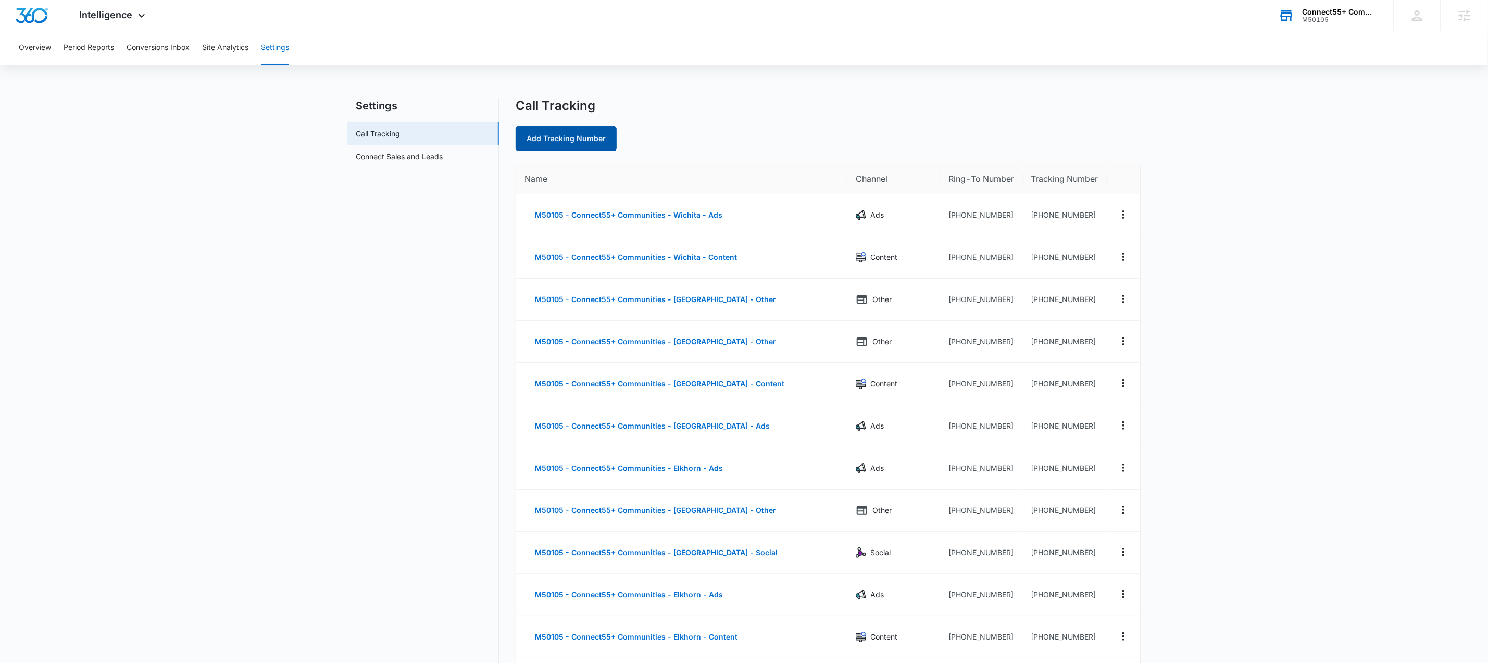
click at [583, 142] on link "Add Tracking Number" at bounding box center [565, 138] width 101 height 25
select select "by_area_code"
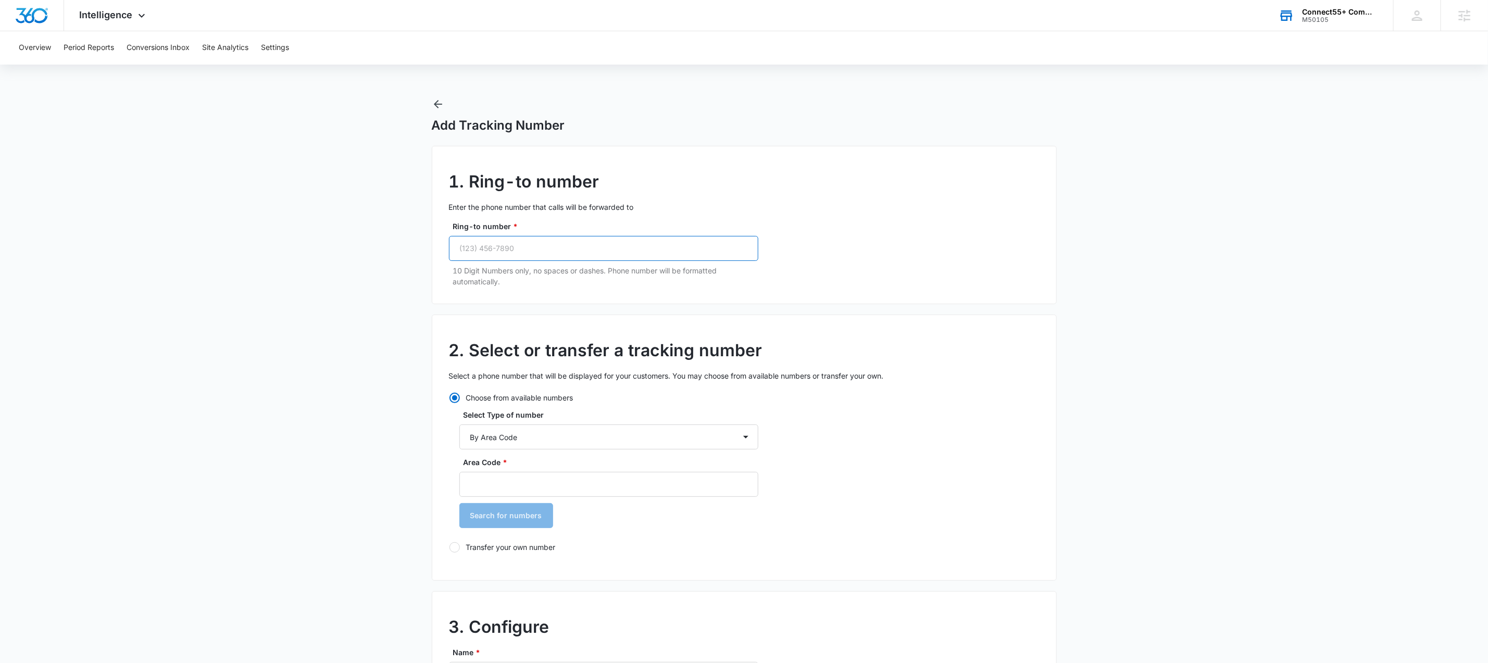
click at [530, 249] on input "Ring-to number *" at bounding box center [603, 248] width 309 height 25
paste input "[PHONE_NUMBER]"
type input "[PHONE_NUMBER]"
click at [588, 484] on input "Area Code *" at bounding box center [608, 484] width 299 height 25
type input "913"
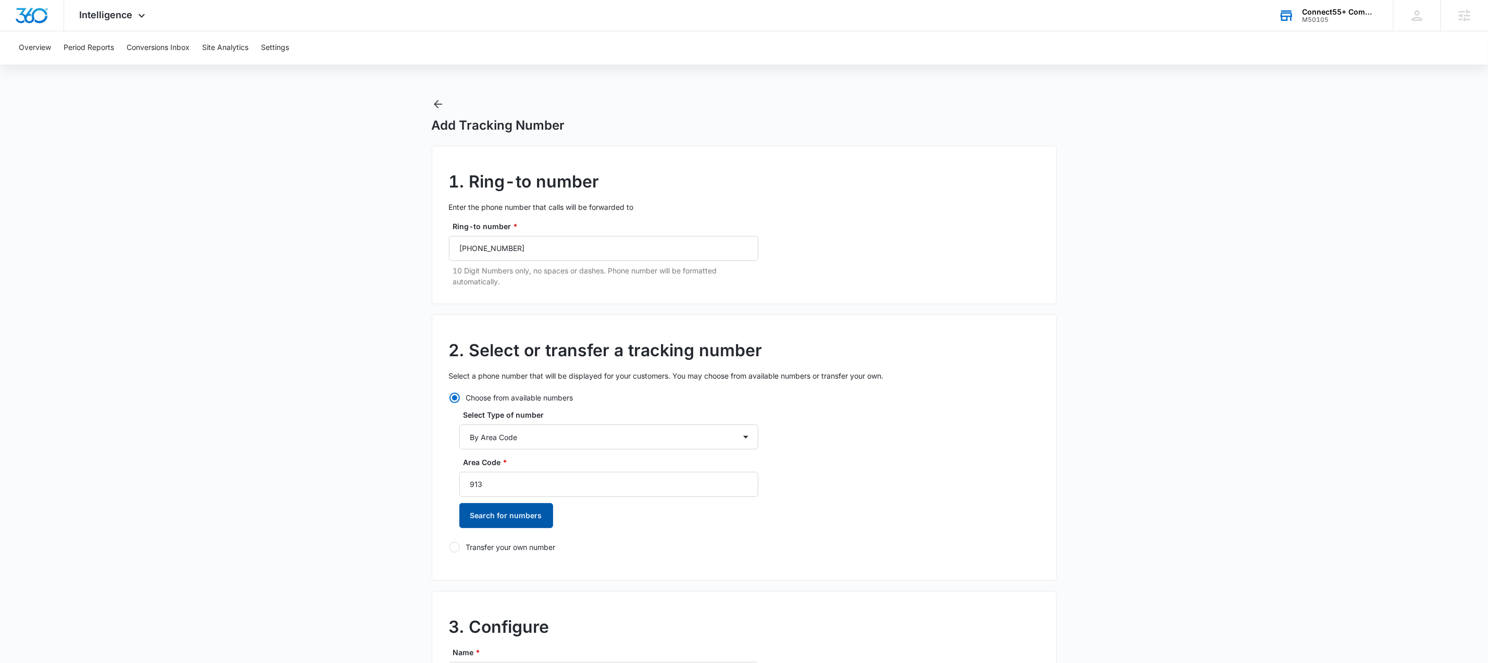
click at [542, 514] on button "Search for numbers" at bounding box center [506, 515] width 94 height 25
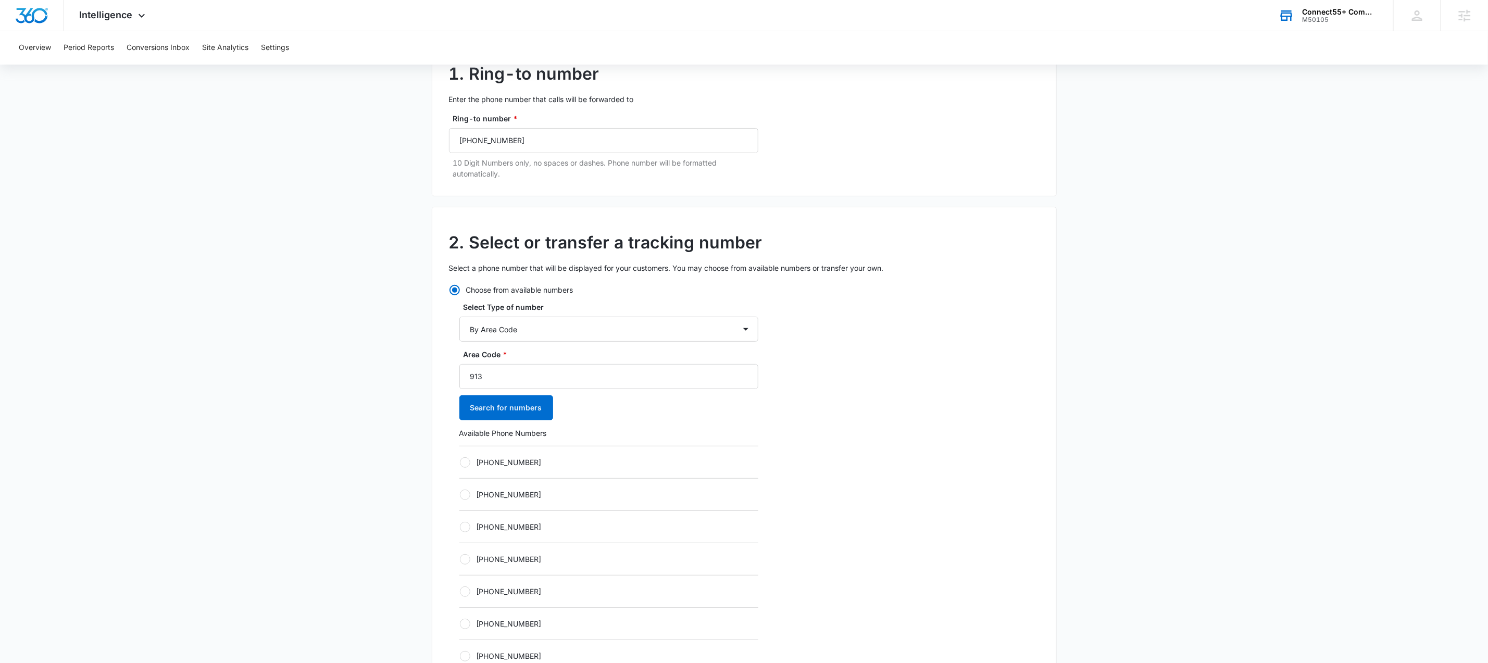
scroll to position [111, 0]
click at [512, 459] on label "[PHONE_NUMBER]" at bounding box center [608, 458] width 299 height 11
click at [460, 459] on input "[PHONE_NUMBER]" at bounding box center [459, 458] width 1 height 1
radio input "true"
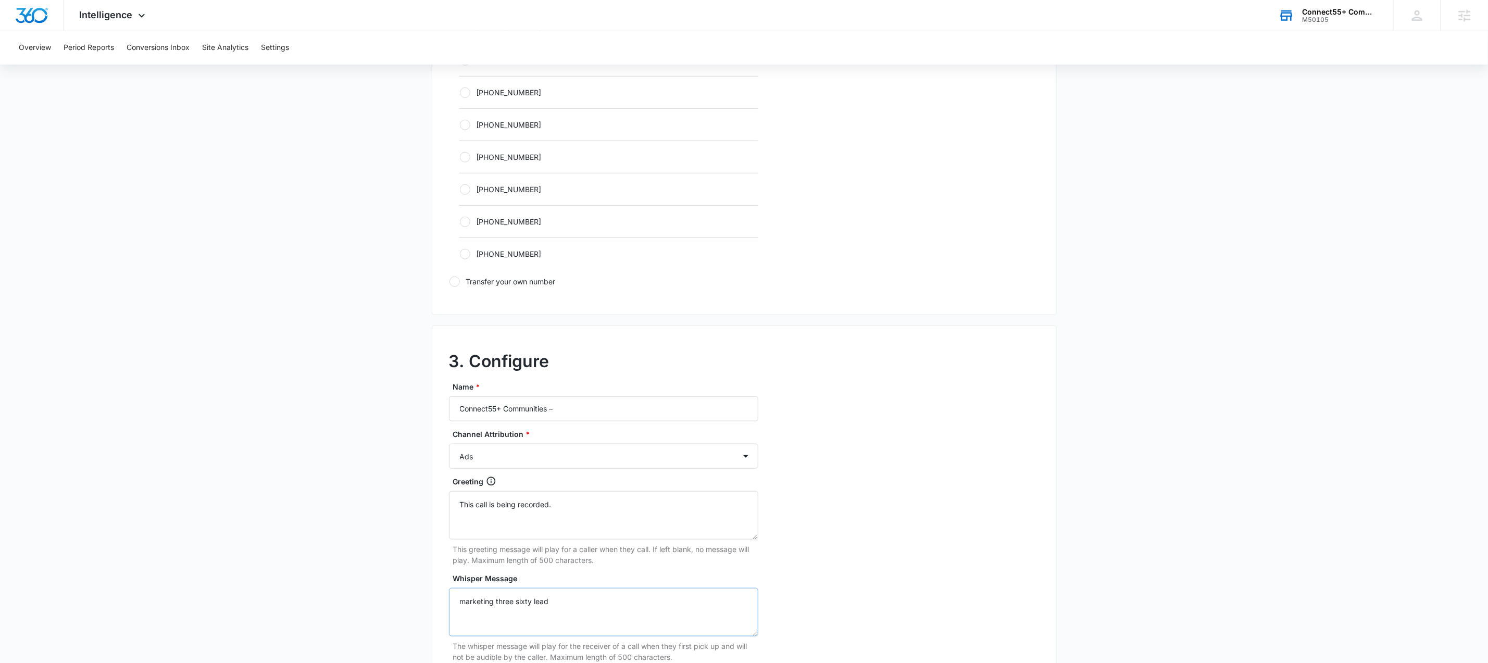
scroll to position [736, 0]
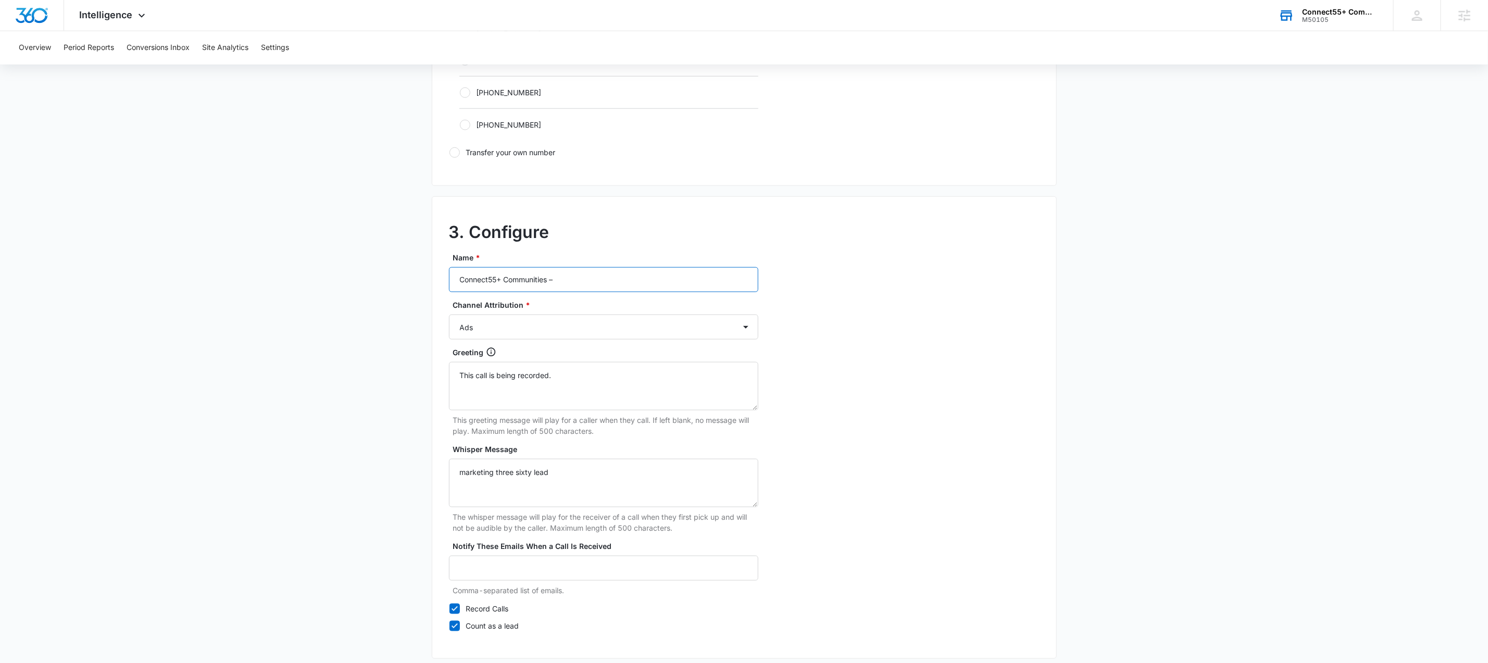
click at [580, 272] on input "Connect55+ Communities –" at bounding box center [603, 279] width 309 height 25
click at [580, 273] on input "Connect55+ Communities –" at bounding box center [603, 279] width 309 height 25
paste input "M50105 - Connect55+ Communities - Olathe-"
type input "M50105 - Connect55+ Communities - Olathe- Other"
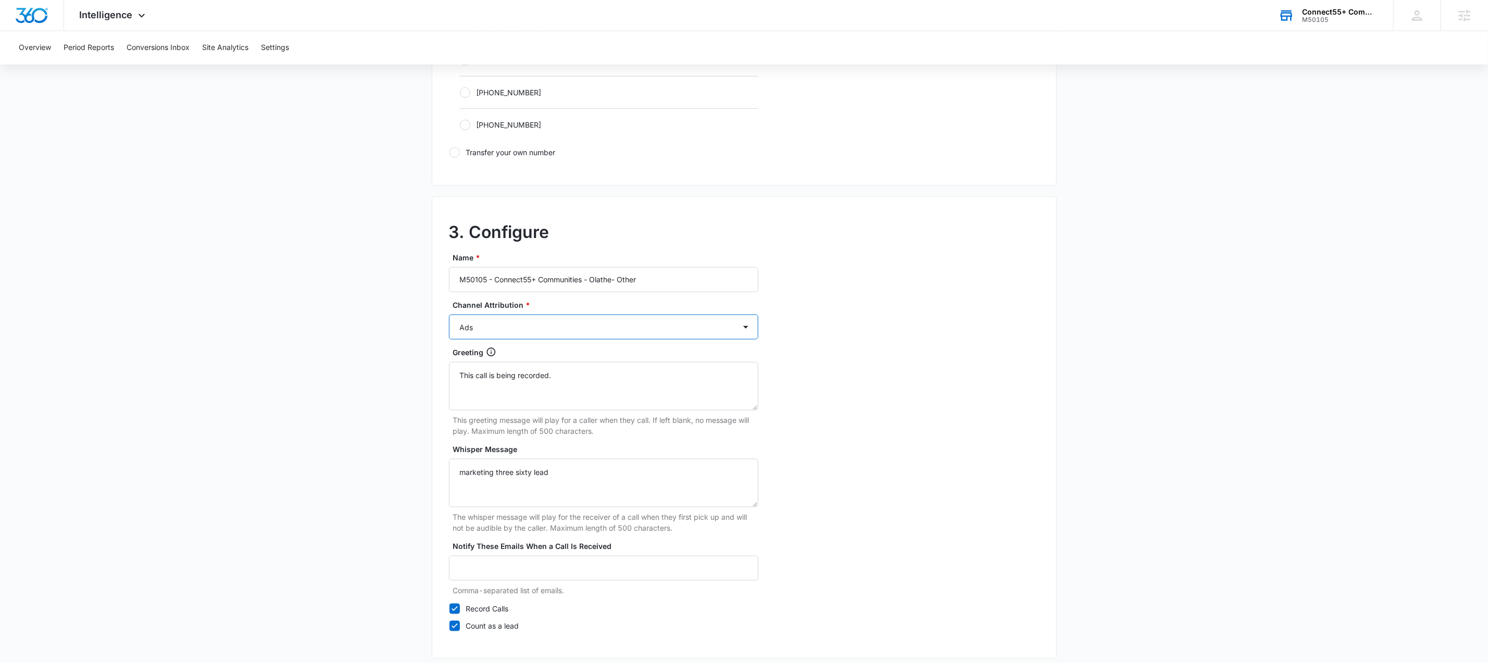
click at [655, 331] on select "Ads Local Service Ads Content Social Other" at bounding box center [603, 326] width 309 height 25
select select "OTHER"
click at [449, 318] on select "Ads Local Service Ads Content Social Other" at bounding box center [603, 326] width 309 height 25
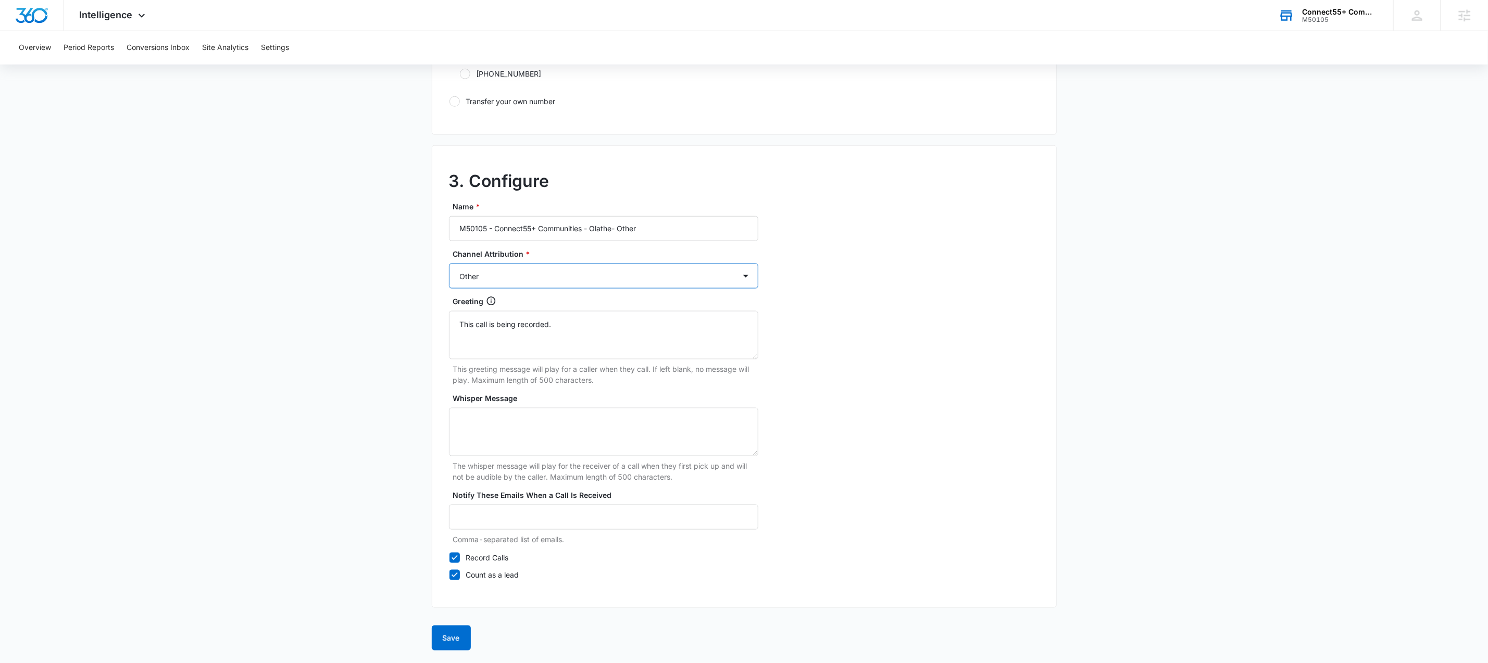
scroll to position [791, 0]
click at [442, 629] on button "Save" at bounding box center [451, 637] width 39 height 25
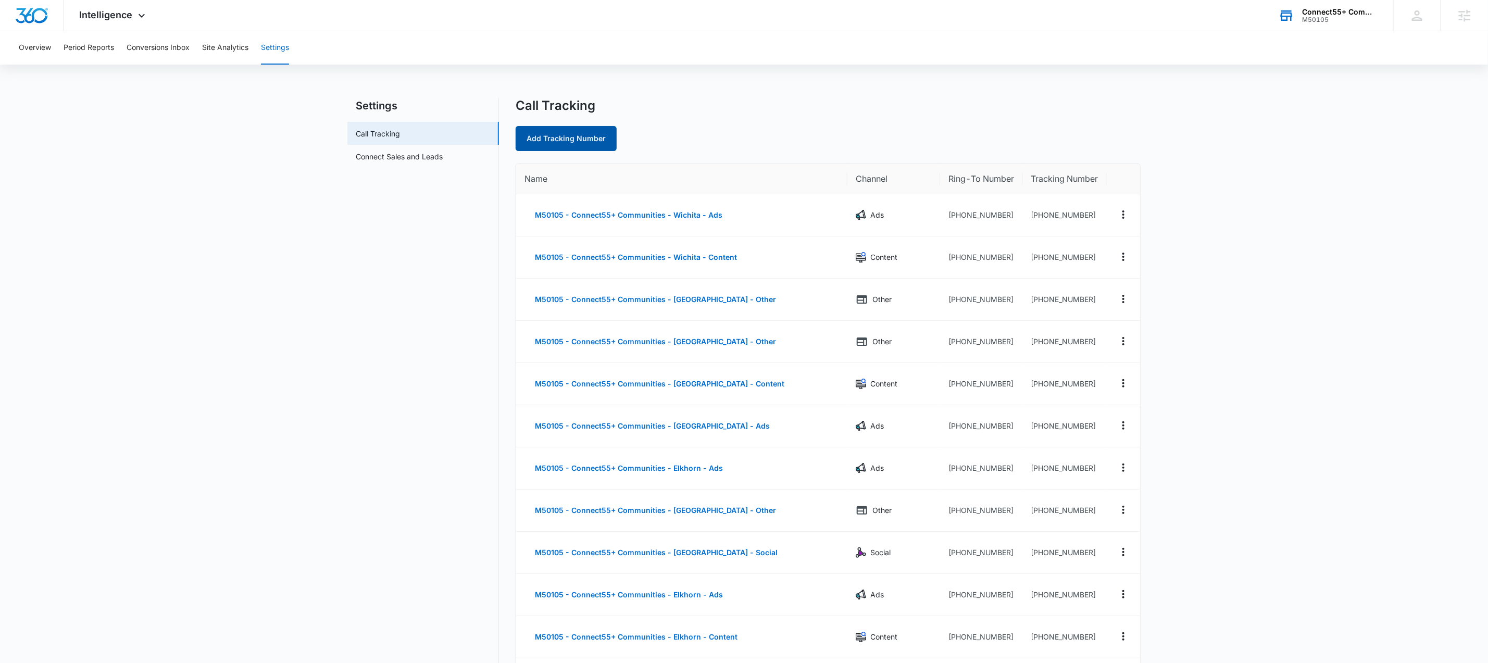
click at [578, 136] on link "Add Tracking Number" at bounding box center [565, 138] width 101 height 25
select select "by_area_code"
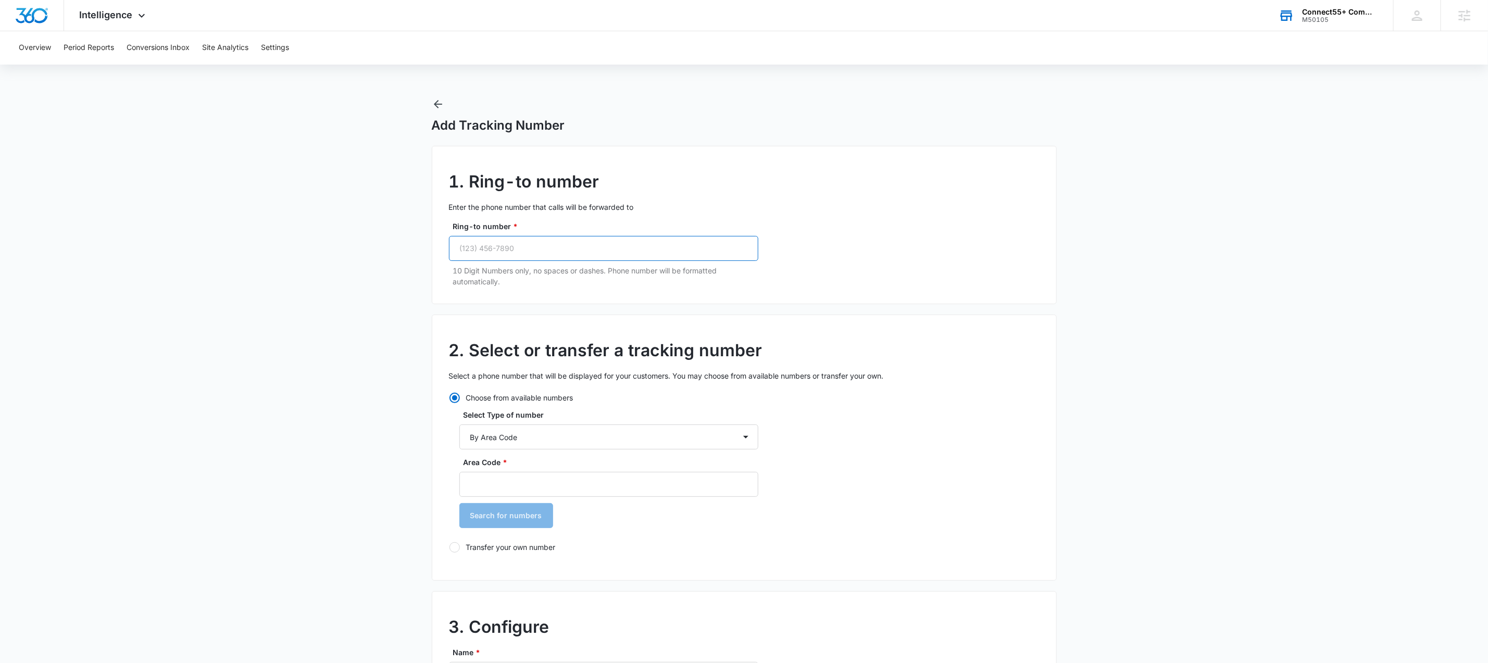
click at [599, 250] on input "Ring-to number *" at bounding box center [603, 248] width 309 height 25
paste input "[PHONE_NUMBER]"
type input "[PHONE_NUMBER]"
click at [643, 488] on input "Area Code *" at bounding box center [608, 484] width 299 height 25
type input "913"
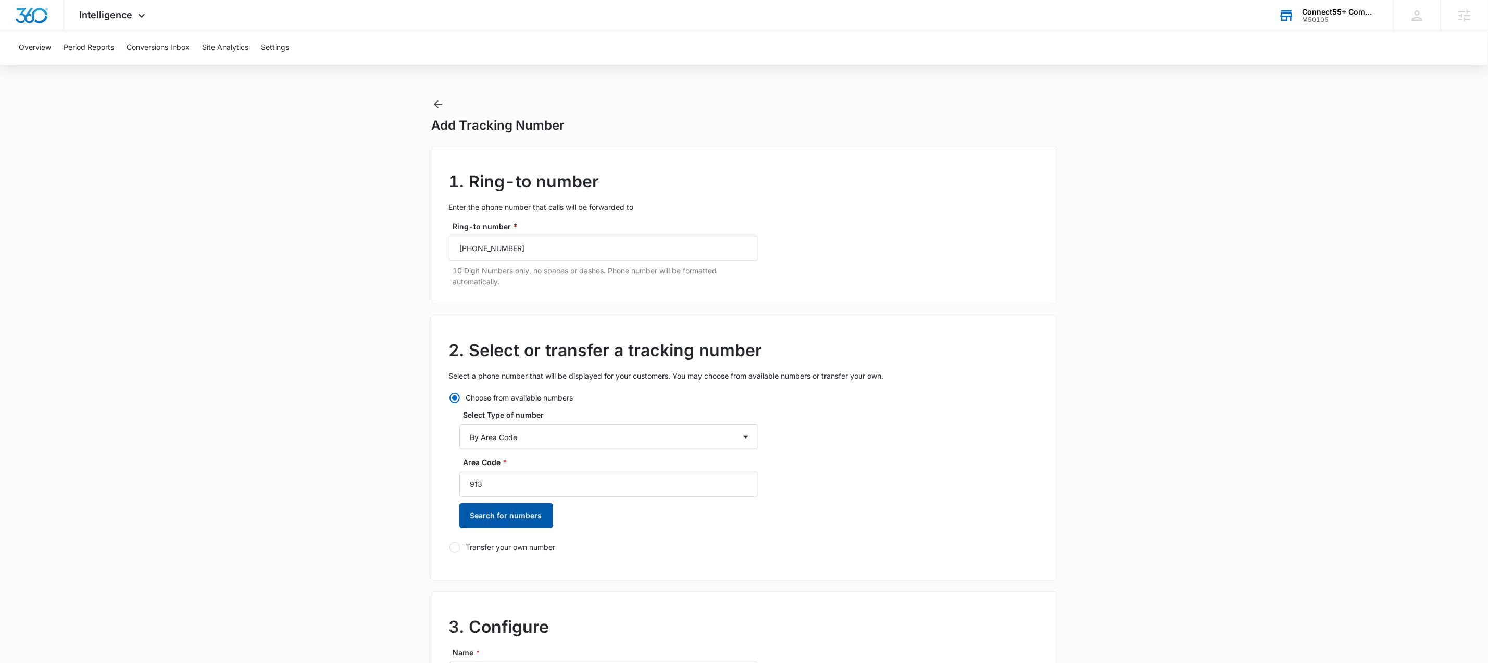
click at [524, 514] on button "Search for numbers" at bounding box center [506, 515] width 94 height 25
click at [480, 569] on label "[PHONE_NUMBER]" at bounding box center [608, 569] width 299 height 11
click at [460, 570] on input "[PHONE_NUMBER]" at bounding box center [459, 570] width 1 height 1
radio input "true"
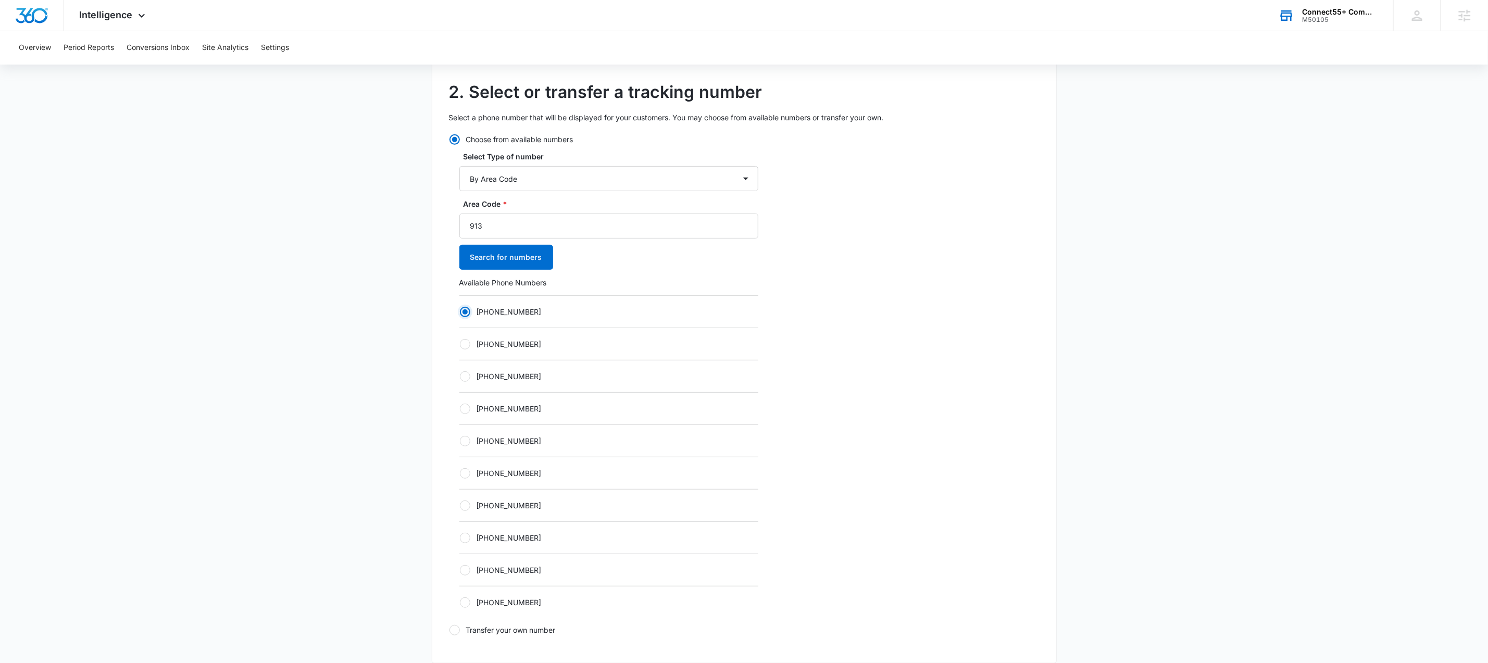
scroll to position [452, 0]
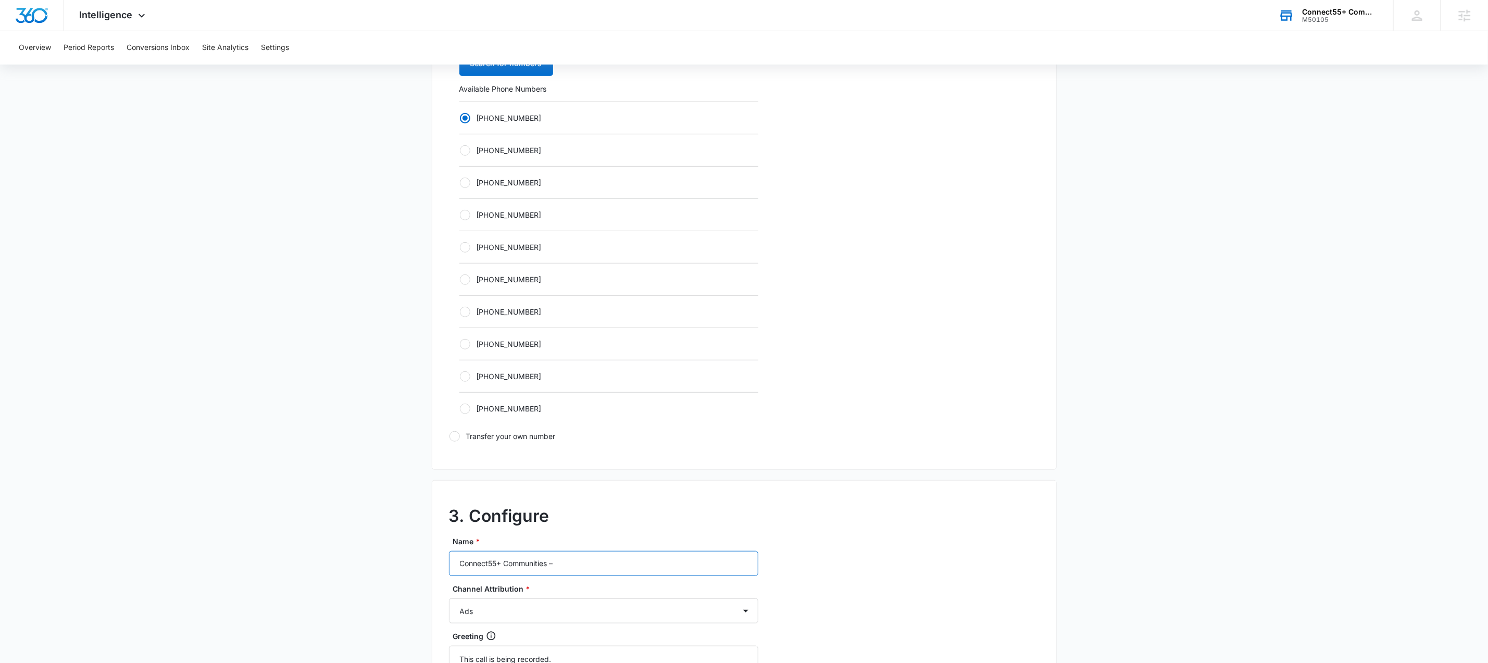
click at [586, 558] on input "Connect55+ Communities –" at bounding box center [603, 563] width 309 height 25
click at [586, 562] on input "Connect55+ Communities –" at bounding box center [603, 563] width 309 height 25
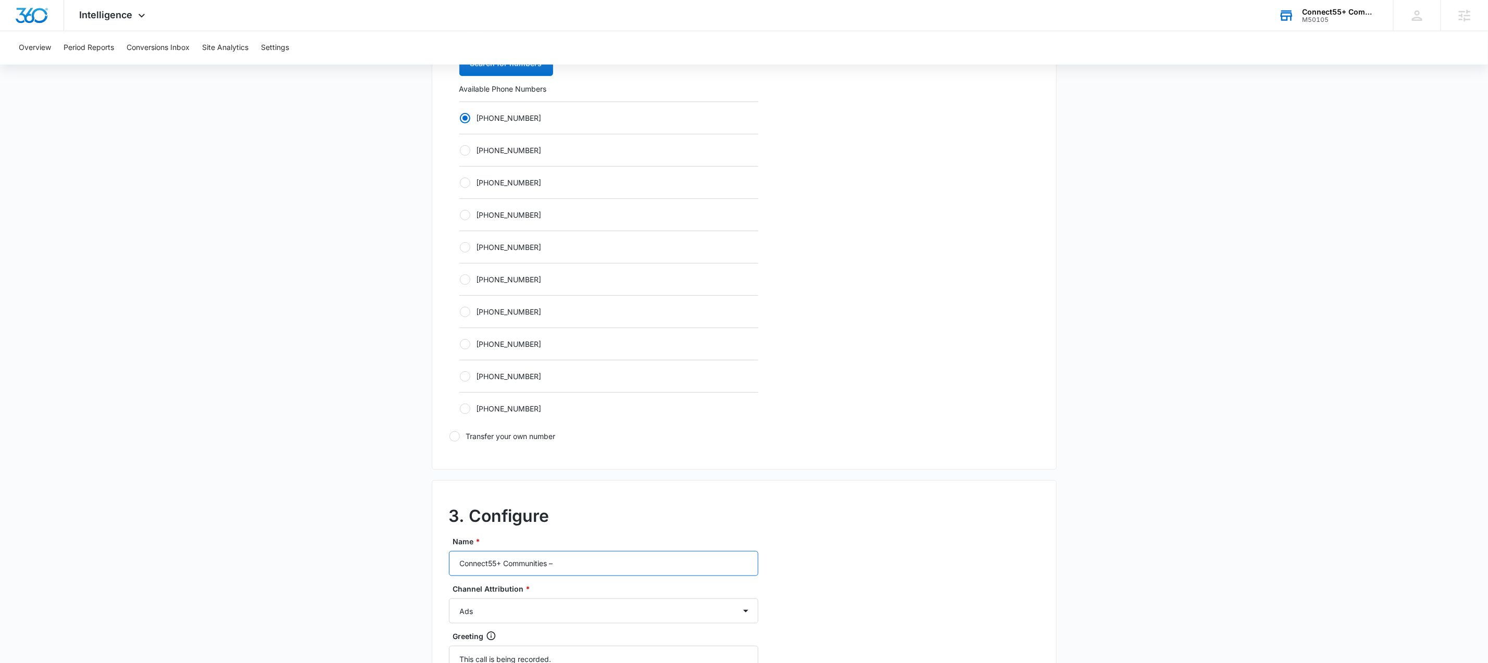
click at [586, 563] on input "Connect55+ Communities –" at bounding box center [603, 563] width 309 height 25
paste input "M50105 - Connect55+ Communities - [GEOGRAPHIC_DATA]-"
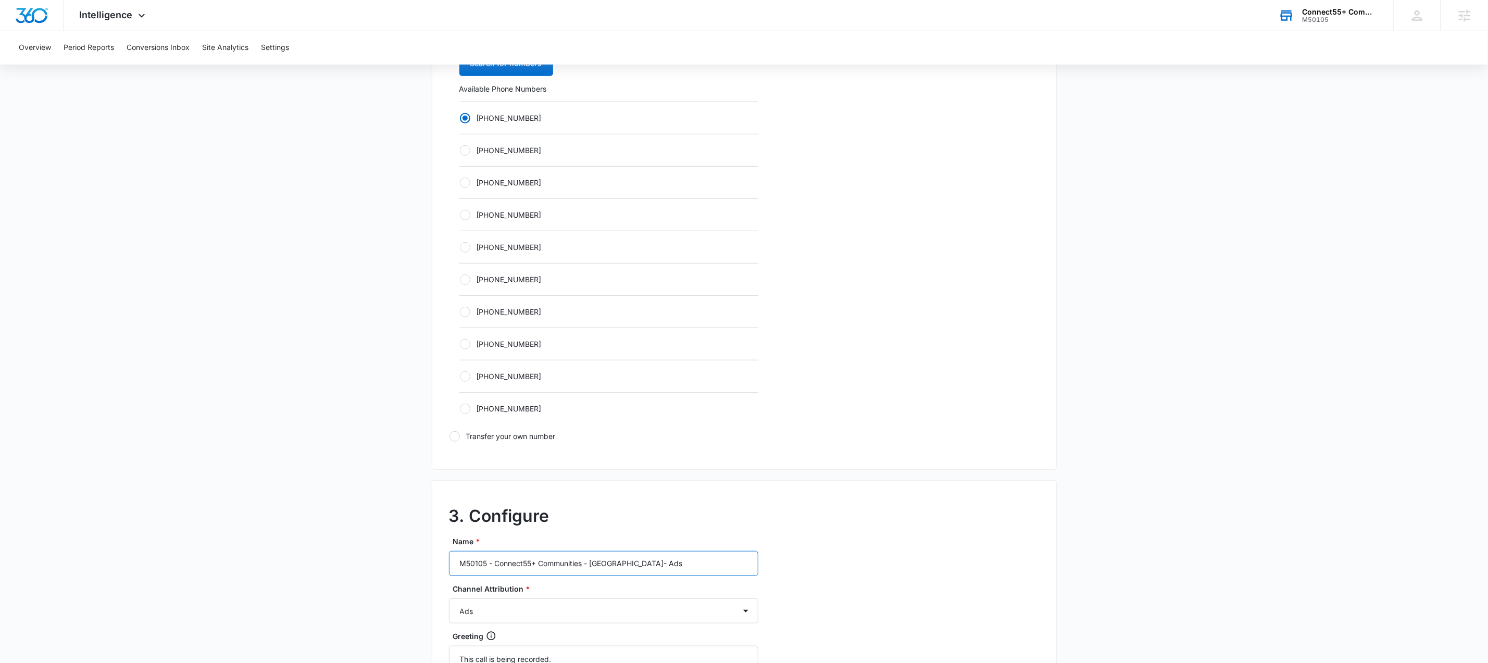
type input "M50105 - Connect55+ Communities - [GEOGRAPHIC_DATA]- Ads"
click at [1013, 511] on h2 "3. Configure" at bounding box center [744, 516] width 590 height 25
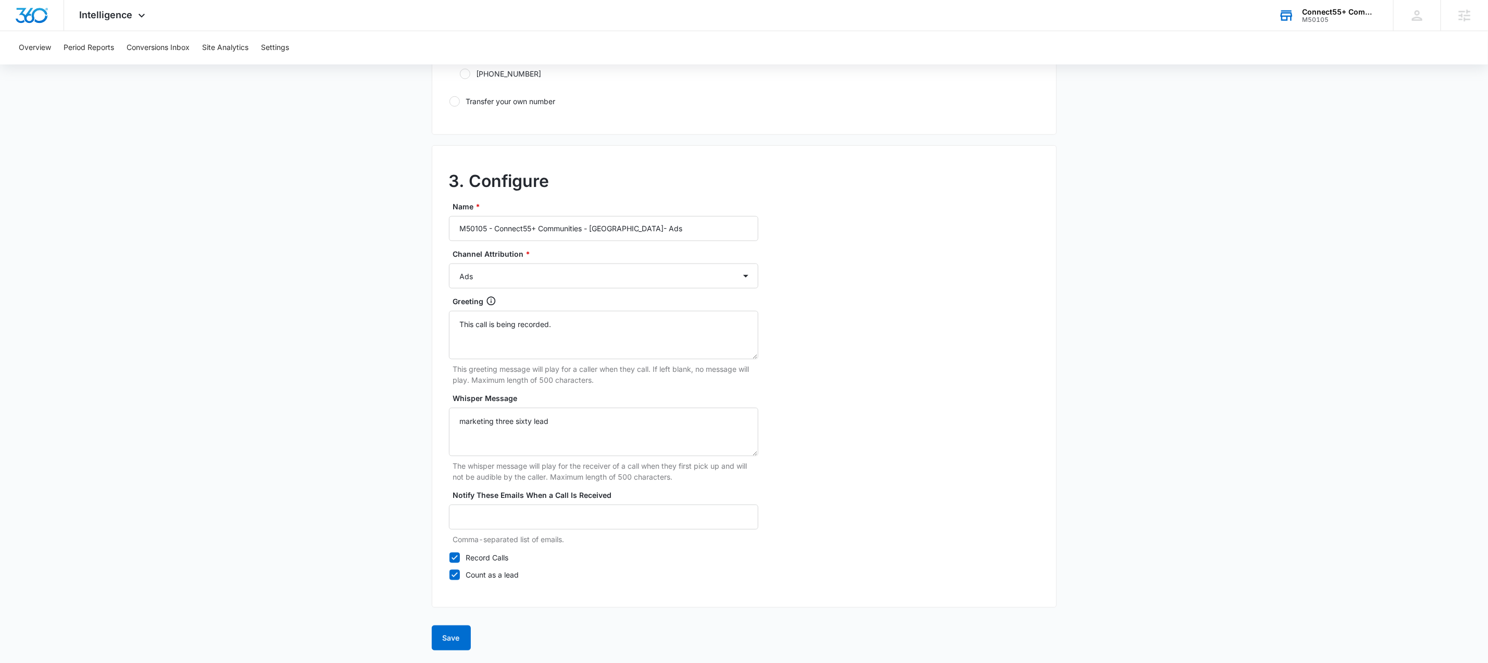
scroll to position [791, 0]
click at [448, 641] on button "Save" at bounding box center [451, 637] width 39 height 25
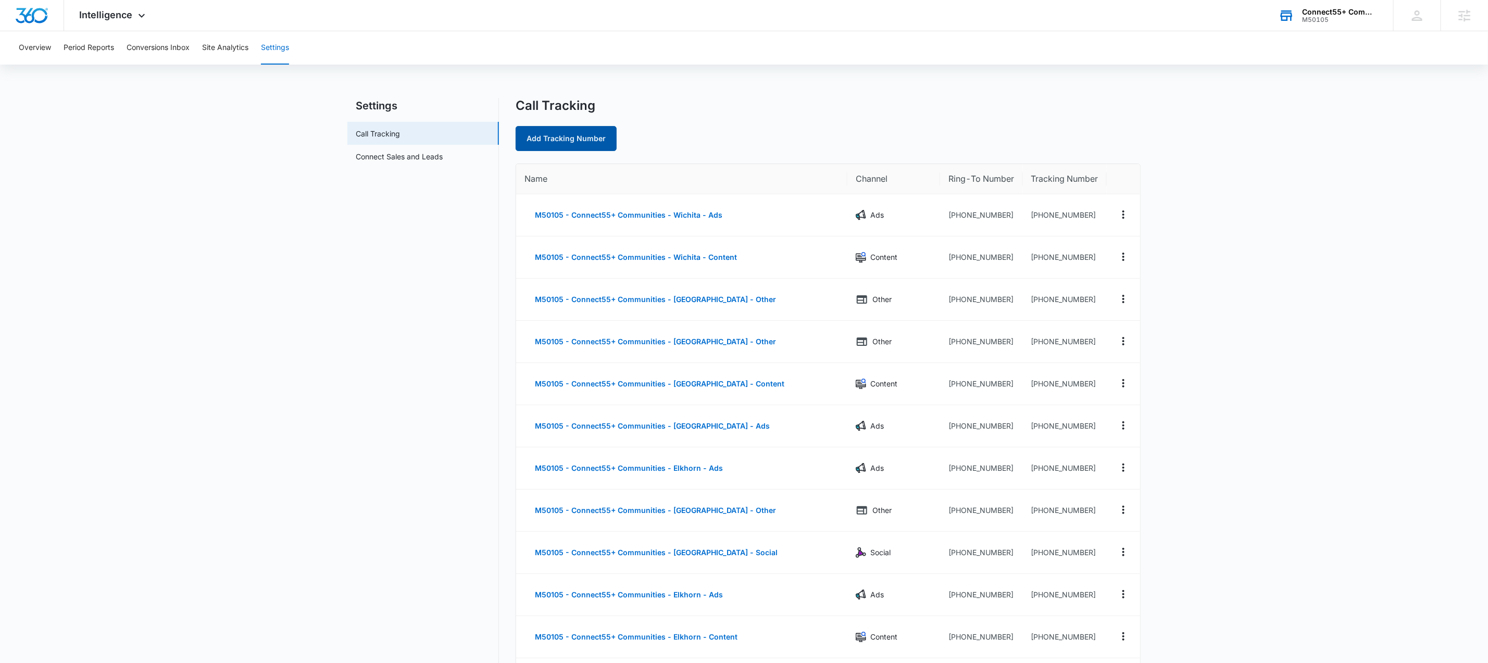
click at [595, 139] on link "Add Tracking Number" at bounding box center [565, 138] width 101 height 25
select select "by_area_code"
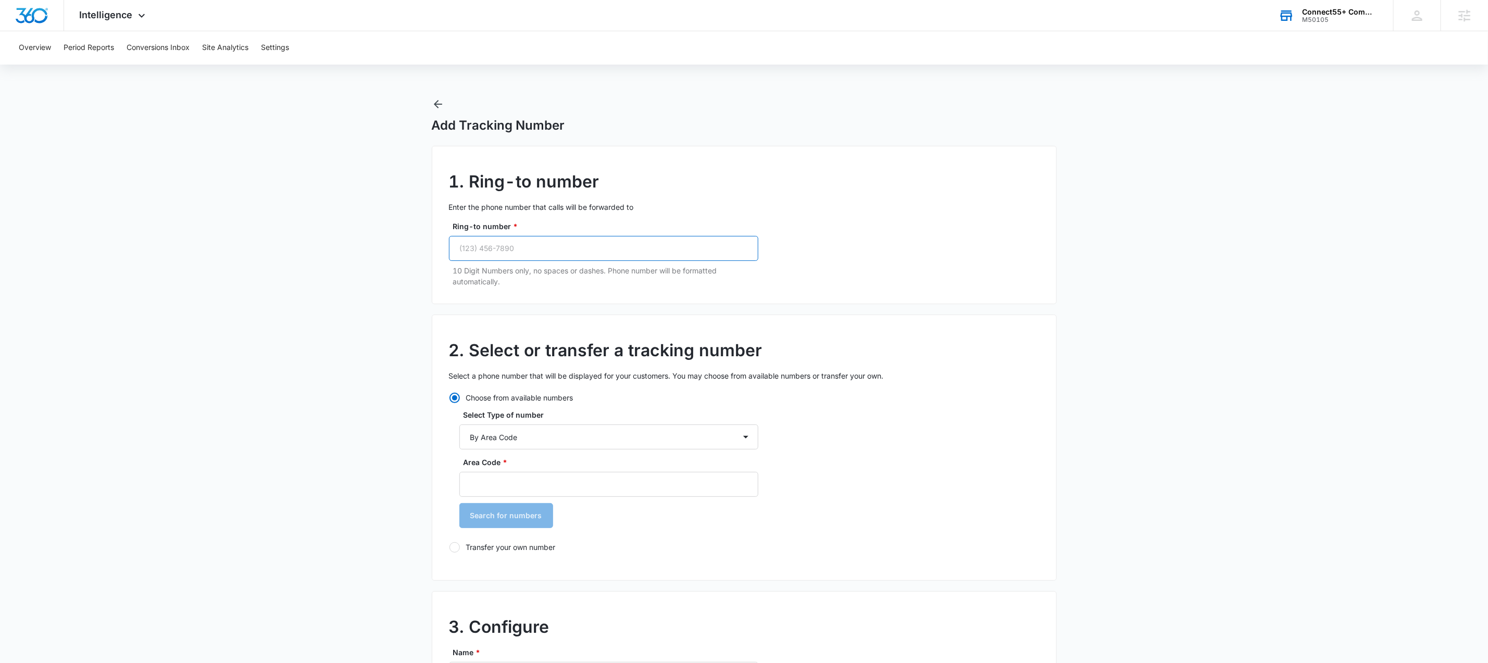
click at [550, 240] on input "Ring-to number *" at bounding box center [603, 248] width 309 height 25
paste input "[PHONE_NUMBER]"
type input "[PHONE_NUMBER]"
click at [555, 439] on select "By City & State By State Only By Zip Code By Area Code Toll Free Numbers" at bounding box center [608, 436] width 299 height 25
click at [561, 485] on input "Area Code *" at bounding box center [608, 484] width 299 height 25
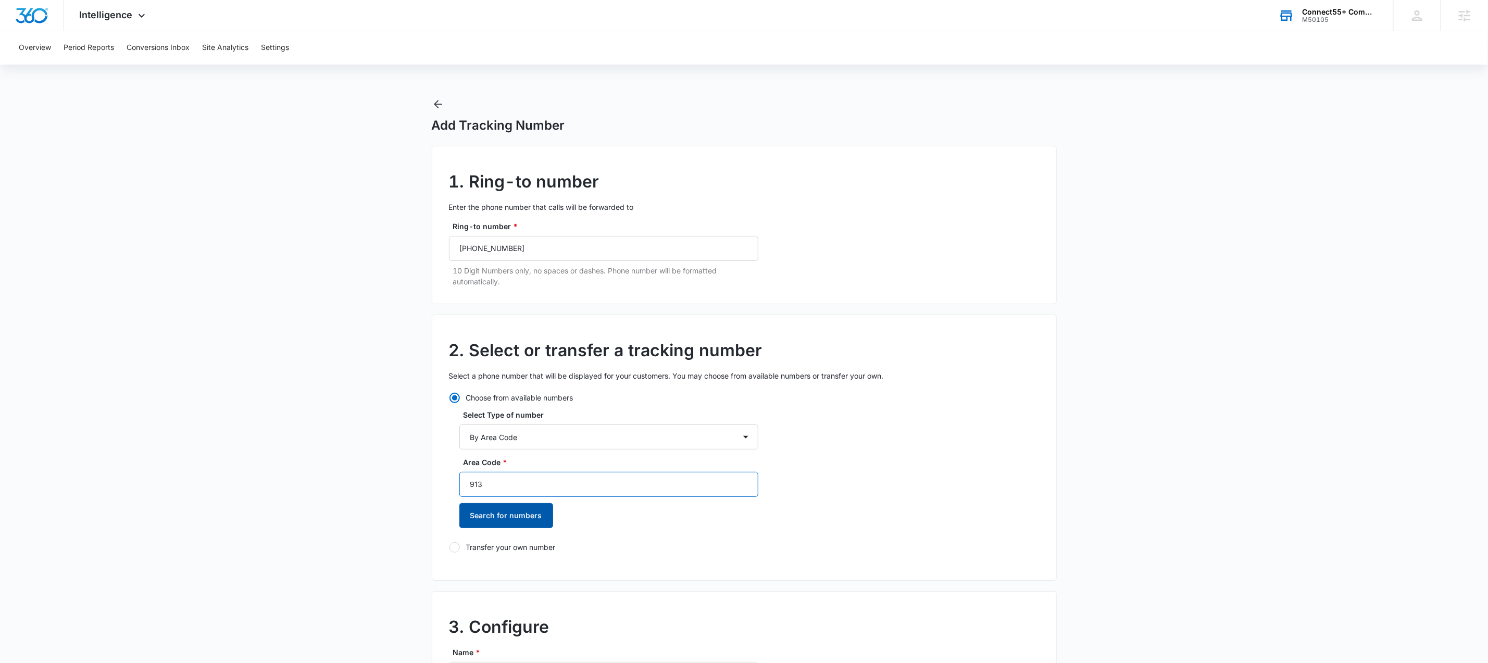
type input "913"
click at [493, 515] on button "Search for numbers" at bounding box center [506, 515] width 94 height 25
click at [486, 570] on label "[PHONE_NUMBER]" at bounding box center [608, 569] width 299 height 11
click at [460, 570] on input "[PHONE_NUMBER]" at bounding box center [459, 570] width 1 height 1
radio input "true"
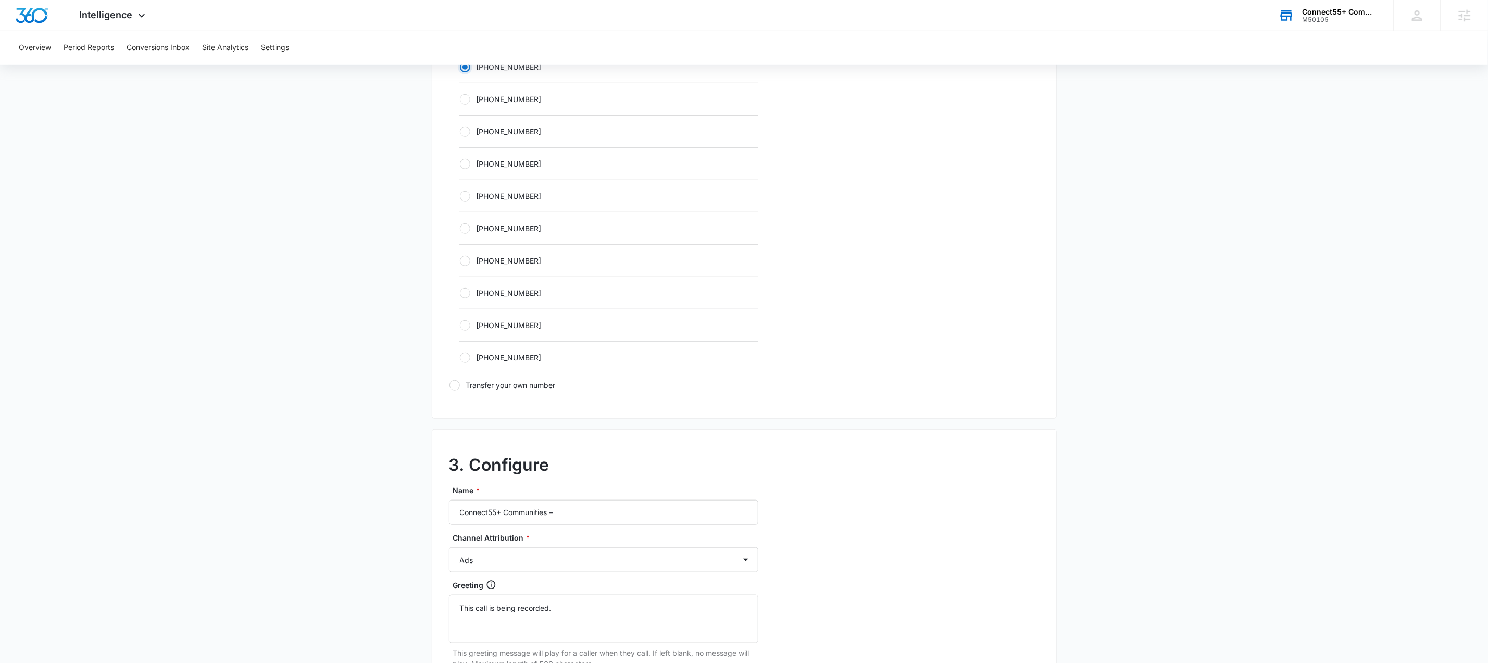
scroll to position [646, 0]
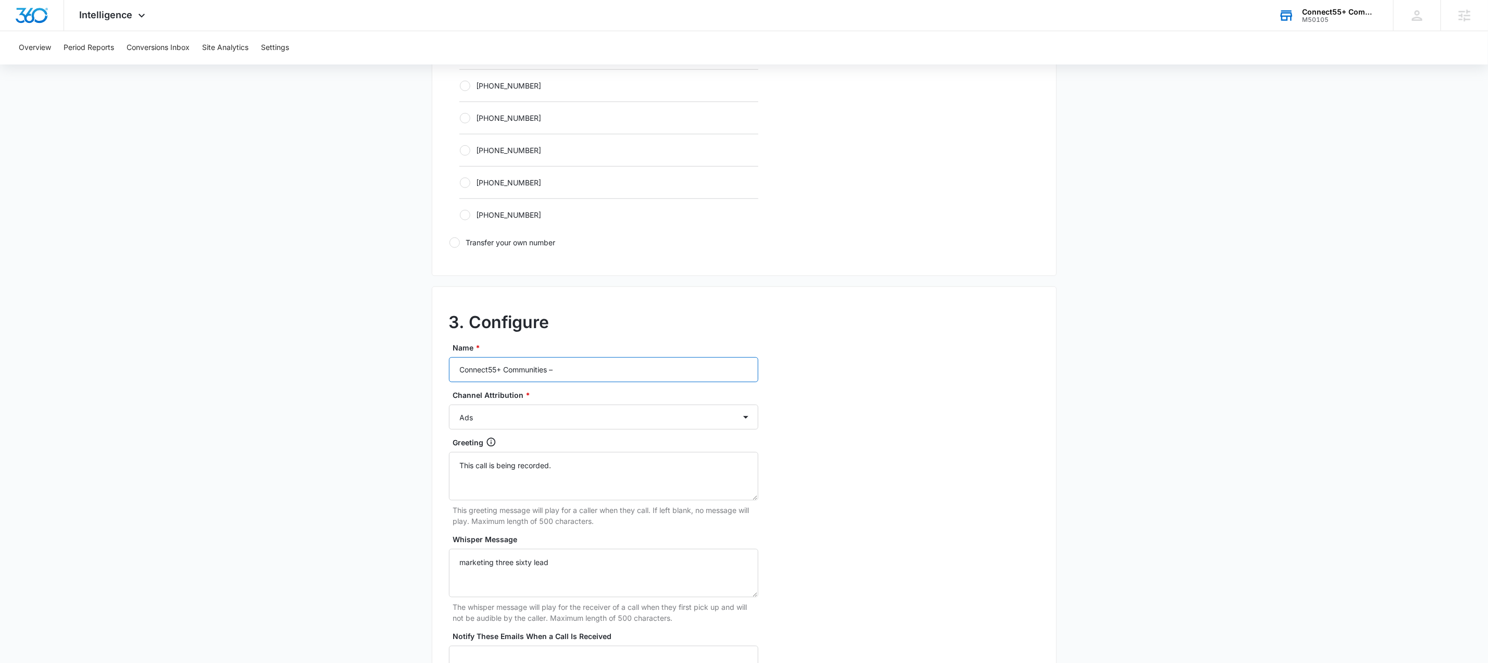
click at [587, 373] on input "Connect55+ Communities –" at bounding box center [603, 369] width 309 height 25
click at [588, 373] on input "Connect55+ Communities –" at bounding box center [603, 369] width 309 height 25
click at [588, 375] on input "Connect55+ Communities –" at bounding box center [603, 369] width 309 height 25
click at [587, 375] on input "Connect55+ Communities –" at bounding box center [603, 369] width 309 height 25
click at [588, 376] on input "Connect55+ Communities –" at bounding box center [603, 369] width 309 height 25
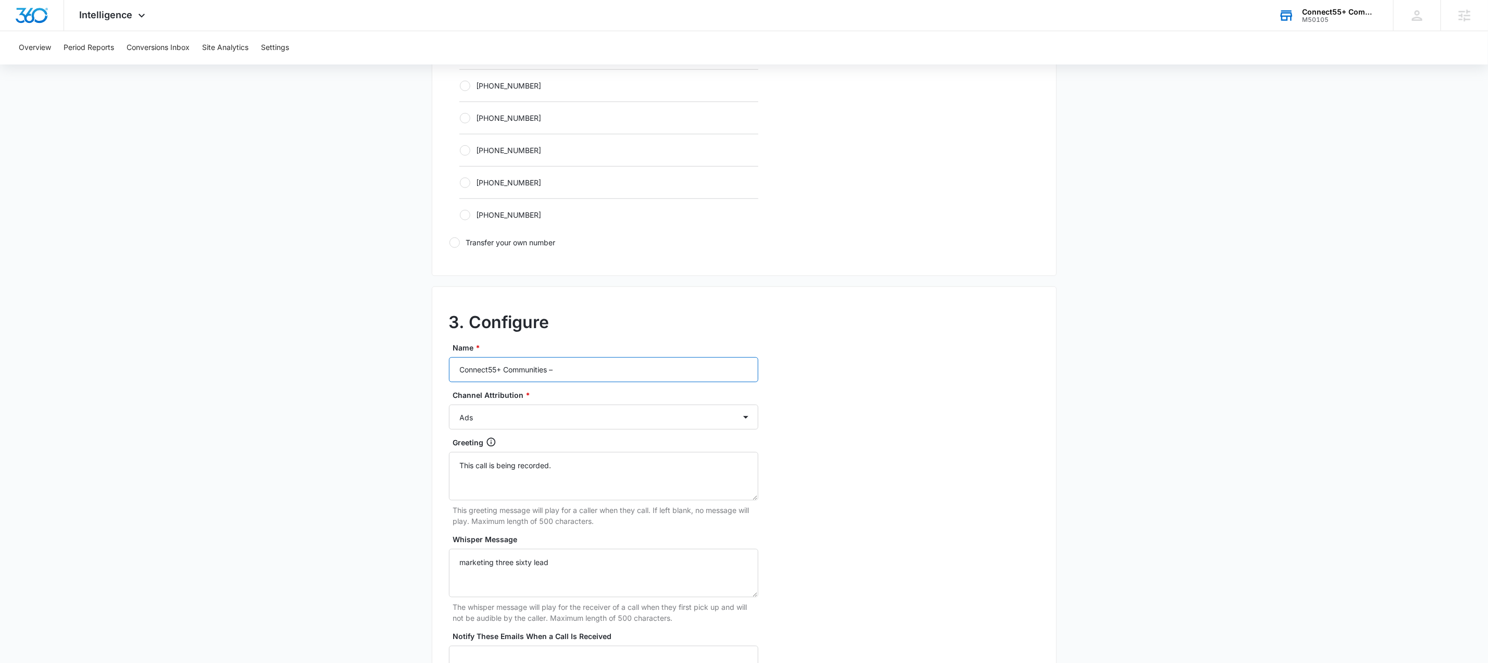
click at [587, 376] on input "Connect55+ Communities –" at bounding box center [603, 369] width 309 height 25
paste input "M50105 - Connect55+ Communities - [GEOGRAPHIC_DATA]-"
type input "M50105 - Connect55+ Communities - [GEOGRAPHIC_DATA]- [GEOGRAPHIC_DATA]"
click at [593, 422] on select "Ads Local Service Ads Content Social Other" at bounding box center [603, 417] width 309 height 25
select select "LSA"
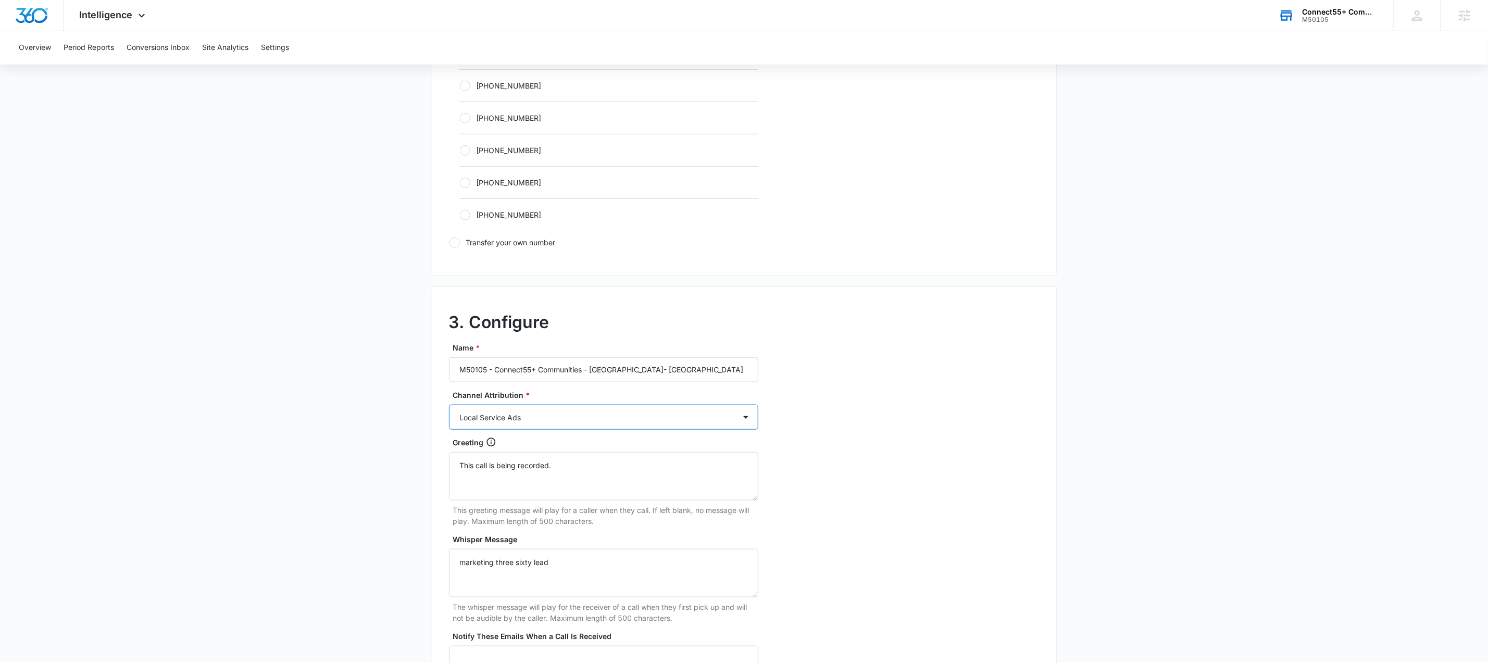
click at [449, 408] on select "Ads Local Service Ads Content Social Other" at bounding box center [603, 417] width 309 height 25
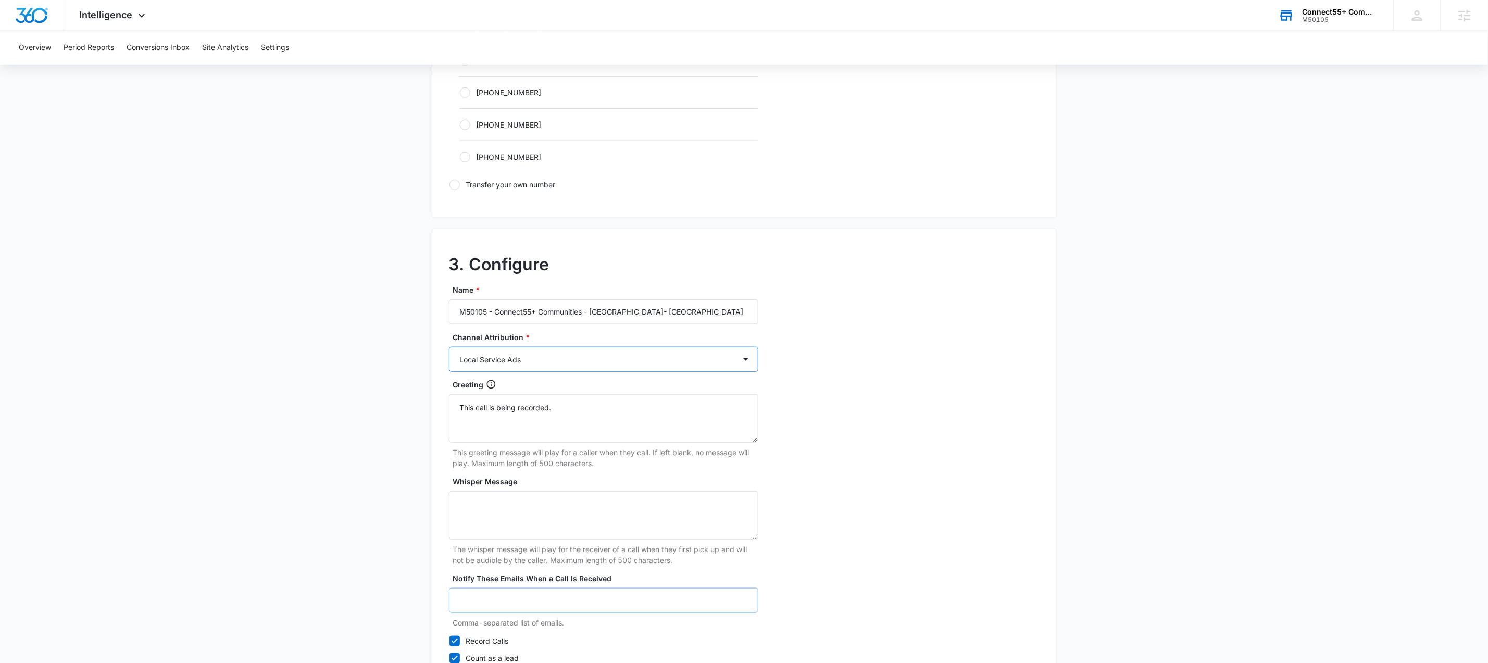
scroll to position [791, 0]
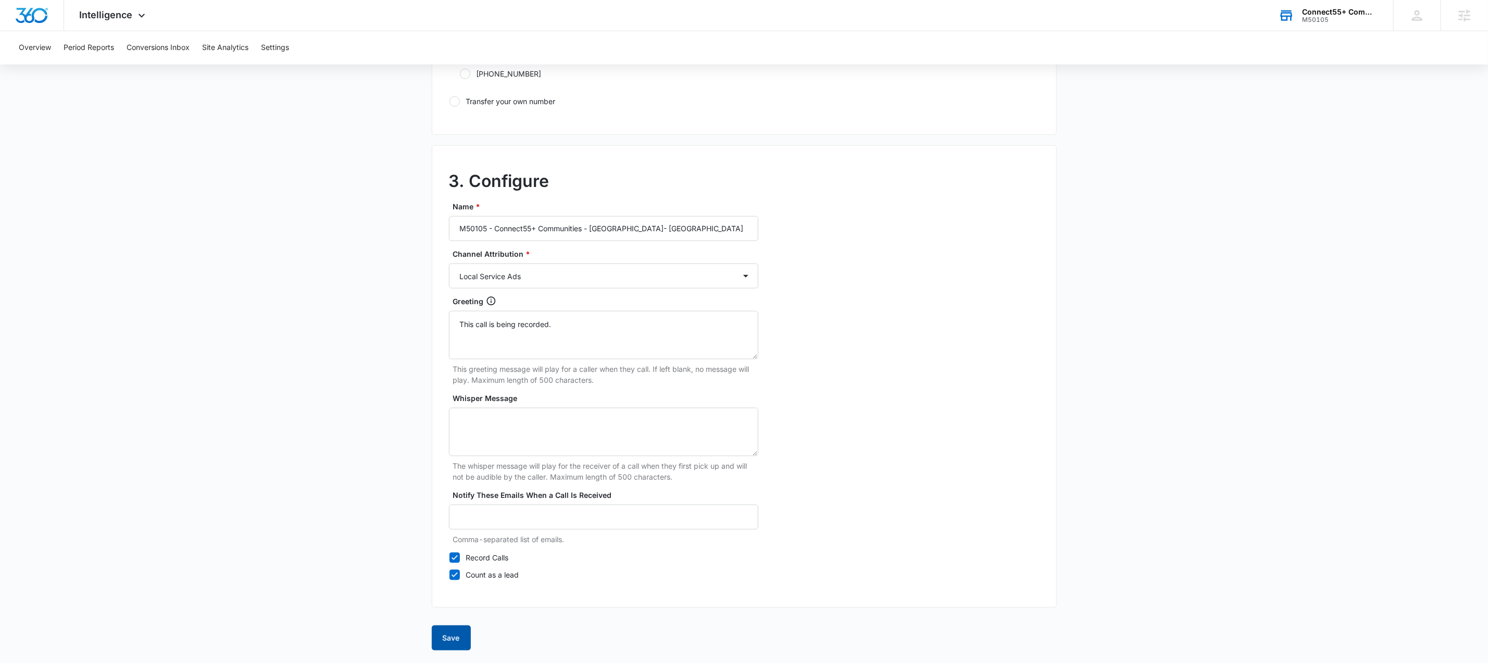
click at [448, 636] on button "Save" at bounding box center [451, 637] width 39 height 25
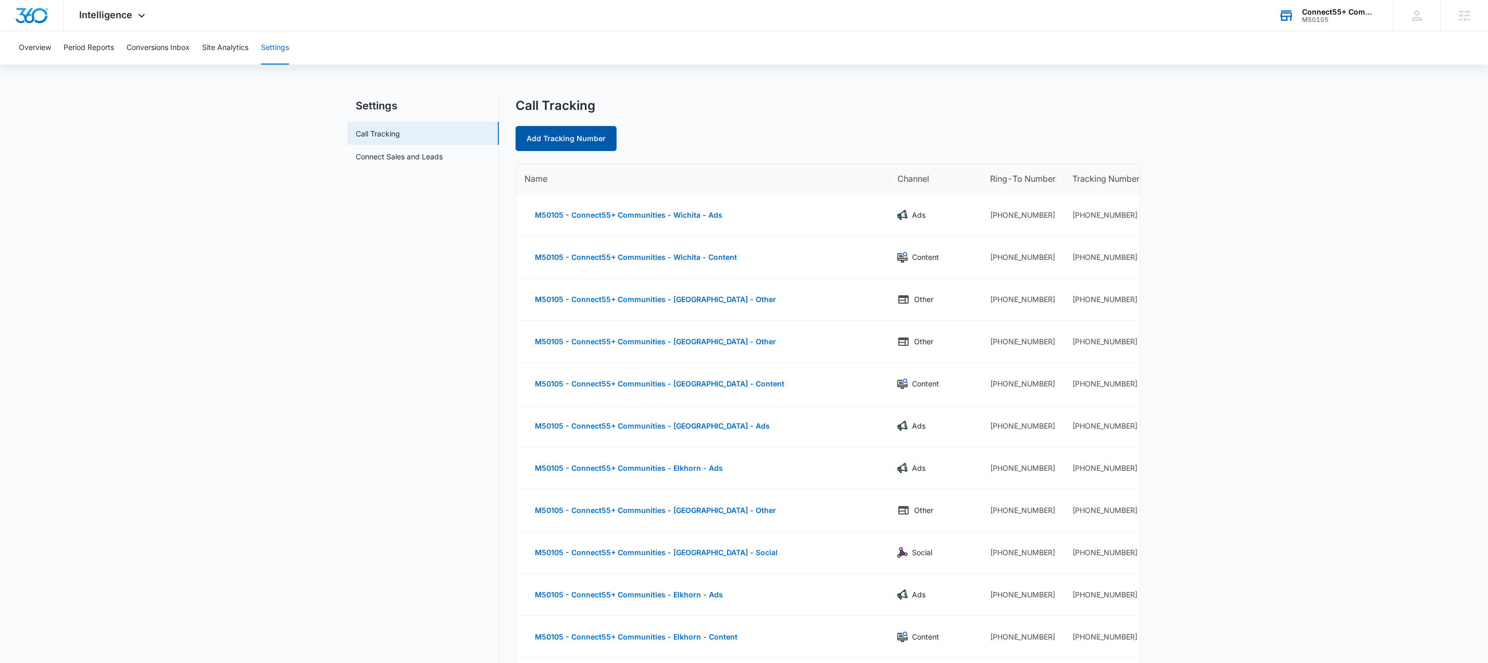
click at [597, 143] on link "Add Tracking Number" at bounding box center [565, 138] width 101 height 25
select select "by_area_code"
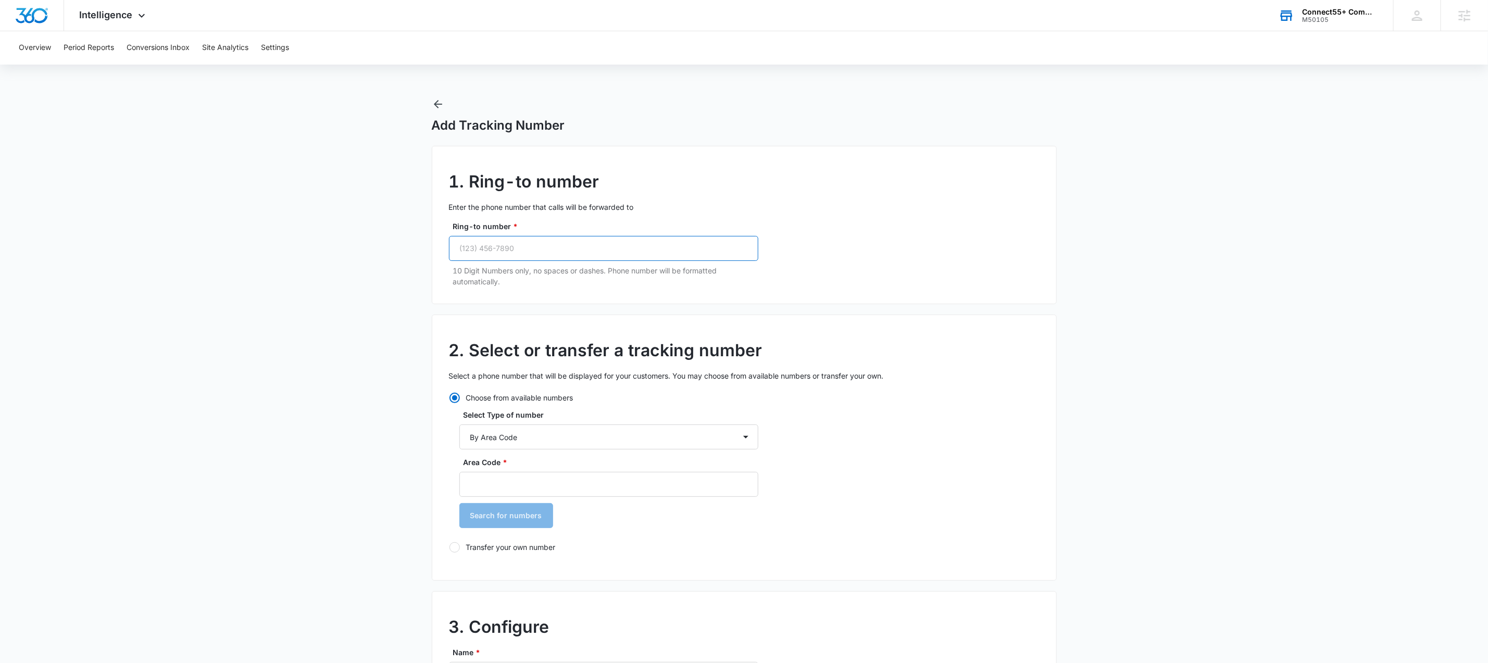
click at [608, 245] on input "Ring-to number *" at bounding box center [603, 248] width 309 height 25
paste input "[PHONE_NUMBER]"
type input "[PHONE_NUMBER]"
click at [556, 494] on input "Area Code *" at bounding box center [608, 484] width 299 height 25
type input "913"
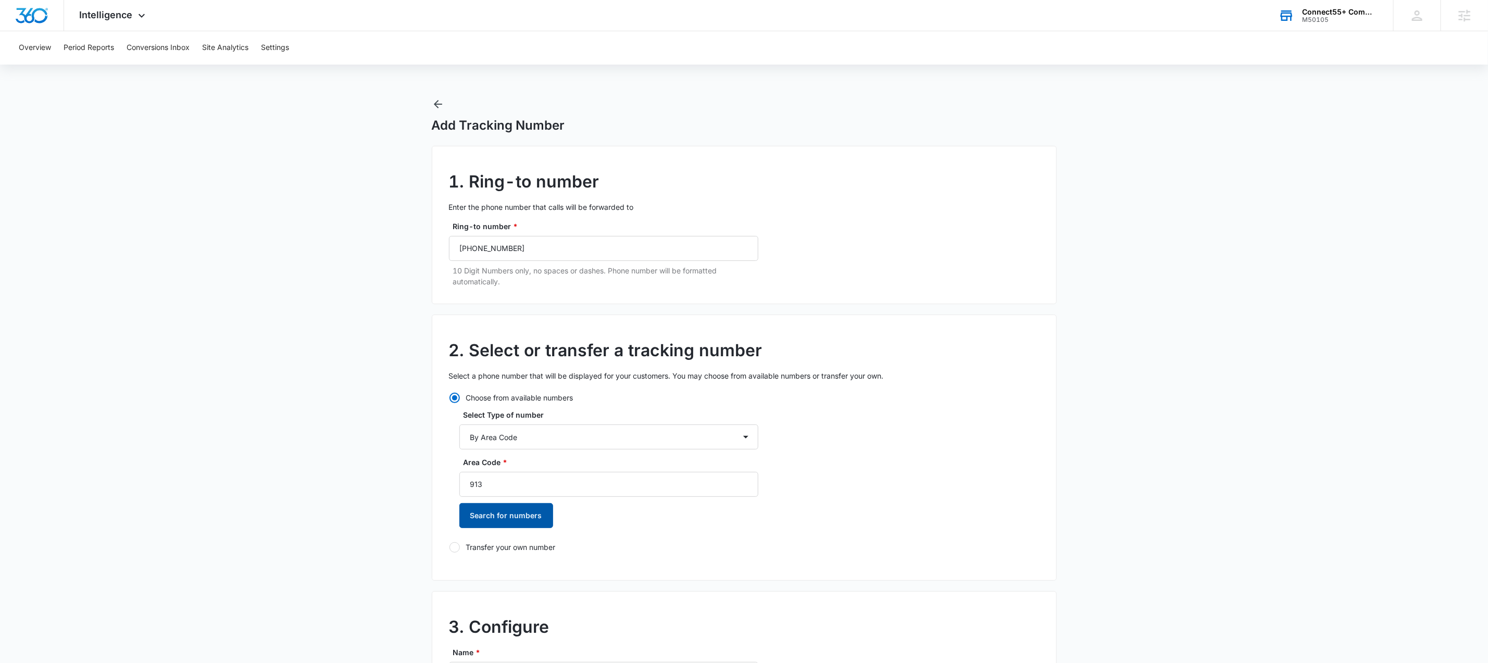
click at [530, 522] on button "Search for numbers" at bounding box center [506, 515] width 94 height 25
click at [465, 569] on div at bounding box center [465, 570] width 10 height 10
click at [460, 570] on input "[PHONE_NUMBER]" at bounding box center [459, 570] width 1 height 1
radio input "true"
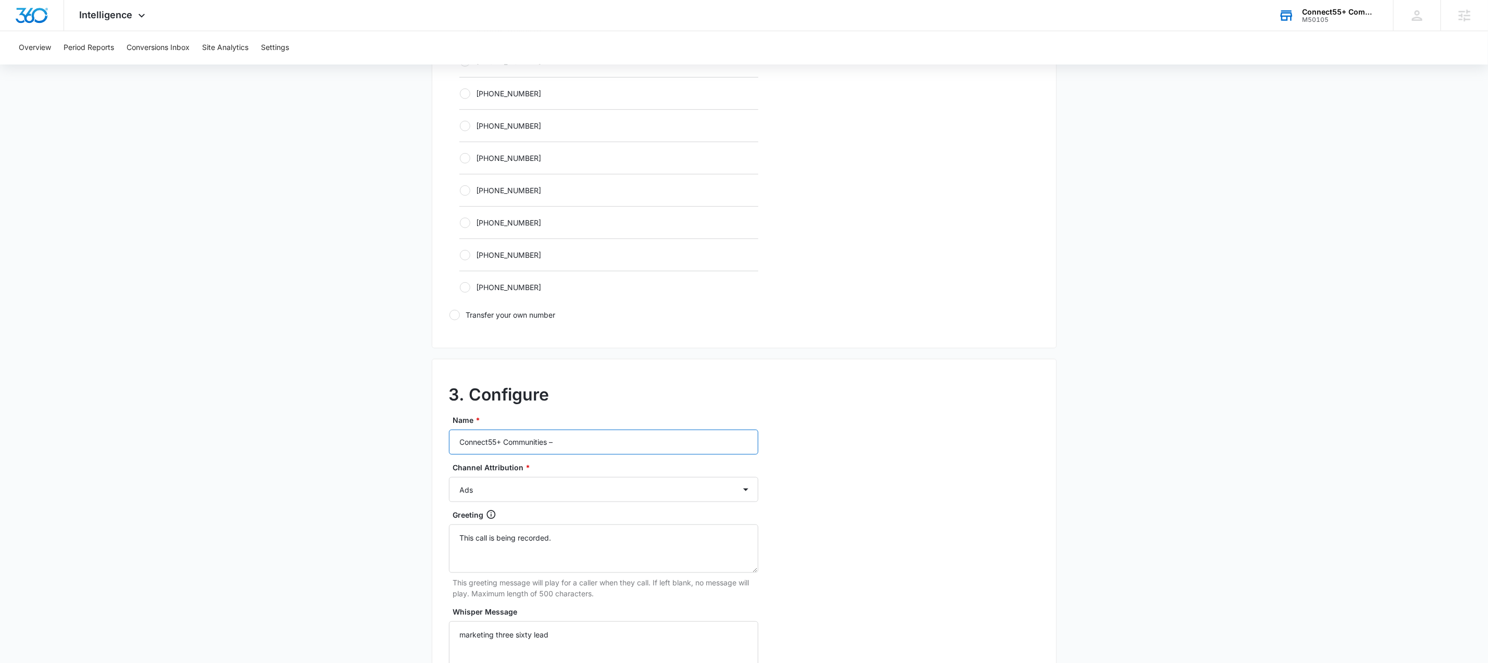
click at [580, 445] on input "Connect55+ Communities –" at bounding box center [603, 442] width 309 height 25
paste input "M50105 - Connect55+ Communities - [GEOGRAPHIC_DATA]-"
type input "M50105 - Connect55+ Communities - [GEOGRAPHIC_DATA]- Content"
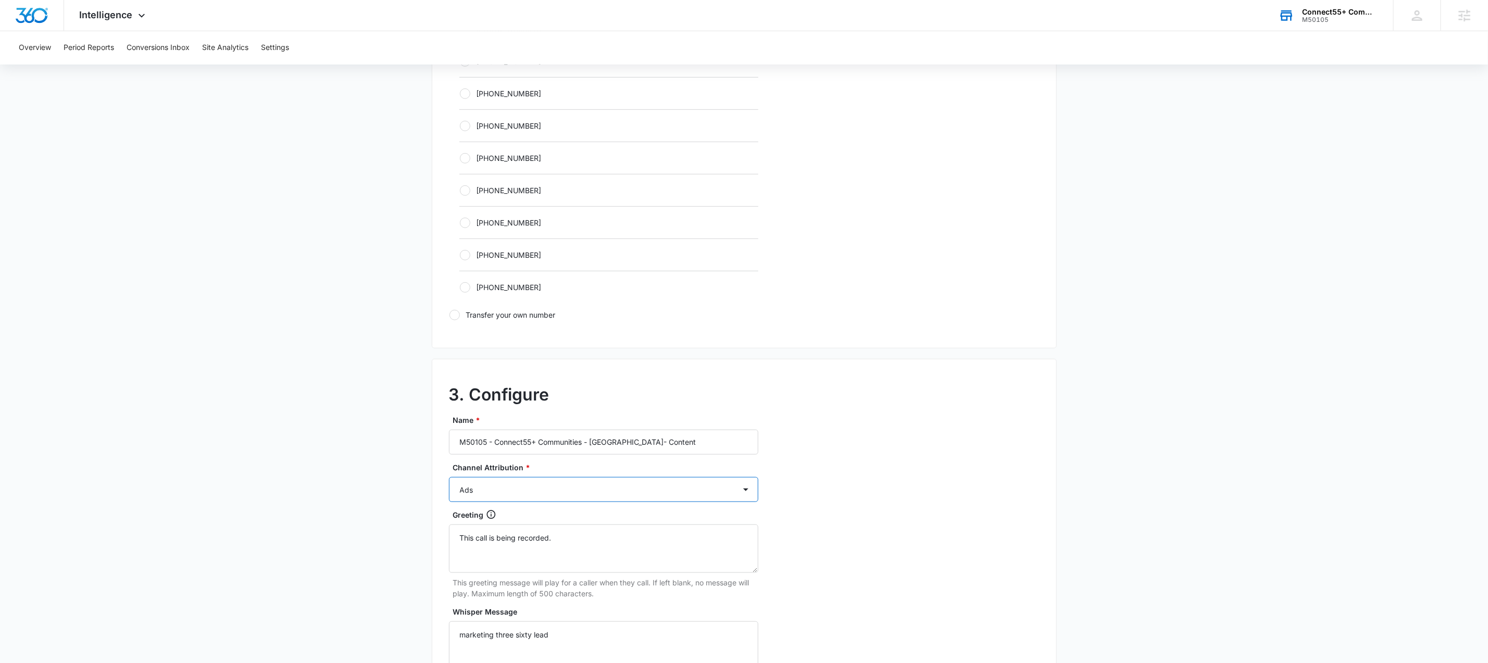
click at [586, 498] on select "Ads Local Service Ads Content Social Other" at bounding box center [603, 489] width 309 height 25
select select "CONTENT"
click at [449, 480] on select "Ads Local Service Ads Content Social Other" at bounding box center [603, 489] width 309 height 25
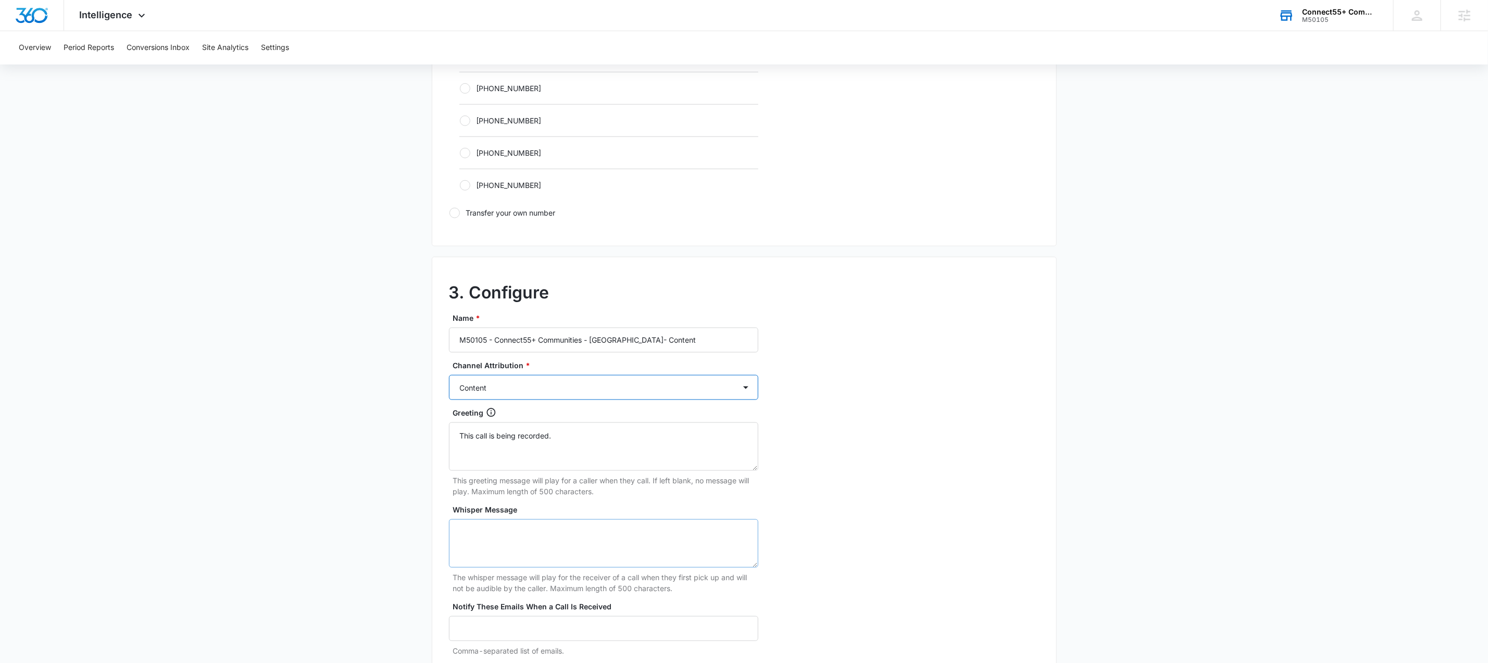
scroll to position [791, 0]
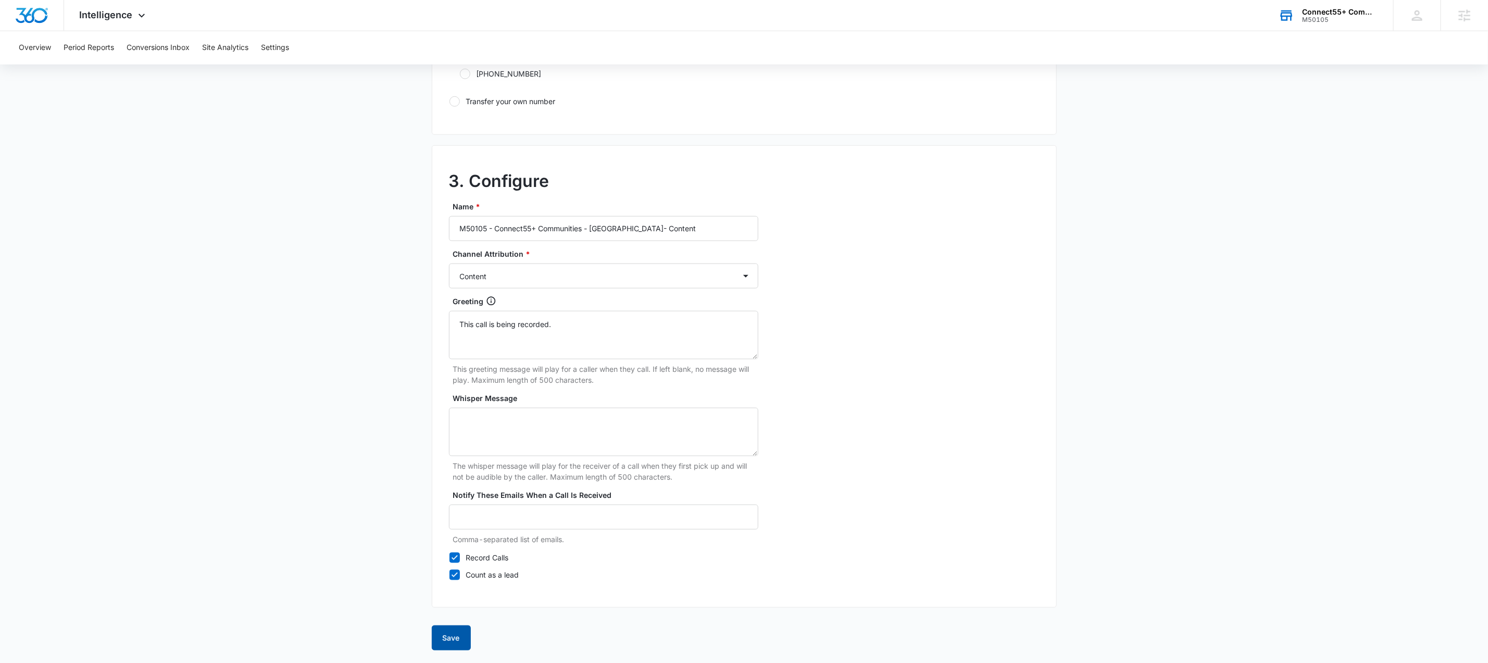
click at [446, 638] on button "Save" at bounding box center [451, 637] width 39 height 25
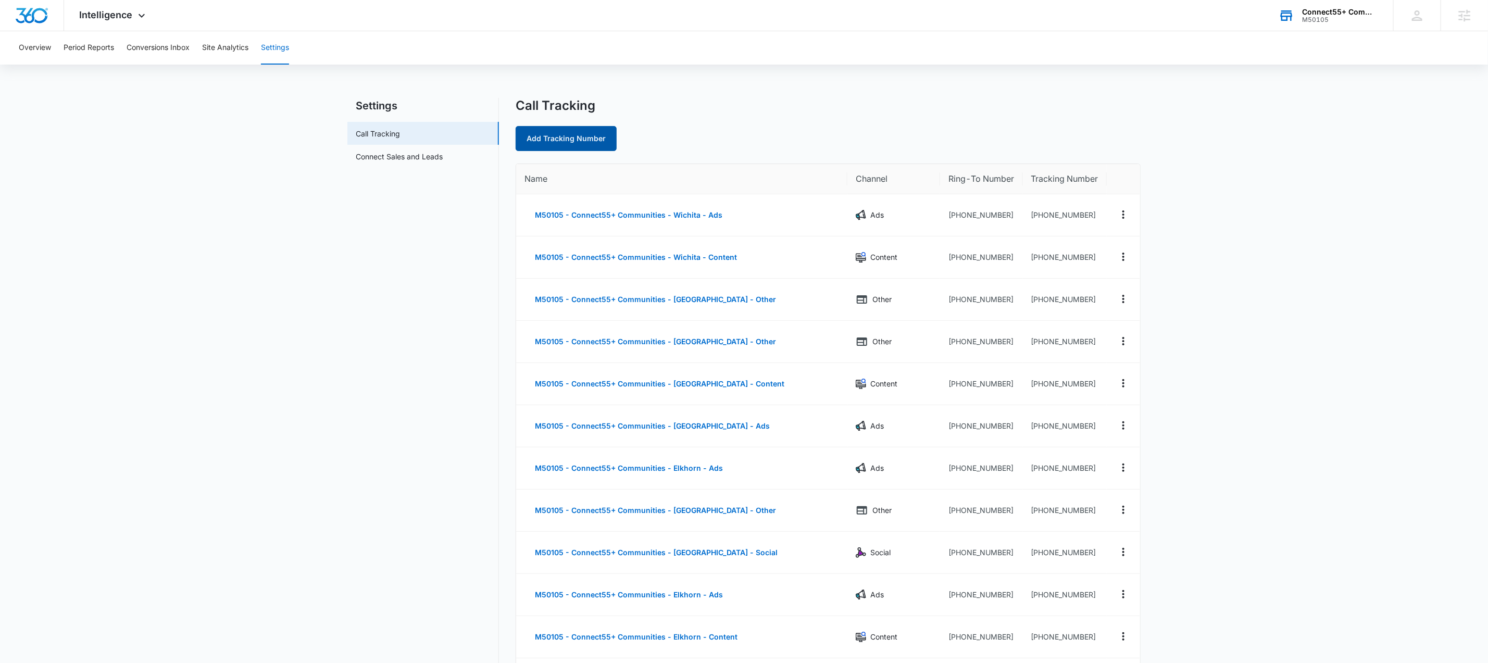
click at [593, 144] on link "Add Tracking Number" at bounding box center [565, 138] width 101 height 25
select select "by_area_code"
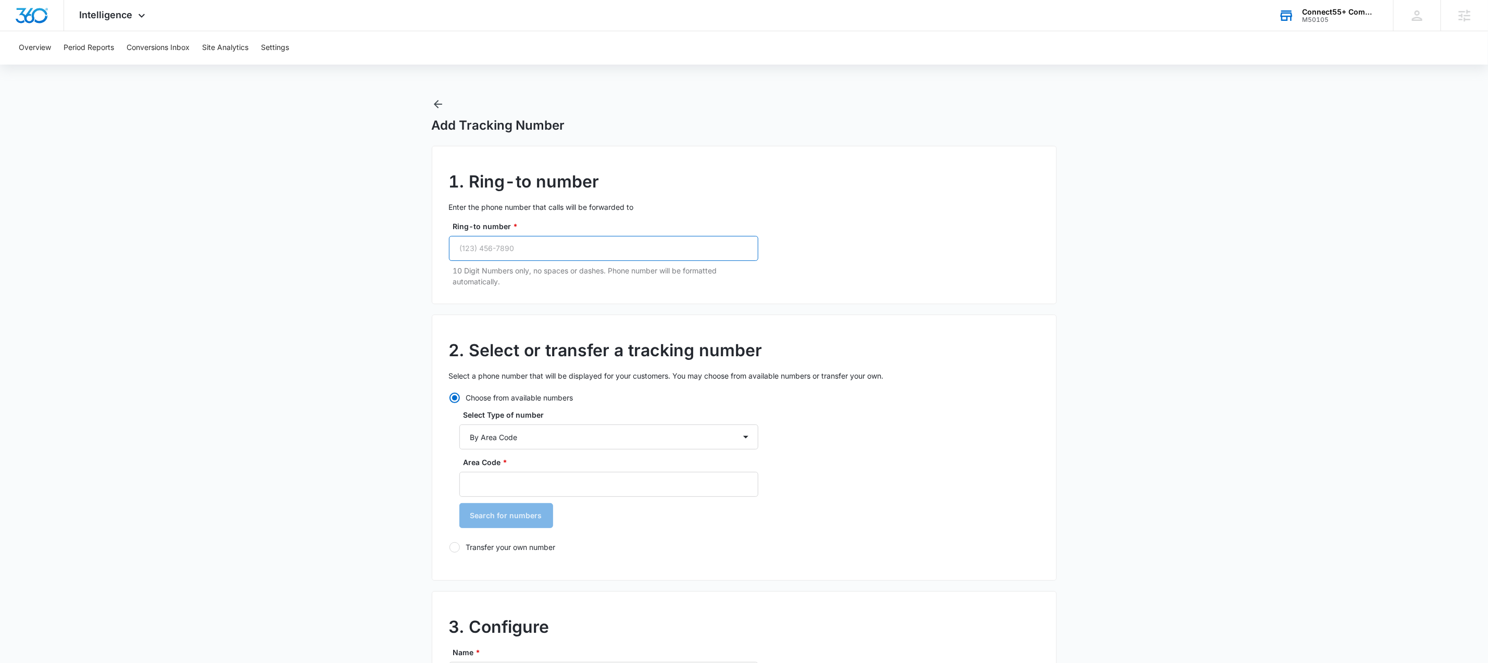
click at [515, 247] on input "Ring-to number *" at bounding box center [603, 248] width 309 height 25
paste input "[PHONE_NUMBER]"
type input "[PHONE_NUMBER]"
click at [568, 492] on input "Area Code *" at bounding box center [608, 484] width 299 height 25
type input "913"
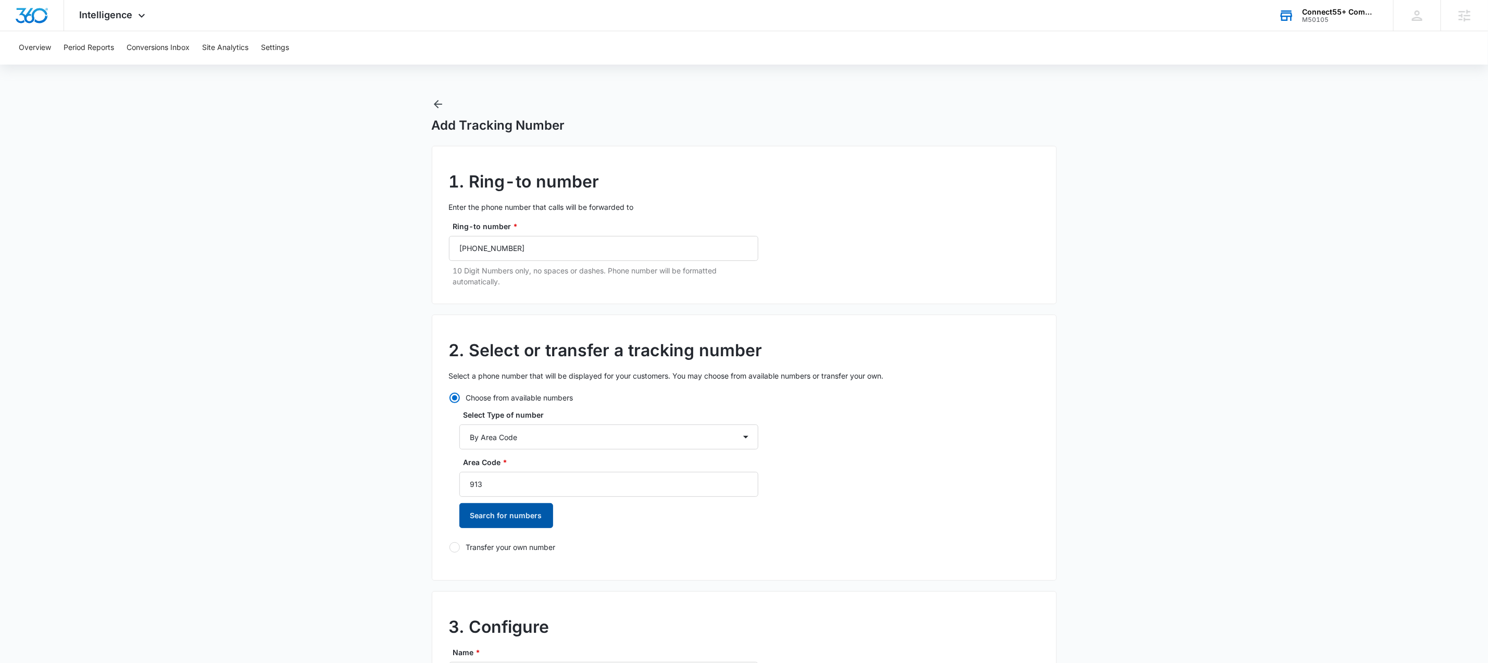
click at [526, 516] on button "Search for numbers" at bounding box center [506, 515] width 94 height 25
click at [482, 570] on label "[PHONE_NUMBER]" at bounding box center [608, 569] width 299 height 11
click at [460, 570] on input "[PHONE_NUMBER]" at bounding box center [459, 570] width 1 height 1
radio input "true"
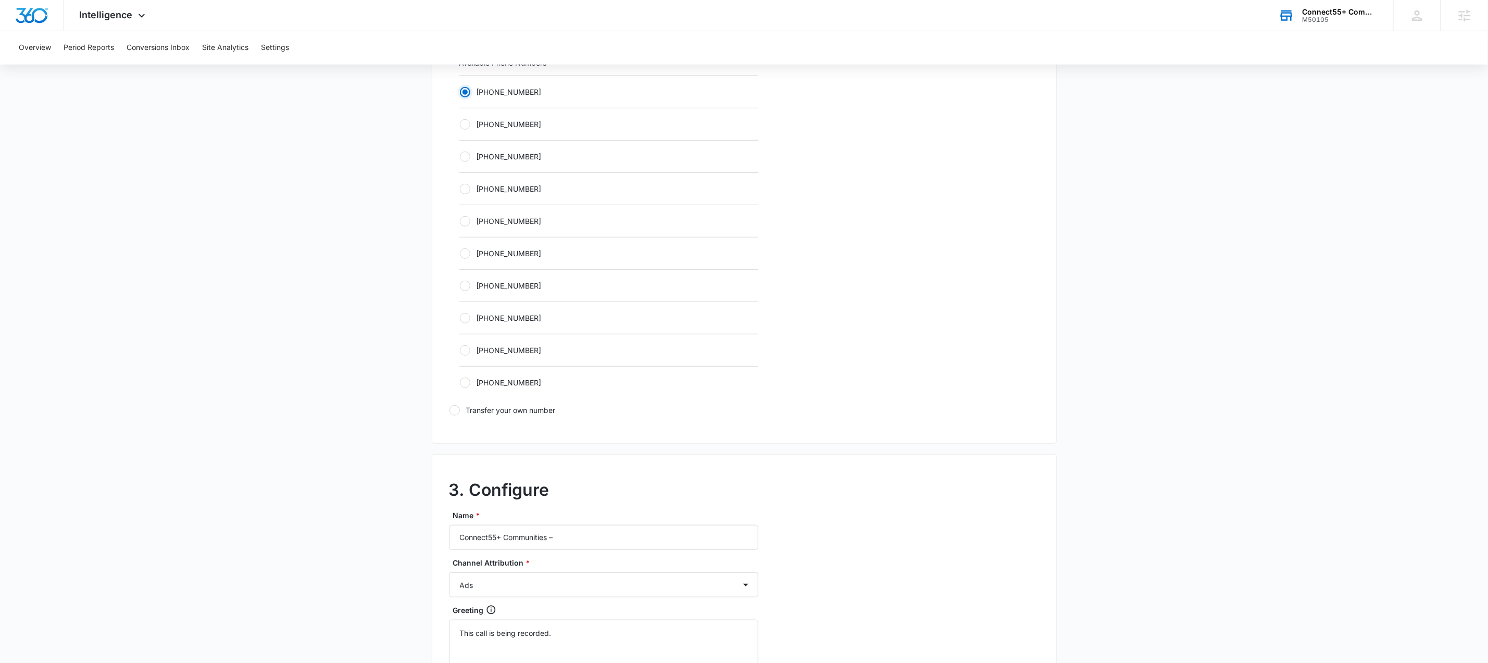
scroll to position [627, 0]
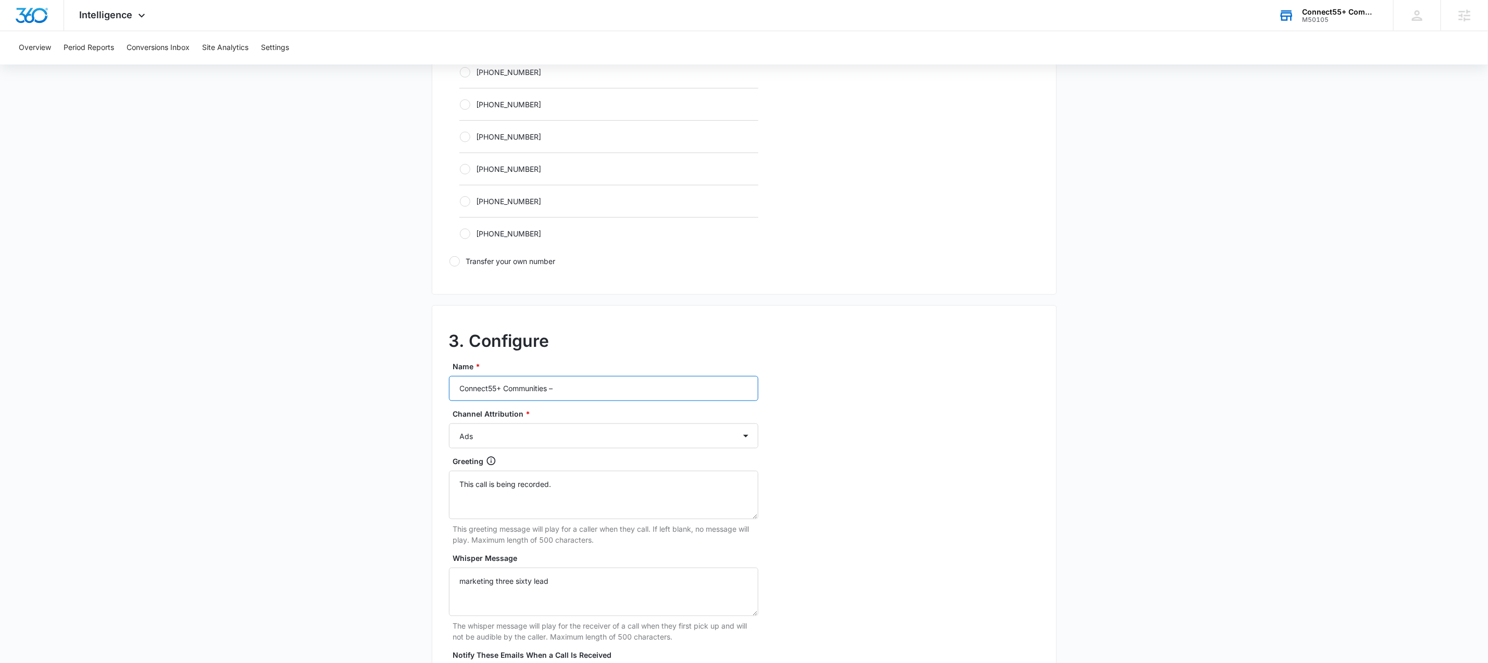
click at [630, 395] on input "Connect55+ Communities –" at bounding box center [603, 388] width 309 height 25
click at [630, 396] on input "Connect55+ Communities –" at bounding box center [603, 388] width 309 height 25
click at [629, 398] on input "Connect55+ Communities –" at bounding box center [603, 388] width 309 height 25
click at [627, 398] on input "Connect55+ Communities –" at bounding box center [603, 388] width 309 height 25
click at [628, 398] on input "Connect55+ Communities –" at bounding box center [603, 388] width 309 height 25
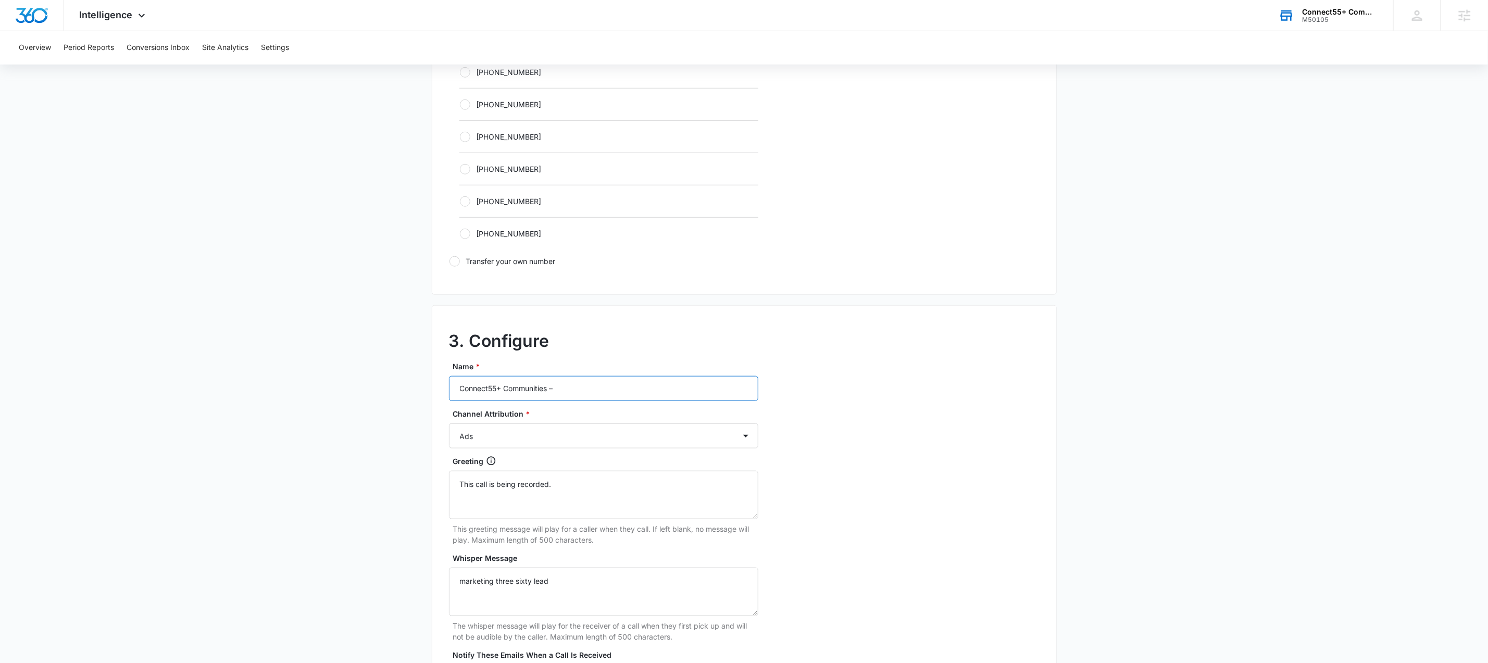
click at [628, 398] on input "Connect55+ Communities –" at bounding box center [603, 388] width 309 height 25
paste input "M50105 - Connect55+ Communities - [GEOGRAPHIC_DATA]-"
type input "M50105 - Connect55+ Communities - [GEOGRAPHIC_DATA]- Social"
click at [652, 434] on select "Ads Local Service Ads Content Social Other" at bounding box center [603, 435] width 309 height 25
select select "SOCIAL"
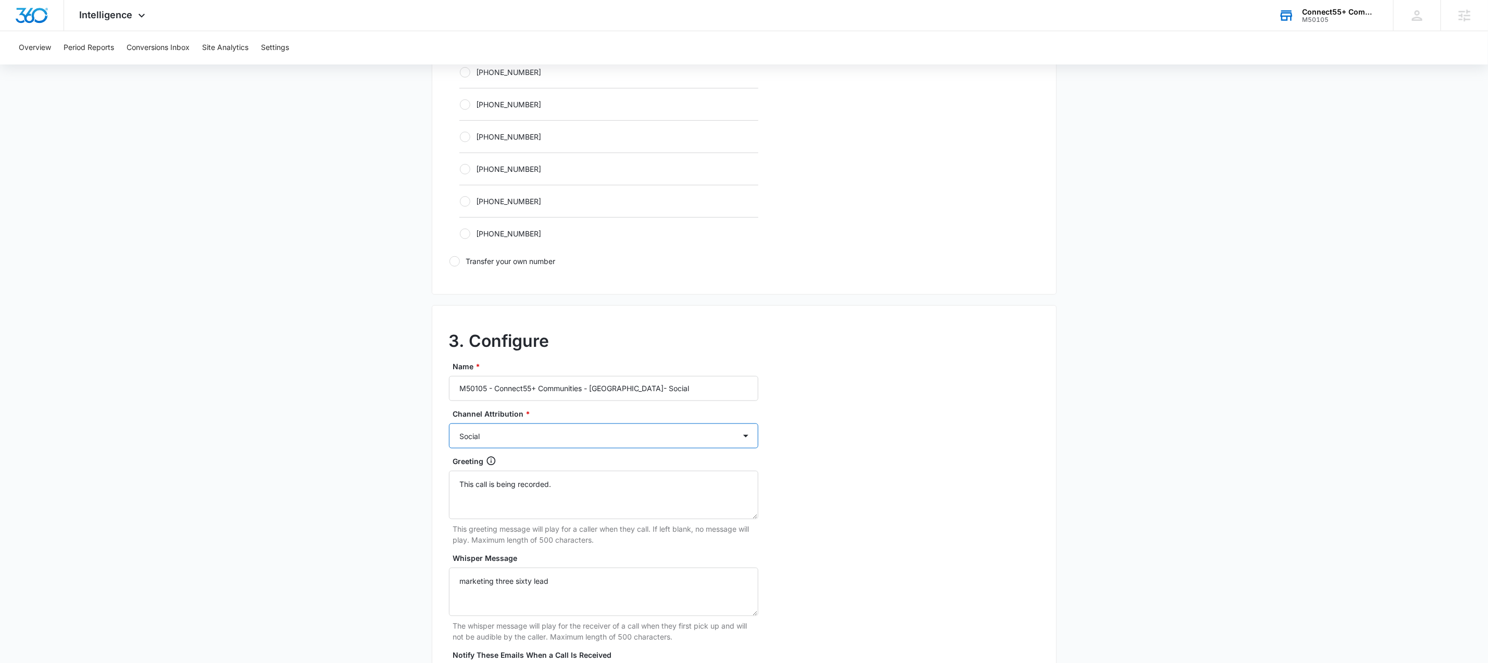
click at [449, 426] on select "Ads Local Service Ads Content Social Other" at bounding box center [603, 435] width 309 height 25
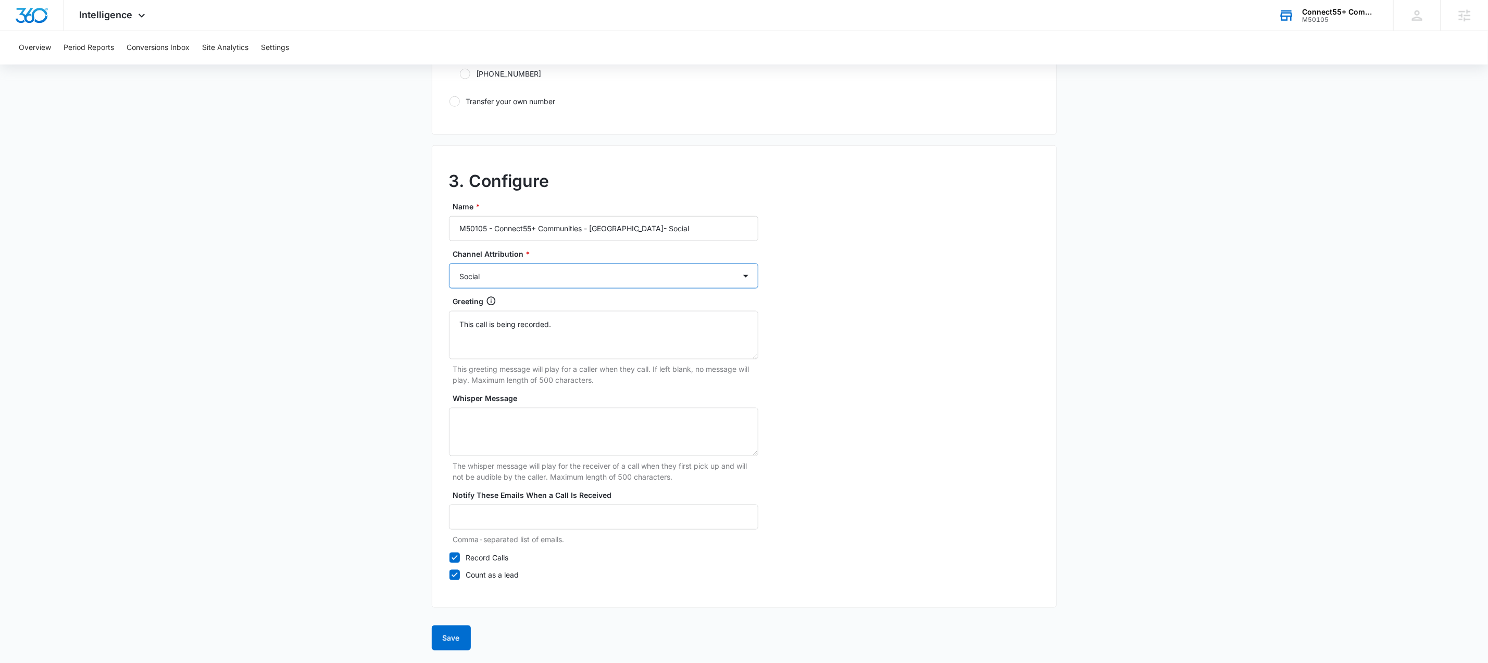
scroll to position [791, 0]
click at [457, 639] on button "Save" at bounding box center [451, 637] width 39 height 25
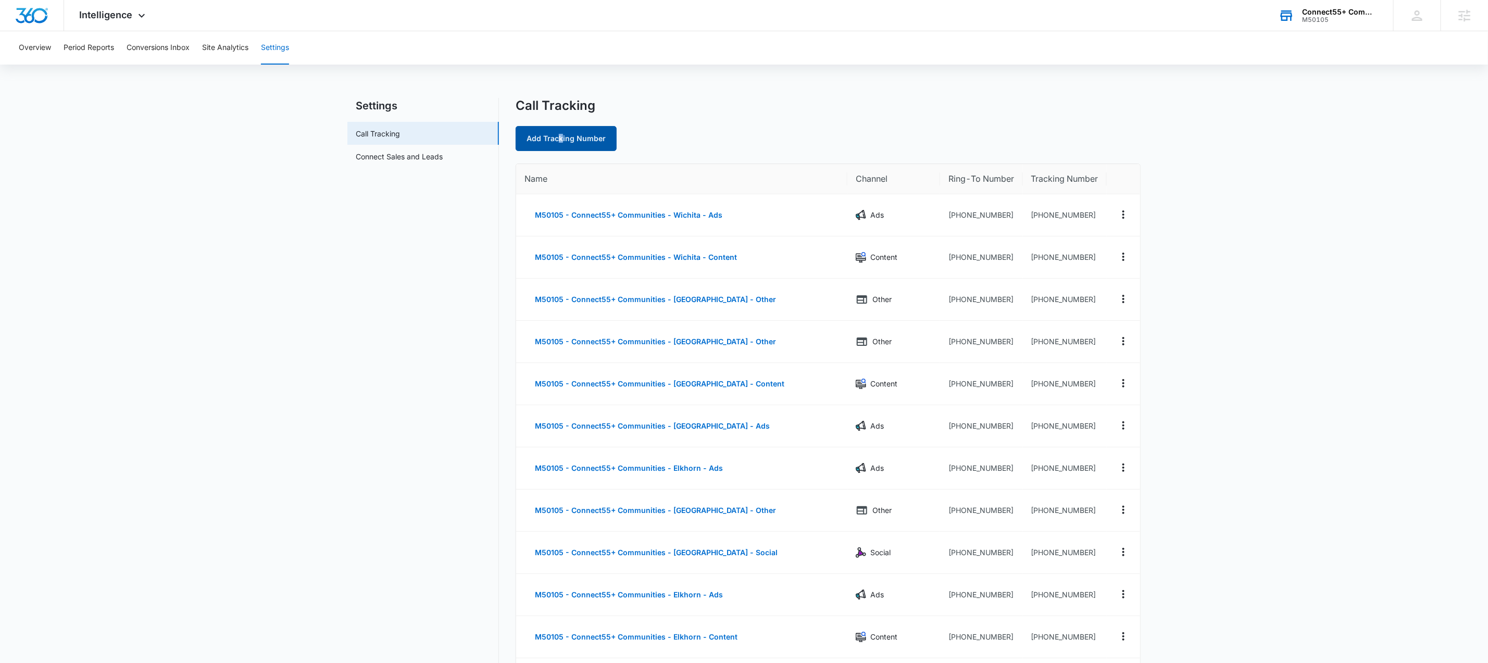
click at [561, 137] on link "Add Tracking Number" at bounding box center [565, 138] width 101 height 25
select select "by_area_code"
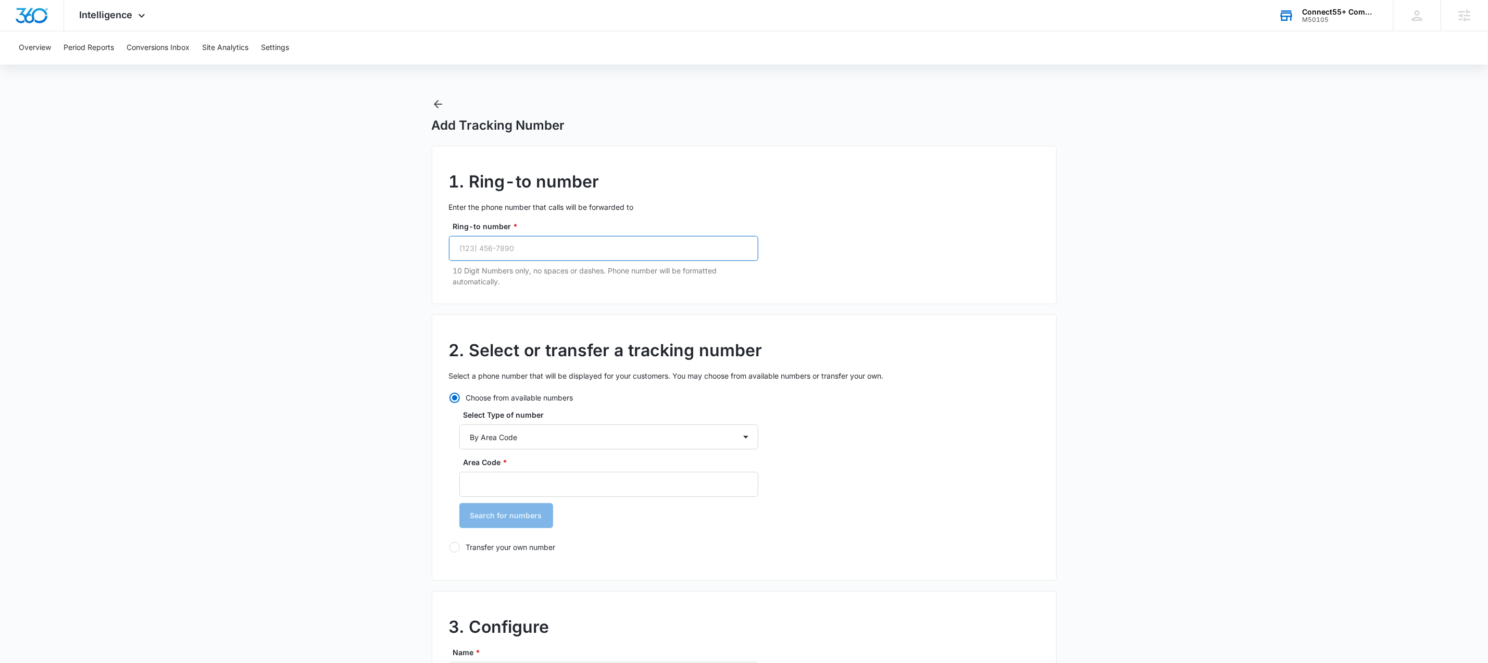
click at [568, 244] on input "Ring-to number *" at bounding box center [603, 248] width 309 height 25
paste input "[PHONE_NUMBER]"
type input "[PHONE_NUMBER]"
click at [633, 490] on input "Area Code *" at bounding box center [608, 484] width 299 height 25
type input "913"
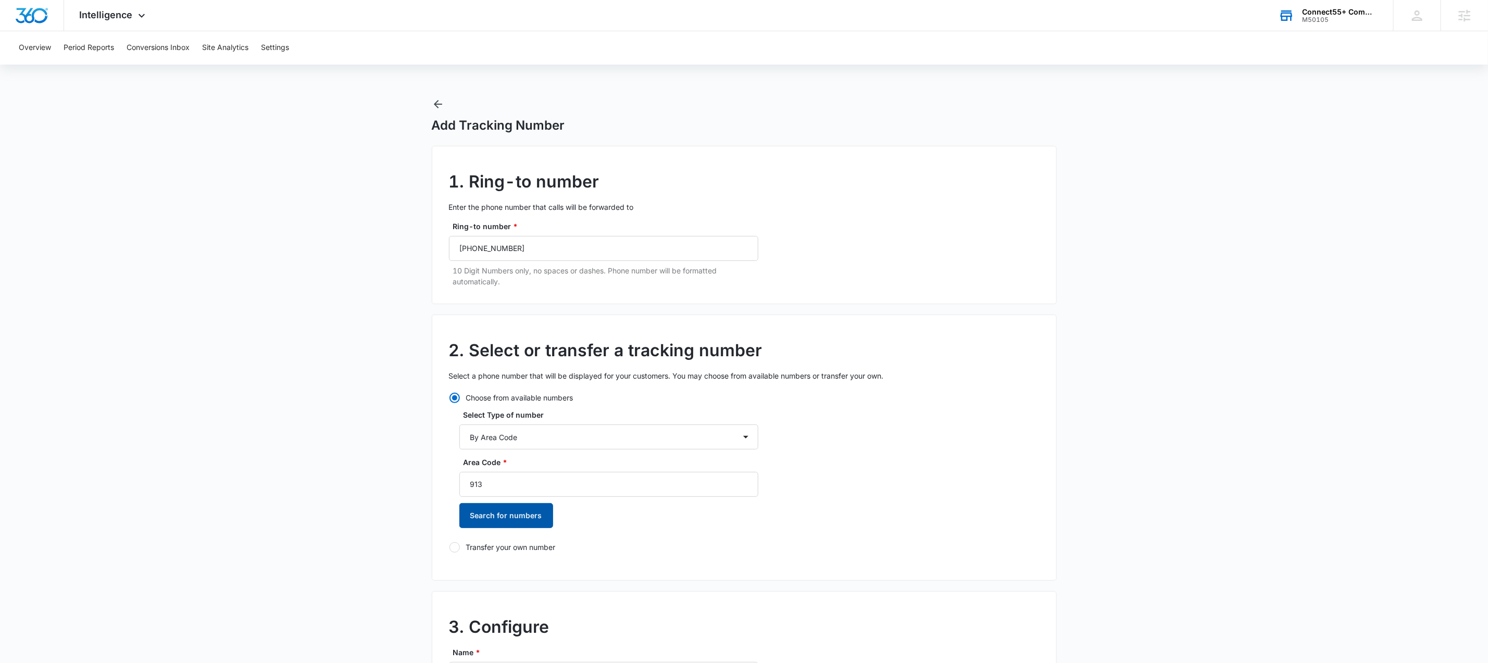
click at [489, 520] on button "Search for numbers" at bounding box center [506, 515] width 94 height 25
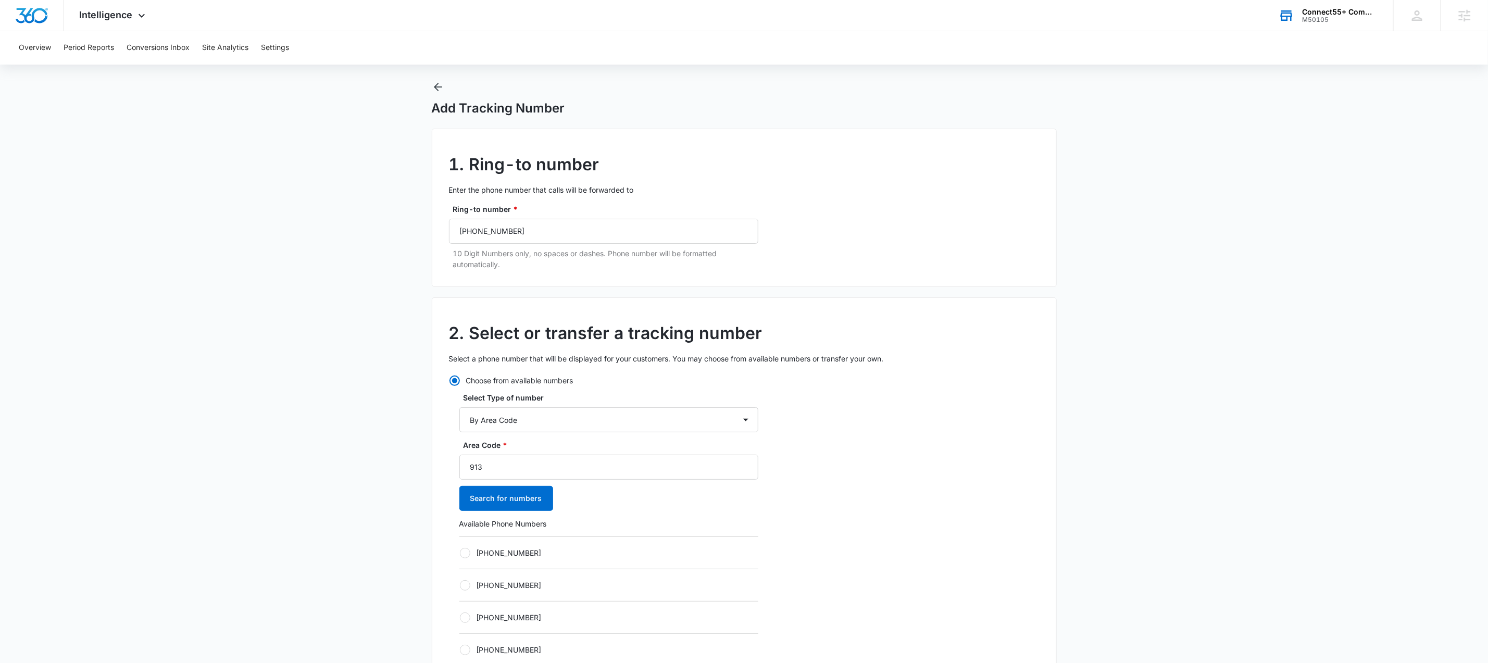
scroll to position [26, 0]
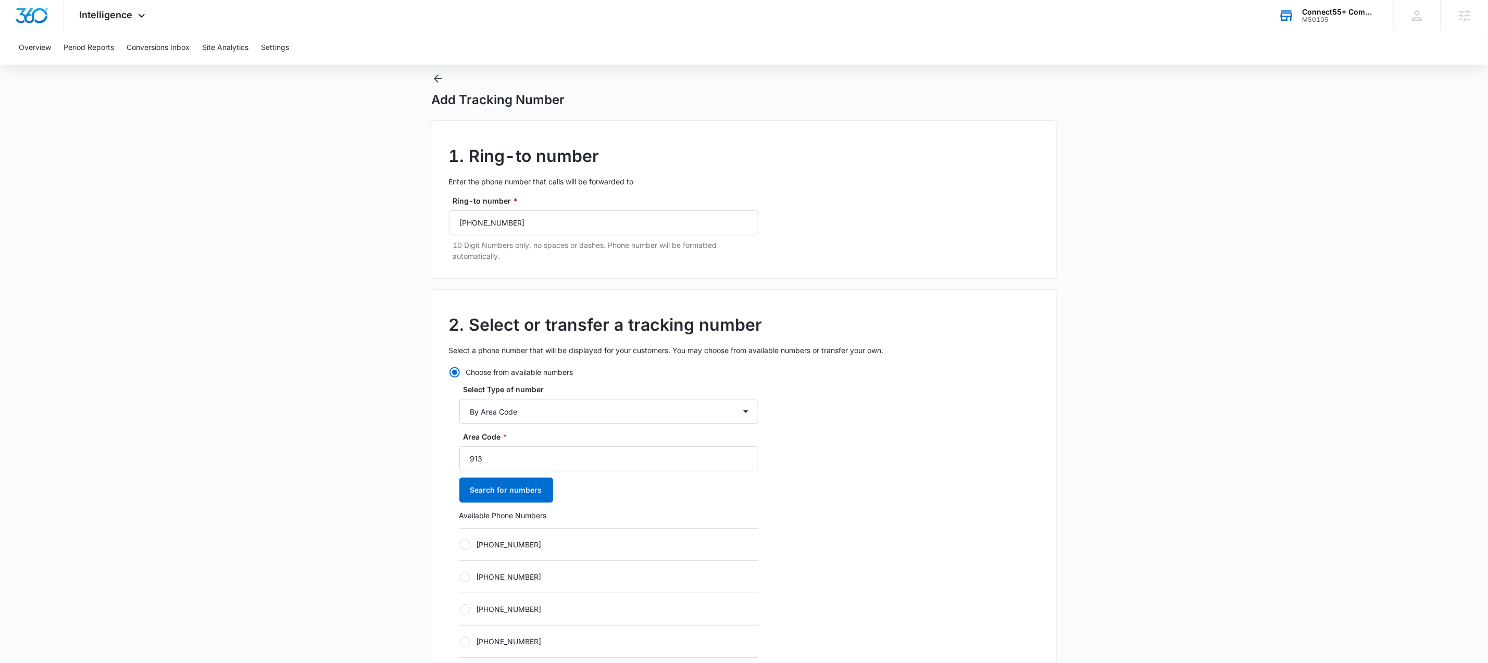
click at [518, 547] on label "[PHONE_NUMBER]" at bounding box center [608, 544] width 299 height 11
click at [460, 545] on input "[PHONE_NUMBER]" at bounding box center [459, 544] width 1 height 1
radio input "true"
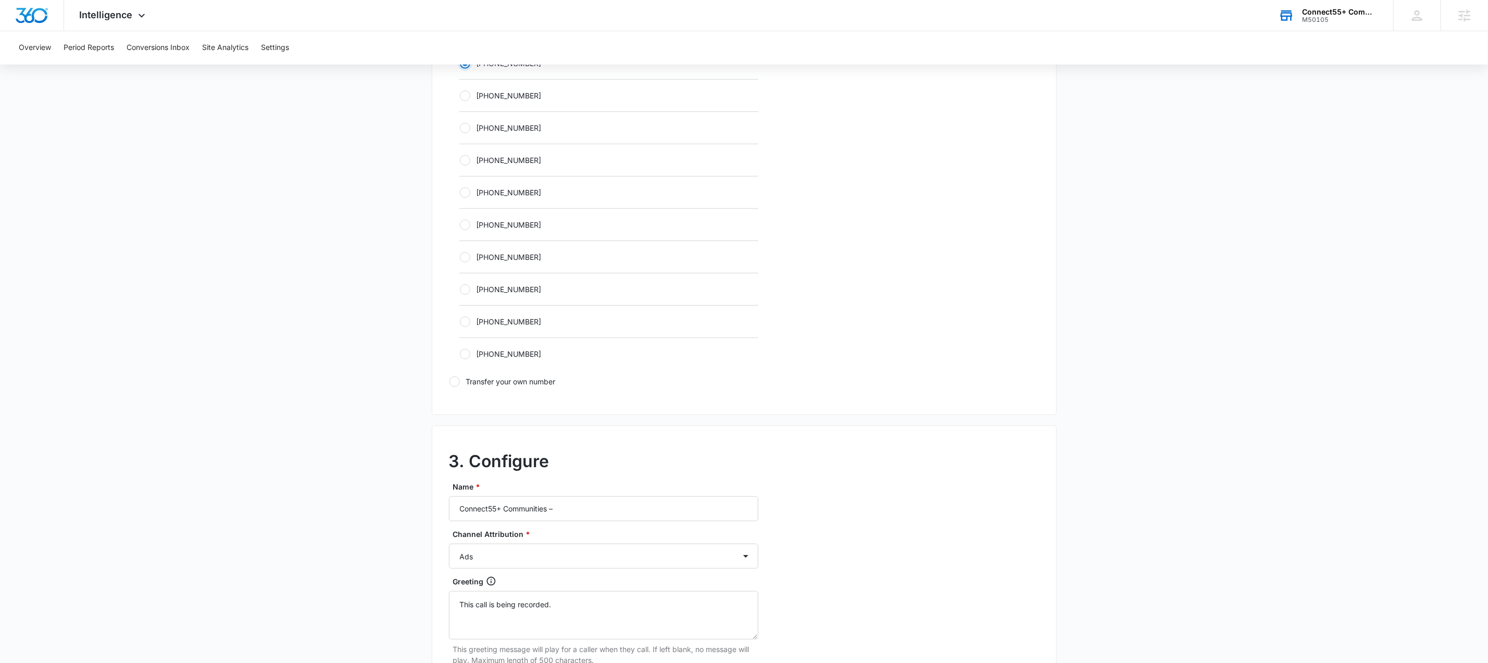
scroll to position [645, 0]
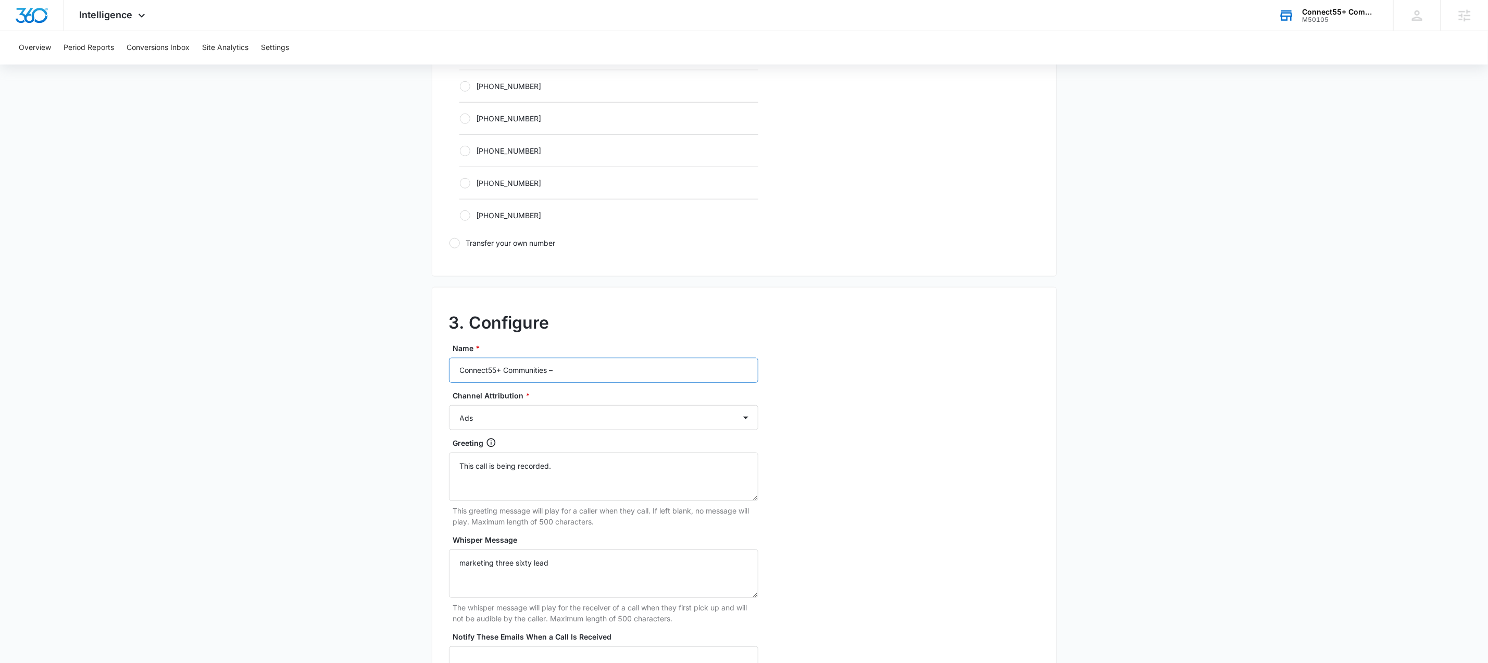
click at [589, 371] on input "Connect55+ Communities –" at bounding box center [603, 370] width 309 height 25
click at [588, 371] on input "Connect55+ Communities –" at bounding box center [603, 370] width 309 height 25
paste input "M50105 - Connect55+ Communities - [GEOGRAPHIC_DATA]-"
type input "M50105 - Connect55+ Communities - [GEOGRAPHIC_DATA]- Other"
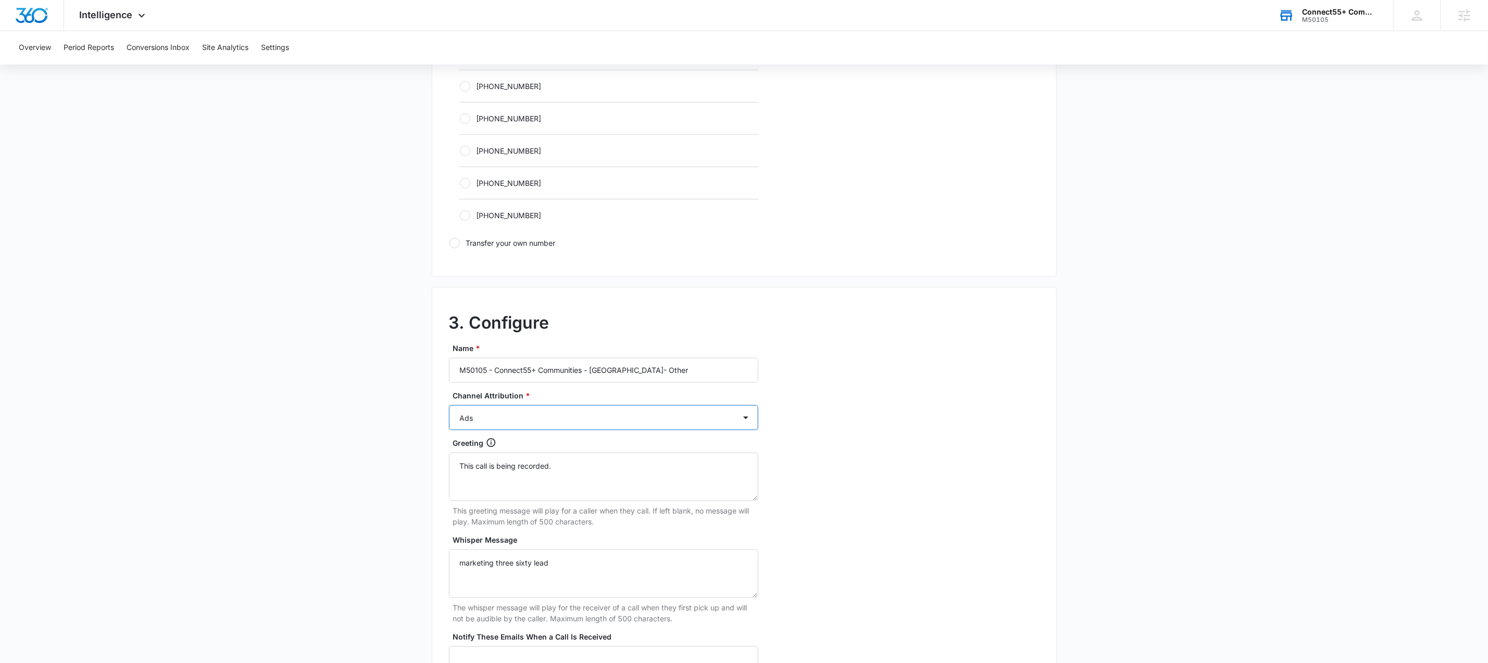
click at [606, 418] on select "Ads Local Service Ads Content Social Other" at bounding box center [603, 417] width 309 height 25
select select "OTHER"
click at [449, 408] on select "Ads Local Service Ads Content Social Other" at bounding box center [603, 417] width 309 height 25
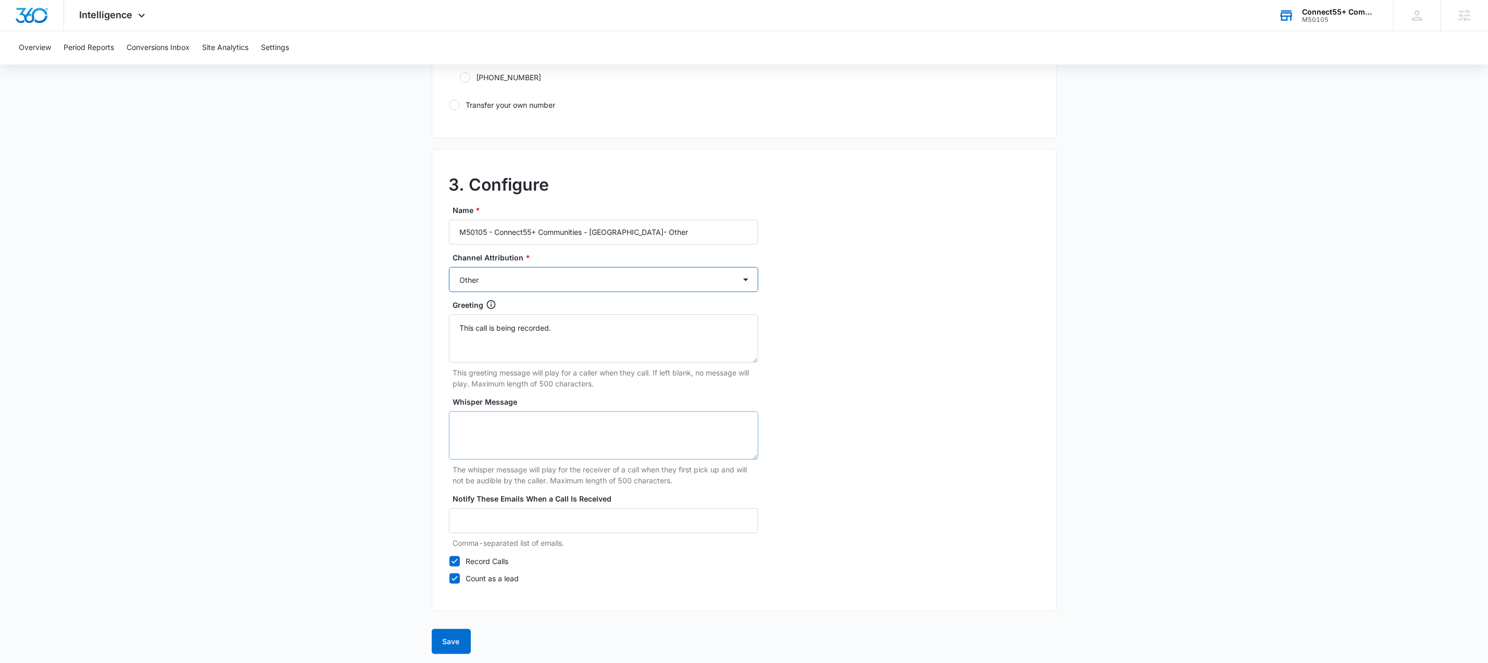
scroll to position [791, 0]
click at [446, 631] on button "Save" at bounding box center [451, 637] width 39 height 25
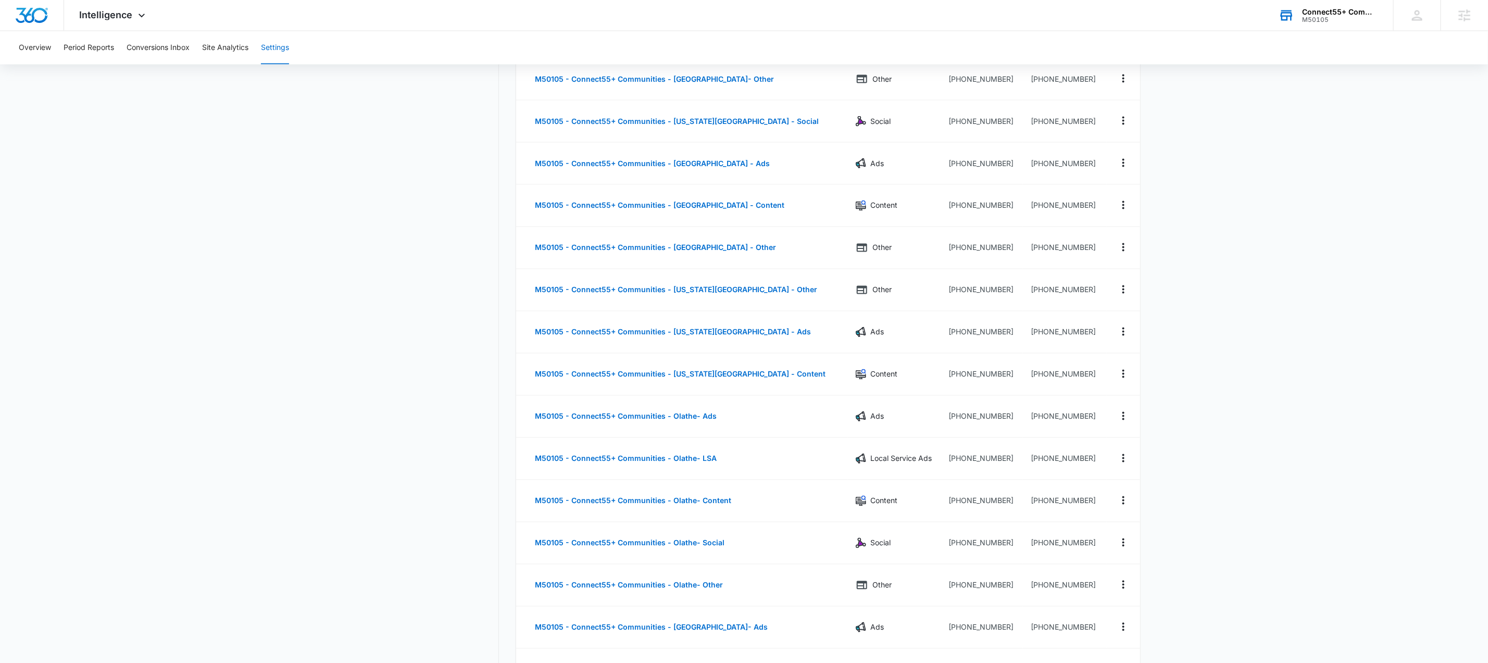
scroll to position [1320, 0]
